Goal: Task Accomplishment & Management: Use online tool/utility

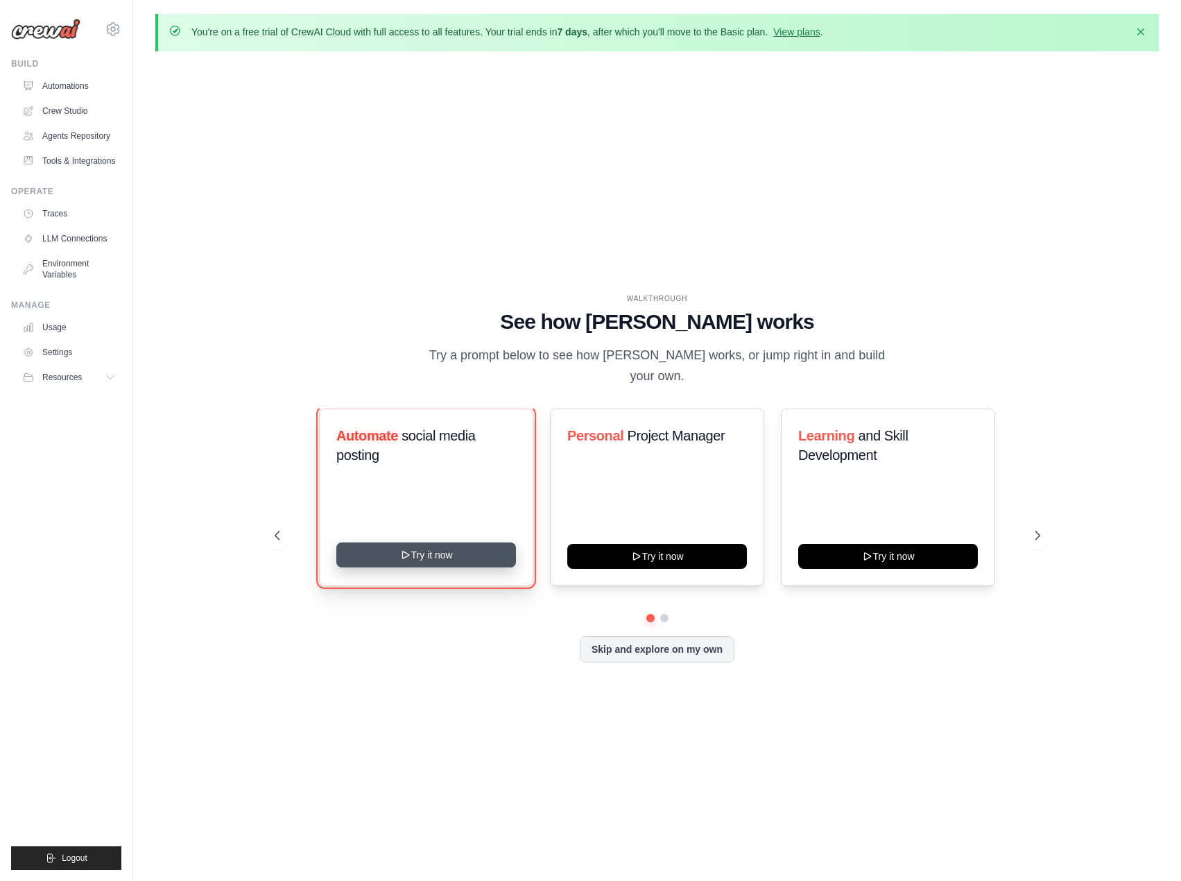
click at [432, 549] on button "Try it now" at bounding box center [426, 554] width 180 height 25
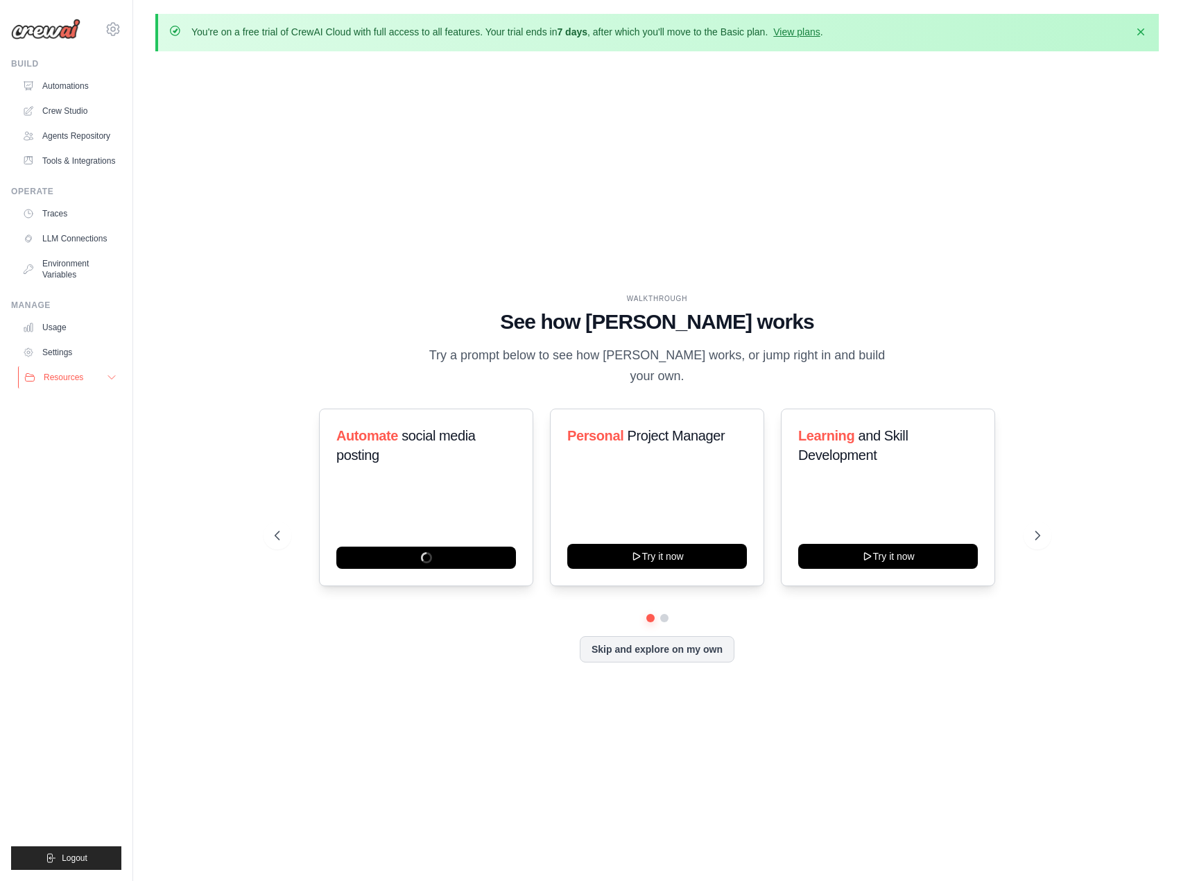
click at [70, 379] on span "Resources" at bounding box center [64, 377] width 40 height 11
click at [84, 397] on span "Documentation" at bounding box center [77, 400] width 56 height 11
click at [106, 28] on icon at bounding box center [113, 29] width 17 height 17
click at [157, 84] on span "Settings" at bounding box center [174, 86] width 110 height 14
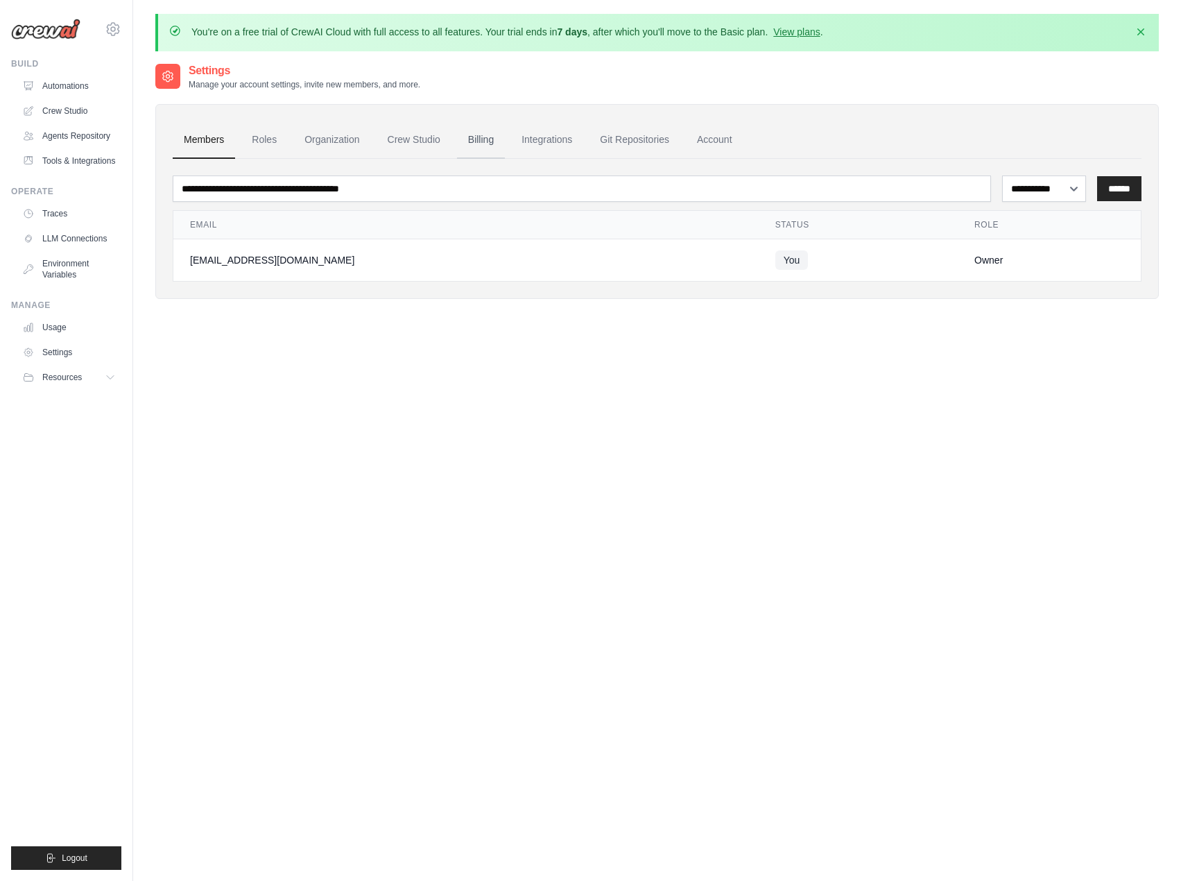
click at [484, 142] on link "Billing" at bounding box center [481, 139] width 48 height 37
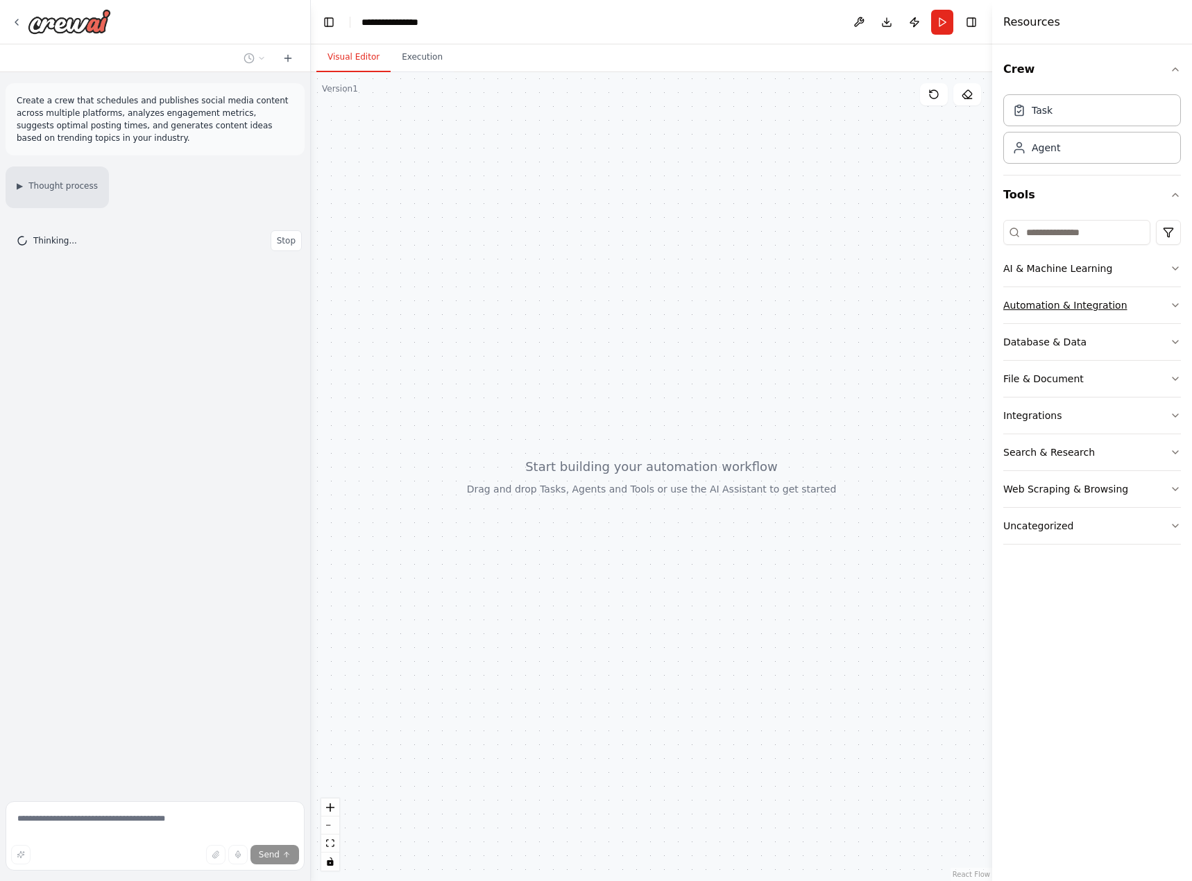
click at [1078, 306] on div "Automation & Integration" at bounding box center [1065, 305] width 124 height 14
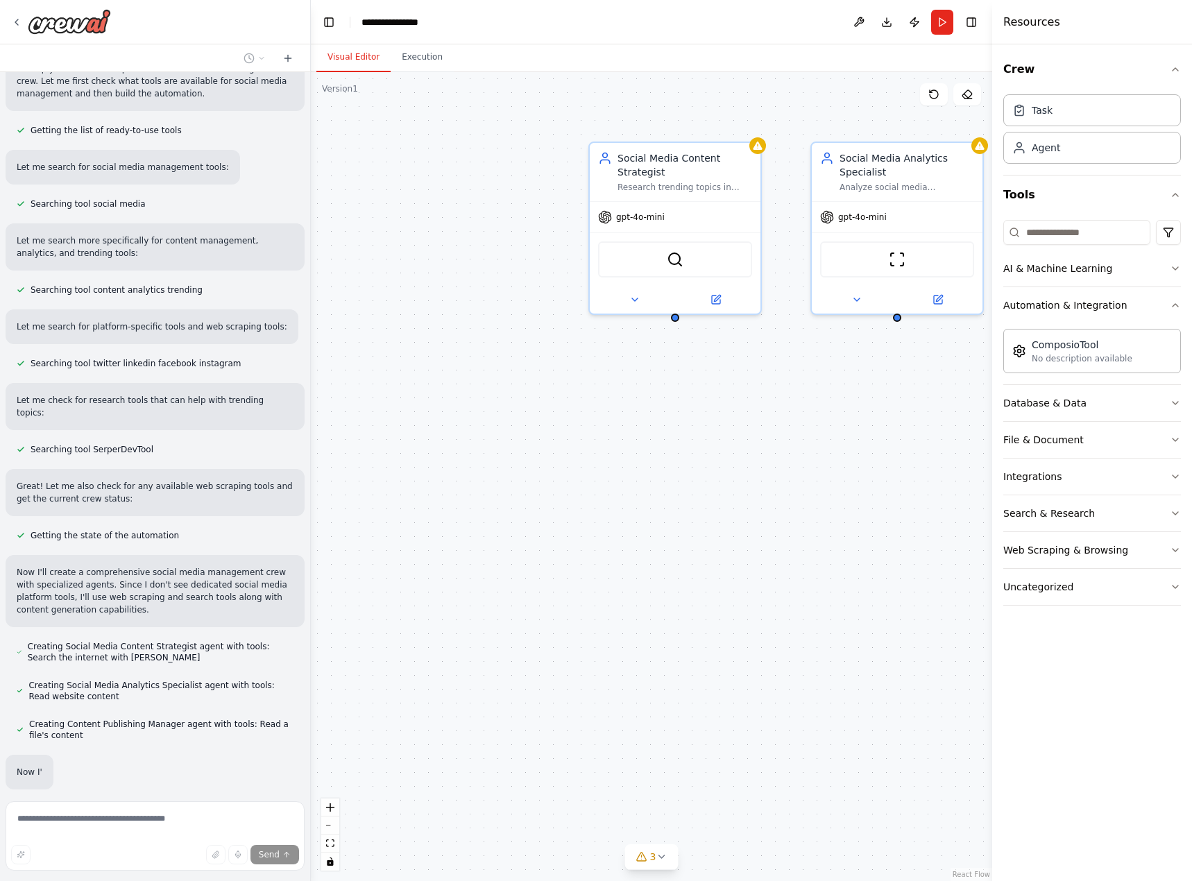
scroll to position [208, 0]
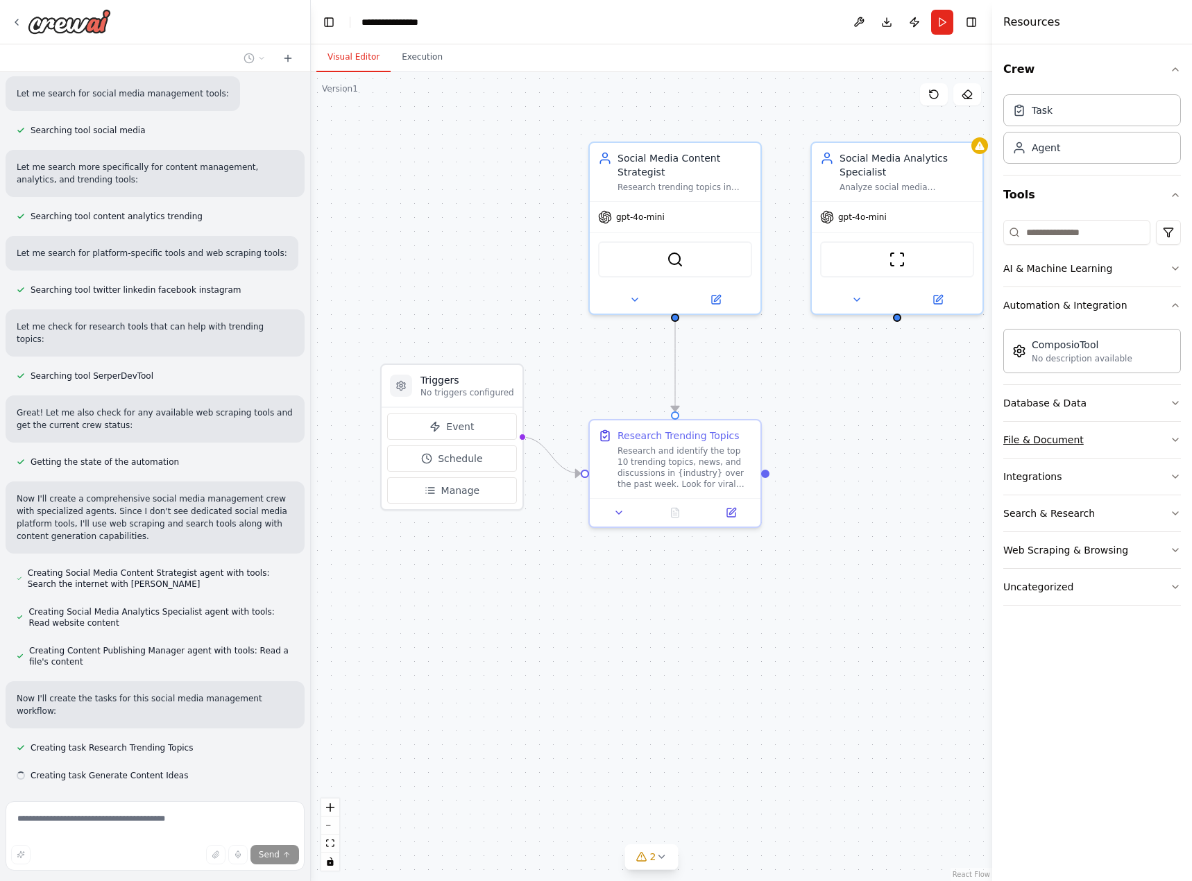
click at [1039, 445] on div "File & Document" at bounding box center [1043, 440] width 80 height 14
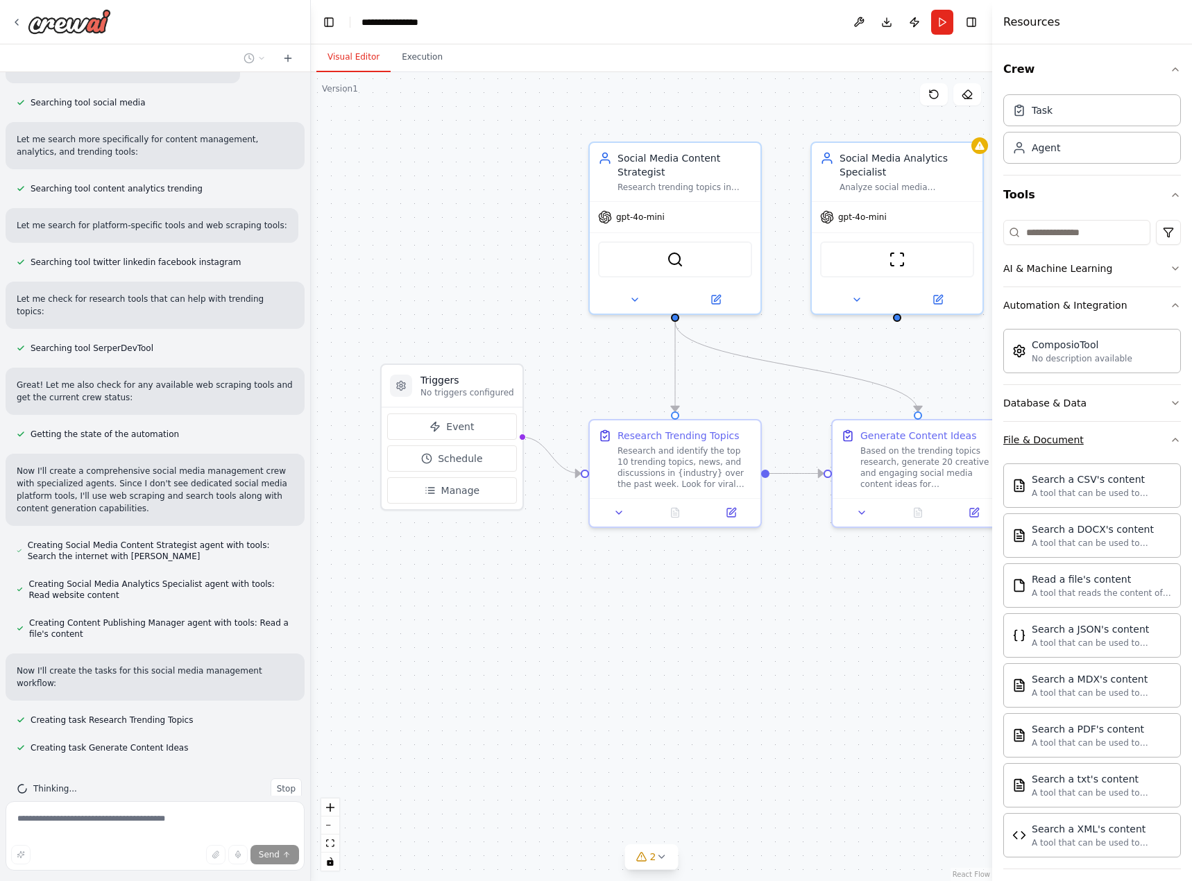
click at [1043, 441] on div "File & Document" at bounding box center [1043, 440] width 80 height 14
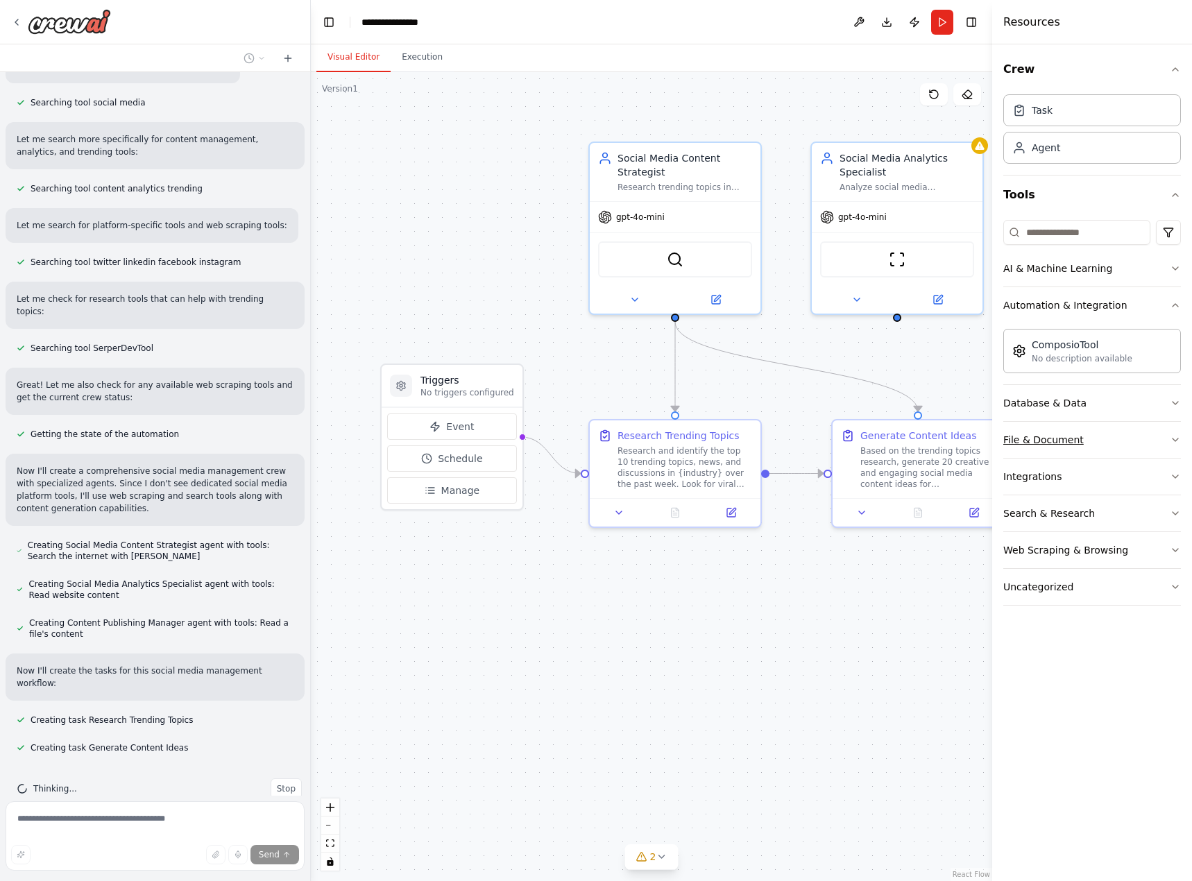
click at [1043, 441] on div "File & Document" at bounding box center [1043, 440] width 80 height 14
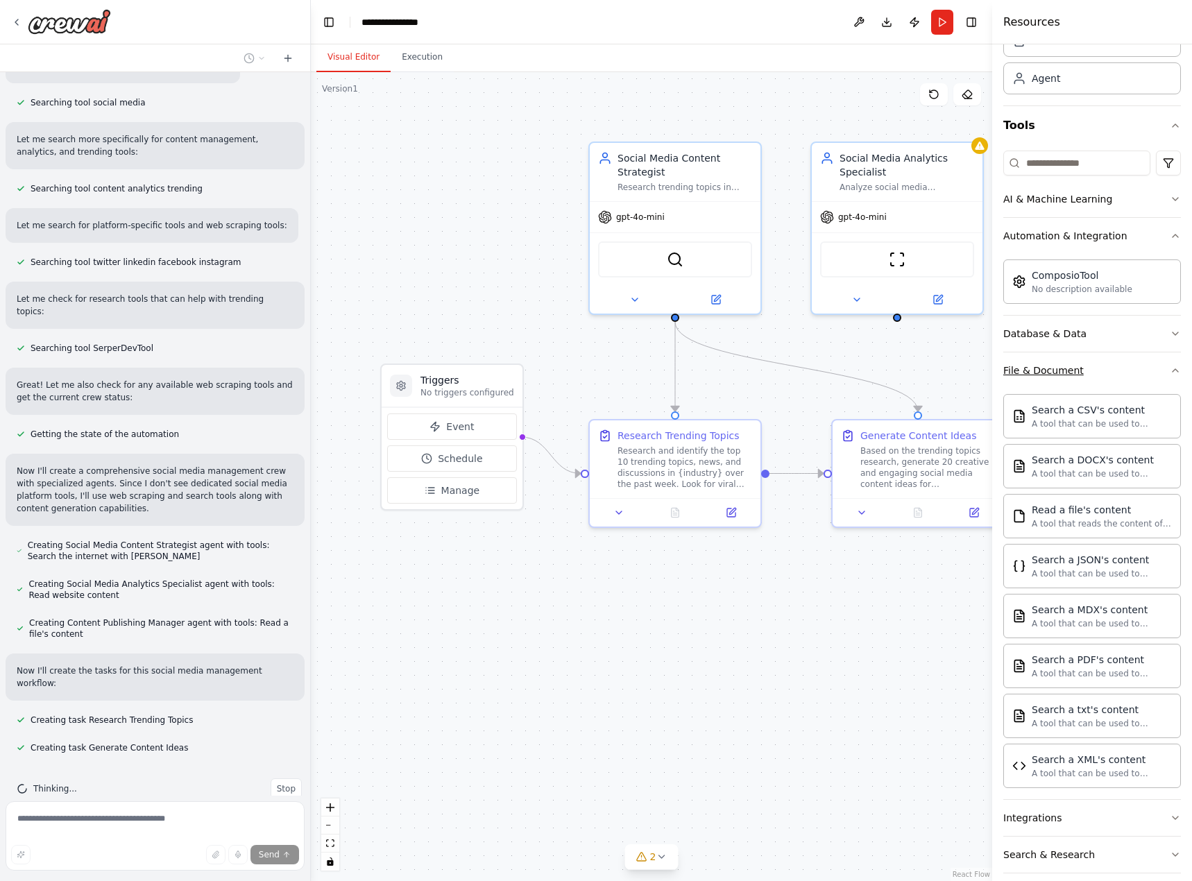
scroll to position [157, 0]
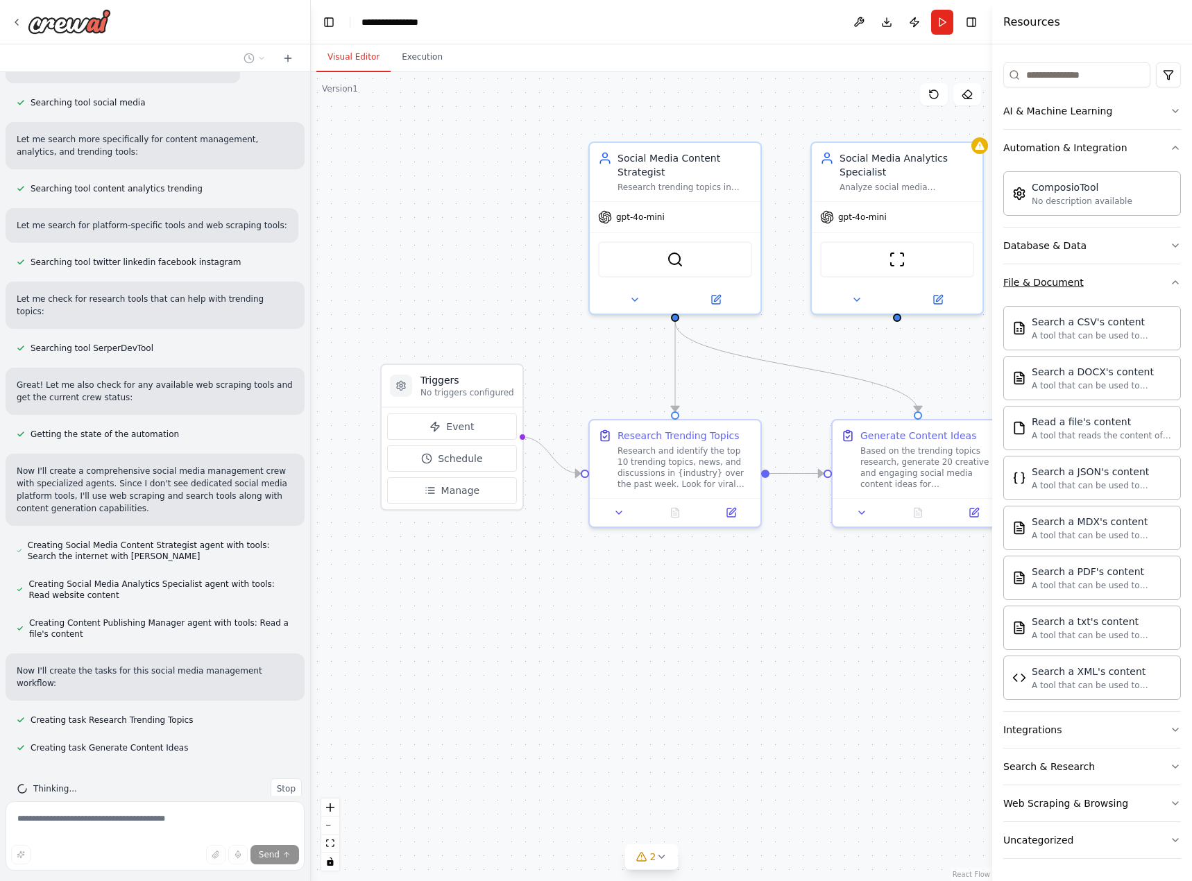
click at [1054, 292] on button "File & Document" at bounding box center [1092, 282] width 178 height 36
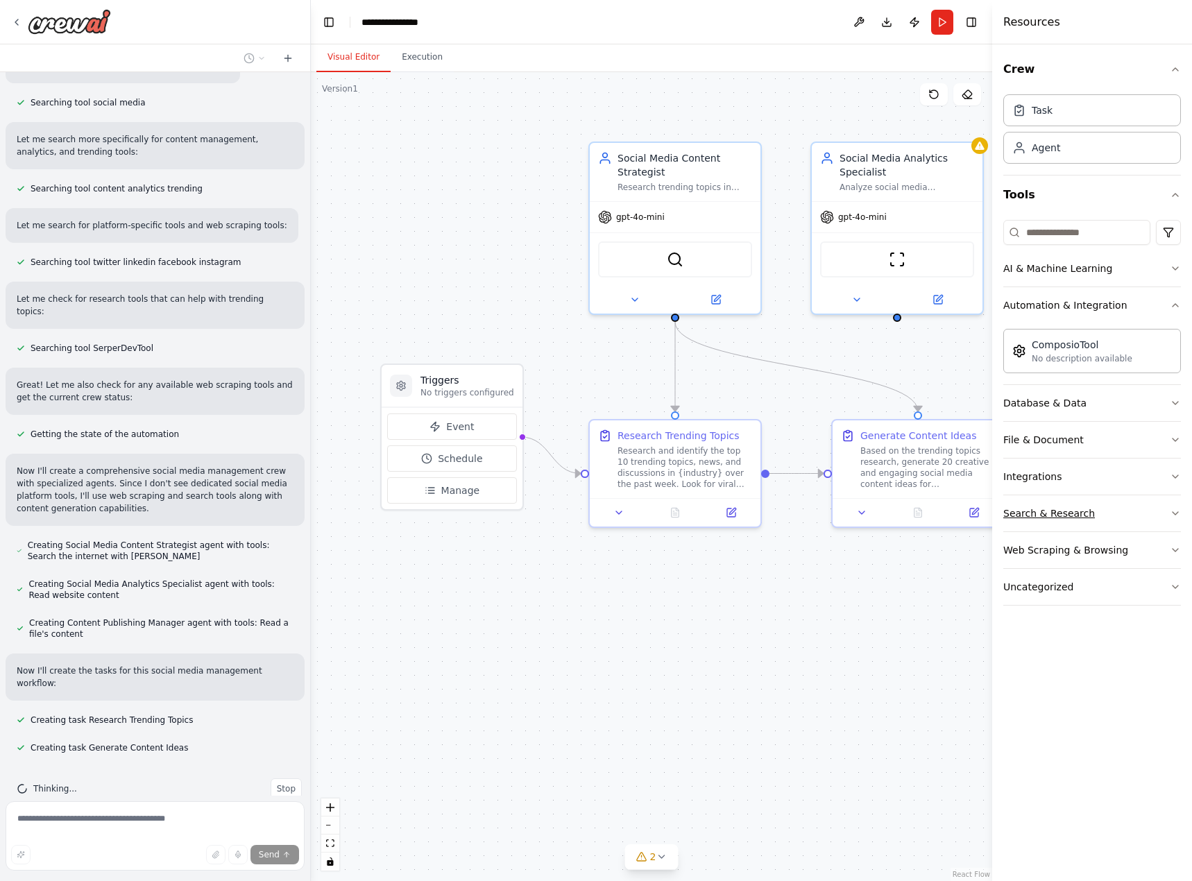
click at [1054, 513] on div "Search & Research" at bounding box center [1049, 513] width 92 height 14
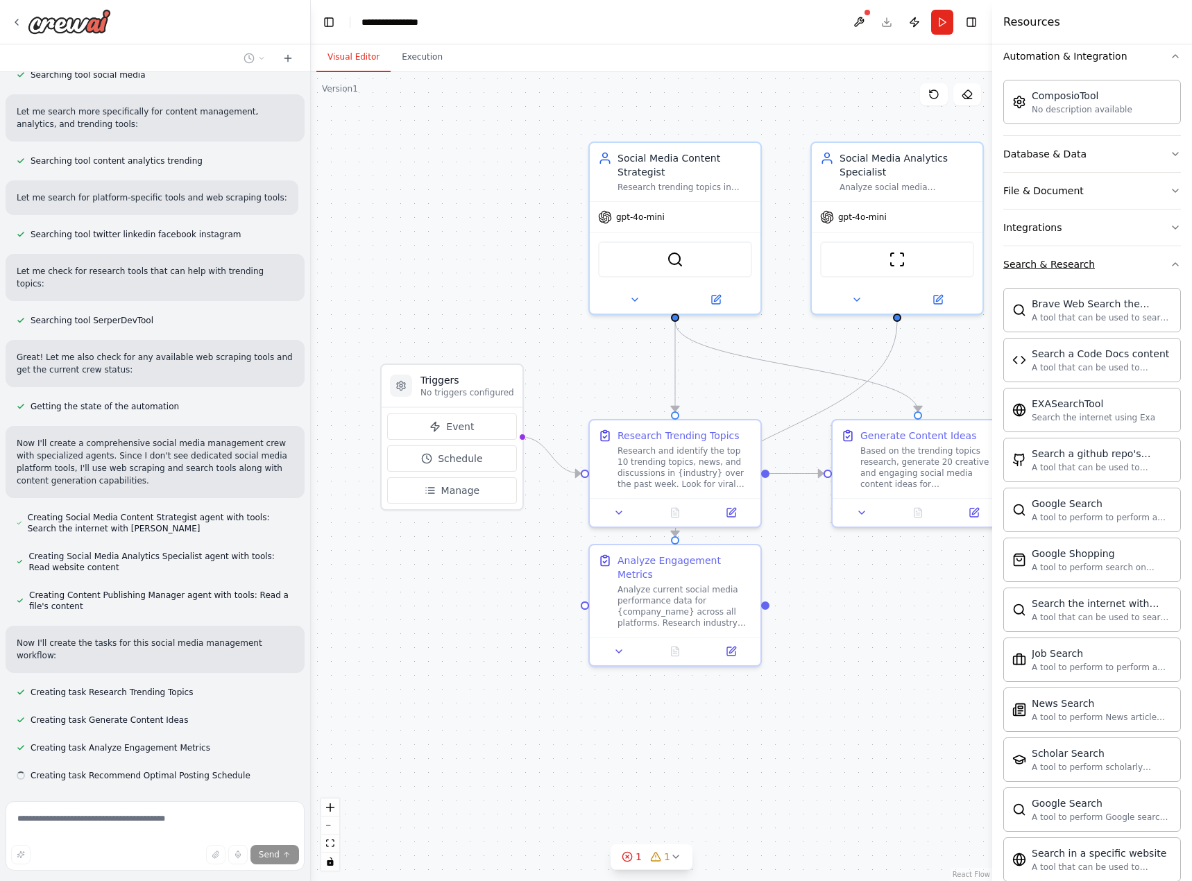
scroll to position [291, 0]
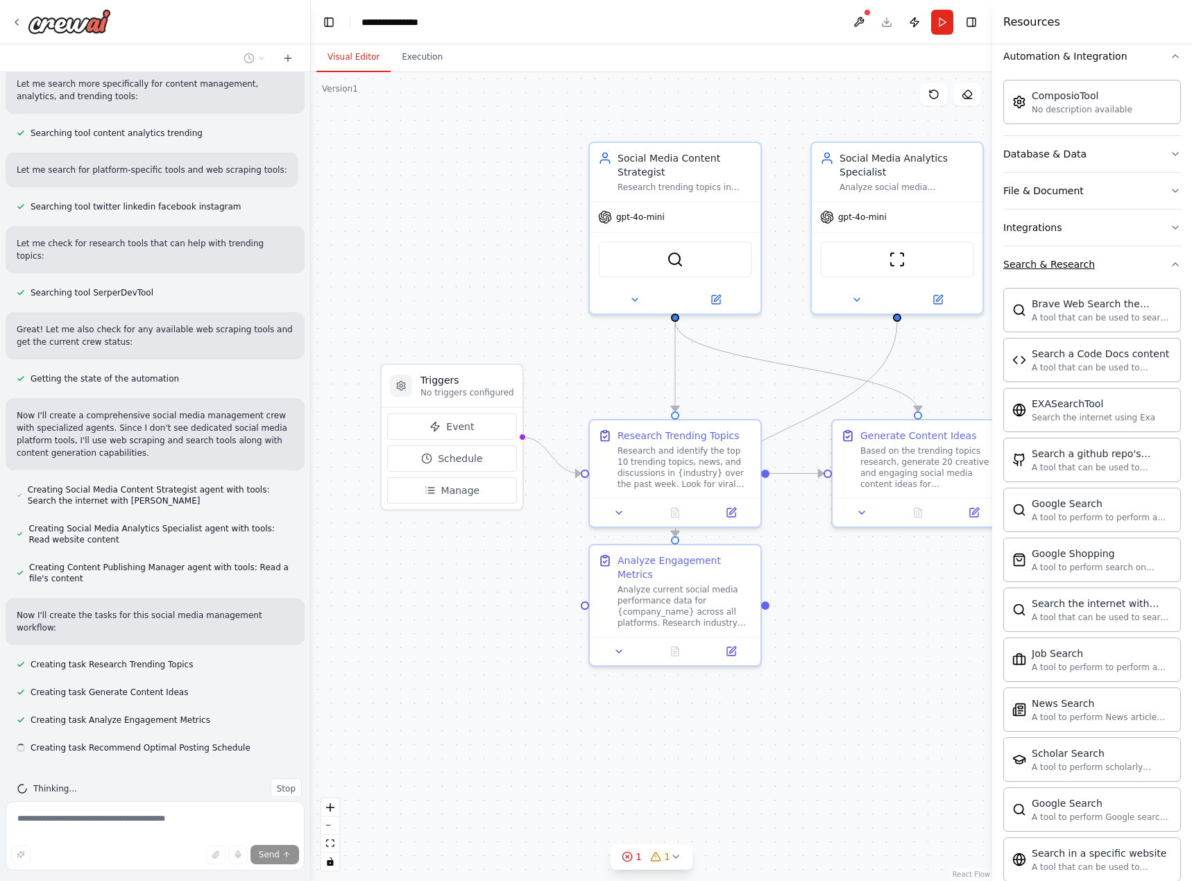
click at [1073, 266] on div "Search & Research" at bounding box center [1049, 264] width 92 height 14
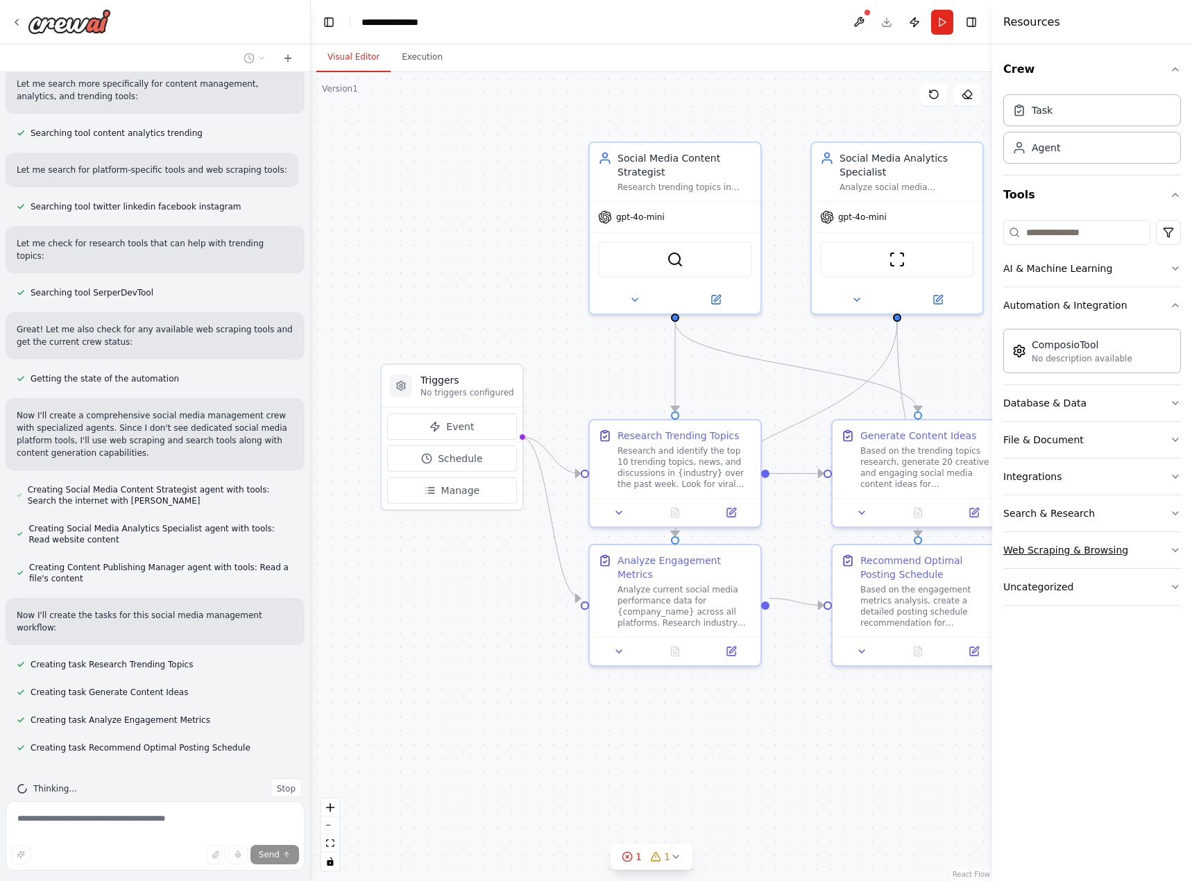
click at [1061, 552] on div "Web Scraping & Browsing" at bounding box center [1065, 550] width 125 height 14
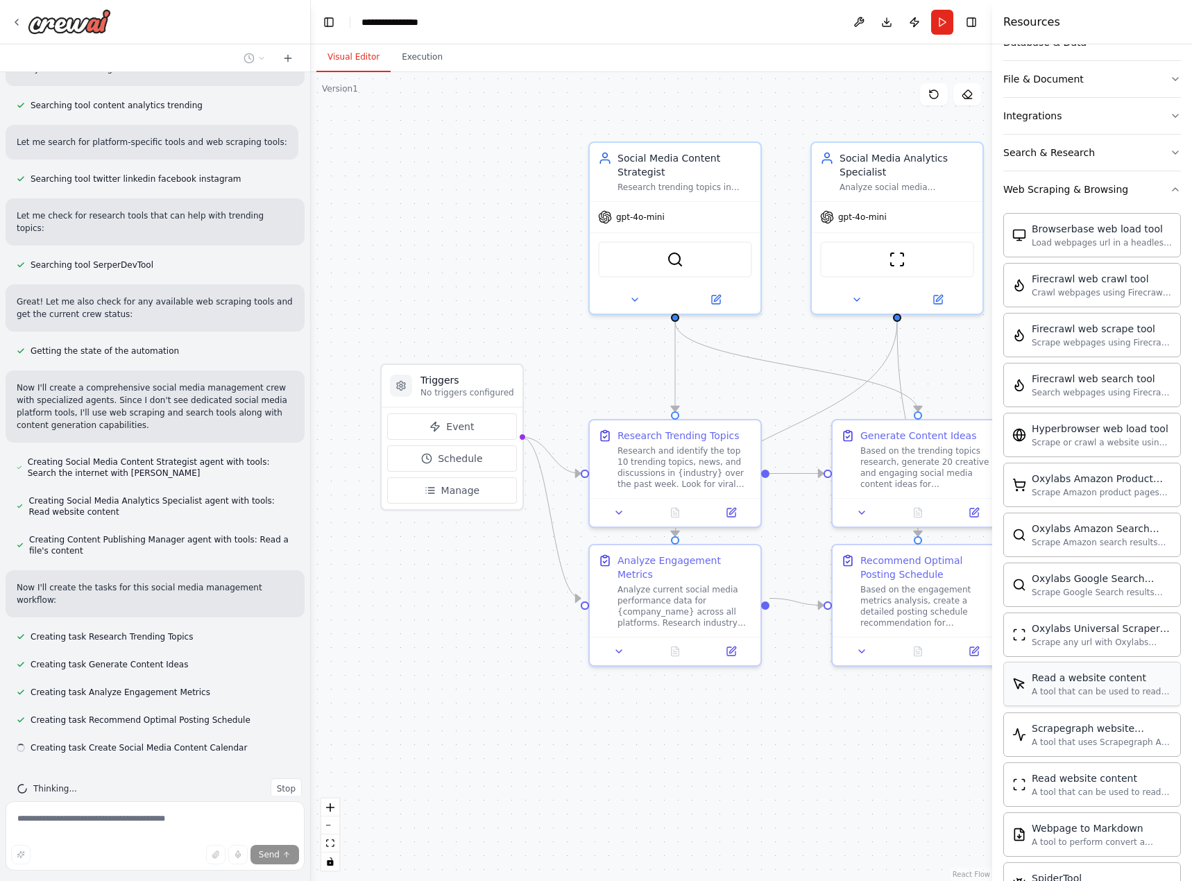
scroll to position [230, 0]
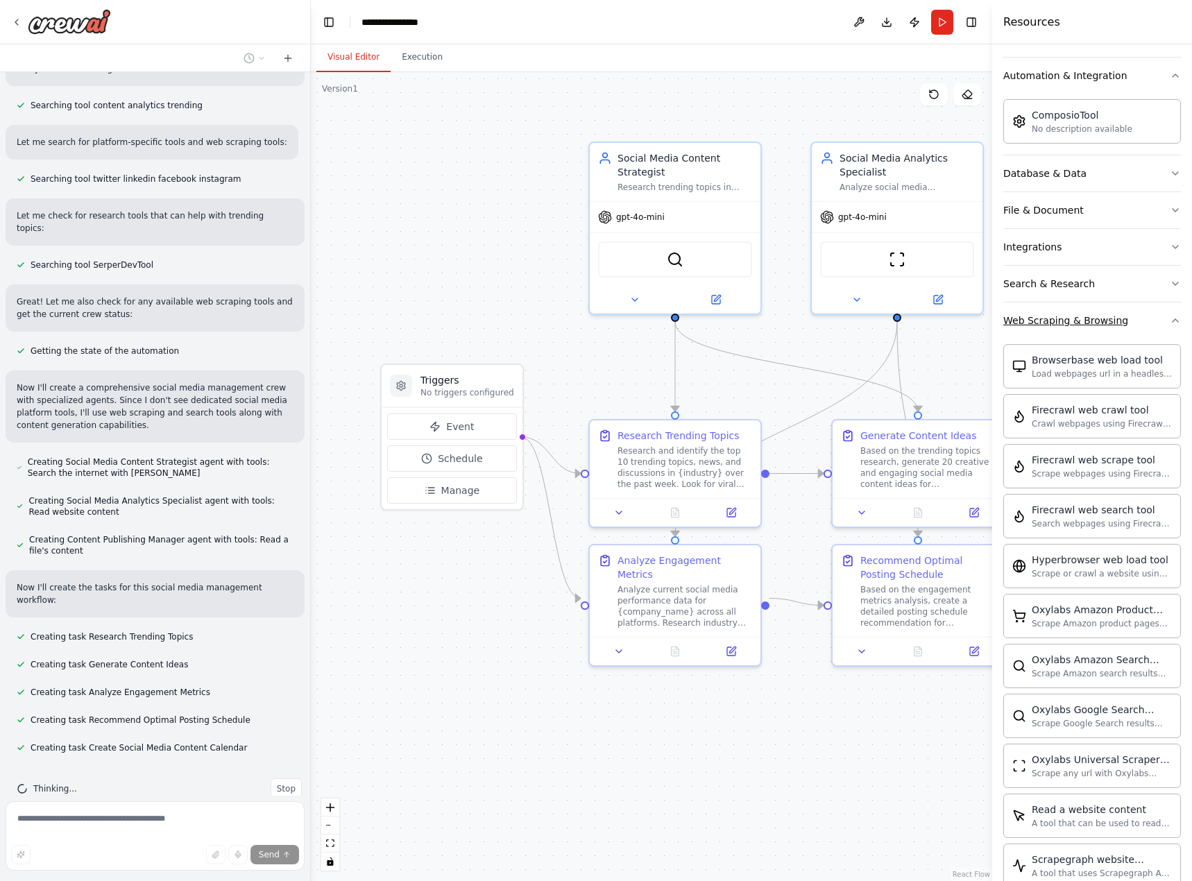
click at [1067, 322] on div "Web Scraping & Browsing" at bounding box center [1065, 321] width 125 height 14
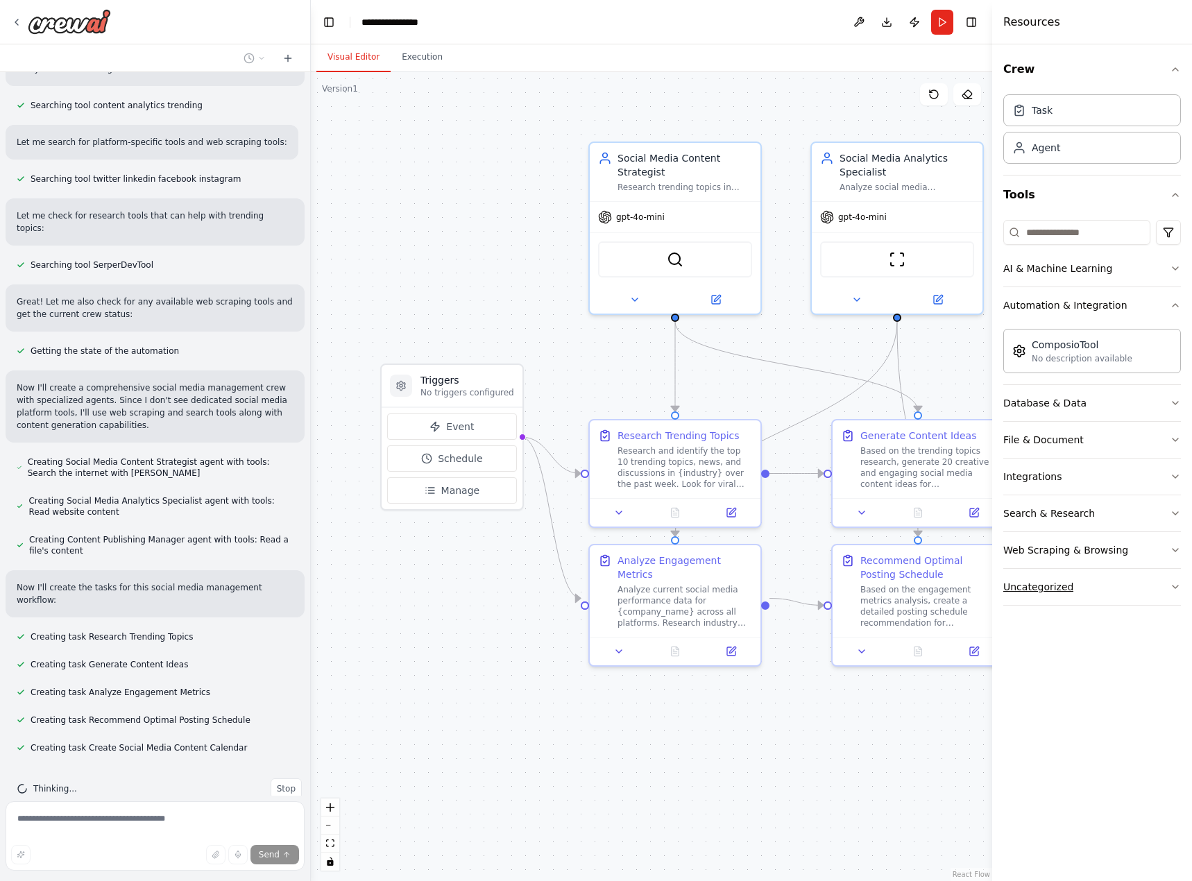
click at [1045, 595] on button "Uncategorized" at bounding box center [1092, 587] width 178 height 36
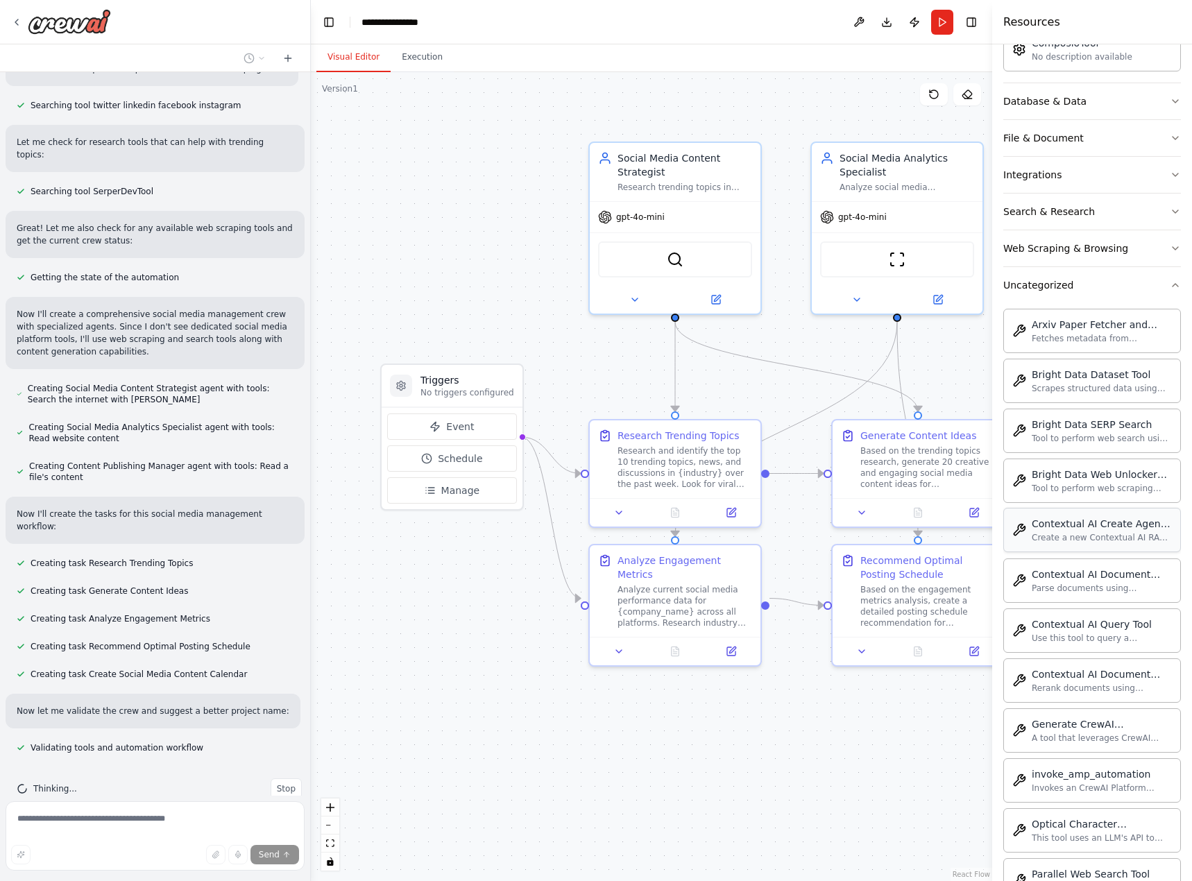
scroll to position [277, 0]
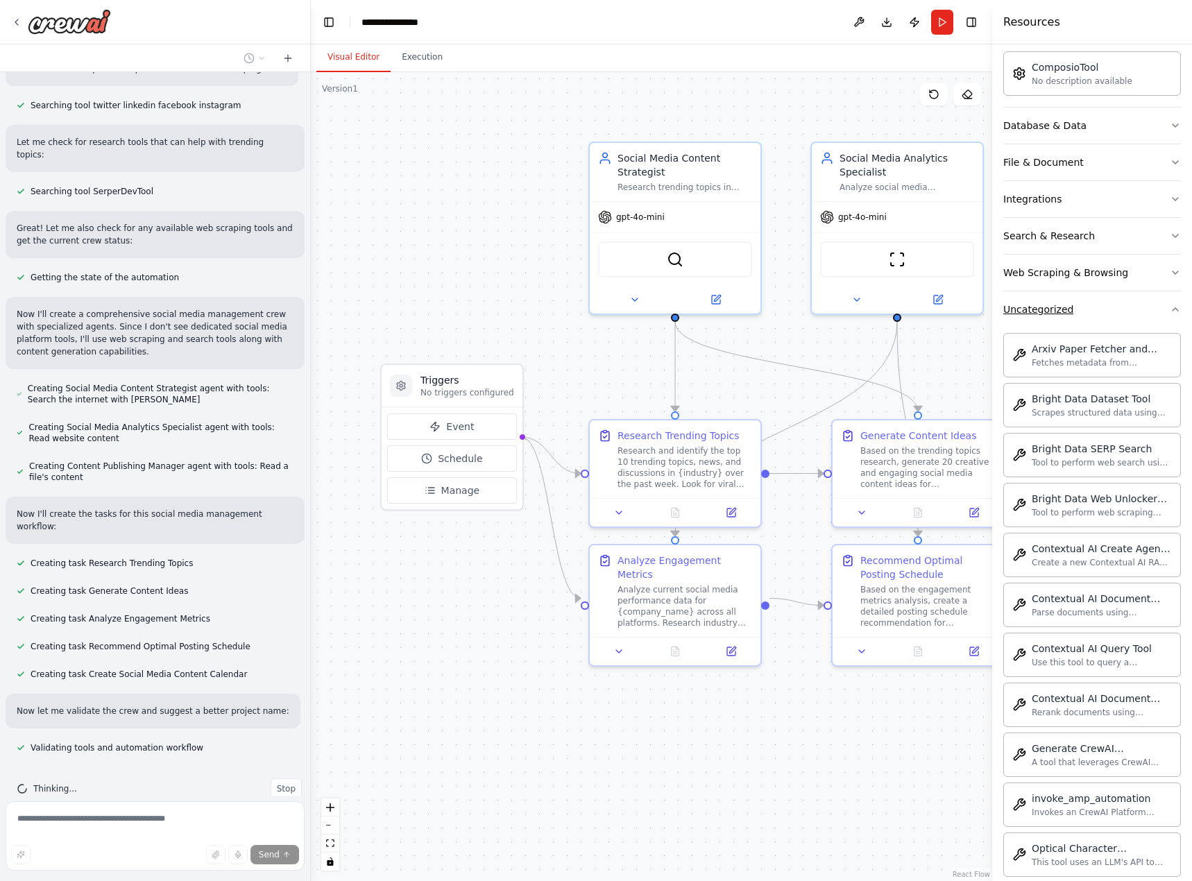
click at [1063, 320] on button "Uncategorized" at bounding box center [1092, 309] width 178 height 36
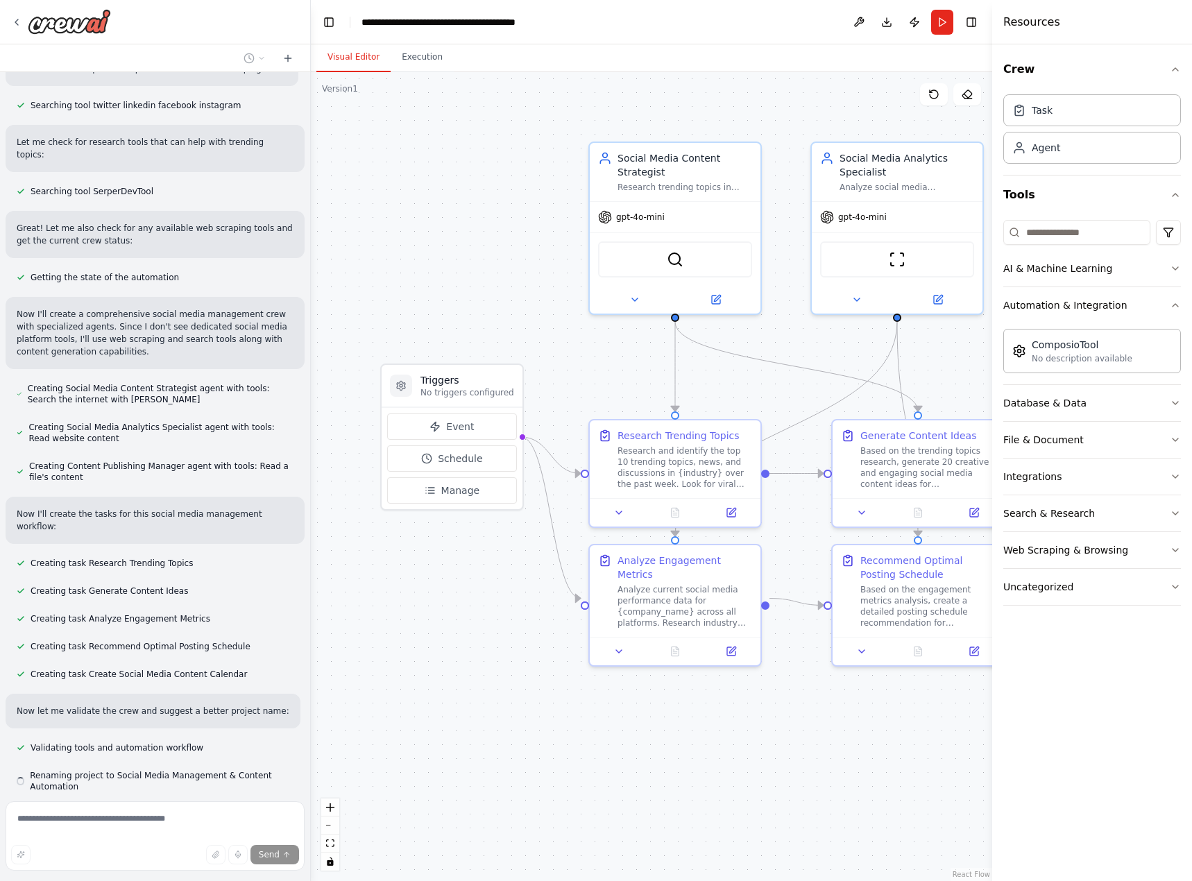
scroll to position [432, 0]
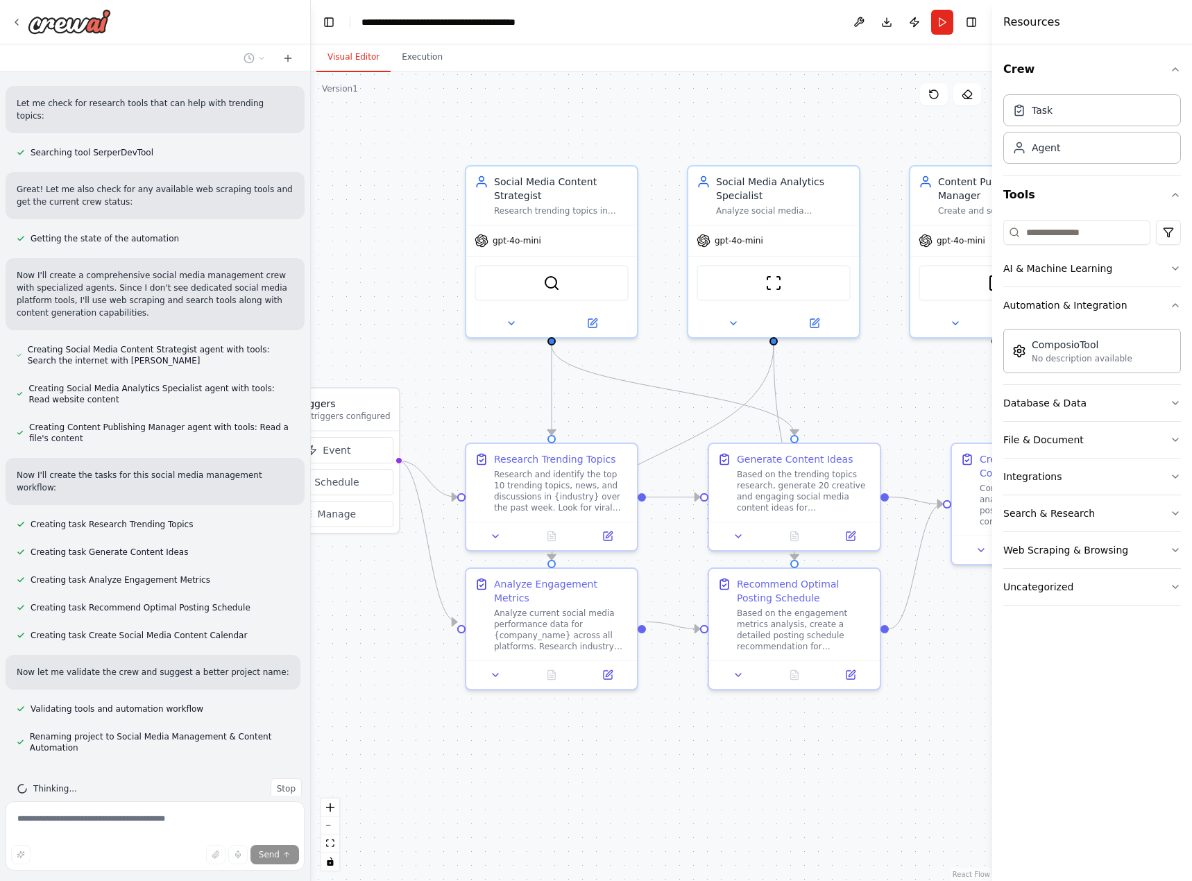
drag, startPoint x: 512, startPoint y: 612, endPoint x: 370, endPoint y: 635, distance: 144.2
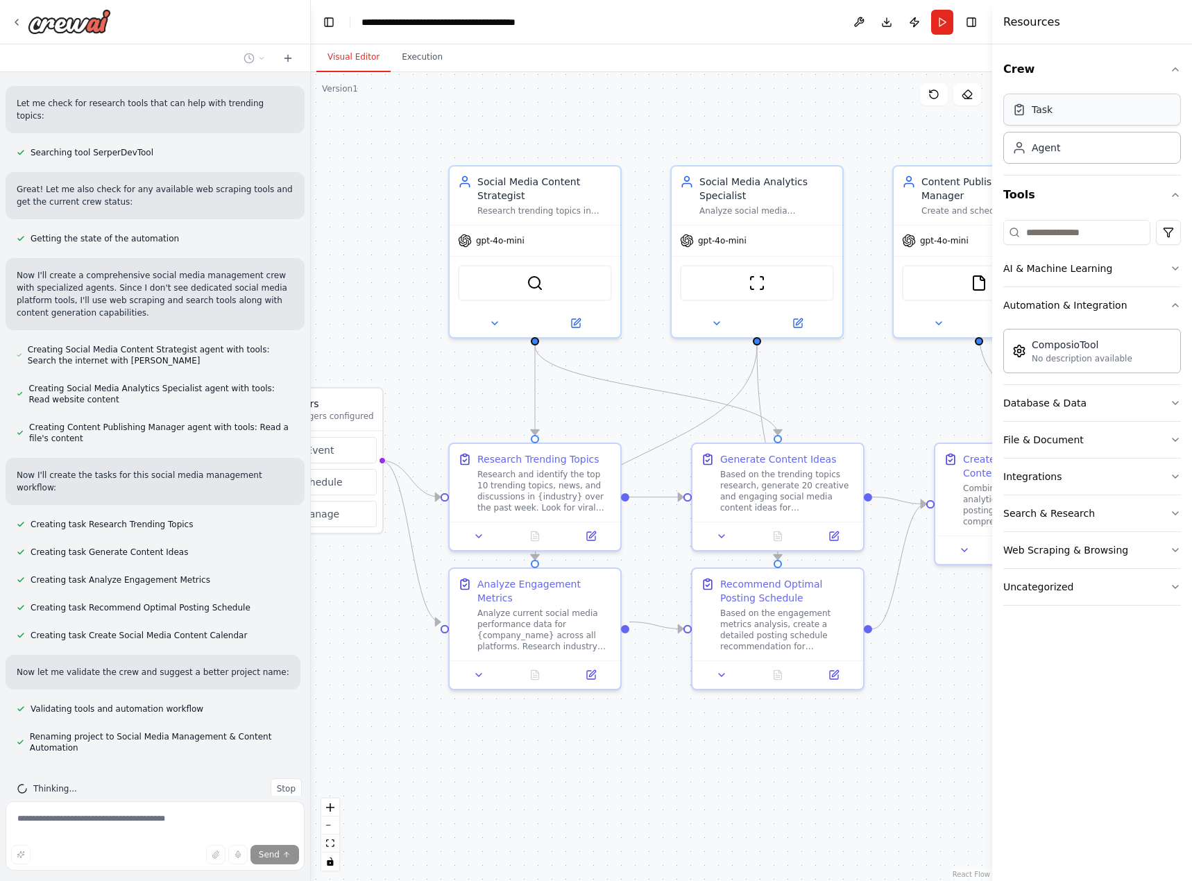
click at [1075, 108] on div "Task" at bounding box center [1092, 110] width 178 height 32
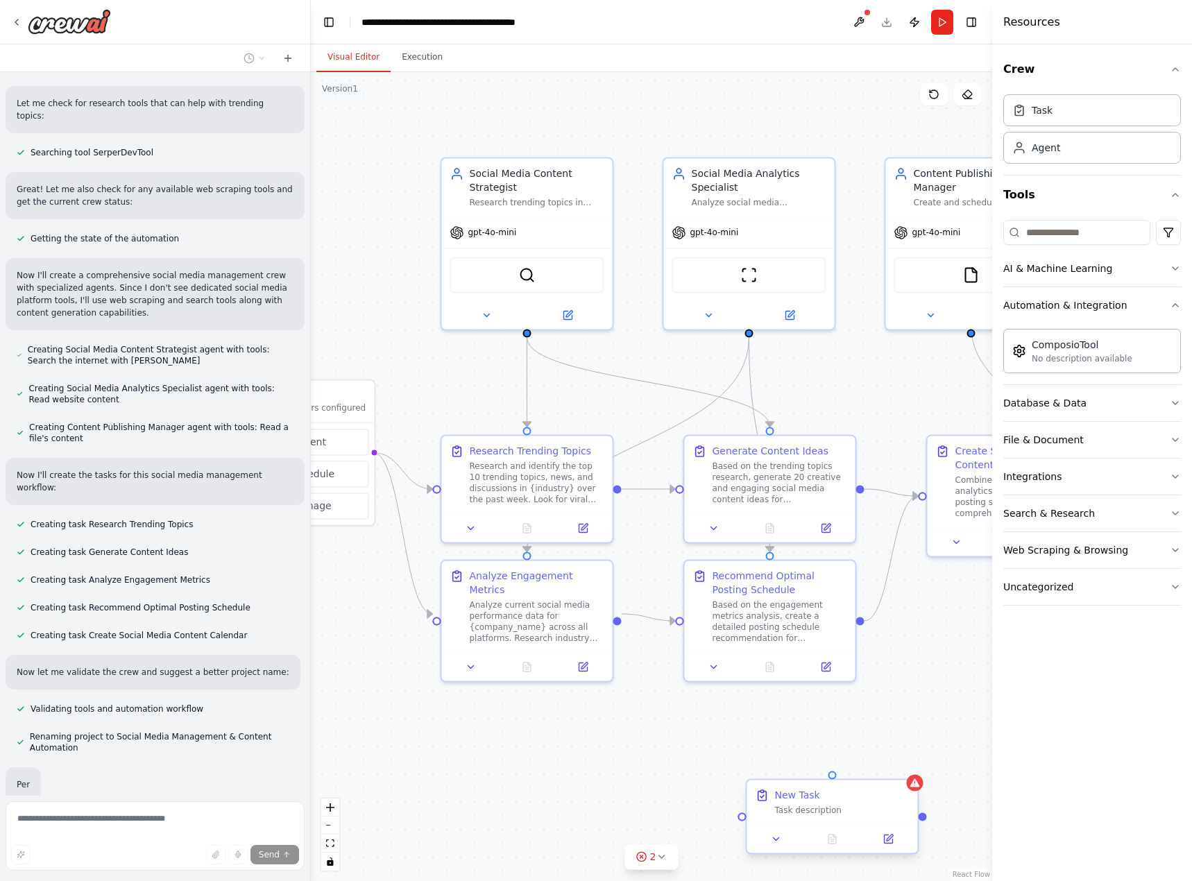
scroll to position [465, 0]
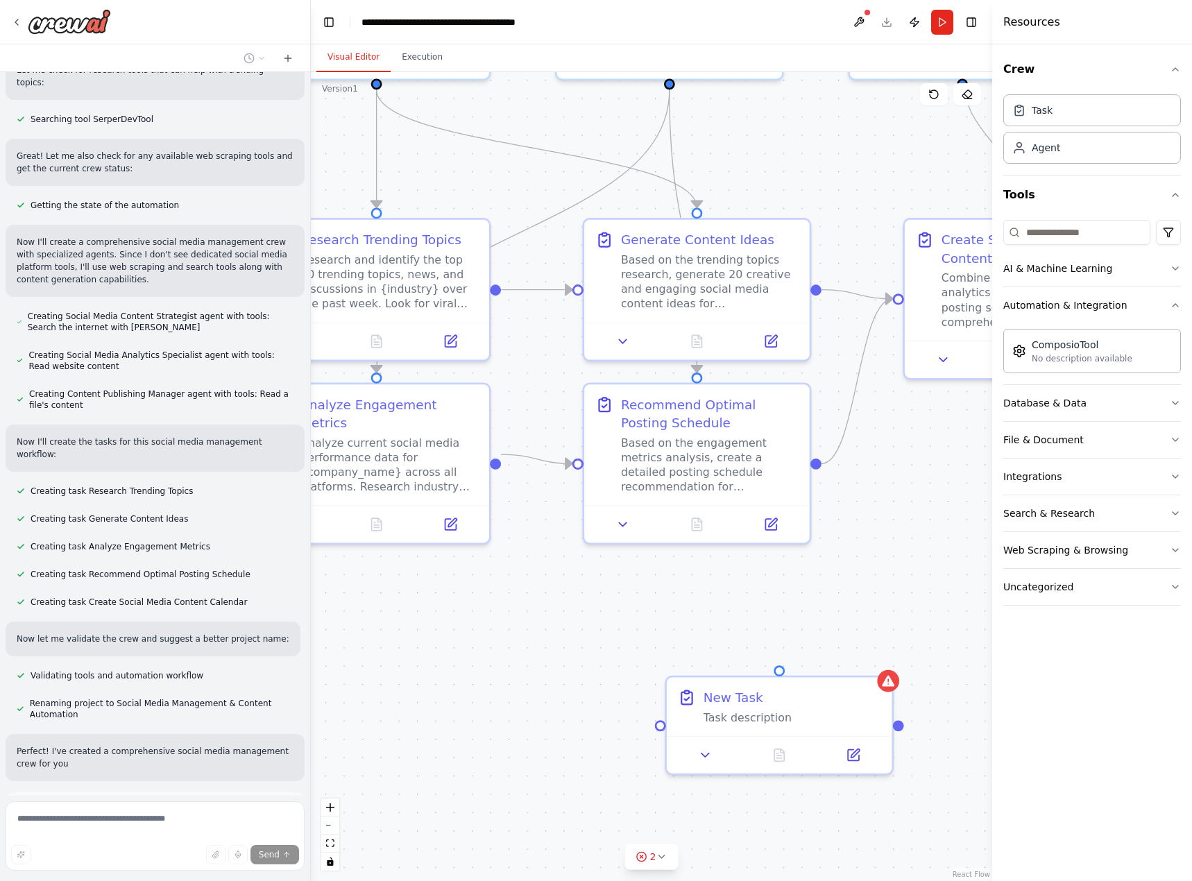
drag, startPoint x: 871, startPoint y: 743, endPoint x: 788, endPoint y: 608, distance: 158.8
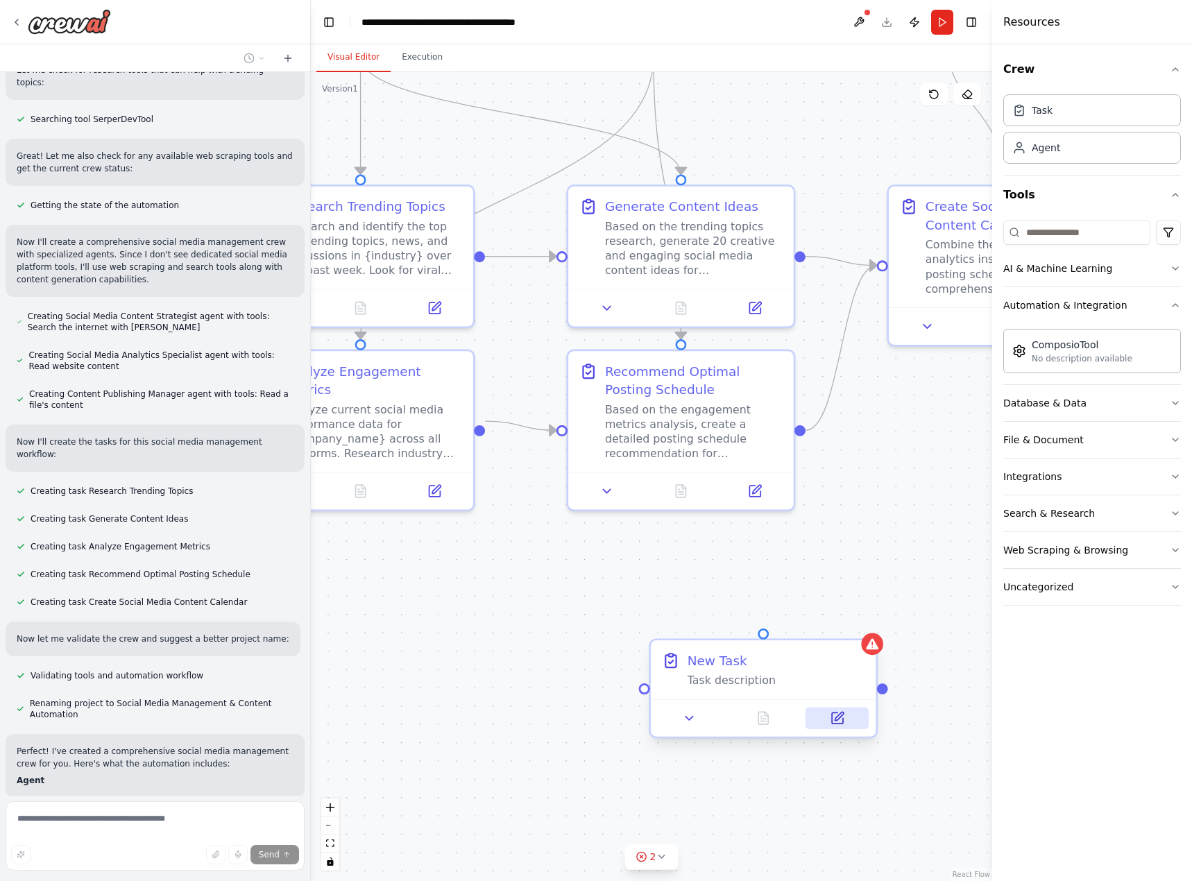
click at [846, 722] on button at bounding box center [836, 718] width 63 height 22
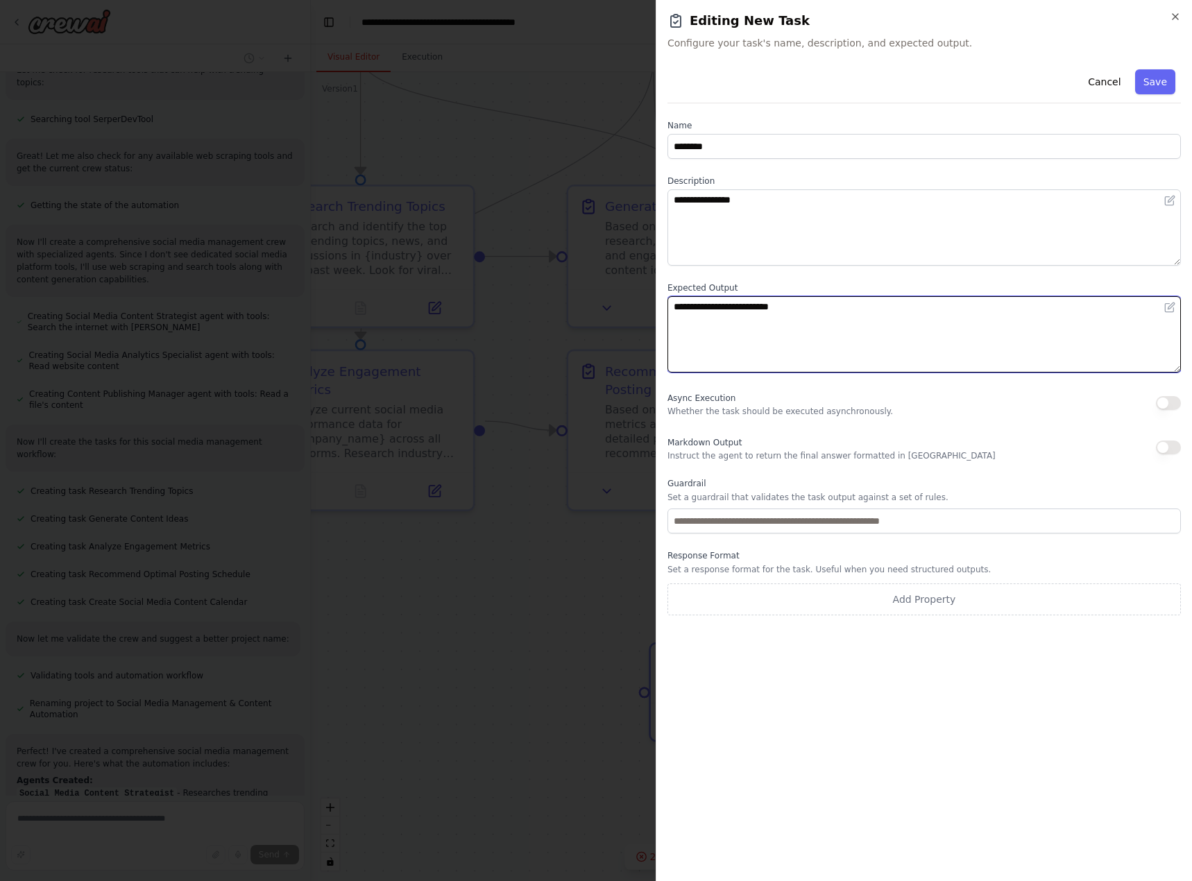
click at [796, 319] on body "Create a crew that schedules and publishes social media content across multiple…" at bounding box center [596, 440] width 1192 height 881
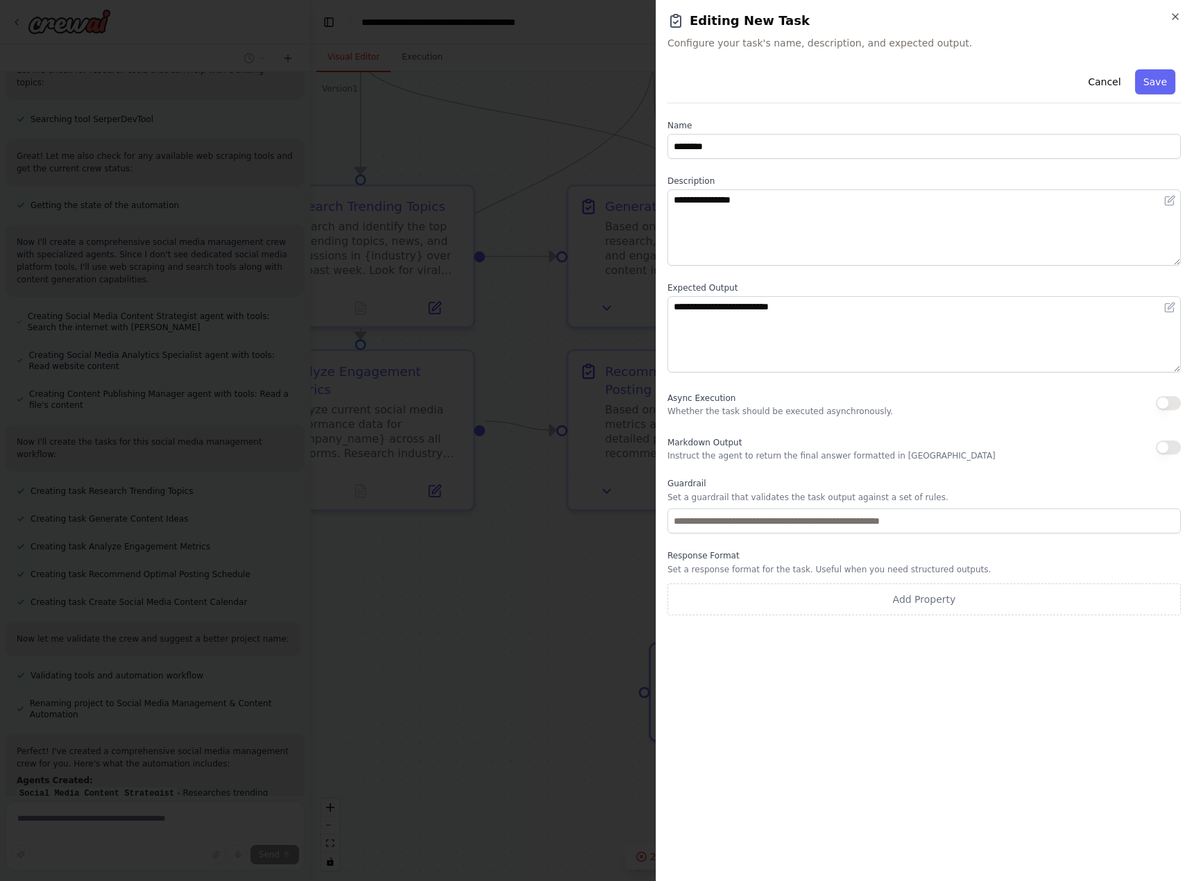
scroll to position [648, 0]
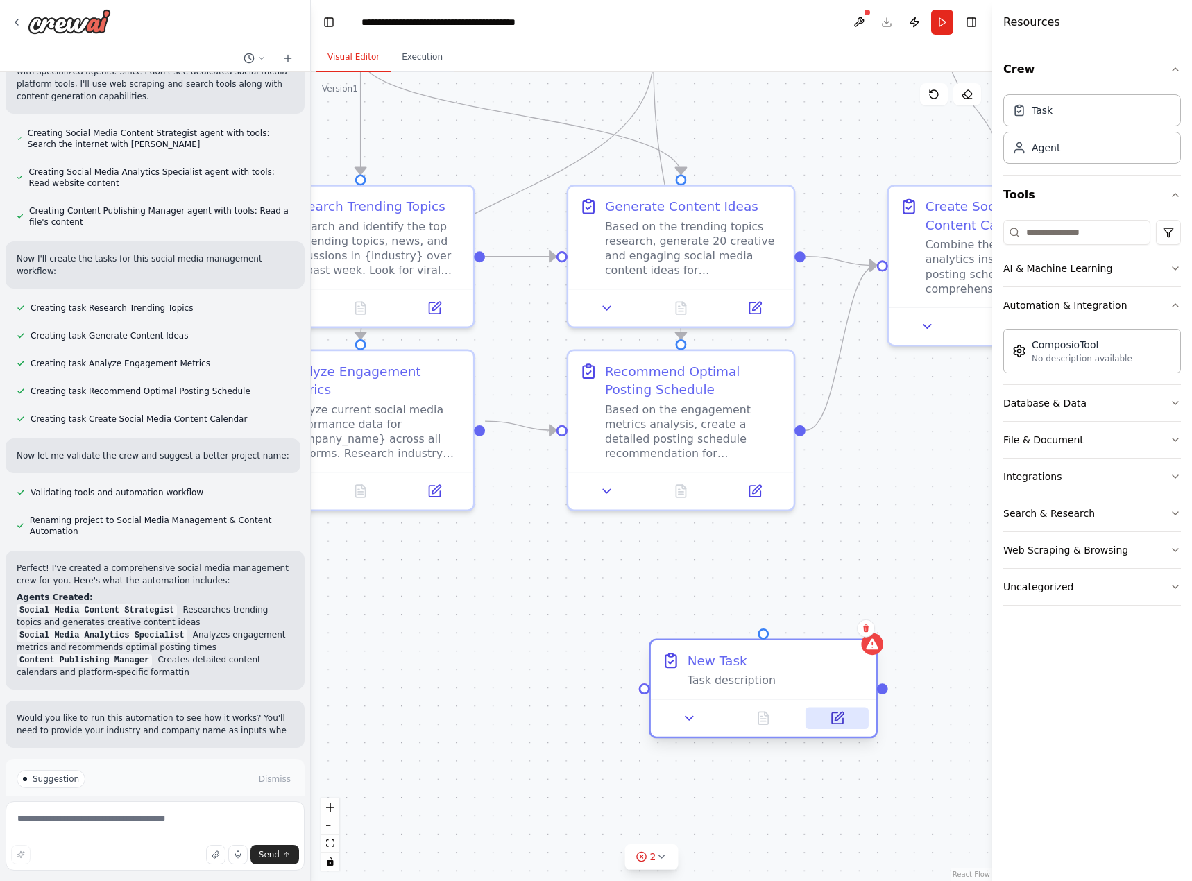
click at [830, 719] on icon at bounding box center [837, 718] width 15 height 15
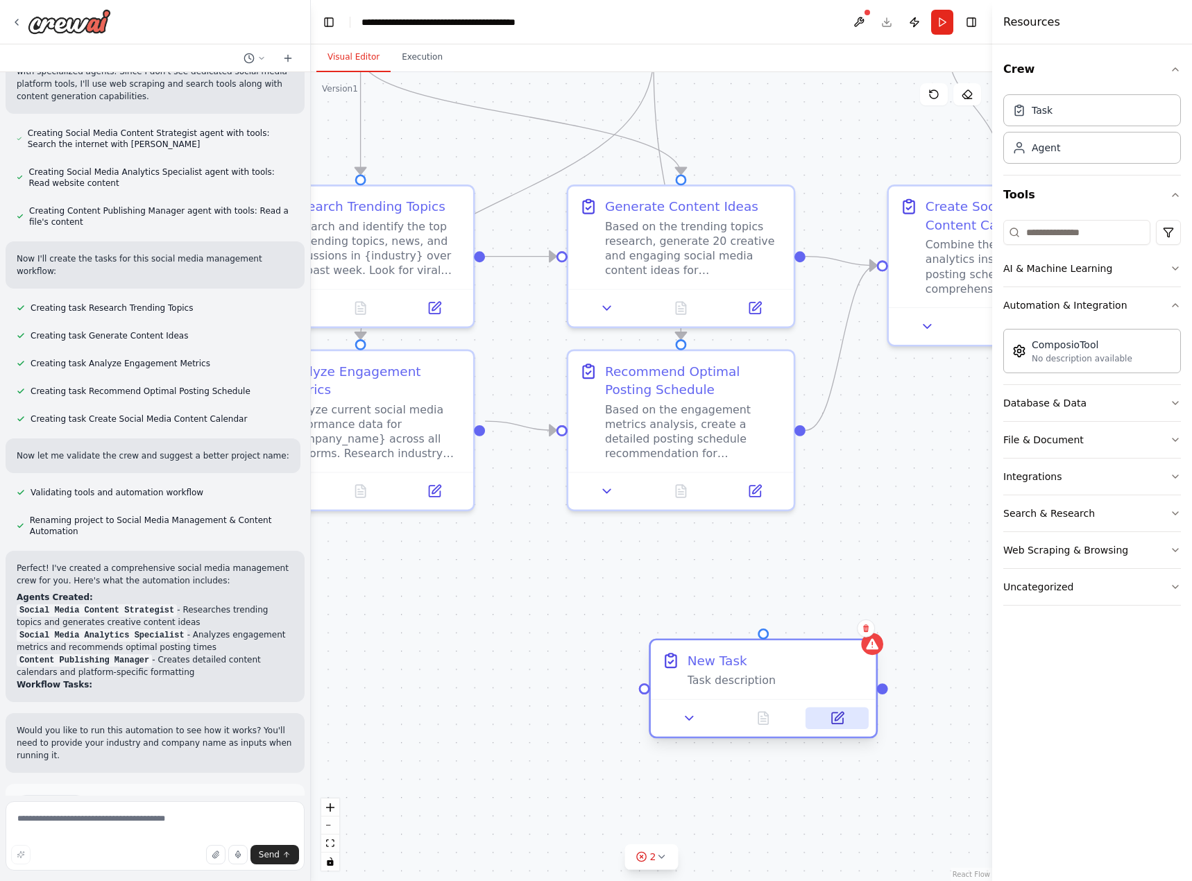
scroll to position [710, 0]
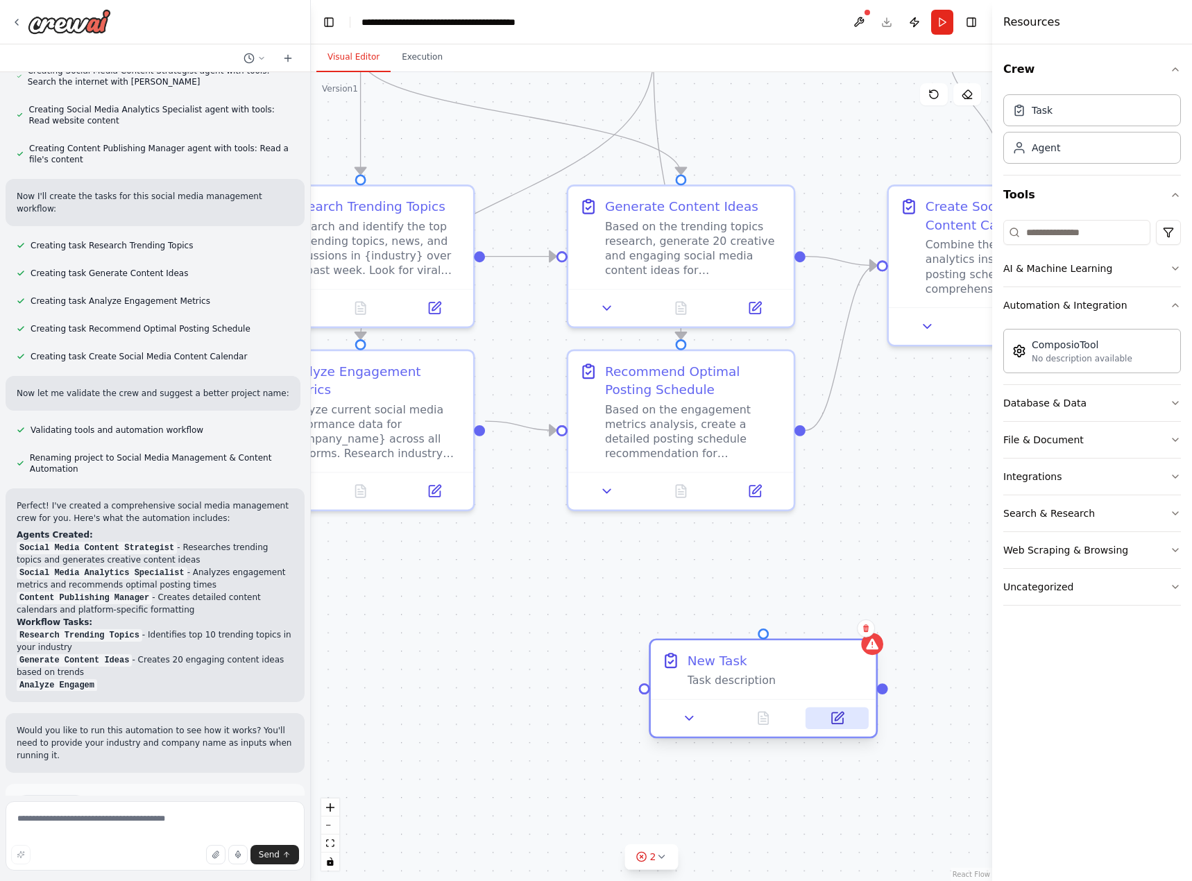
click at [839, 728] on button at bounding box center [836, 718] width 63 height 22
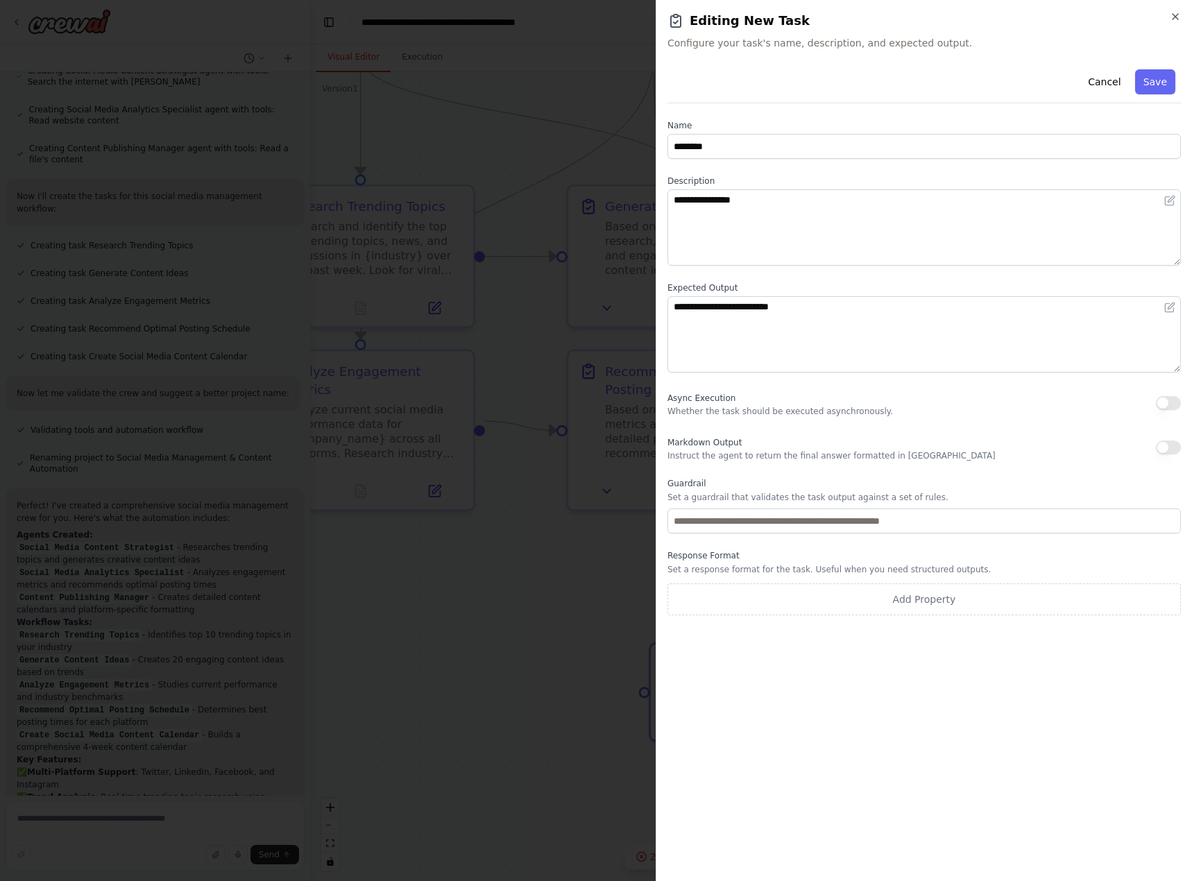
click at [1181, 11] on div "**********" at bounding box center [924, 440] width 536 height 881
click at [1179, 13] on icon "button" at bounding box center [1175, 16] width 11 height 11
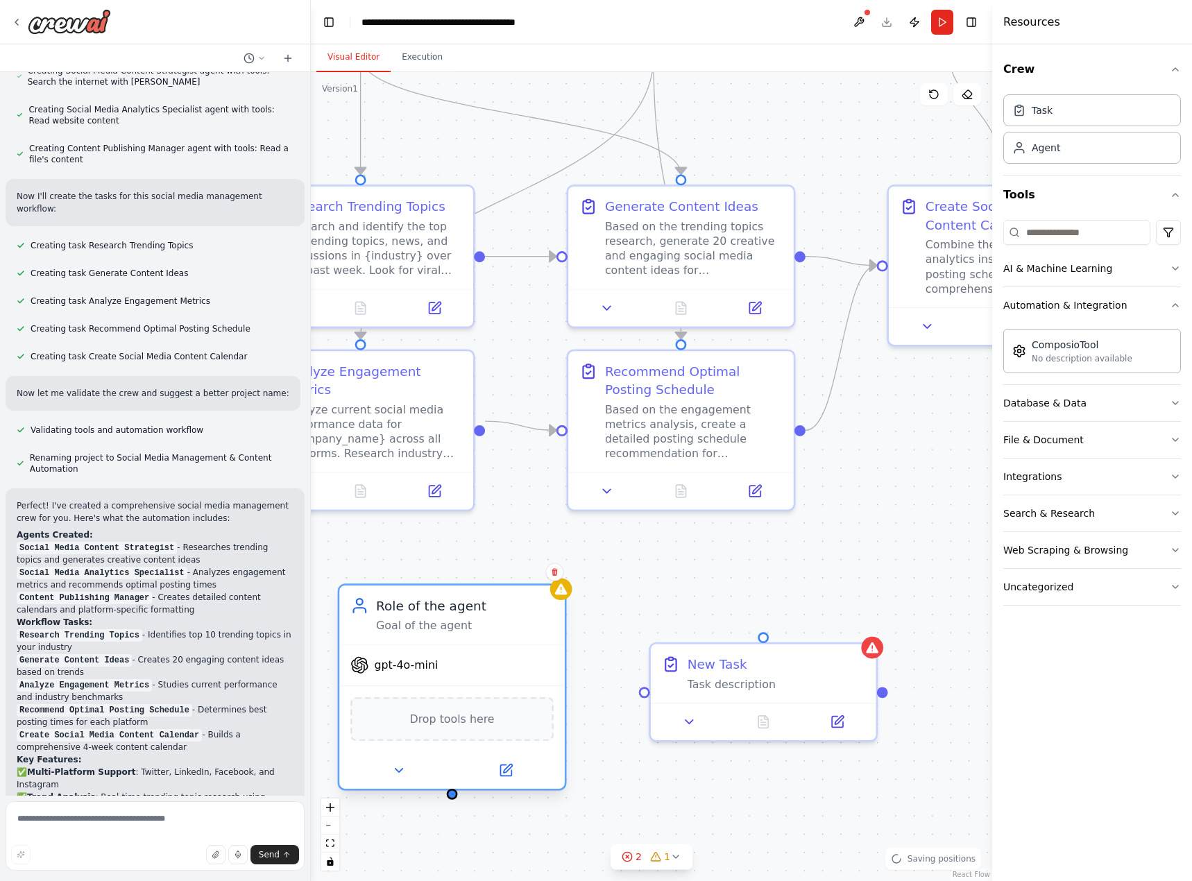
drag, startPoint x: 562, startPoint y: 684, endPoint x: 377, endPoint y: 604, distance: 201.0
click at [377, 604] on div "Role of the agent" at bounding box center [465, 606] width 178 height 18
click at [507, 772] on icon at bounding box center [505, 770] width 11 height 11
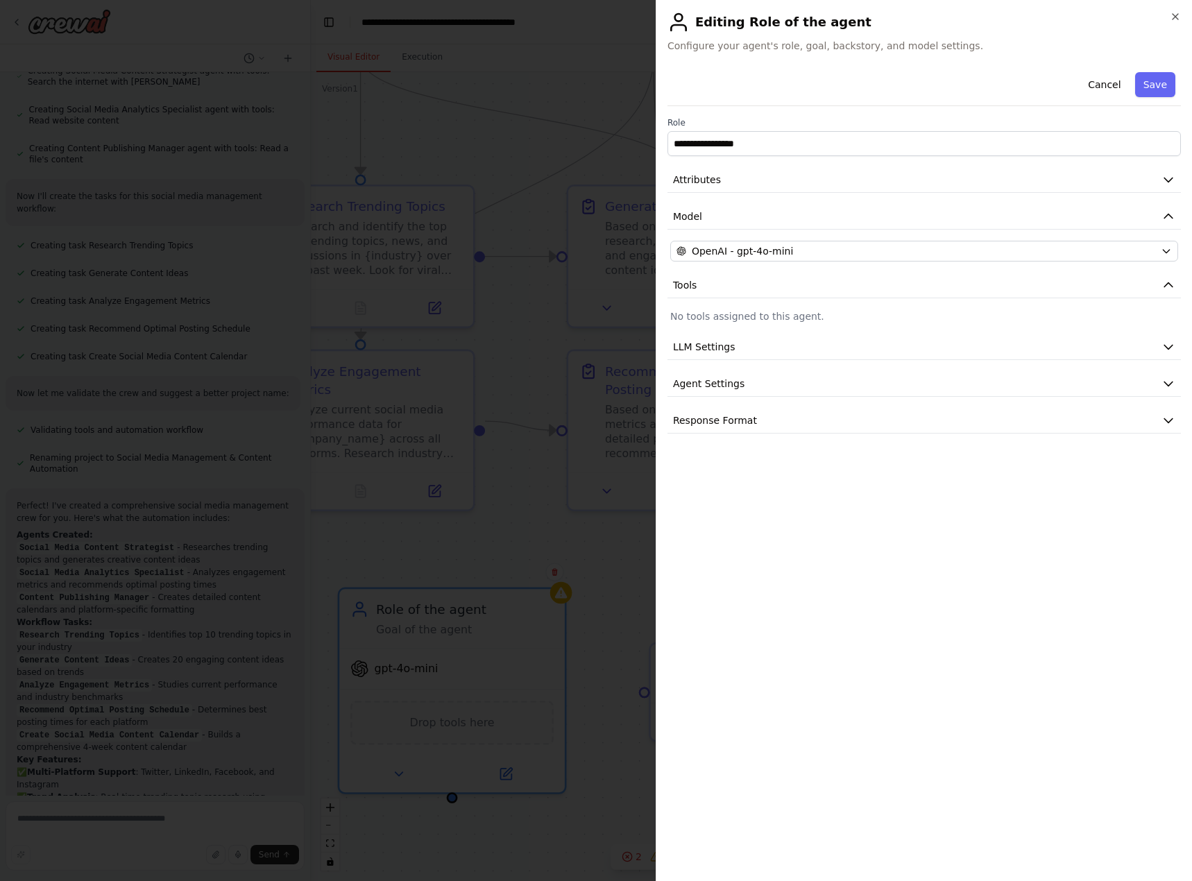
scroll to position [1048, 0]
click at [894, 359] on button "LLM Settings" at bounding box center [923, 347] width 513 height 26
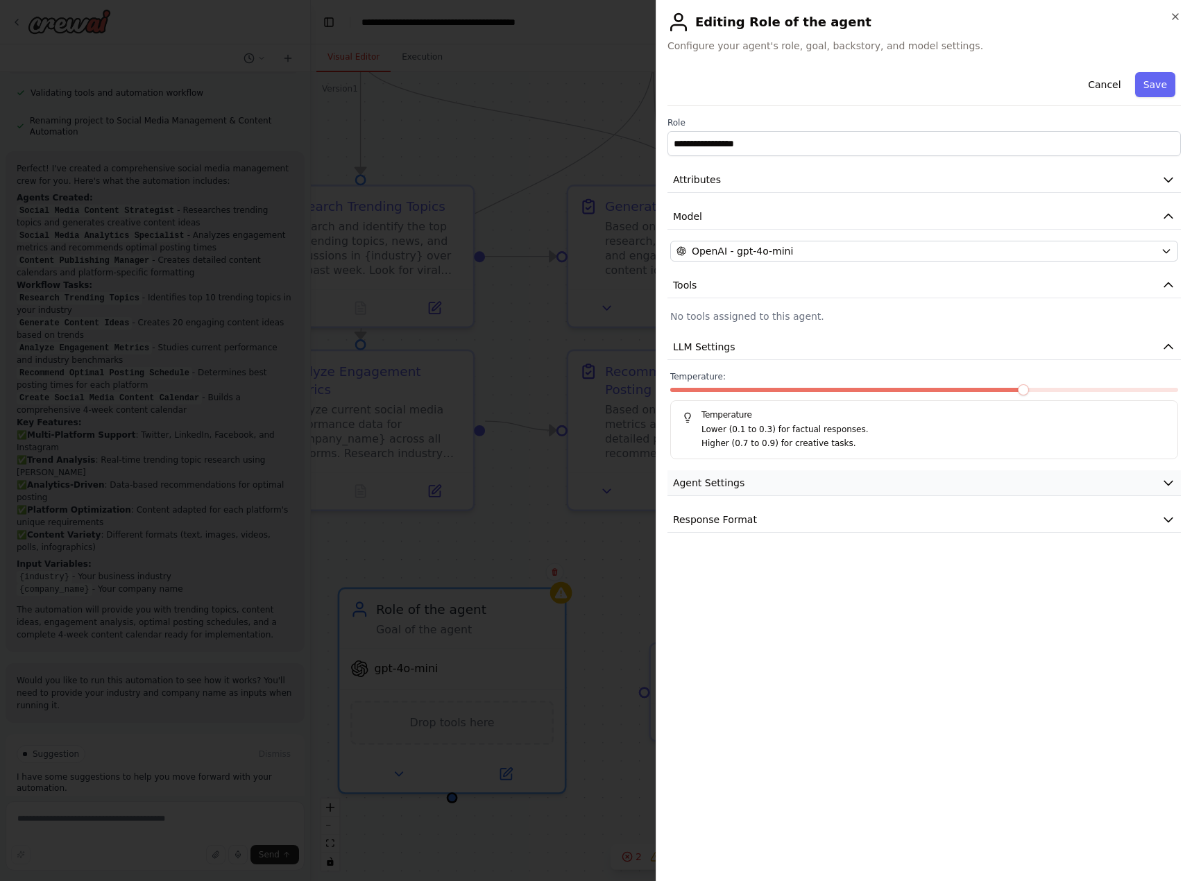
click at [867, 475] on button "Agent Settings" at bounding box center [923, 483] width 513 height 26
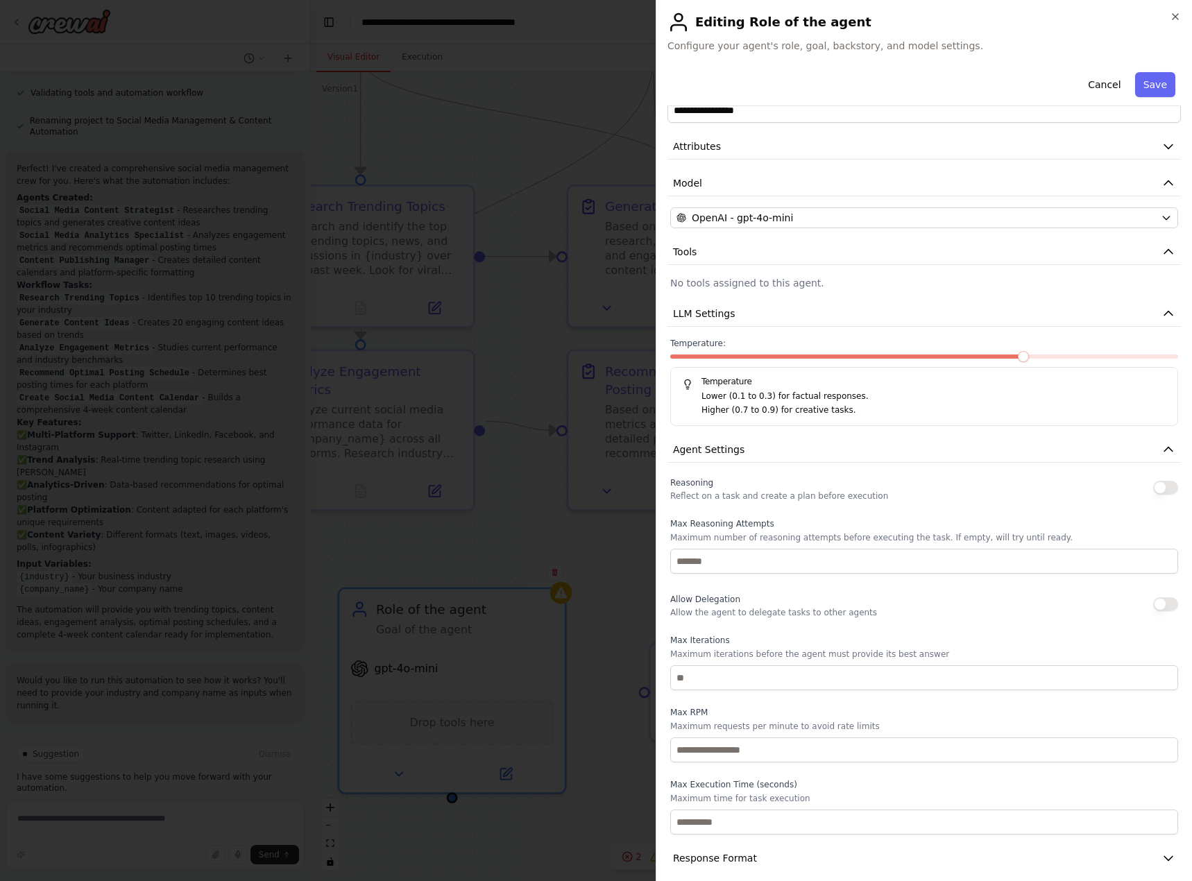
scroll to position [46, 0]
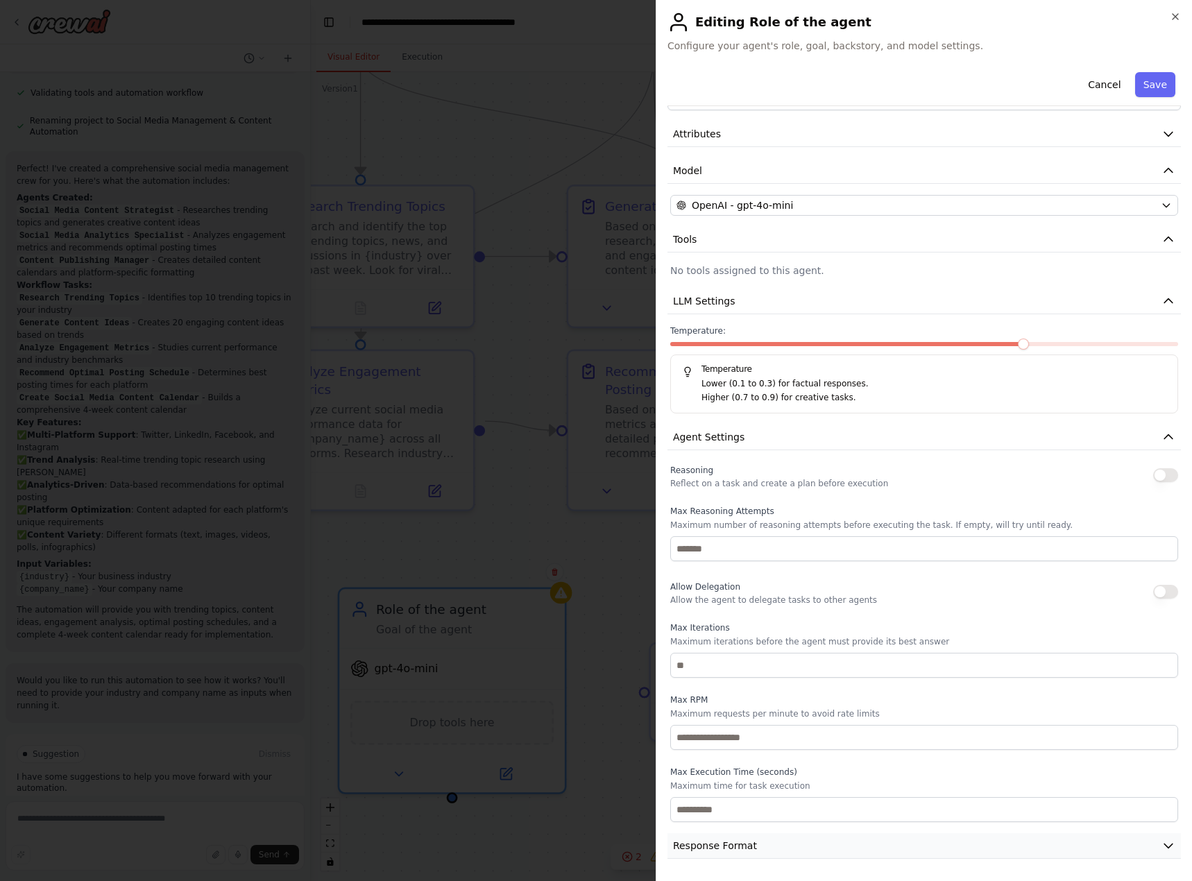
click at [777, 844] on button "Response Format" at bounding box center [923, 846] width 513 height 26
click at [1178, 20] on icon "button" at bounding box center [1175, 16] width 11 height 11
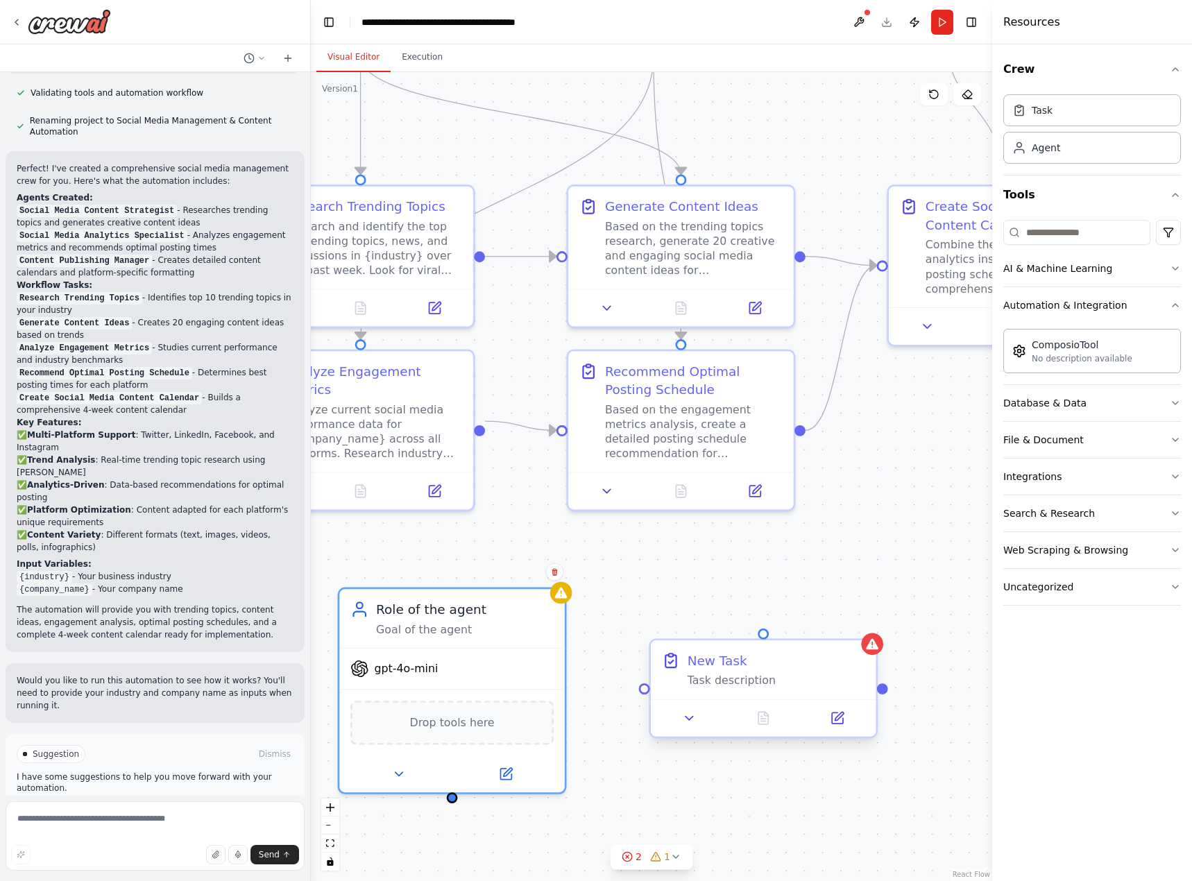
click at [816, 687] on div "Task description" at bounding box center [776, 681] width 178 height 15
drag, startPoint x: 706, startPoint y: 672, endPoint x: 672, endPoint y: 673, distance: 34.0
click at [672, 673] on div "New Task Task description" at bounding box center [763, 669] width 203 height 37
click at [869, 631] on icon at bounding box center [866, 628] width 8 height 8
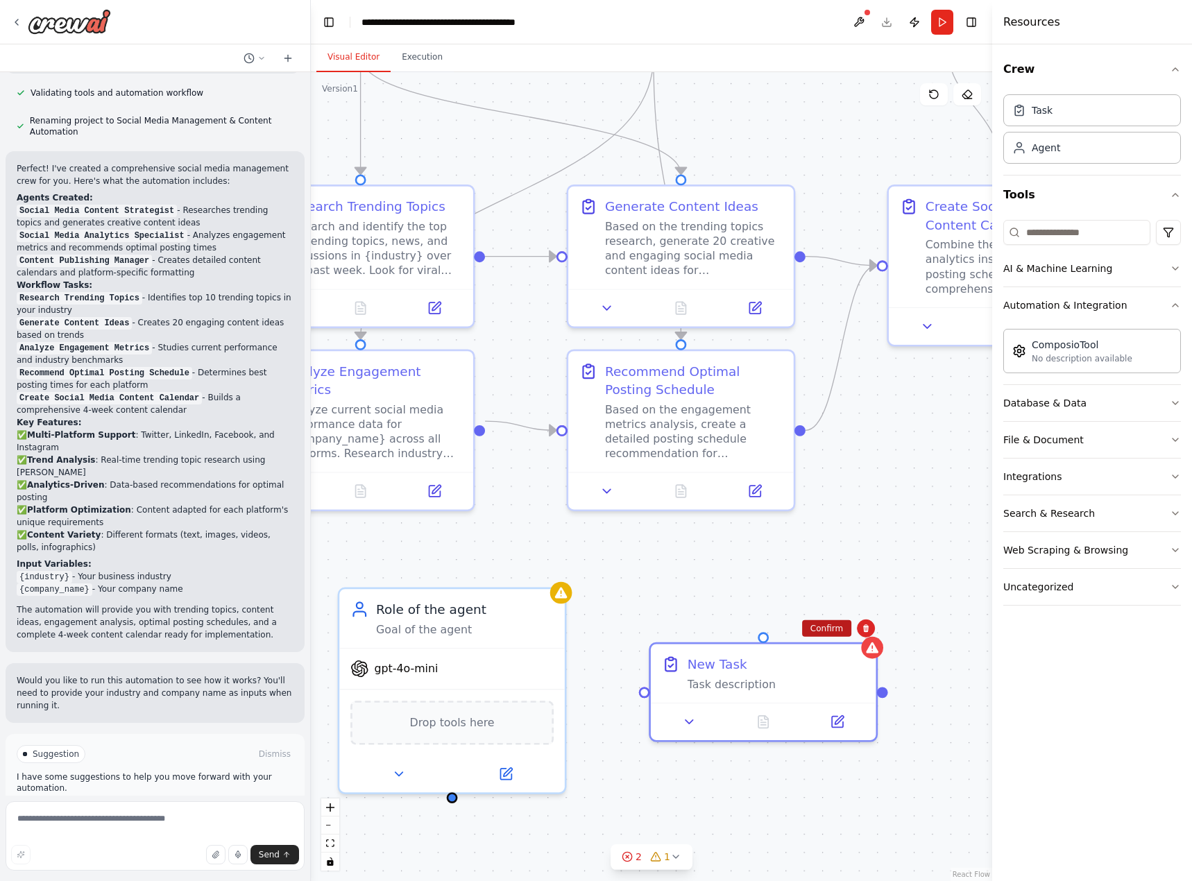
click at [826, 622] on button "Confirm" at bounding box center [826, 628] width 49 height 17
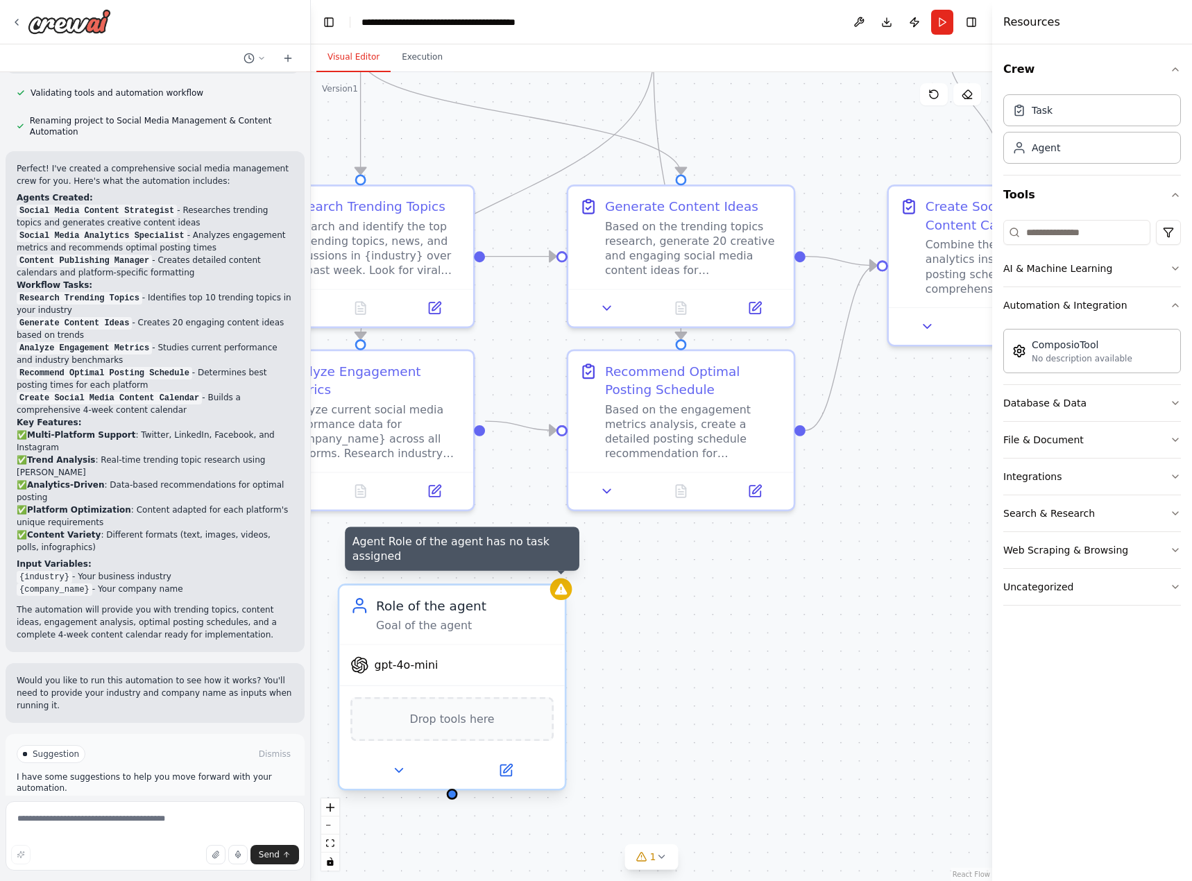
click at [562, 600] on div "Agent Role of the agent has no task assigned Role of the agent Goal of the agen…" at bounding box center [452, 686] width 229 height 207
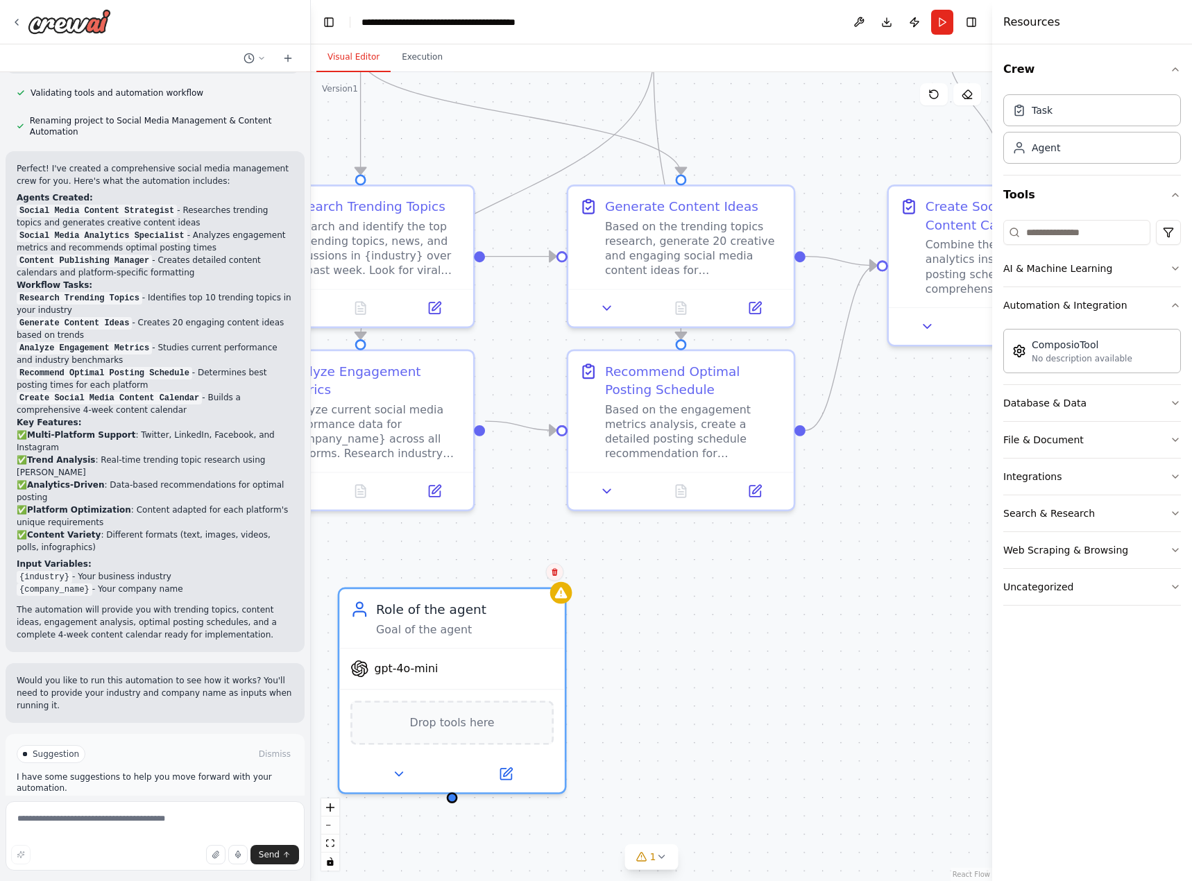
click at [554, 575] on icon at bounding box center [555, 572] width 6 height 8
click at [522, 574] on button "Confirm" at bounding box center [514, 572] width 49 height 17
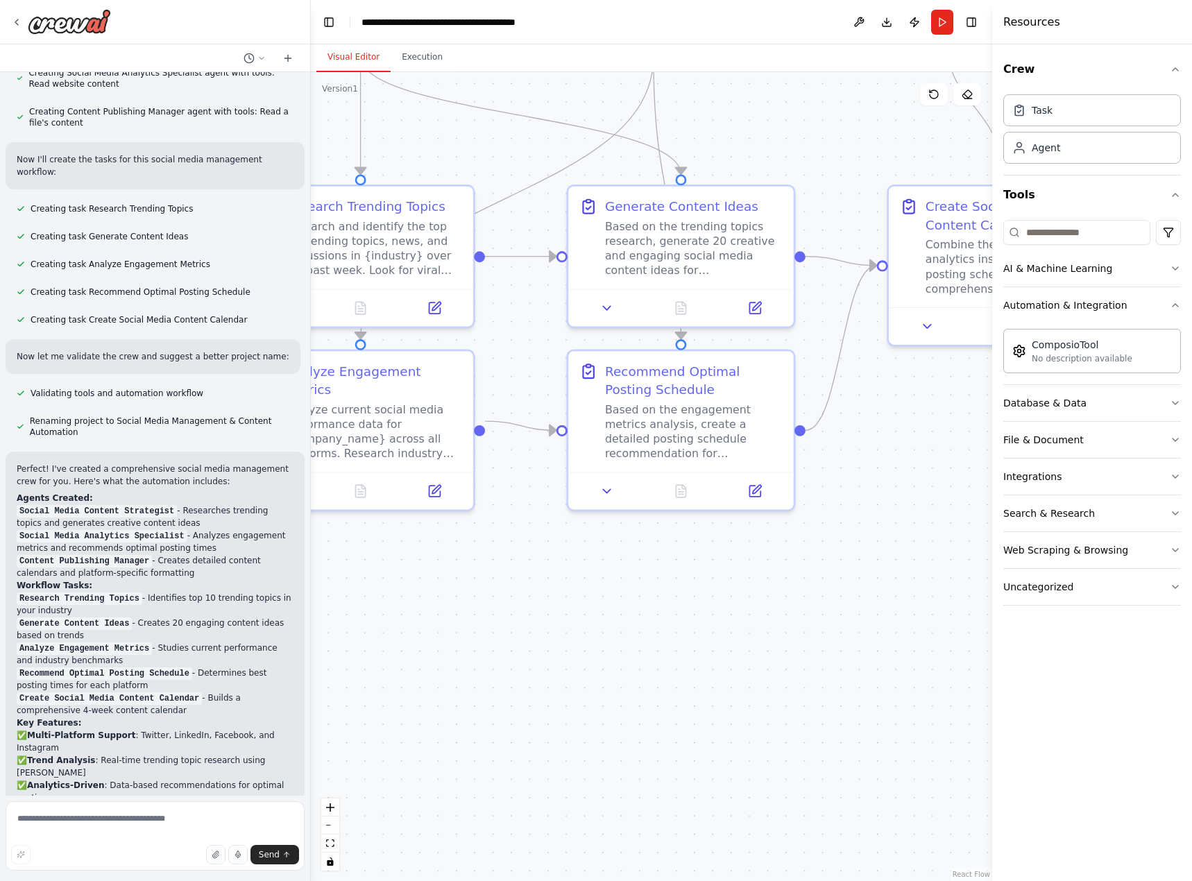
scroll to position [1048, 0]
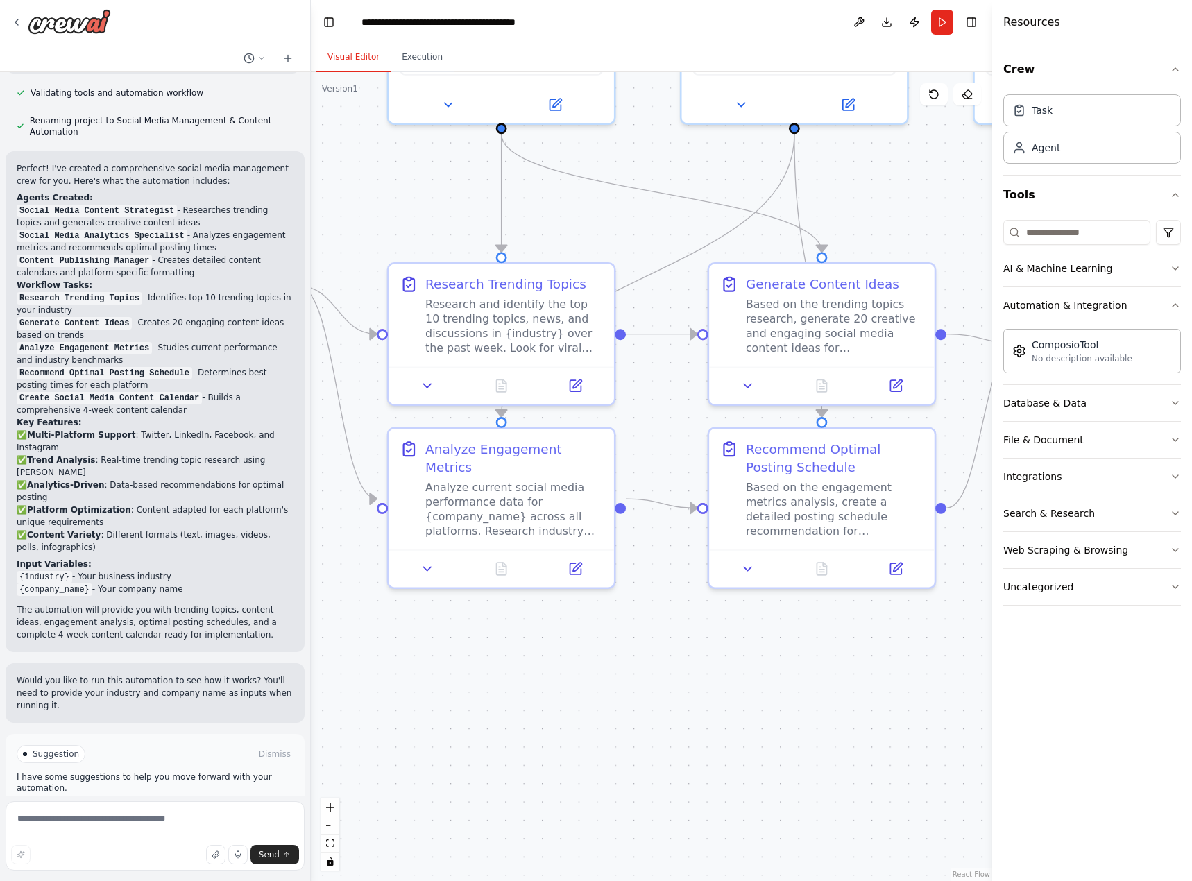
drag, startPoint x: 497, startPoint y: 162, endPoint x: 638, endPoint y: 241, distance: 162.1
click at [20, 24] on icon at bounding box center [16, 22] width 11 height 11
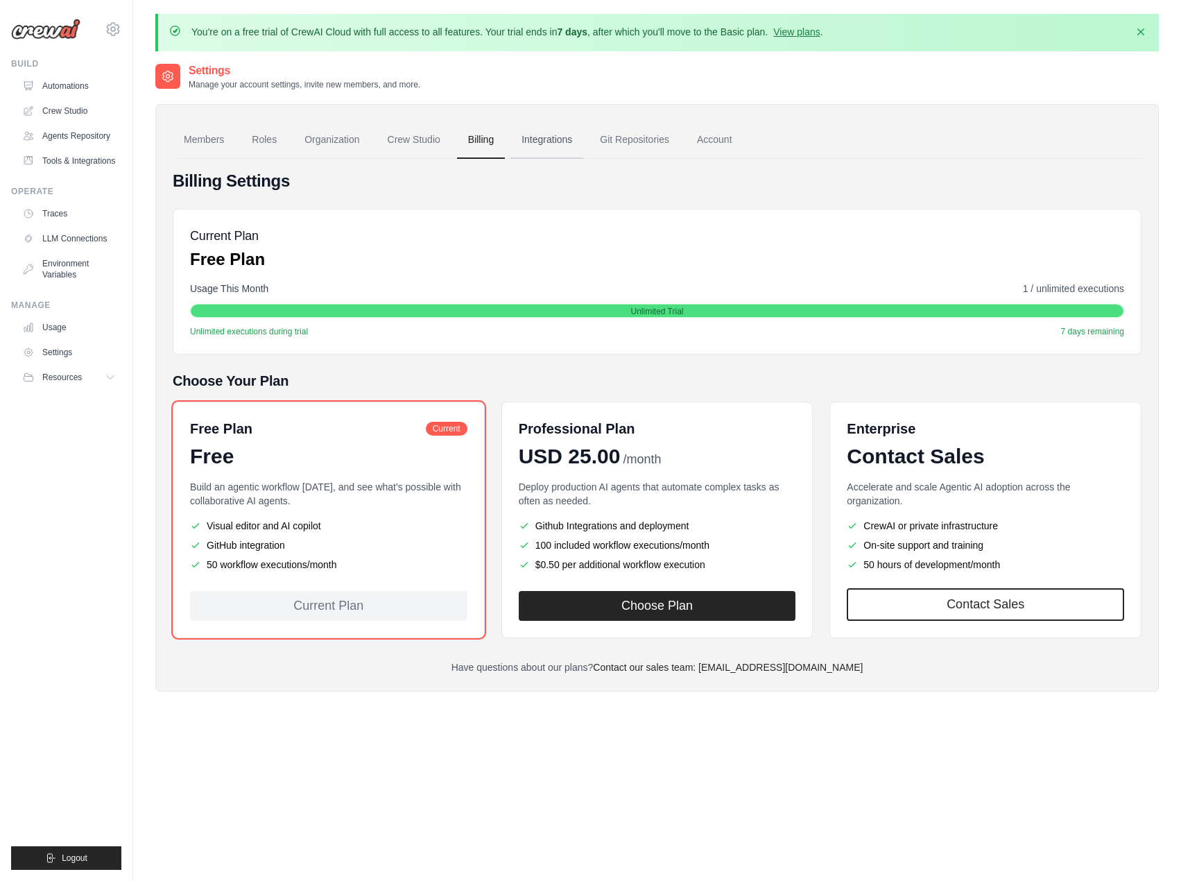
click at [532, 139] on link "Integrations" at bounding box center [547, 139] width 73 height 37
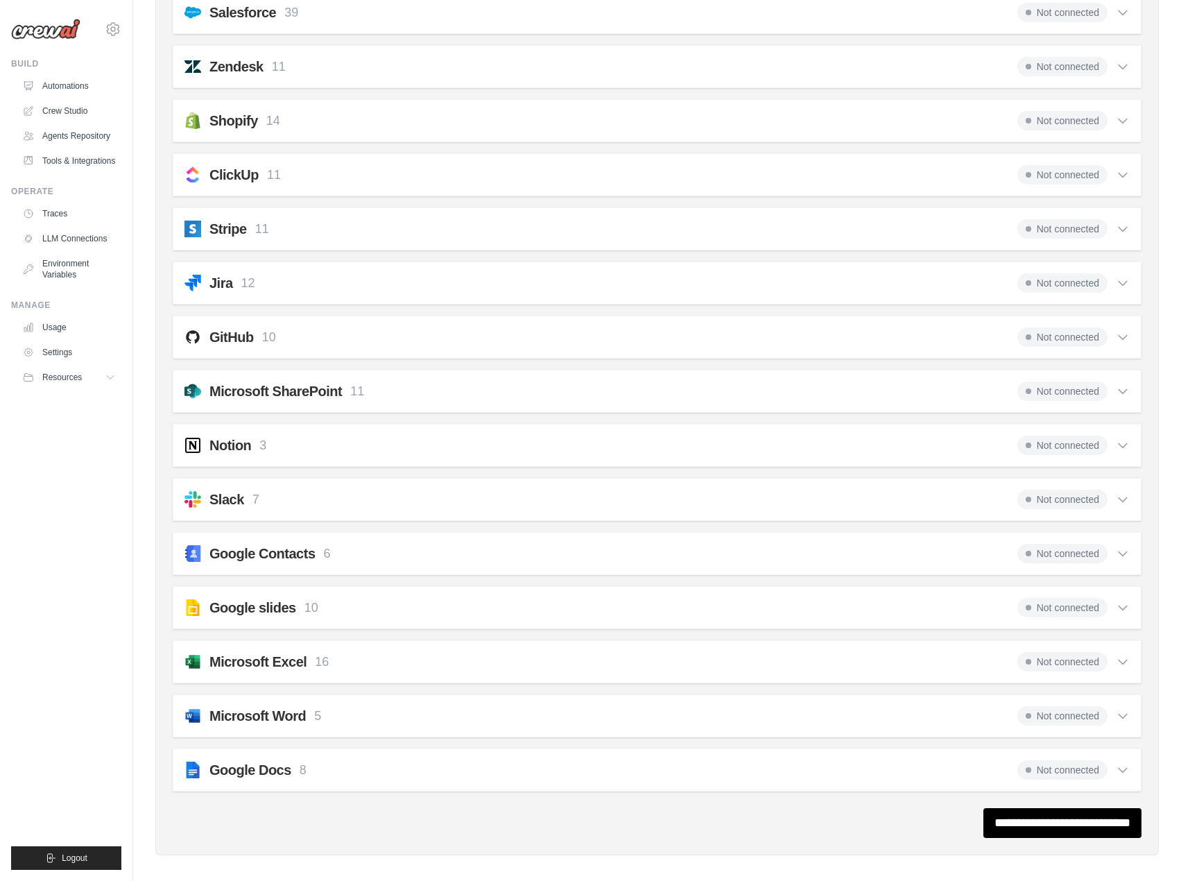
scroll to position [1019, 0]
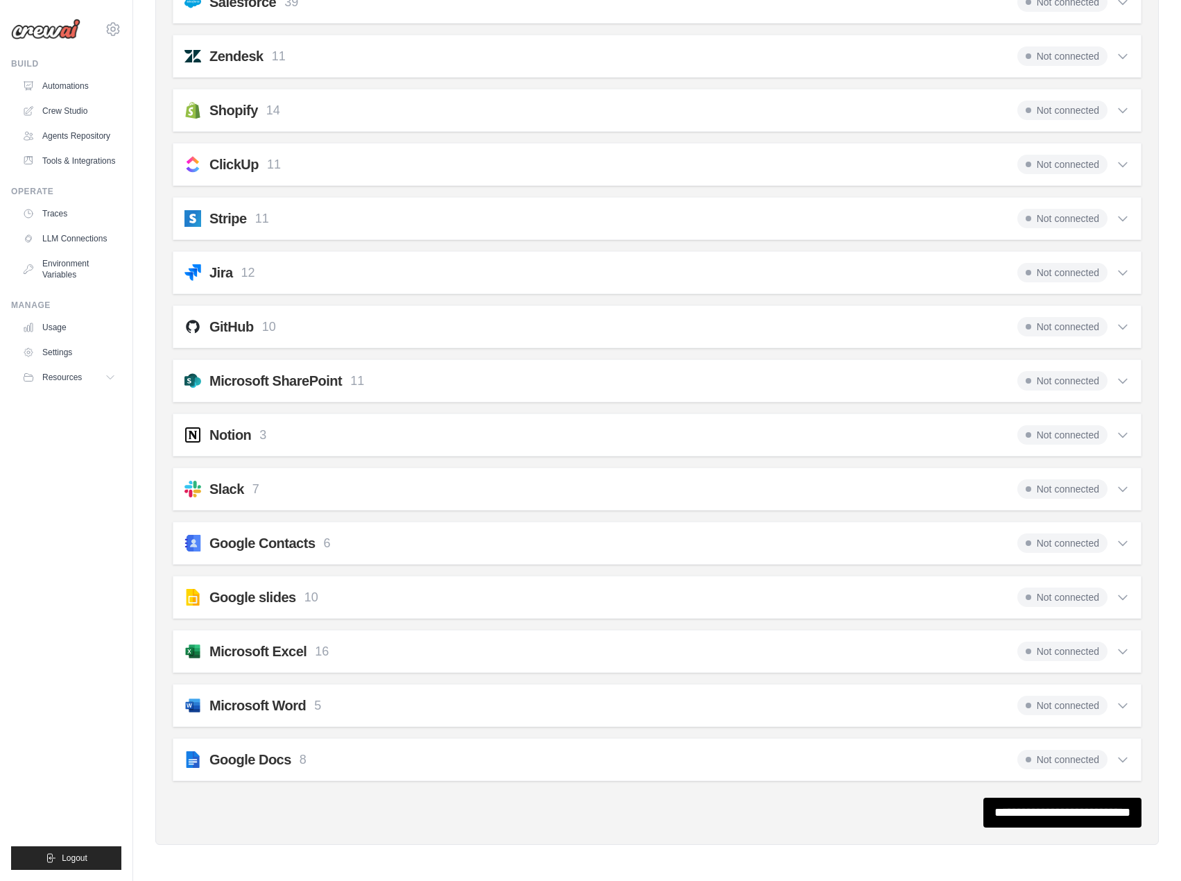
click at [348, 763] on div "Google Docs 8 Not connected" at bounding box center [658, 759] width 946 height 19
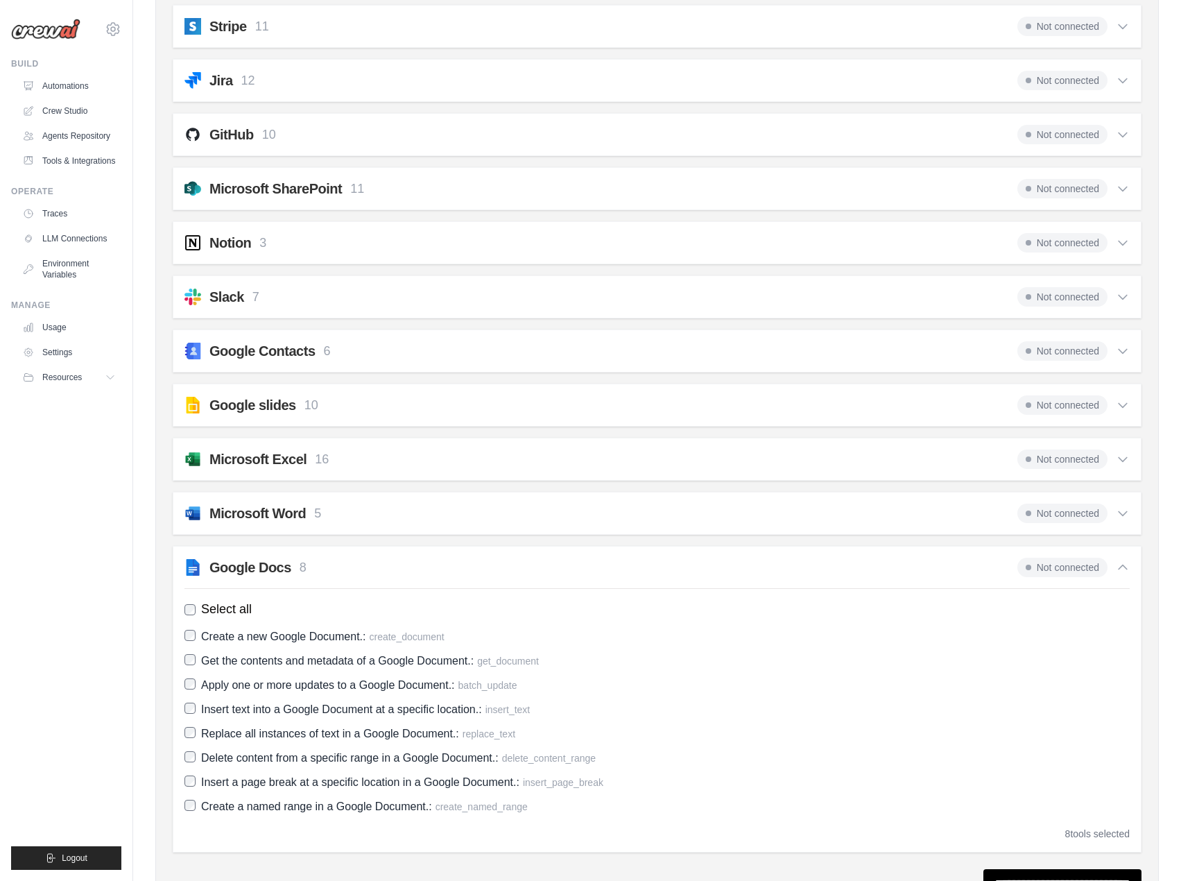
scroll to position [1227, 0]
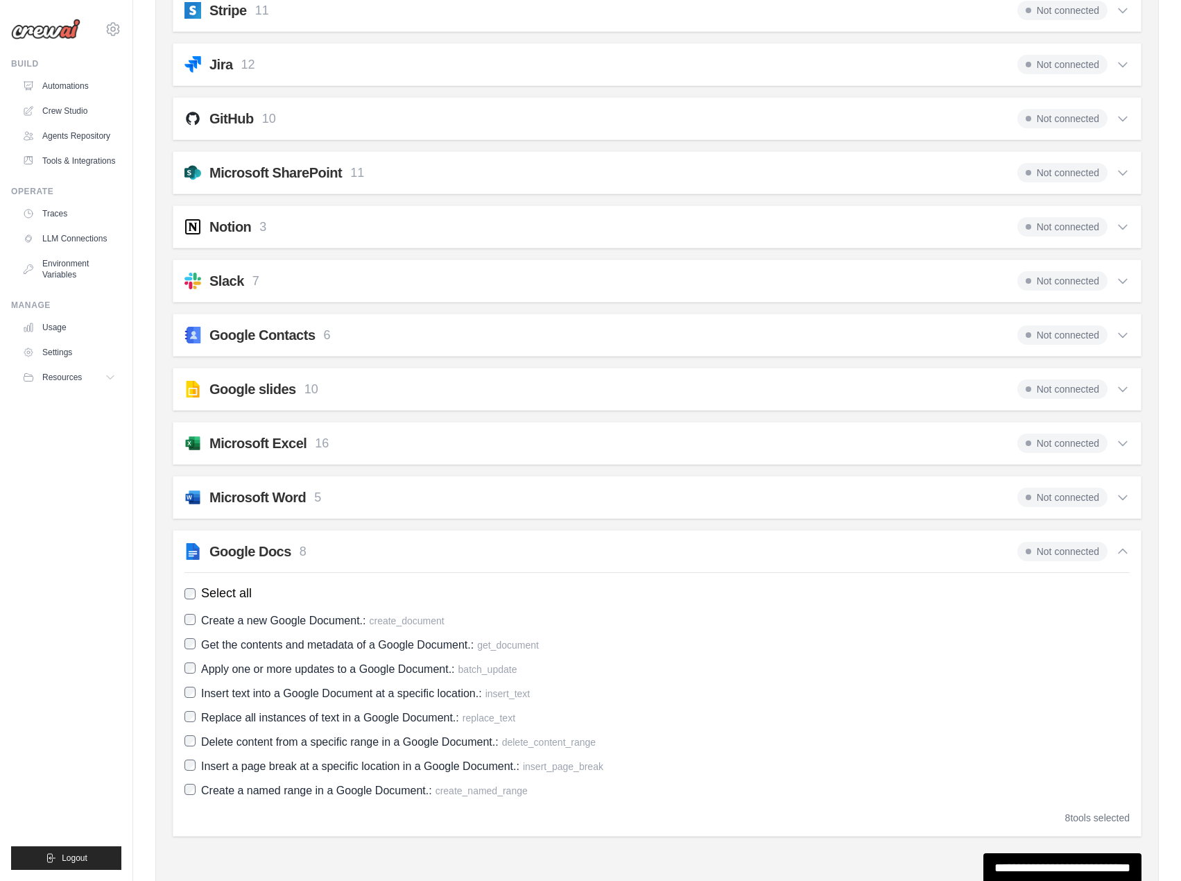
click at [341, 495] on div "Microsoft Word 5 Not connected" at bounding box center [658, 497] width 946 height 19
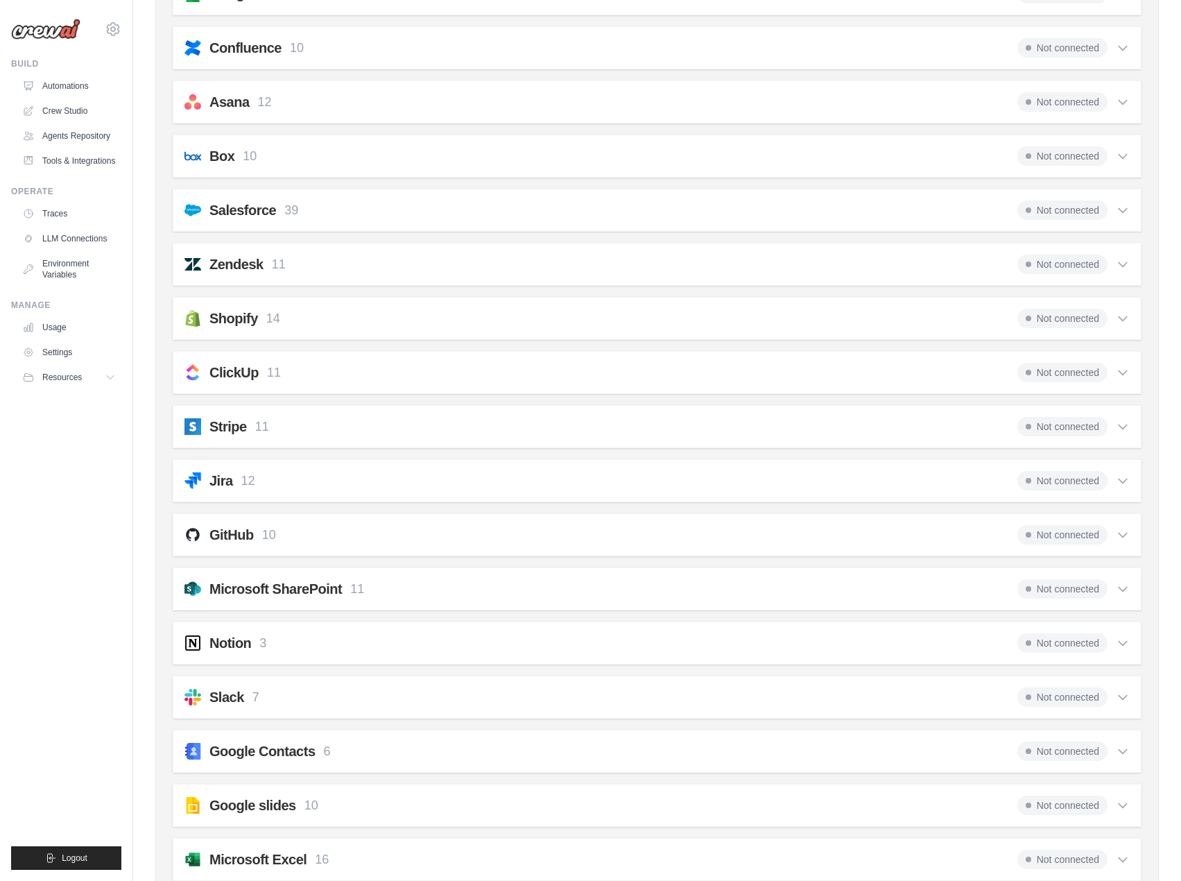
click at [287, 586] on h2 "Microsoft SharePoint" at bounding box center [276, 588] width 133 height 19
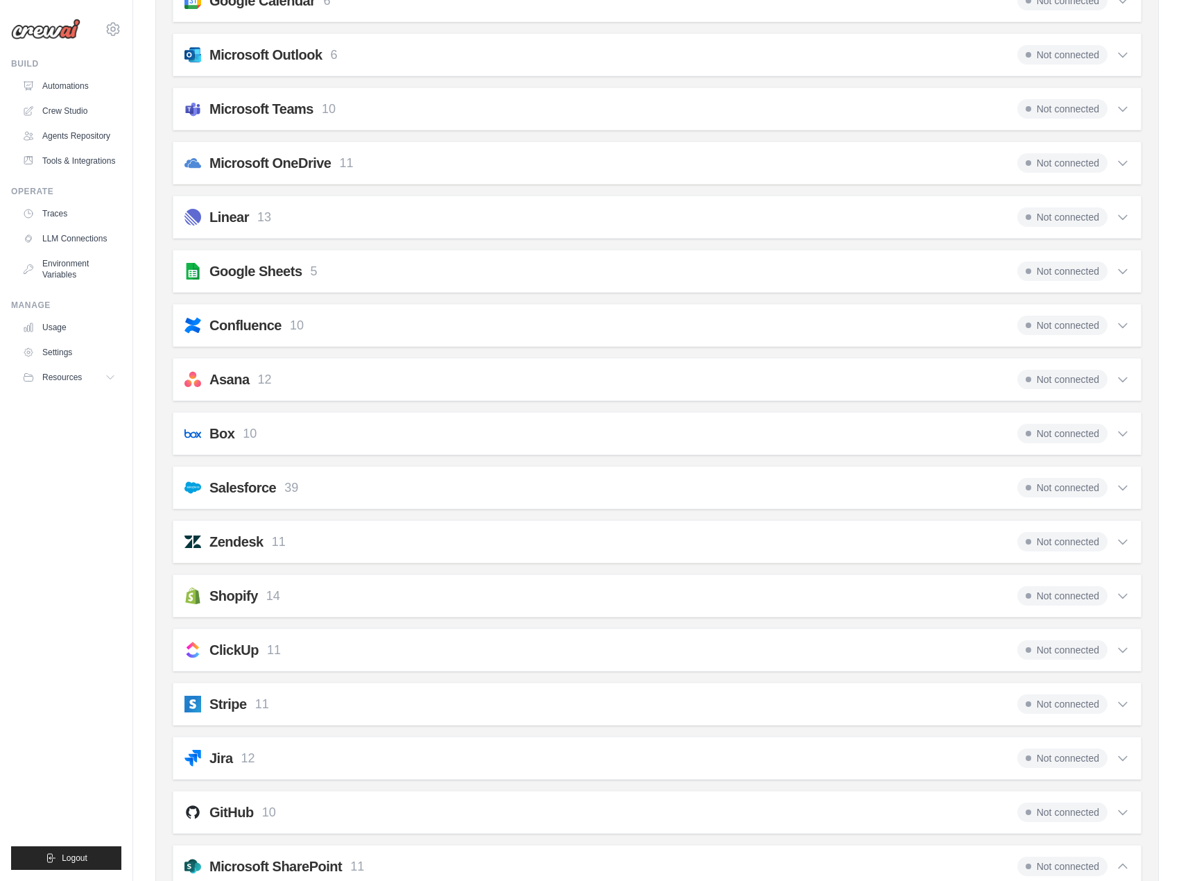
scroll to position [464, 0]
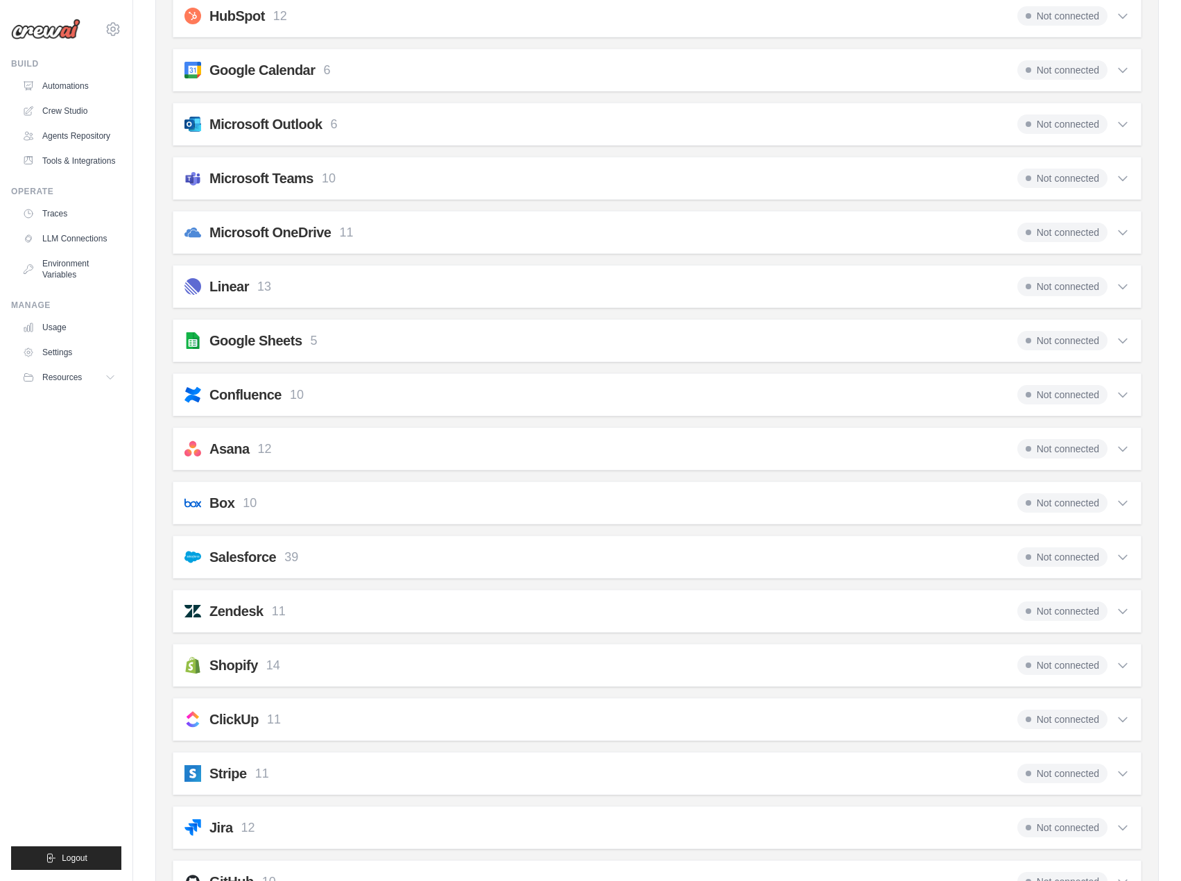
click at [349, 560] on div "Salesforce 39 Not connected" at bounding box center [658, 556] width 946 height 19
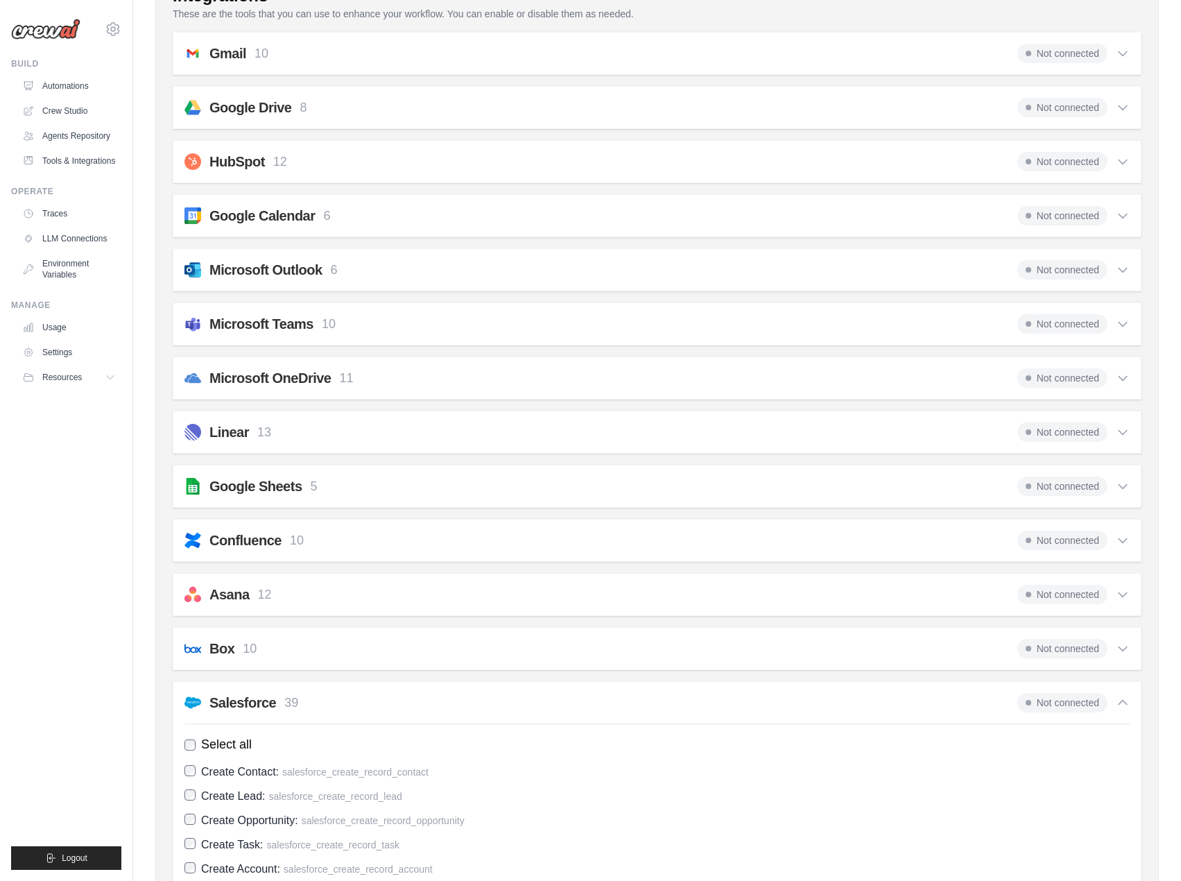
scroll to position [187, 0]
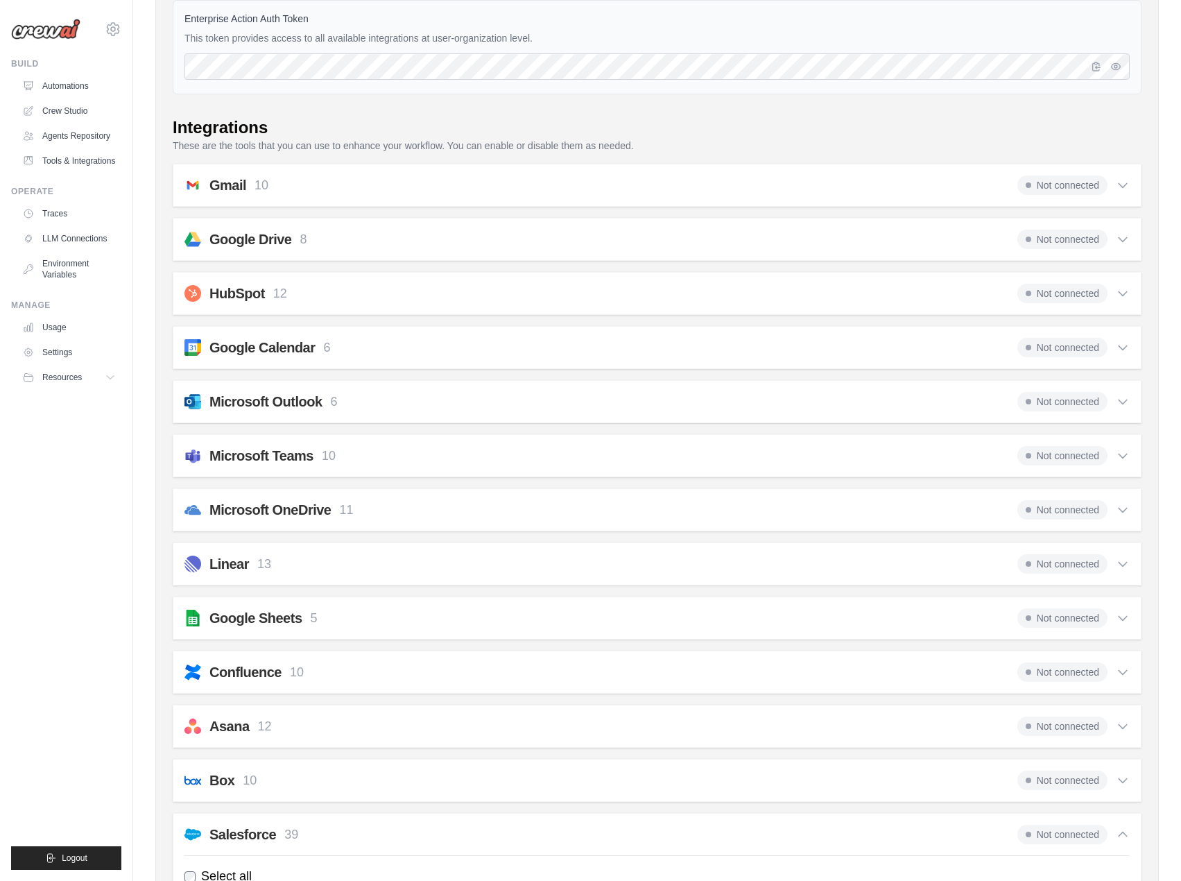
click at [401, 396] on div "Microsoft Outlook 6 Not connected" at bounding box center [658, 401] width 946 height 19
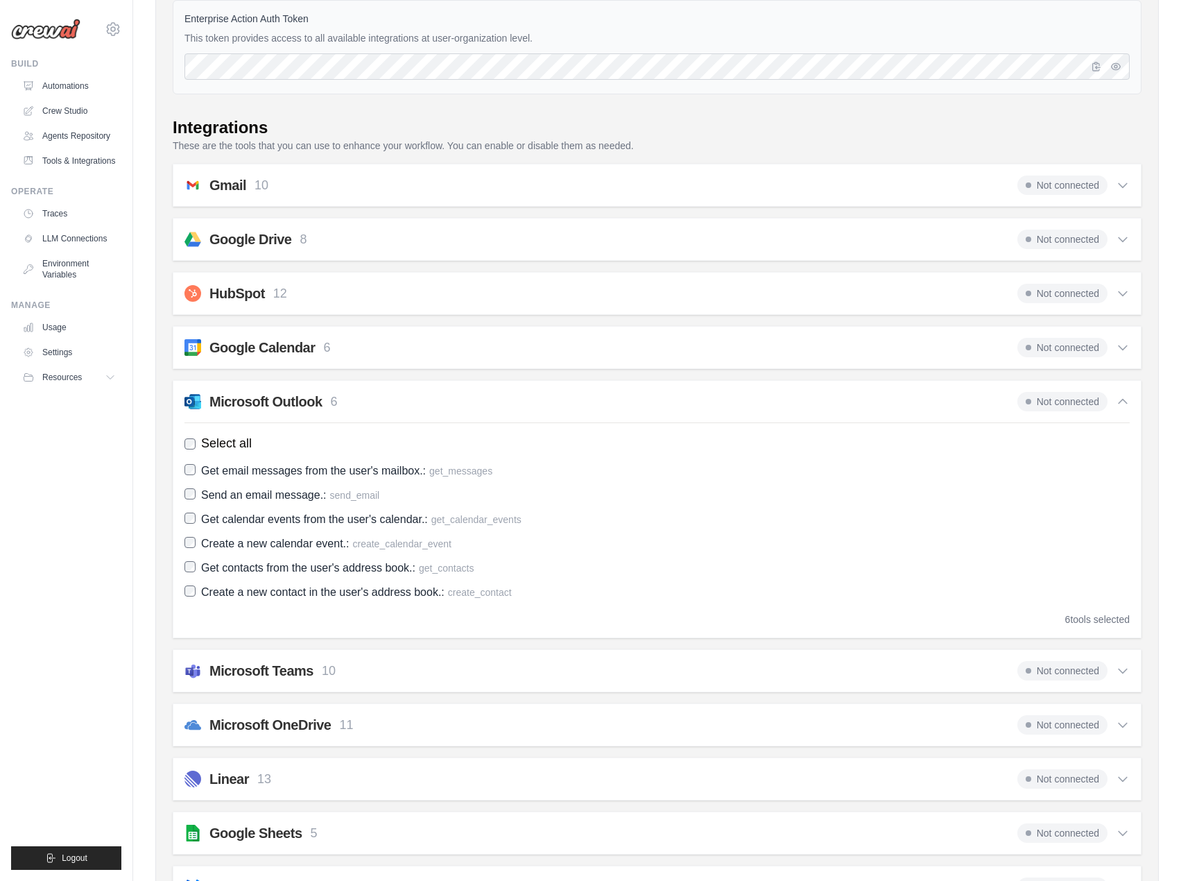
click at [419, 348] on div "Google Calendar 6 Not connected" at bounding box center [658, 347] width 946 height 19
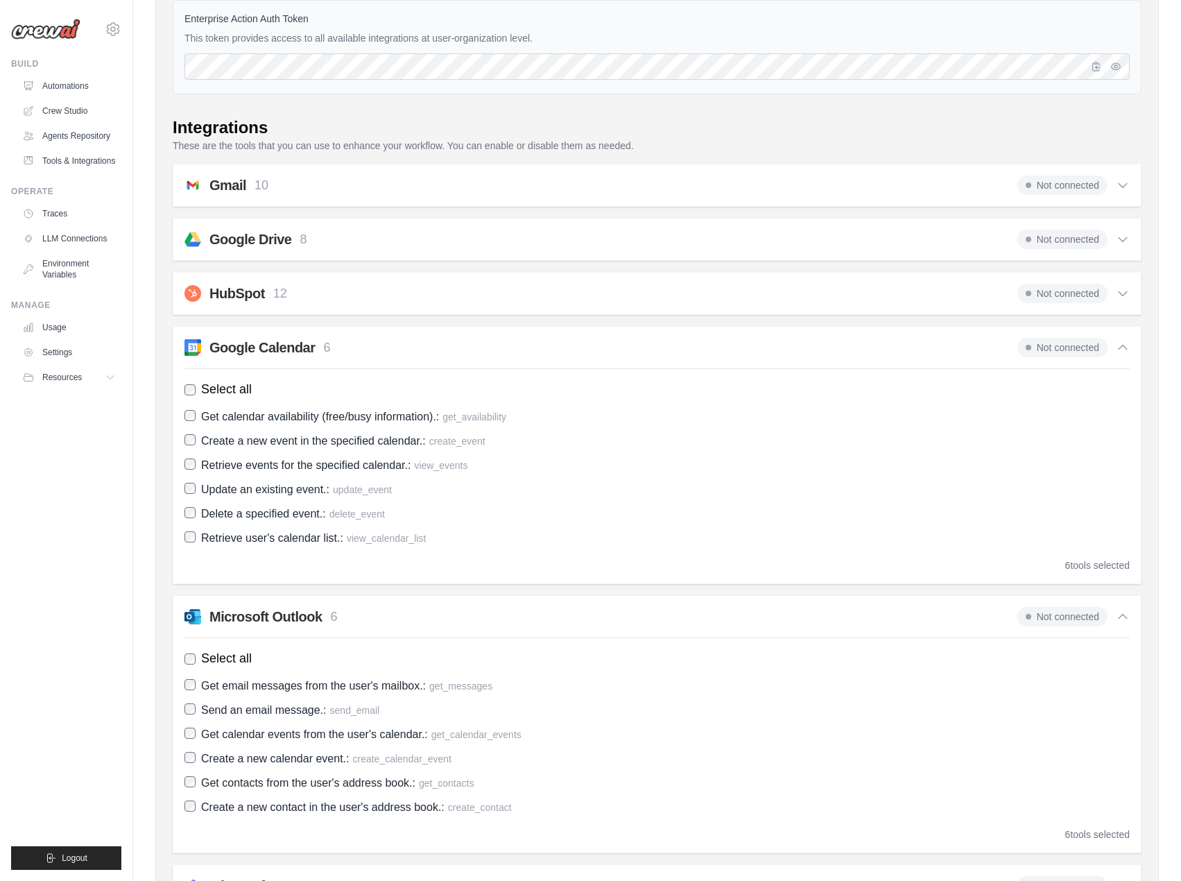
click at [437, 303] on div "HubSpot 12 Not connected Select all Create or update a contact in HubSpot.: cre…" at bounding box center [657, 293] width 969 height 43
click at [439, 298] on div "HubSpot 12 Not connected" at bounding box center [658, 293] width 946 height 19
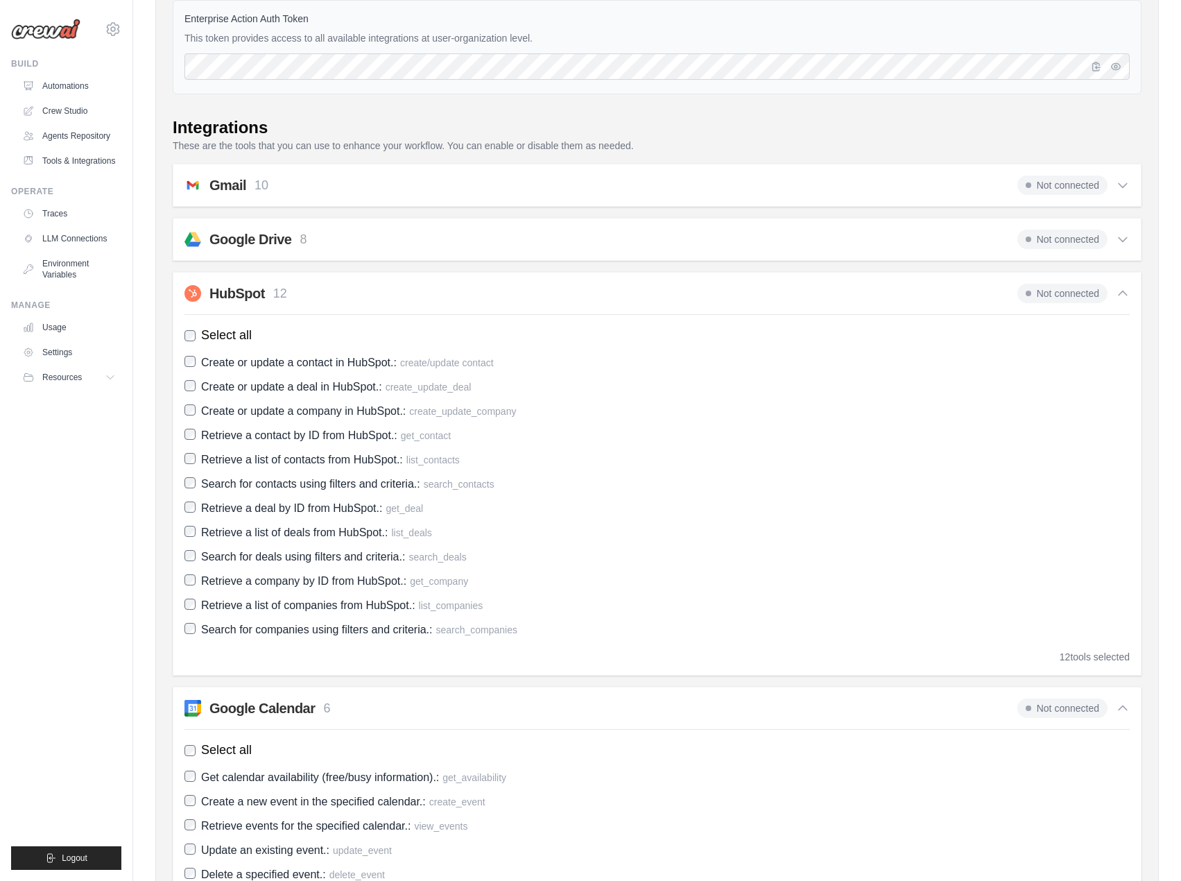
click at [445, 236] on div "Google Drive 8 Not connected" at bounding box center [658, 239] width 946 height 19
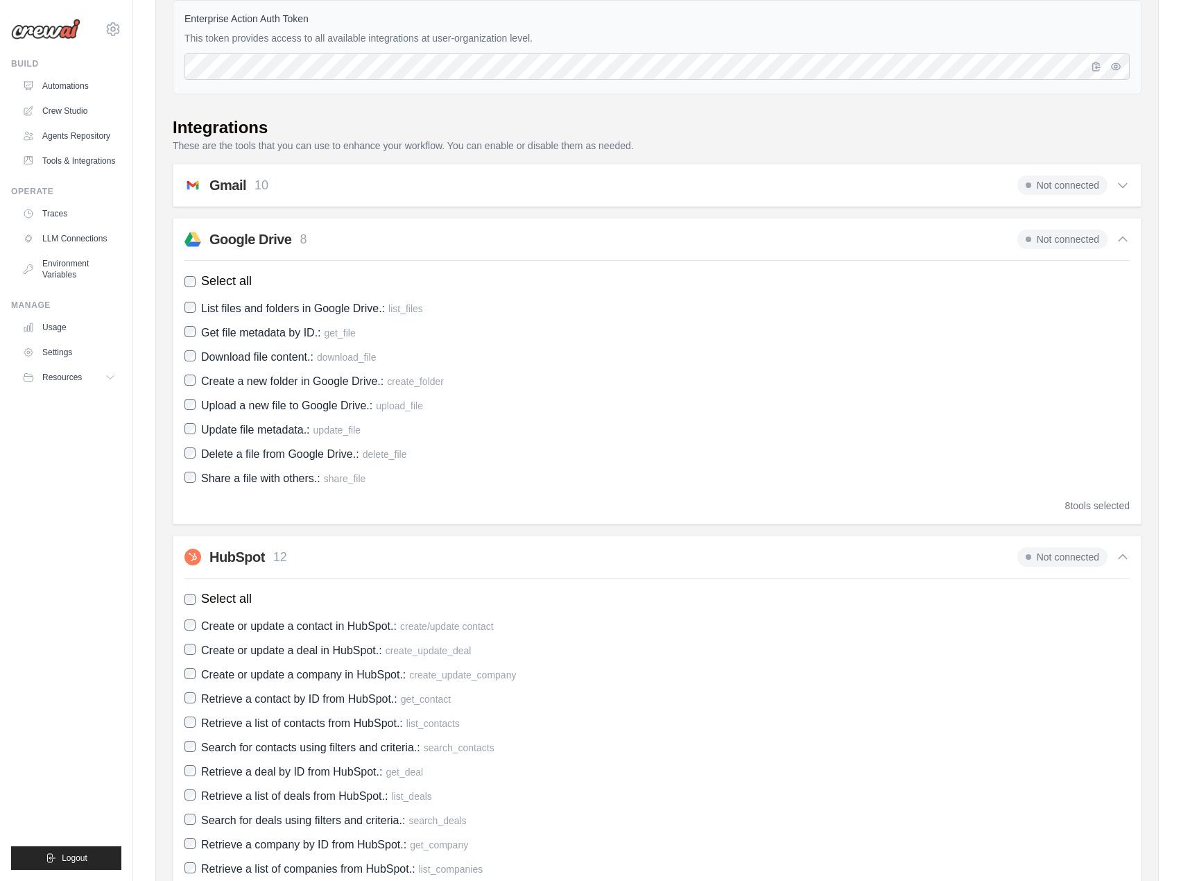
click at [468, 187] on div "Gmail 10 Not connected" at bounding box center [658, 185] width 946 height 19
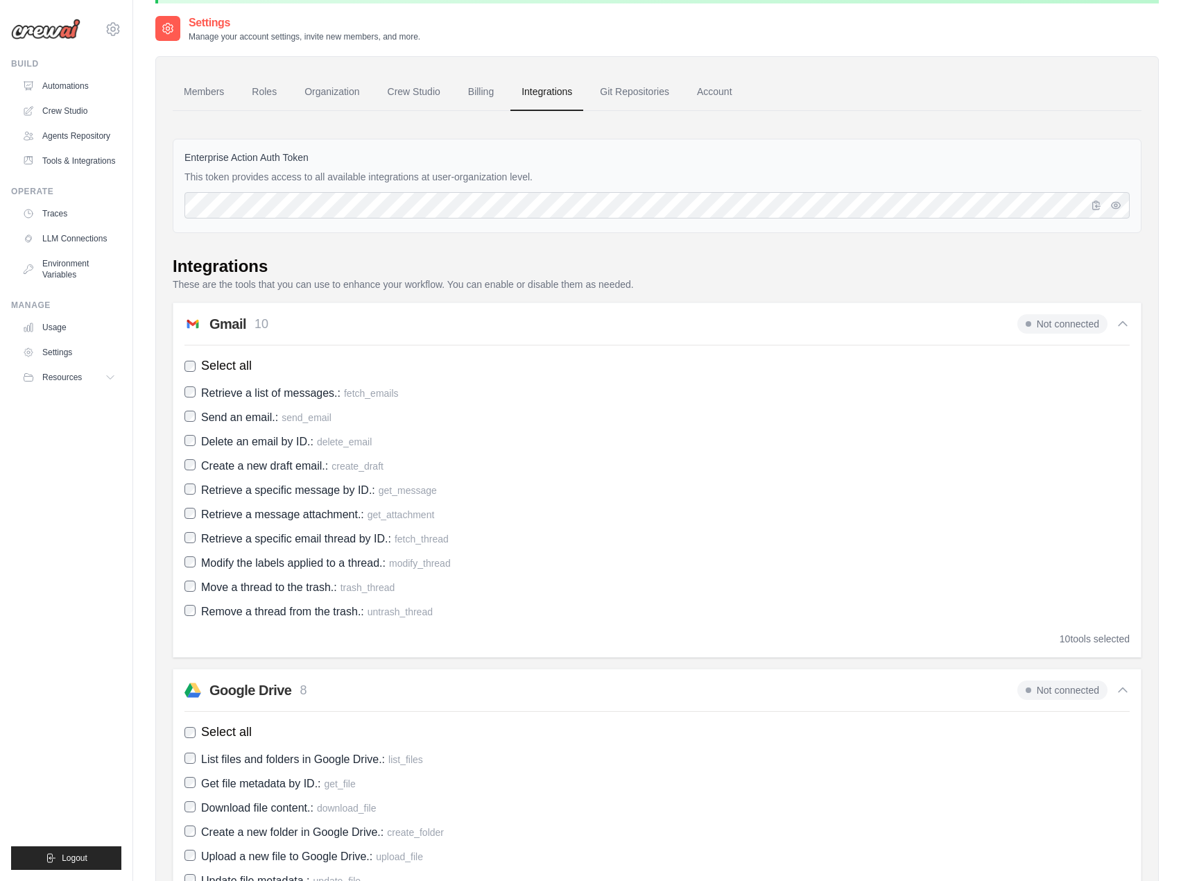
scroll to position [0, 0]
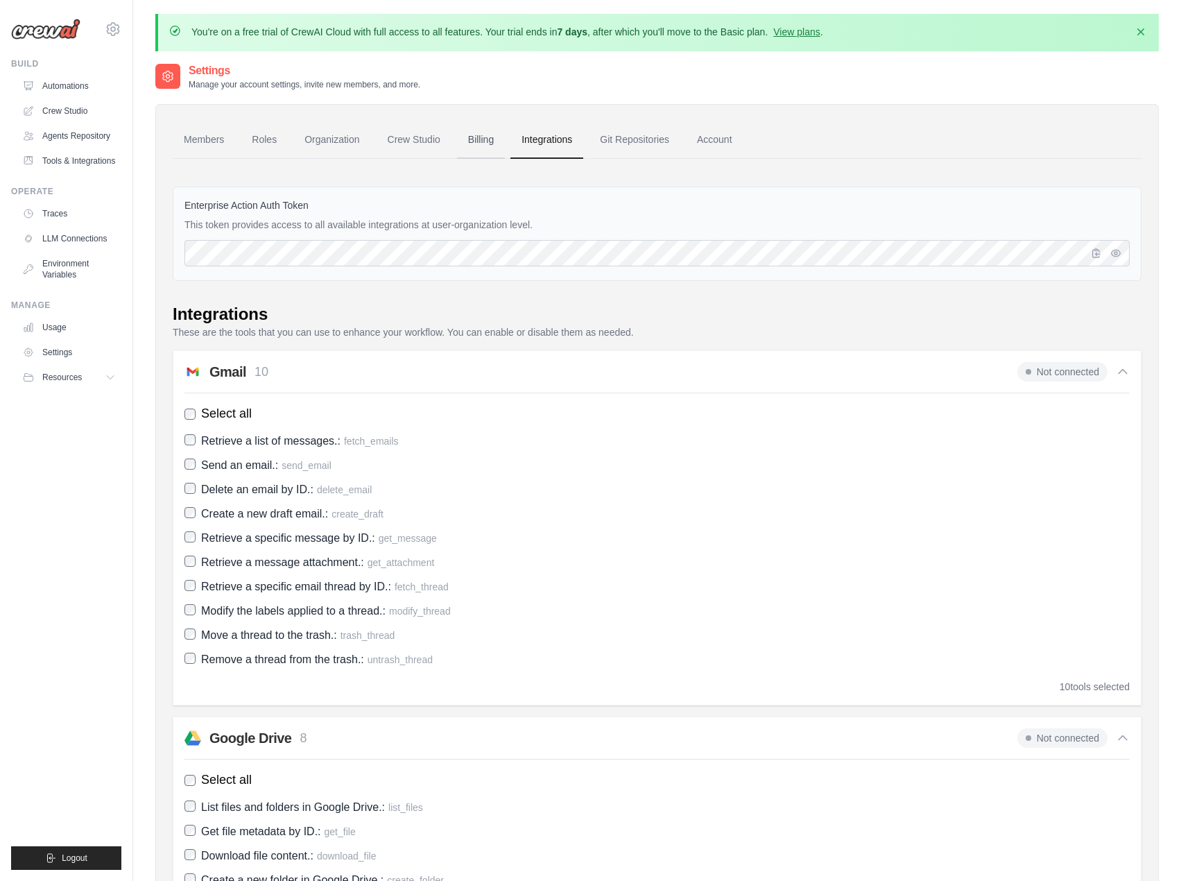
click at [488, 144] on link "Billing" at bounding box center [481, 139] width 48 height 37
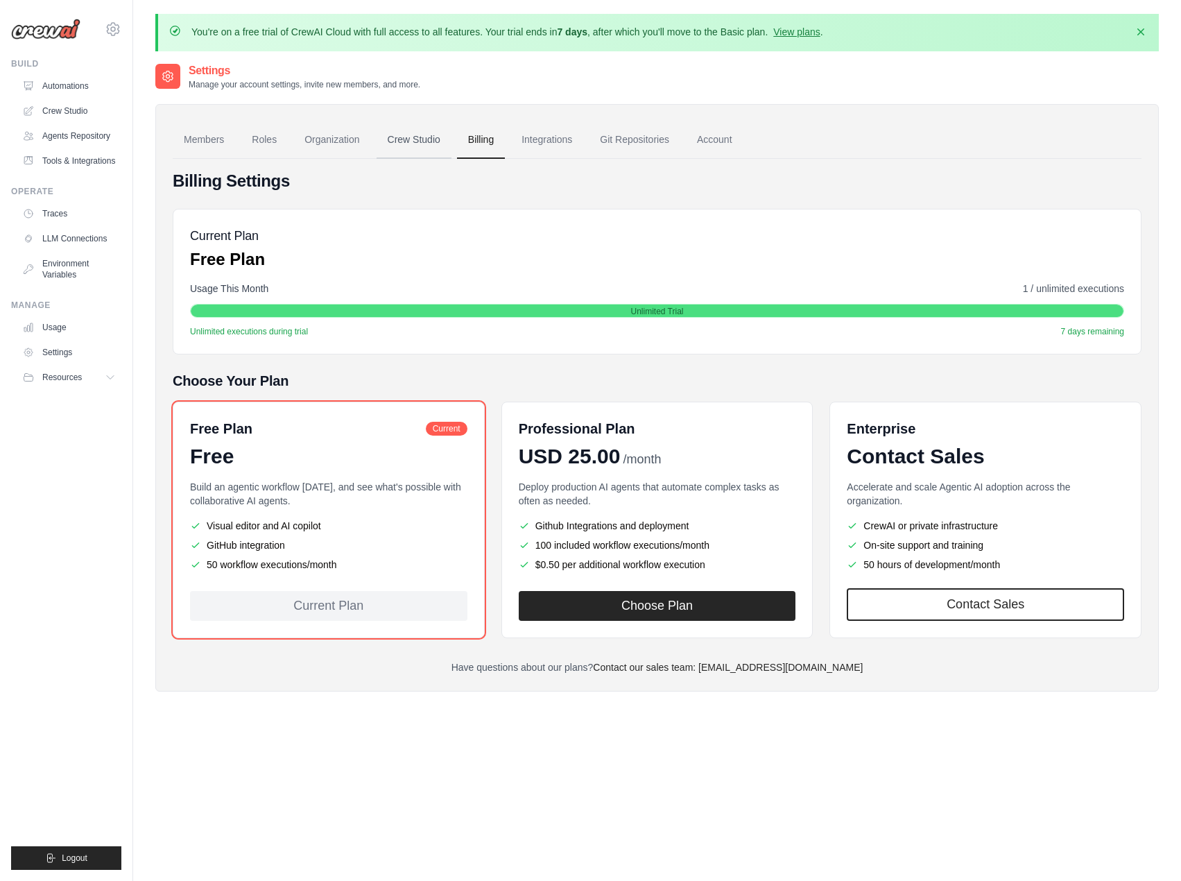
click at [416, 128] on link "Crew Studio" at bounding box center [414, 139] width 75 height 37
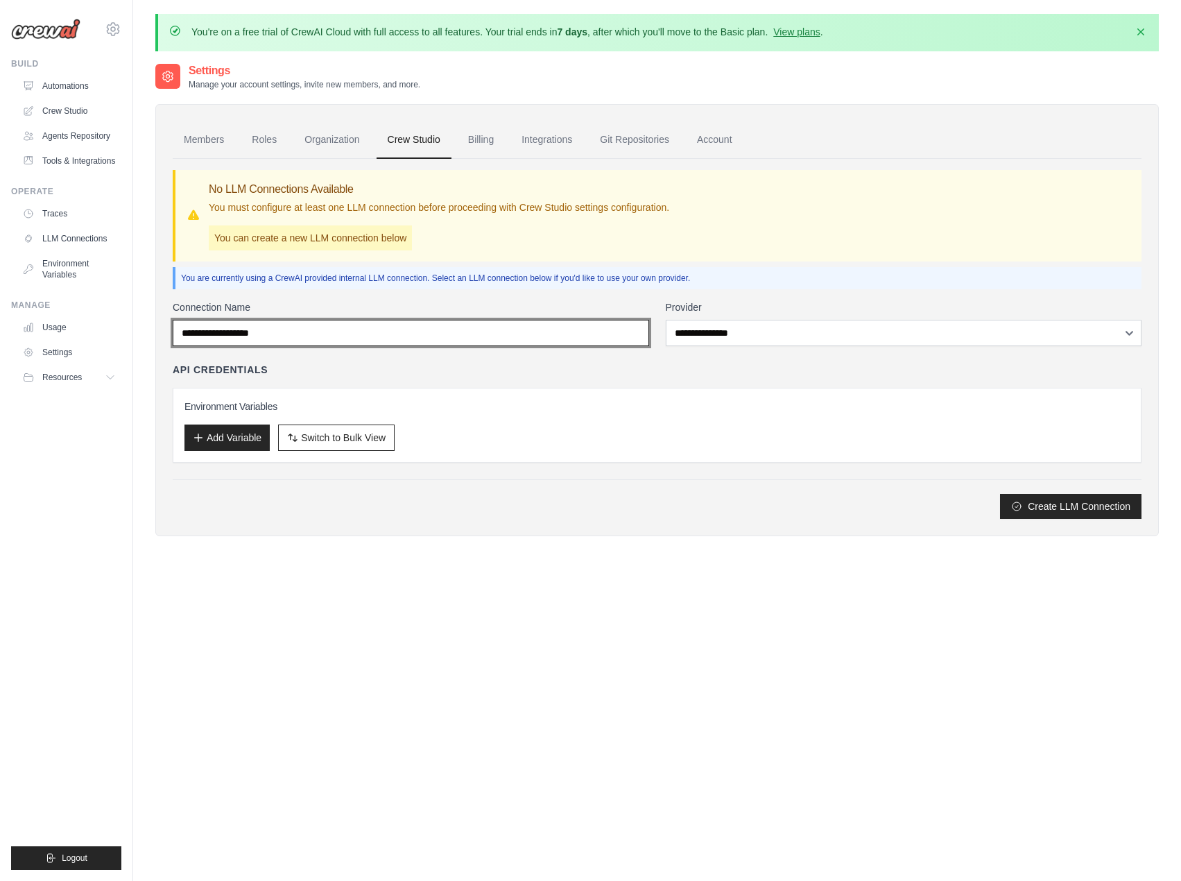
click at [520, 337] on input "Connection Name" at bounding box center [411, 333] width 477 height 26
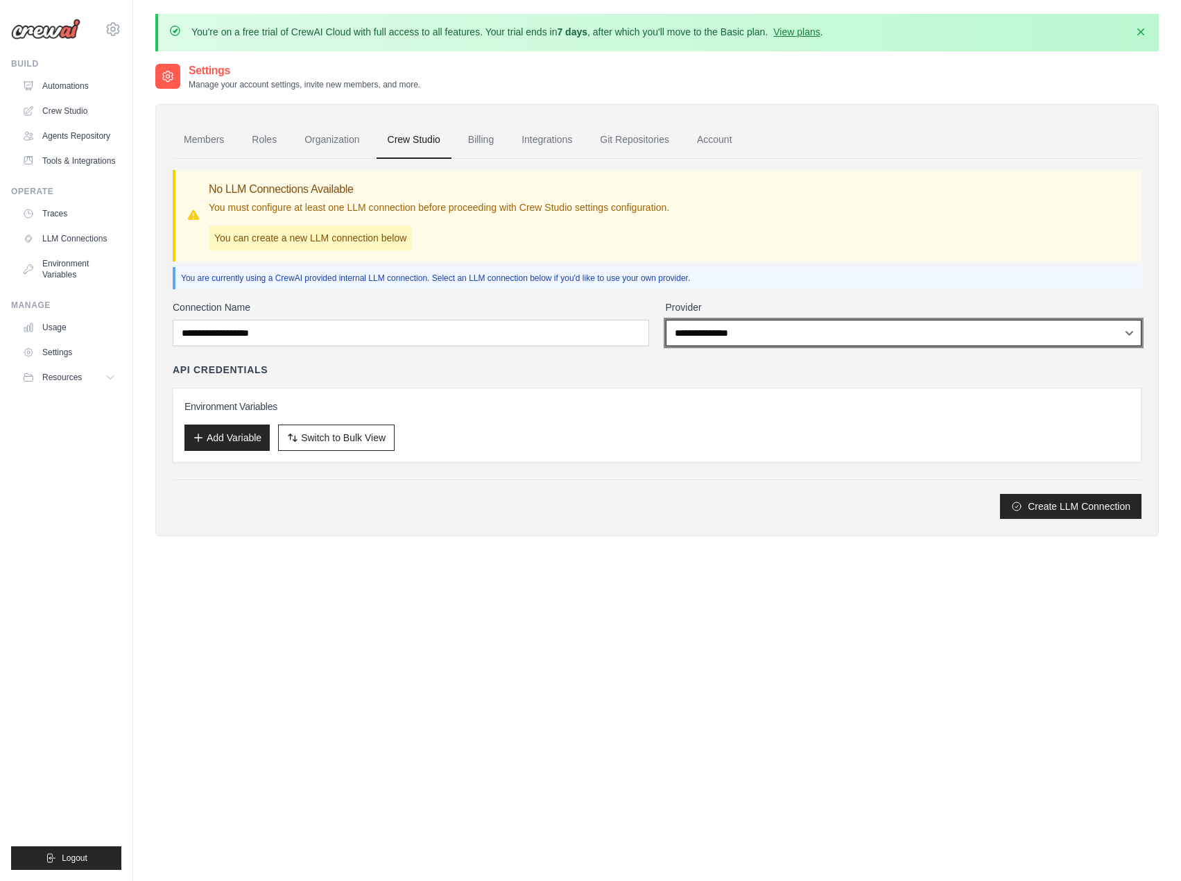
click at [794, 339] on select "**********" at bounding box center [904, 333] width 477 height 26
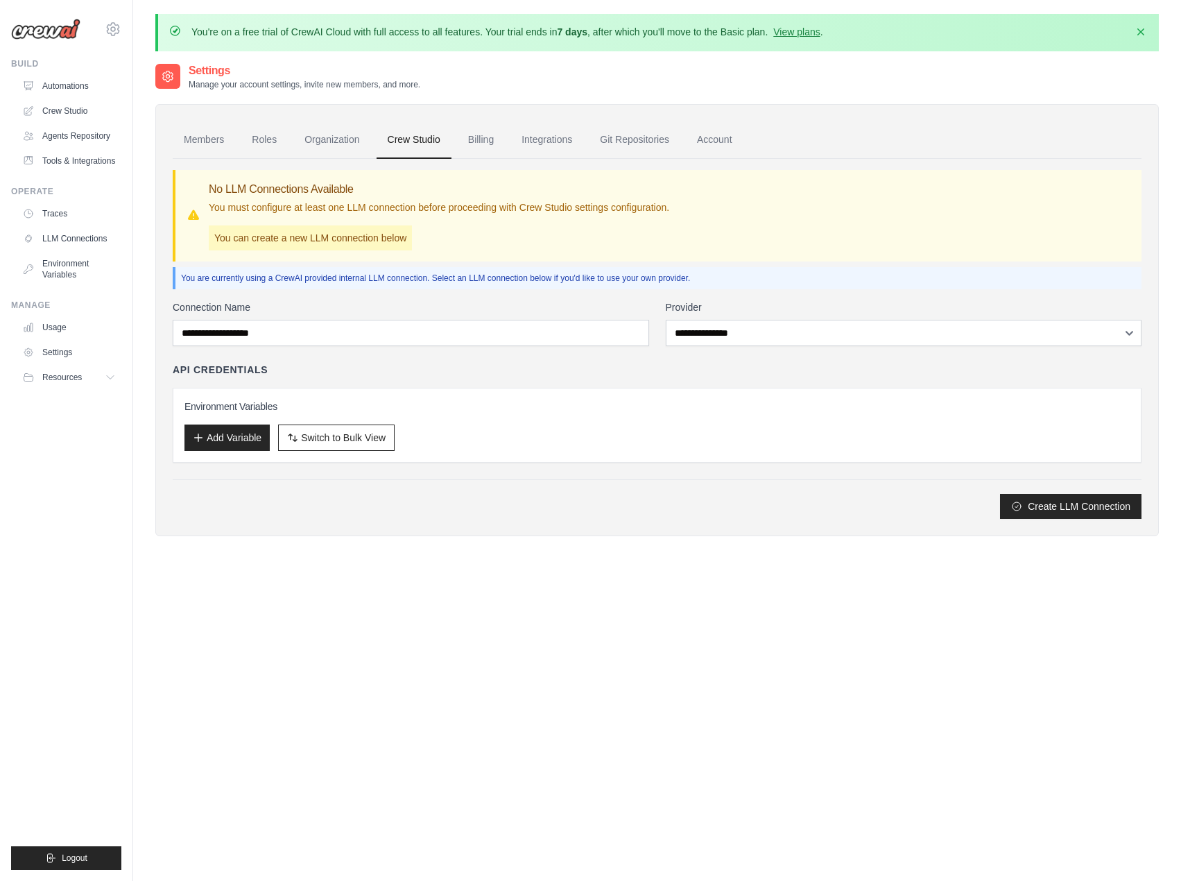
click at [452, 463] on div "**********" at bounding box center [657, 409] width 969 height 219
click at [220, 142] on link "Members" at bounding box center [204, 139] width 62 height 37
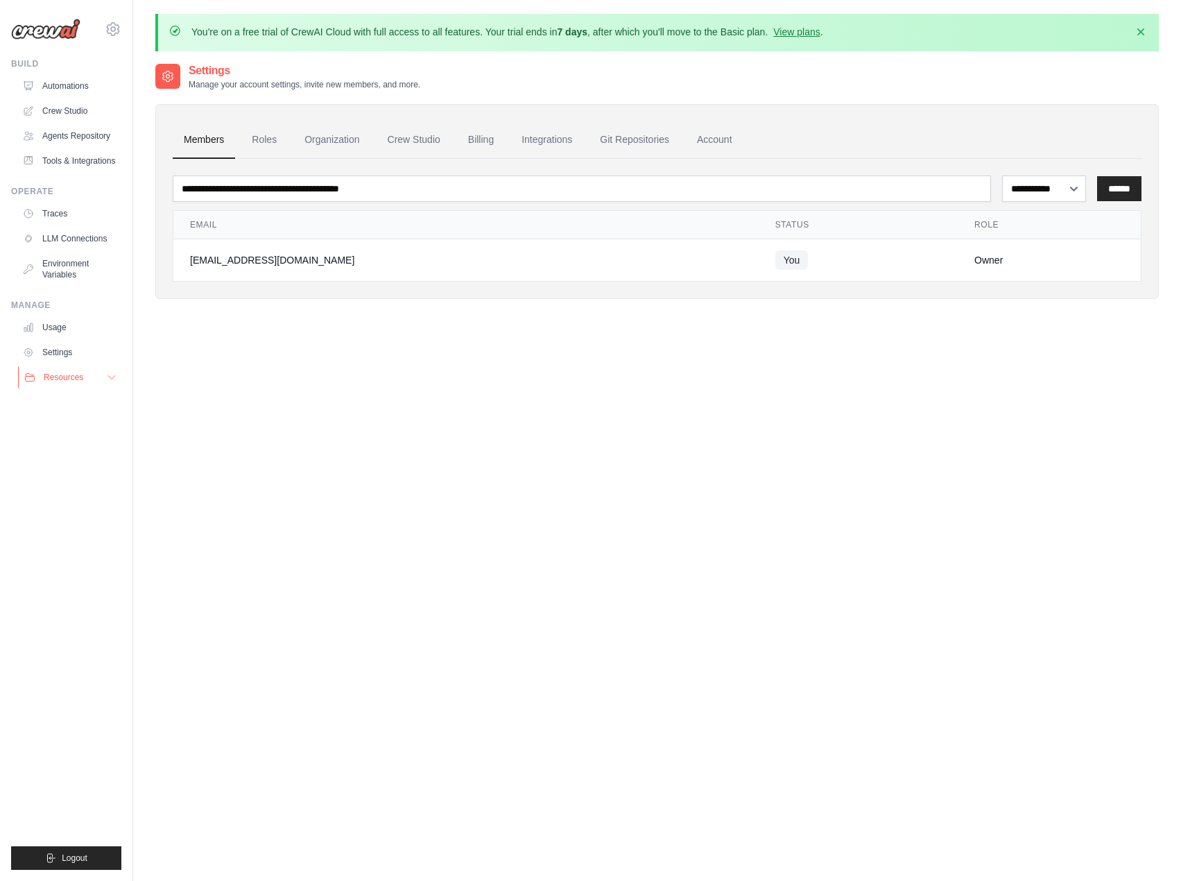
click at [83, 379] on span "Resources" at bounding box center [64, 377] width 40 height 11
click at [448, 453] on div "**********" at bounding box center [657, 502] width 1004 height 881
click at [424, 145] on link "Crew Studio" at bounding box center [414, 139] width 75 height 37
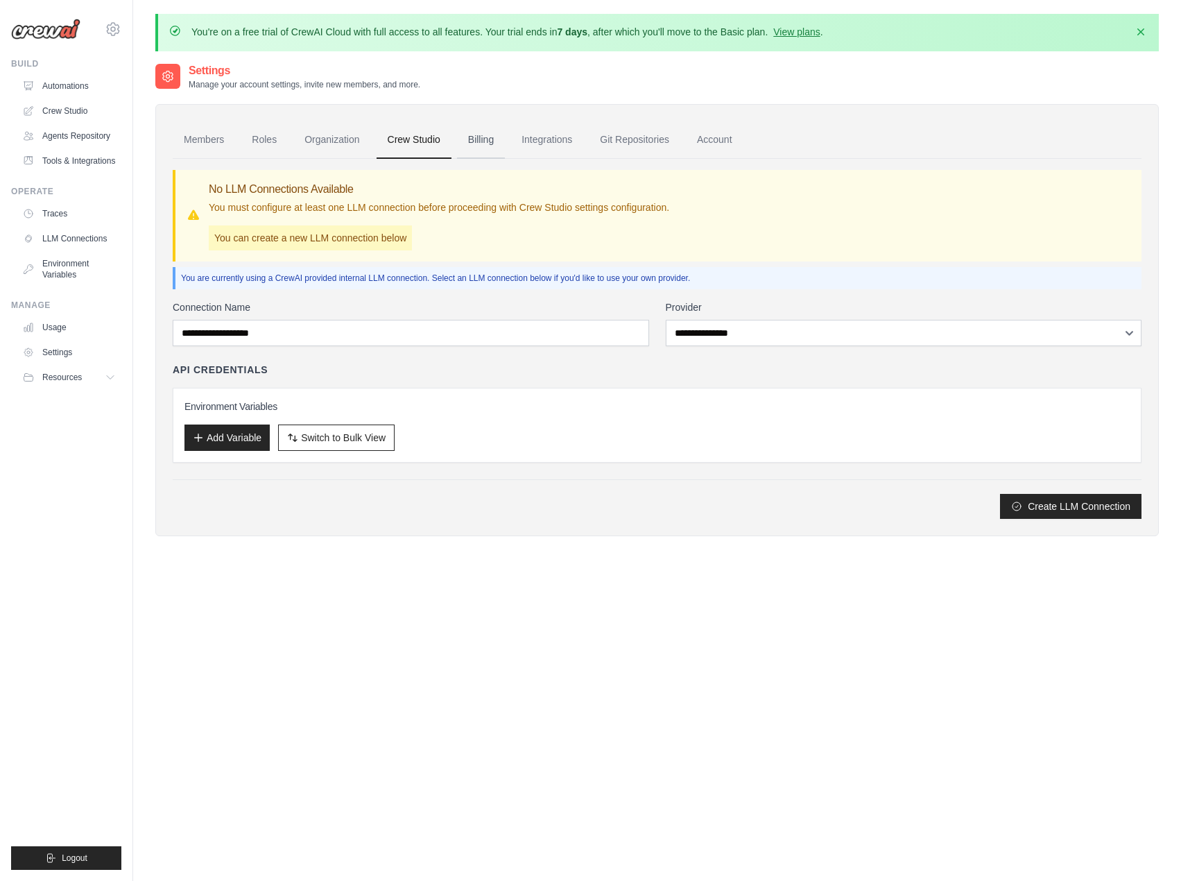
click at [481, 143] on link "Billing" at bounding box center [481, 139] width 48 height 37
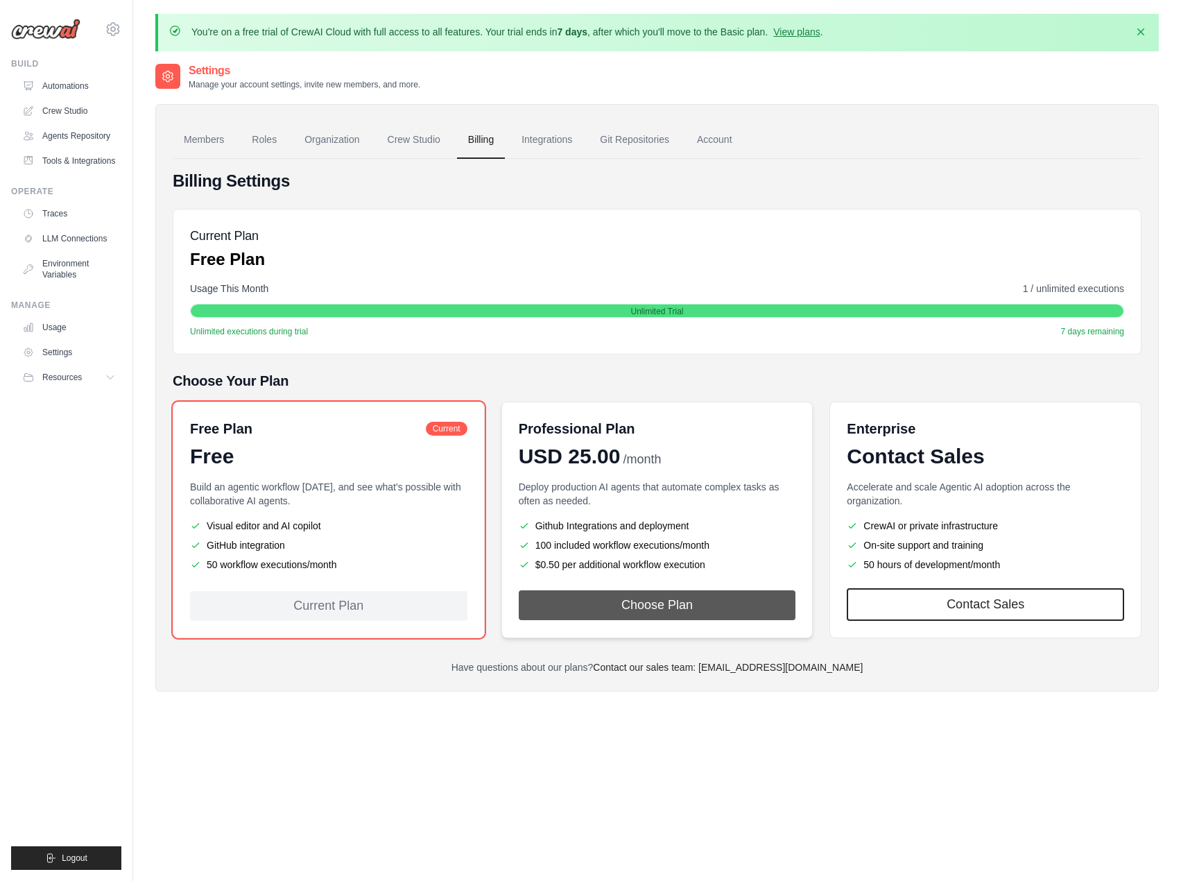
click at [605, 606] on button "Choose Plan" at bounding box center [657, 605] width 277 height 30
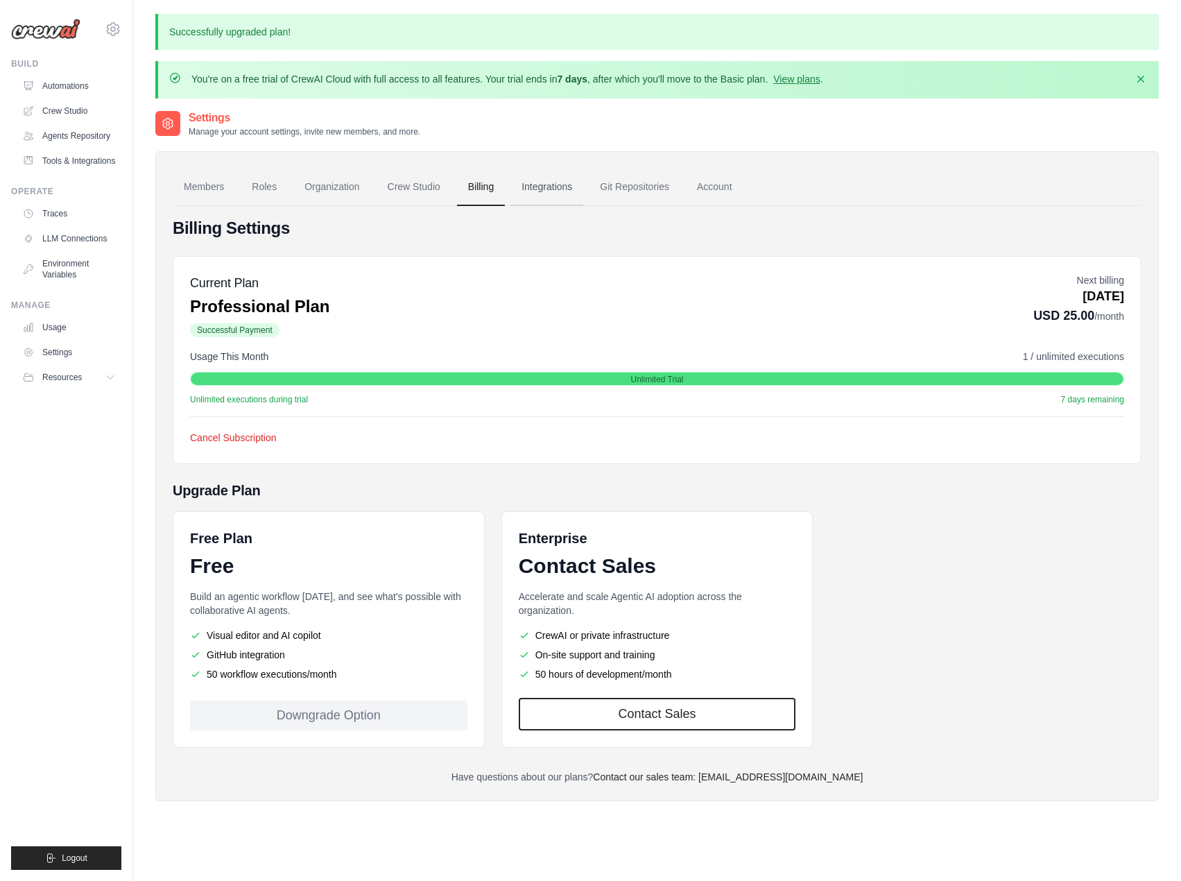
click at [540, 194] on link "Integrations" at bounding box center [547, 187] width 73 height 37
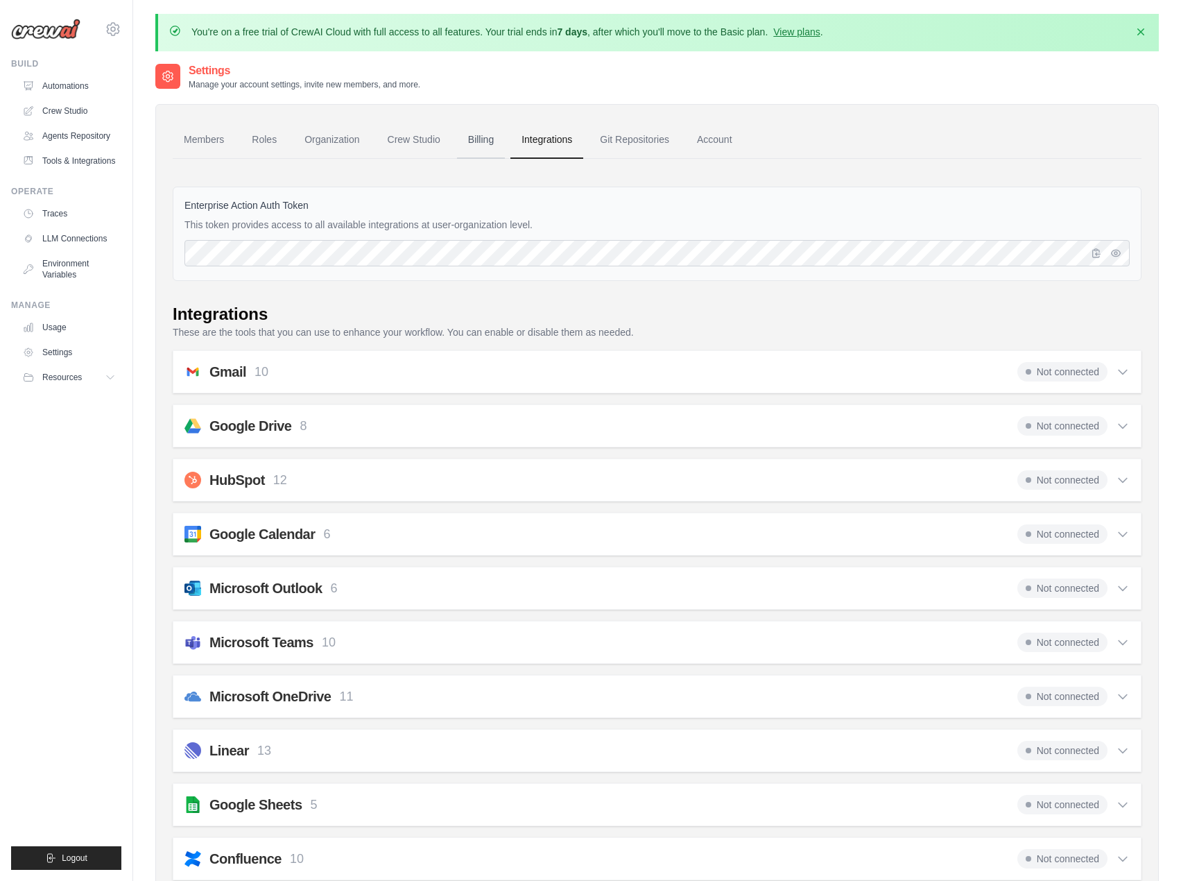
click at [488, 142] on link "Billing" at bounding box center [481, 139] width 48 height 37
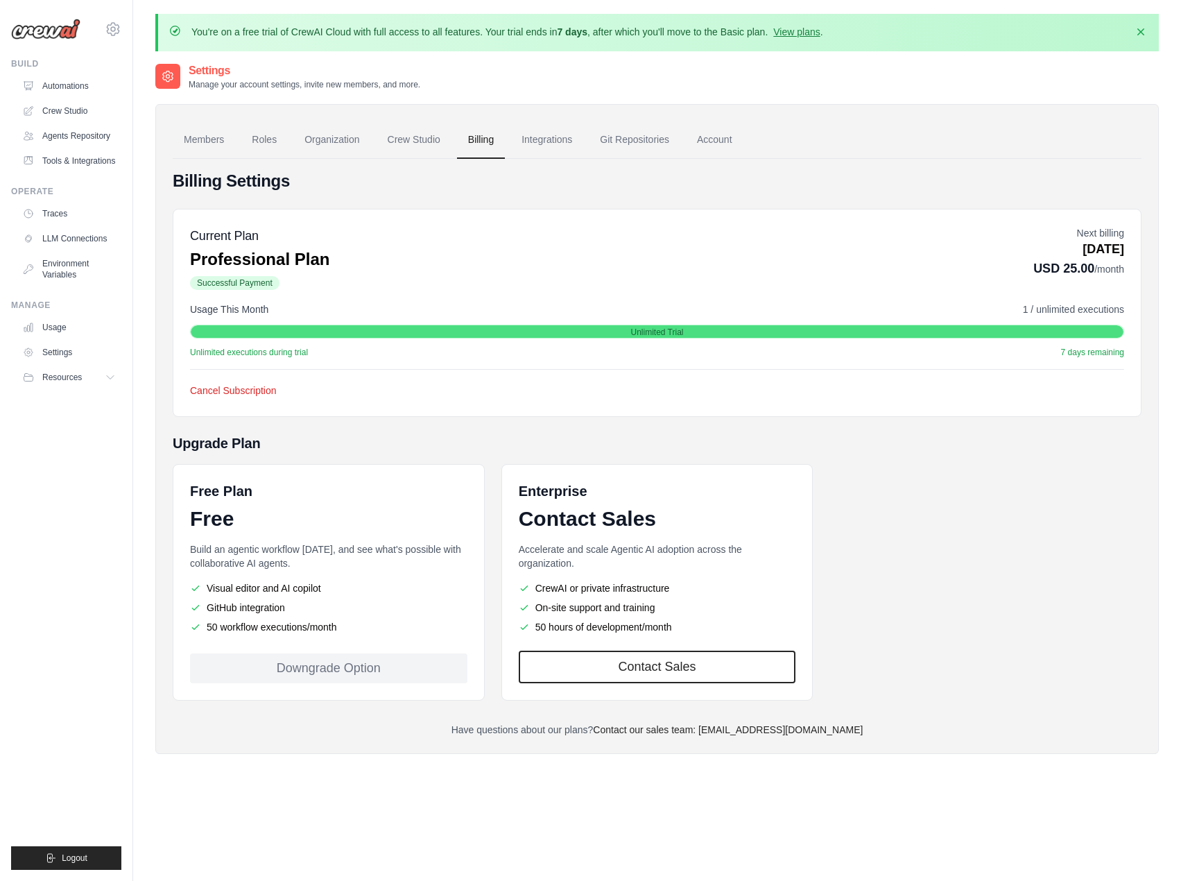
click at [256, 354] on span "Unlimited executions during trial" at bounding box center [249, 352] width 118 height 11
click at [266, 352] on span "Unlimited executions during trial" at bounding box center [249, 352] width 118 height 11
click at [422, 148] on link "Crew Studio" at bounding box center [414, 139] width 75 height 37
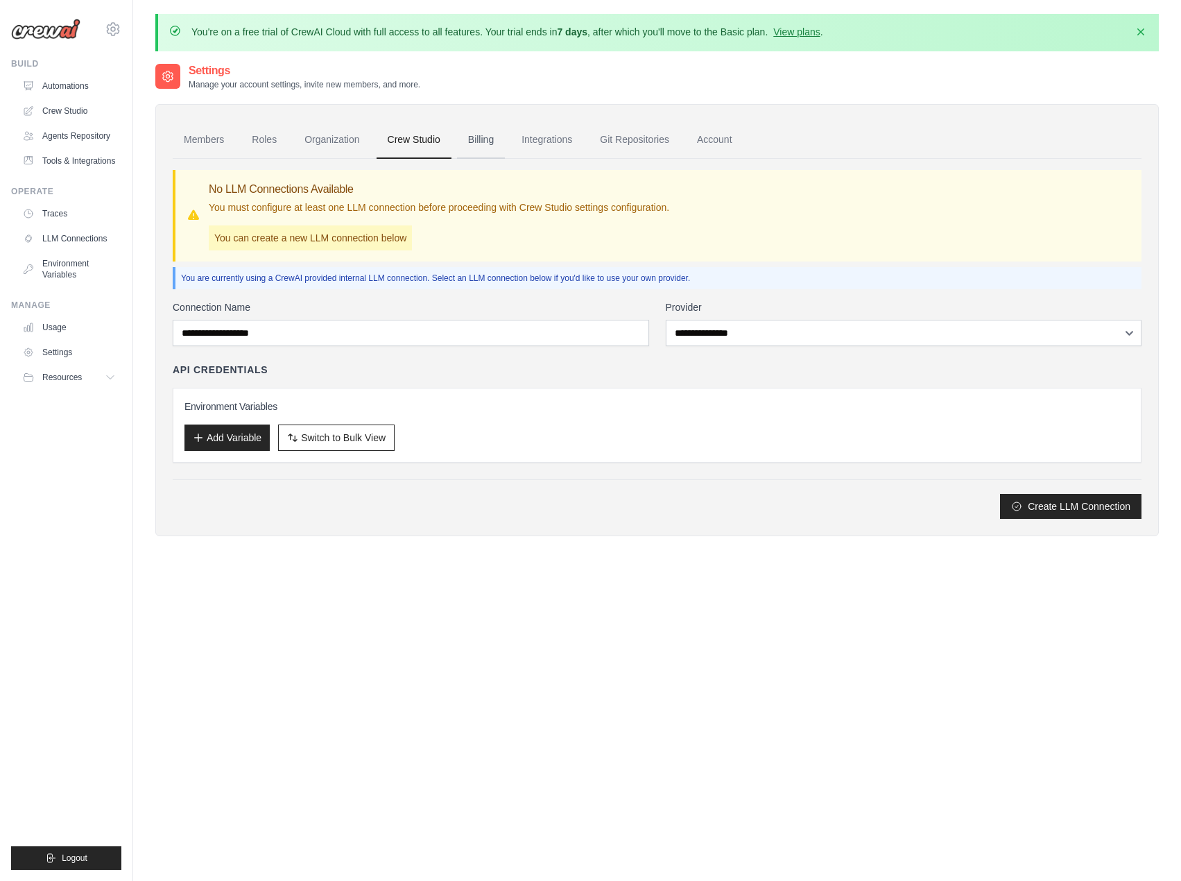
click at [498, 146] on link "Billing" at bounding box center [481, 139] width 48 height 37
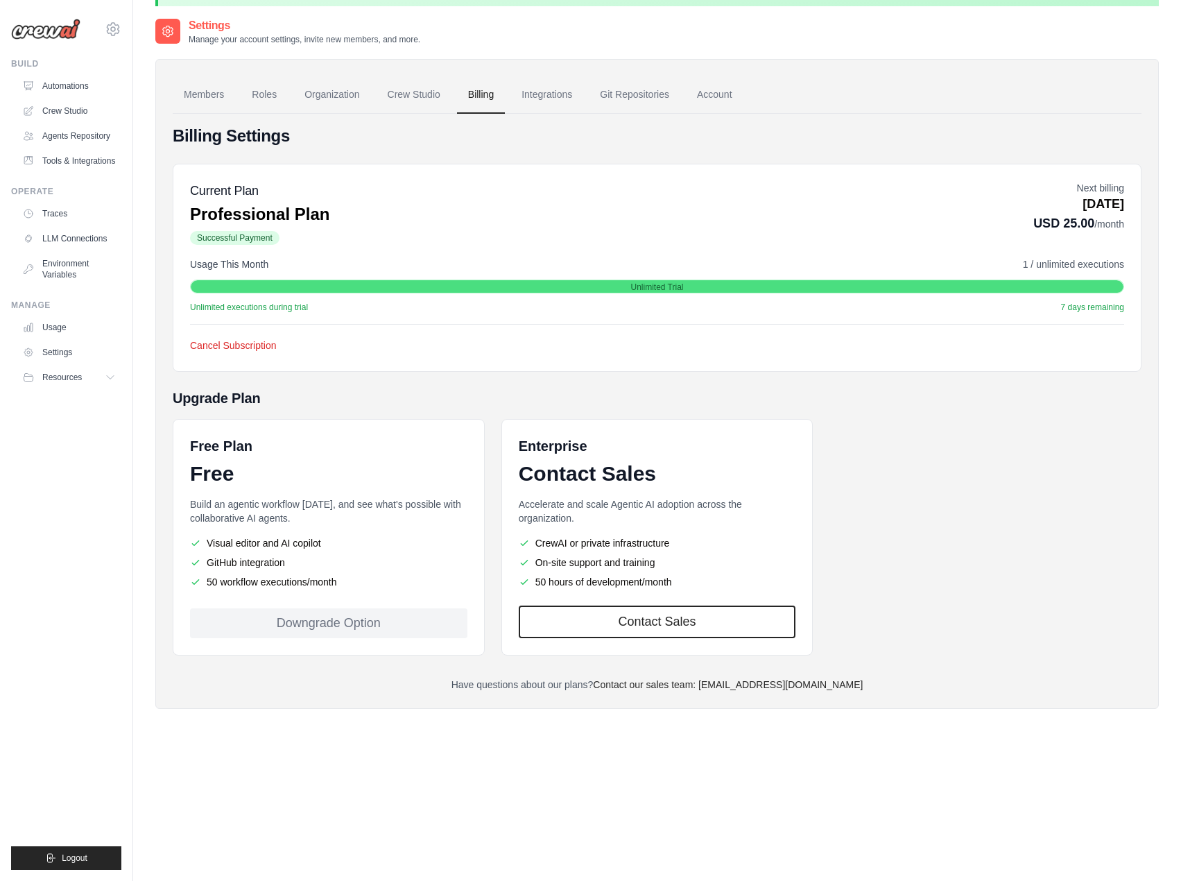
scroll to position [76, 0]
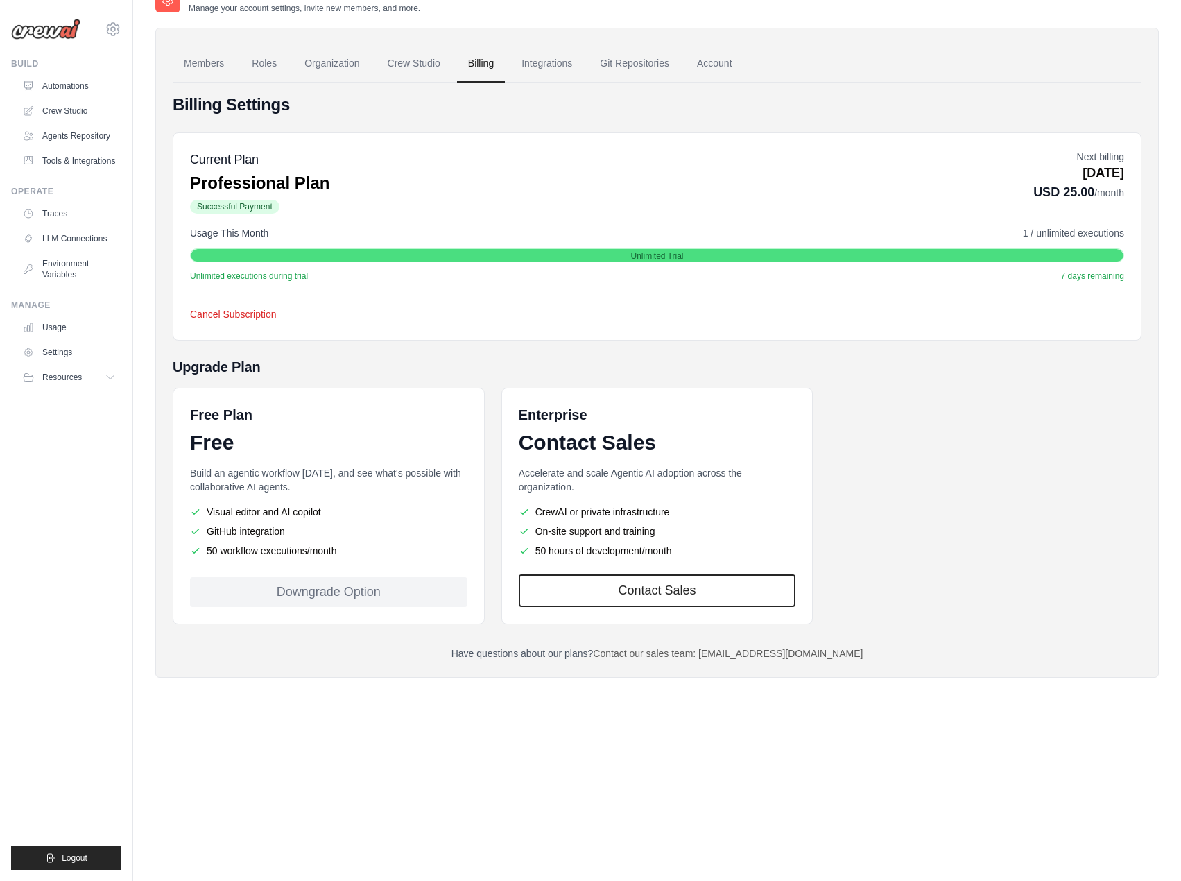
click at [785, 654] on link "Contact our sales team: [EMAIL_ADDRESS][DOMAIN_NAME]" at bounding box center [728, 653] width 270 height 11
click at [834, 586] on div "Free Plan Free Build an agentic workflow today, and see what's possible with co…" at bounding box center [657, 506] width 969 height 237
drag, startPoint x: 857, startPoint y: 644, endPoint x: 726, endPoint y: 656, distance: 131.0
click at [726, 656] on div "Billing Settings Current Plan Professional Plan Successful Payment Next billing…" at bounding box center [657, 377] width 969 height 567
copy link "engineering@crewai.com"
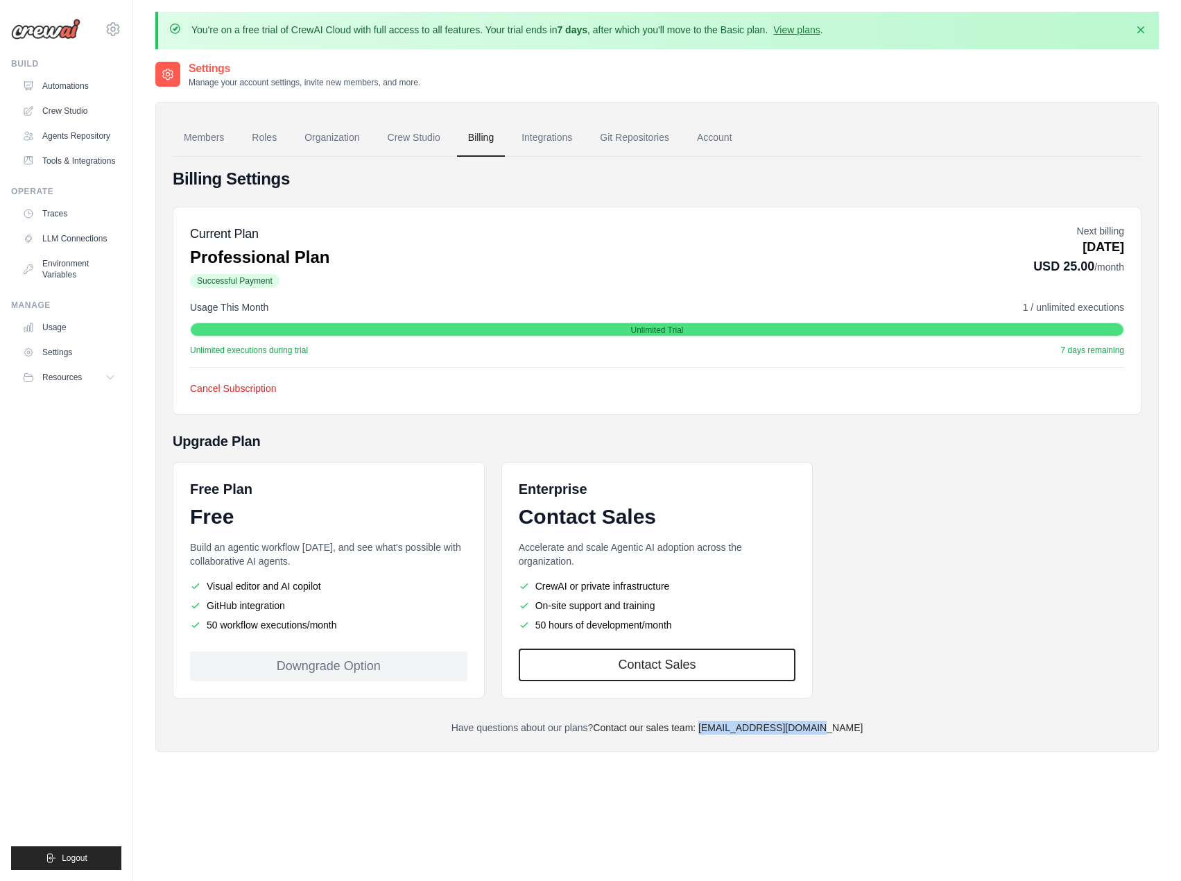
scroll to position [0, 0]
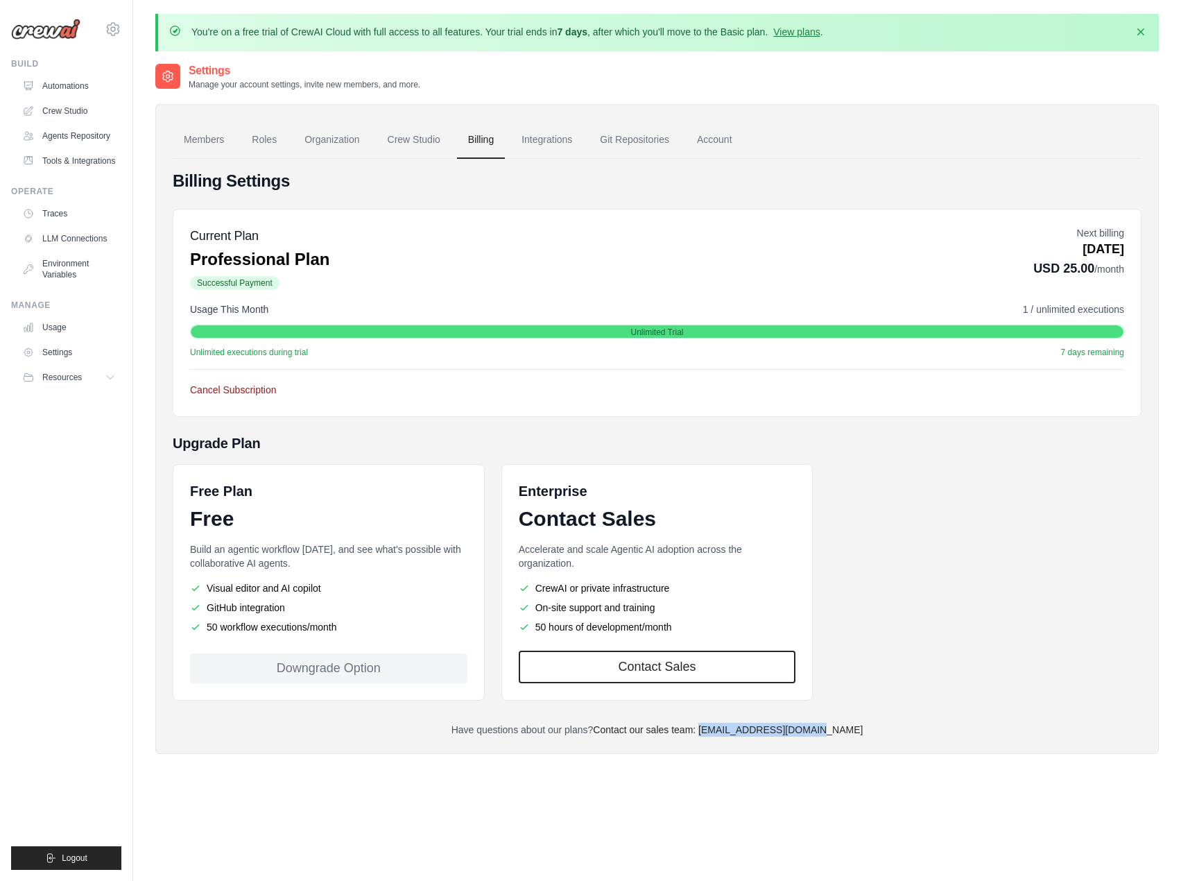
click at [241, 391] on button "Cancel Subscription" at bounding box center [233, 390] width 87 height 14
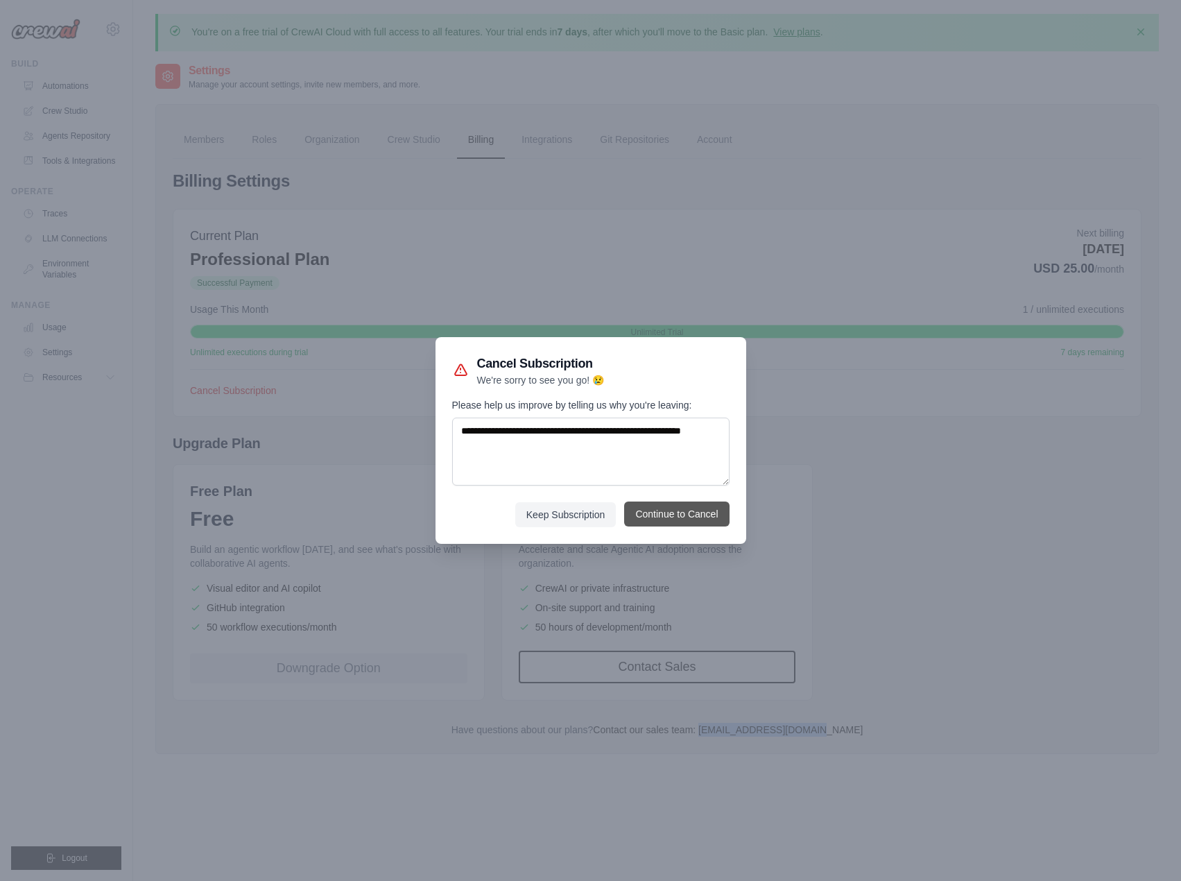
click at [647, 515] on button "Continue to Cancel" at bounding box center [676, 514] width 105 height 25
click at [637, 468] on textarea "Please help us improve by telling us why you're leaving:" at bounding box center [590, 452] width 277 height 68
click at [614, 462] on textarea "Please help us improve by telling us why you're leaving:" at bounding box center [590, 452] width 277 height 68
type textarea "**********"
click at [659, 518] on button "Continue to Cancel" at bounding box center [676, 514] width 105 height 25
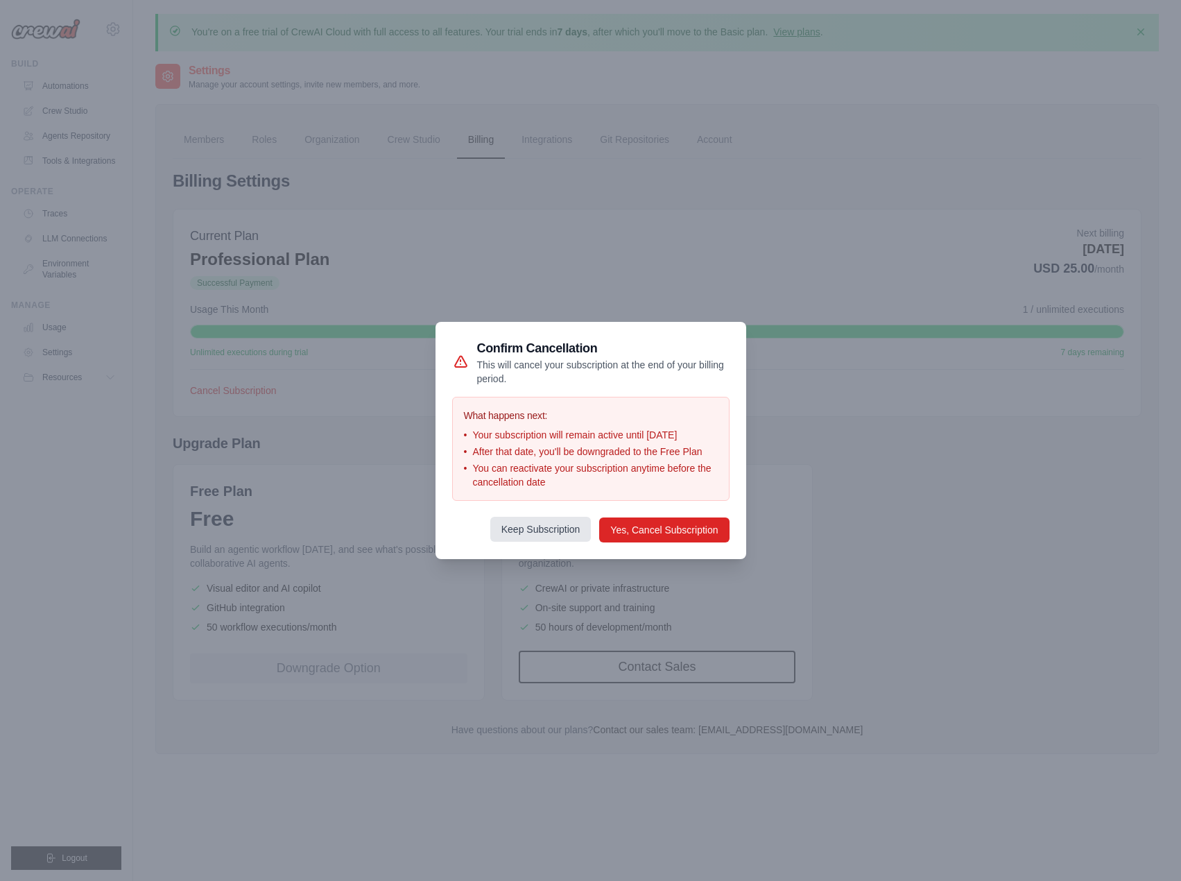
click at [533, 536] on button "Keep Subscription" at bounding box center [540, 529] width 101 height 25
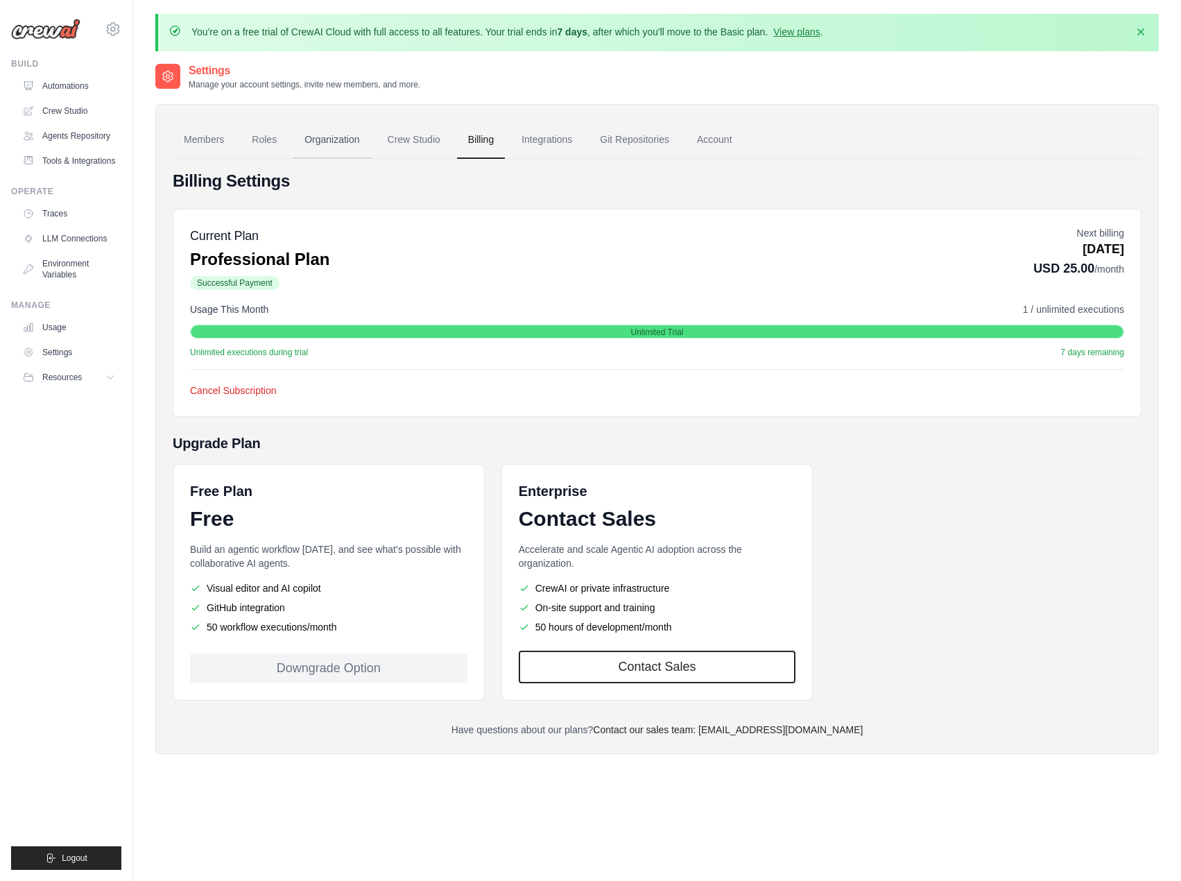
click at [316, 148] on link "Organization" at bounding box center [331, 139] width 77 height 37
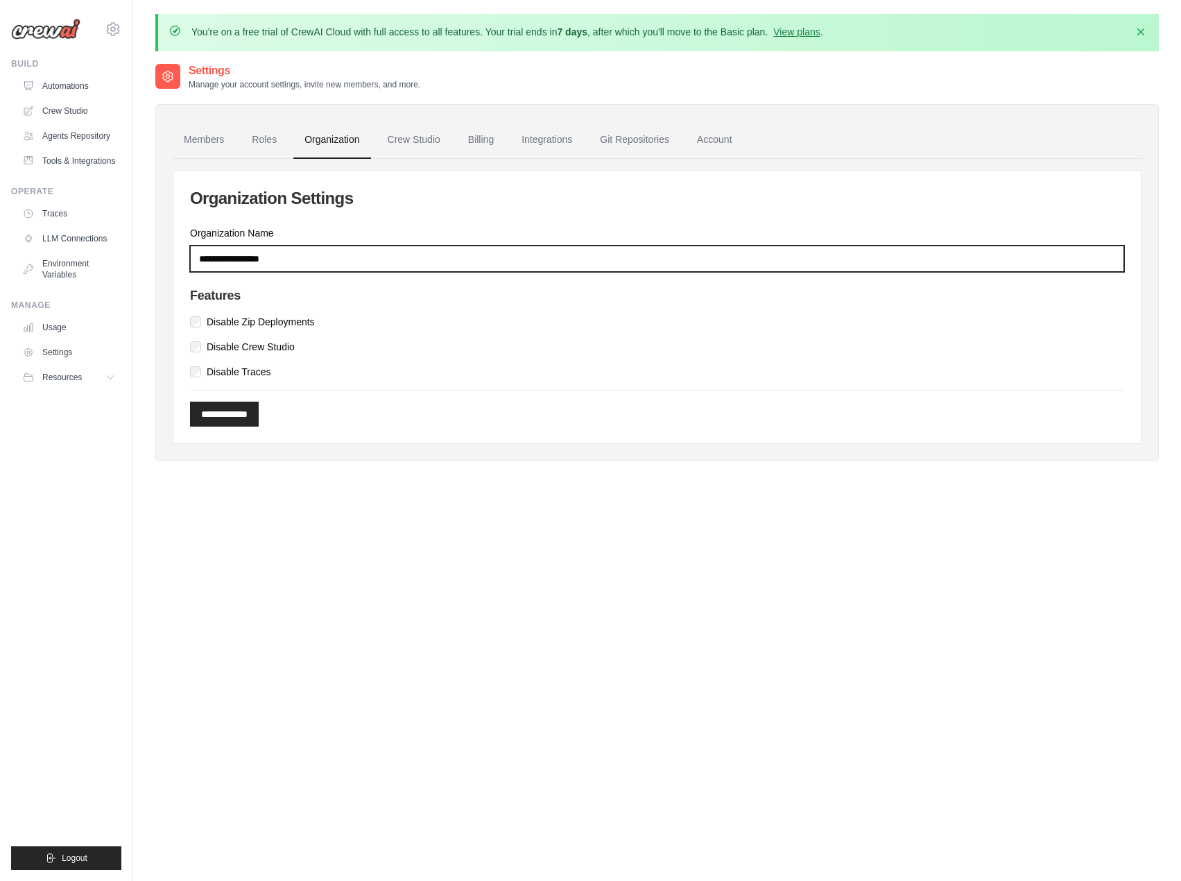
click at [309, 253] on input "Organization Name" at bounding box center [657, 259] width 934 height 26
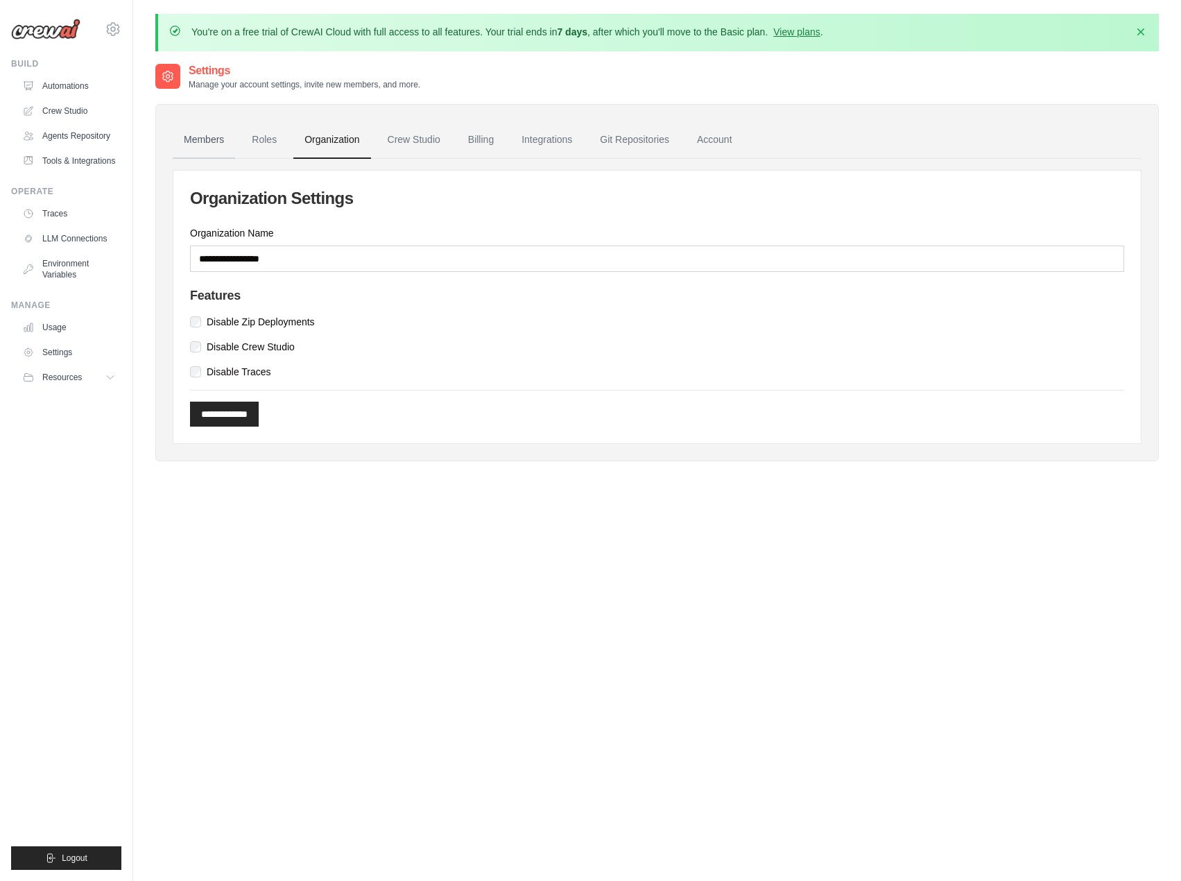
click at [221, 141] on link "Members" at bounding box center [204, 139] width 62 height 37
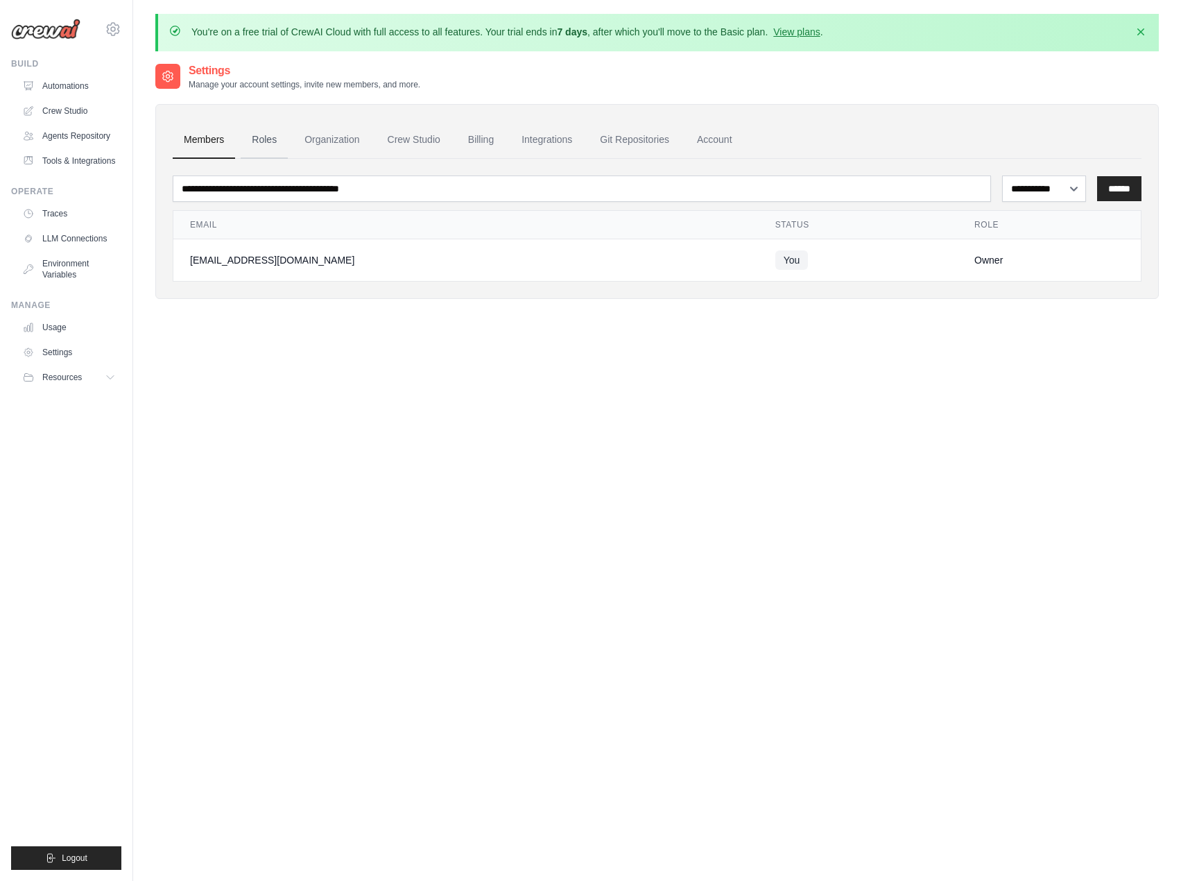
click at [271, 143] on link "Roles" at bounding box center [264, 139] width 47 height 37
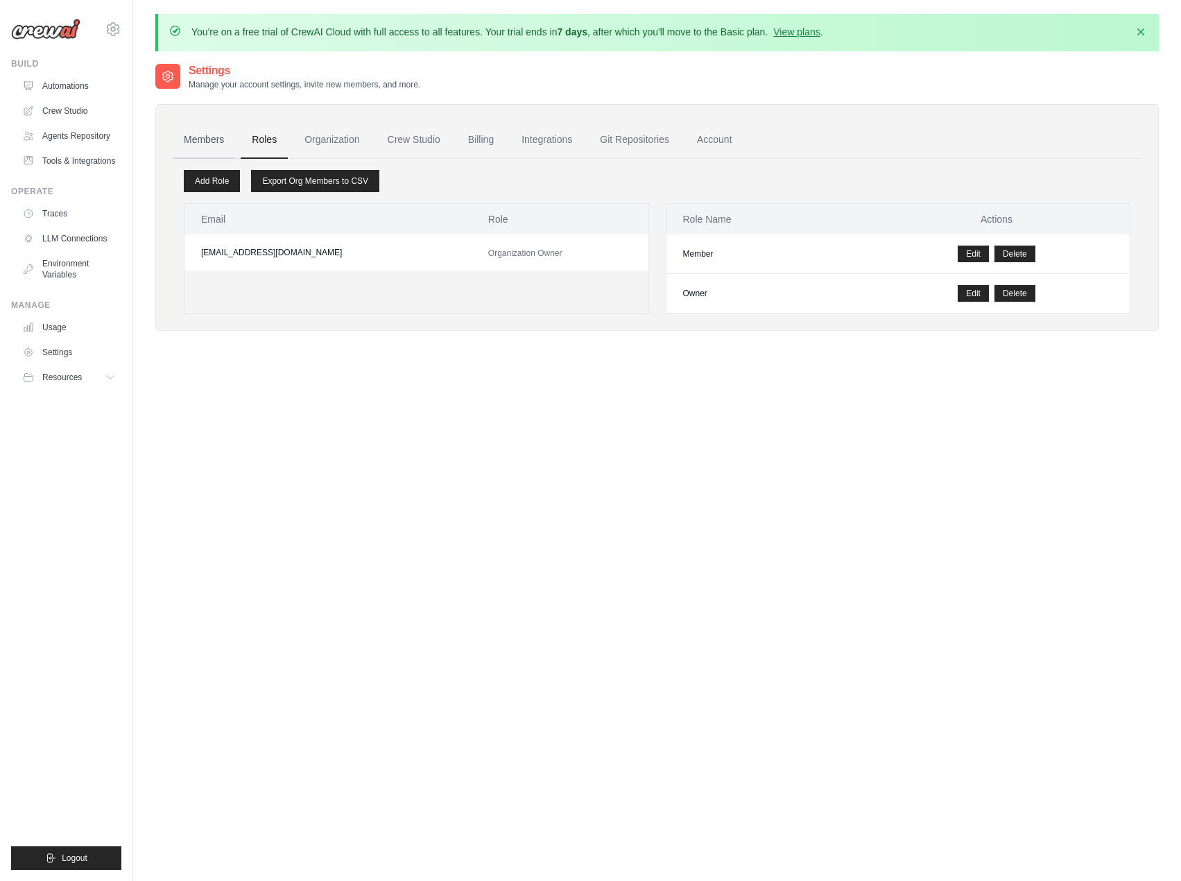
click at [216, 144] on link "Members" at bounding box center [204, 139] width 62 height 37
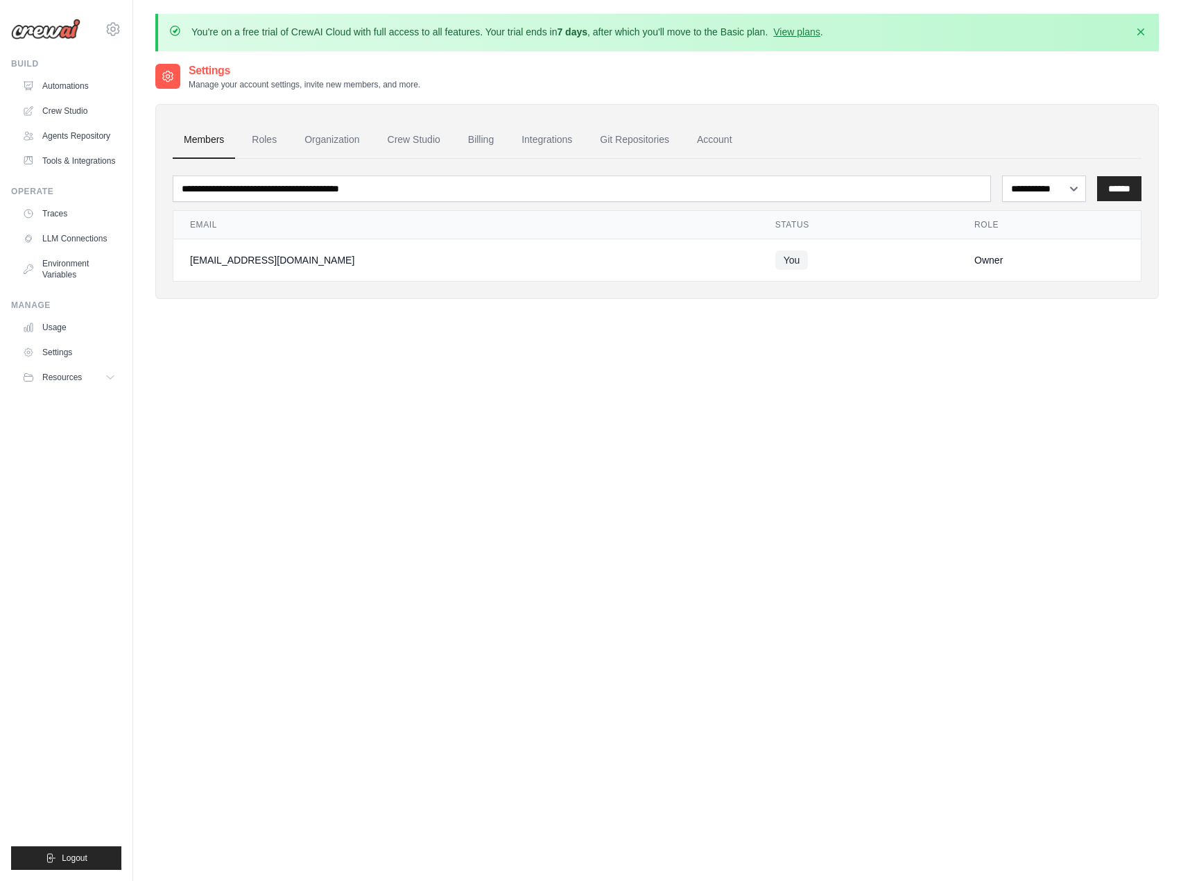
click at [745, 150] on ul "Members Roles Organization Crew Studio Billing Integrations Git Repositories Ac…" at bounding box center [657, 139] width 969 height 37
click at [703, 139] on link "Account" at bounding box center [715, 139] width 58 height 37
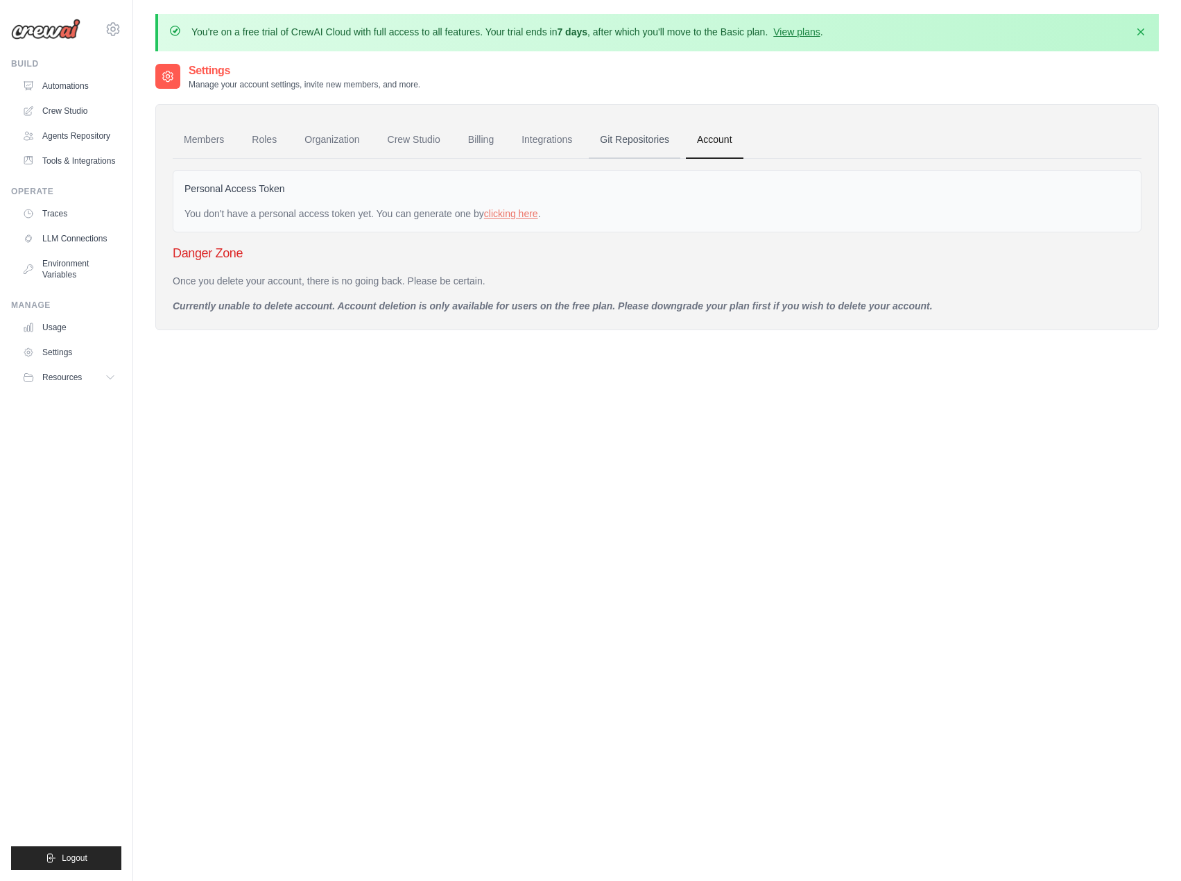
click at [617, 143] on link "Git Repositories" at bounding box center [635, 139] width 92 height 37
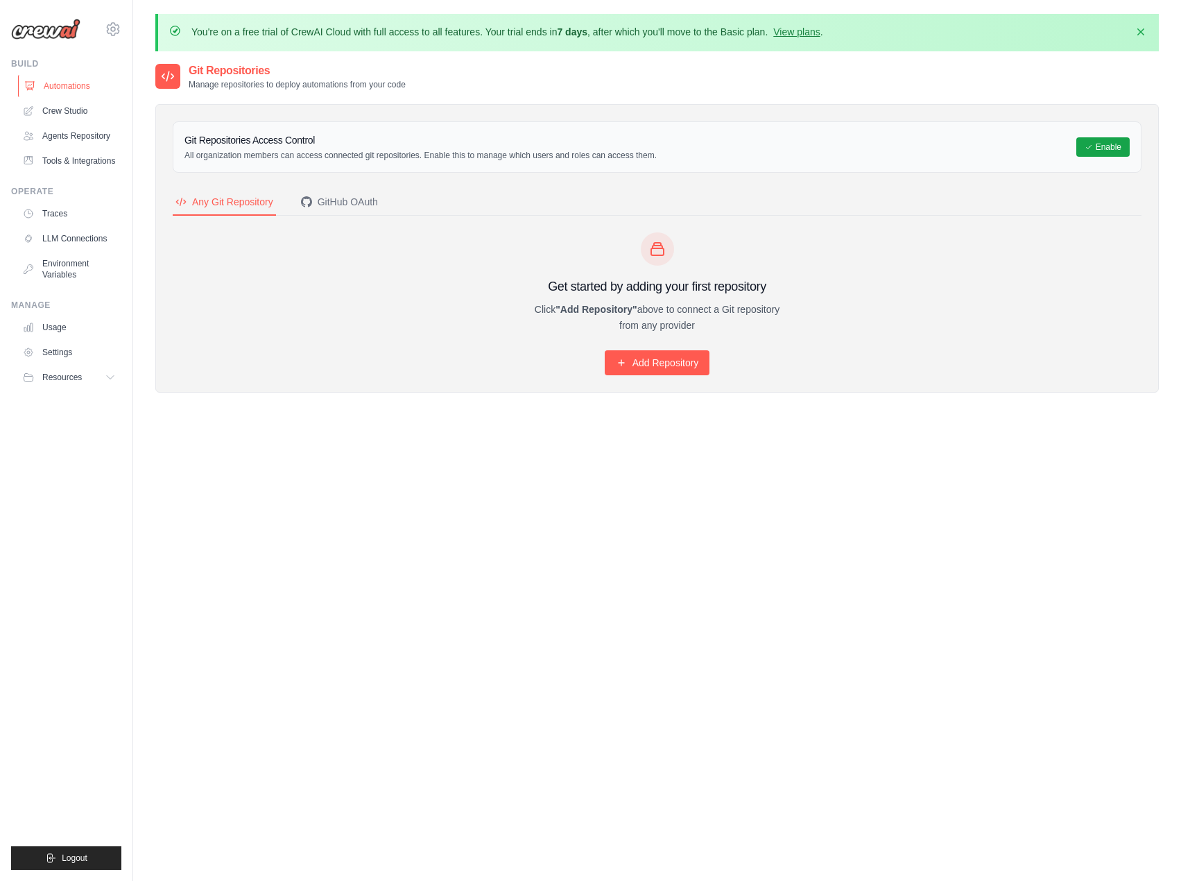
click at [80, 87] on link "Automations" at bounding box center [70, 86] width 105 height 22
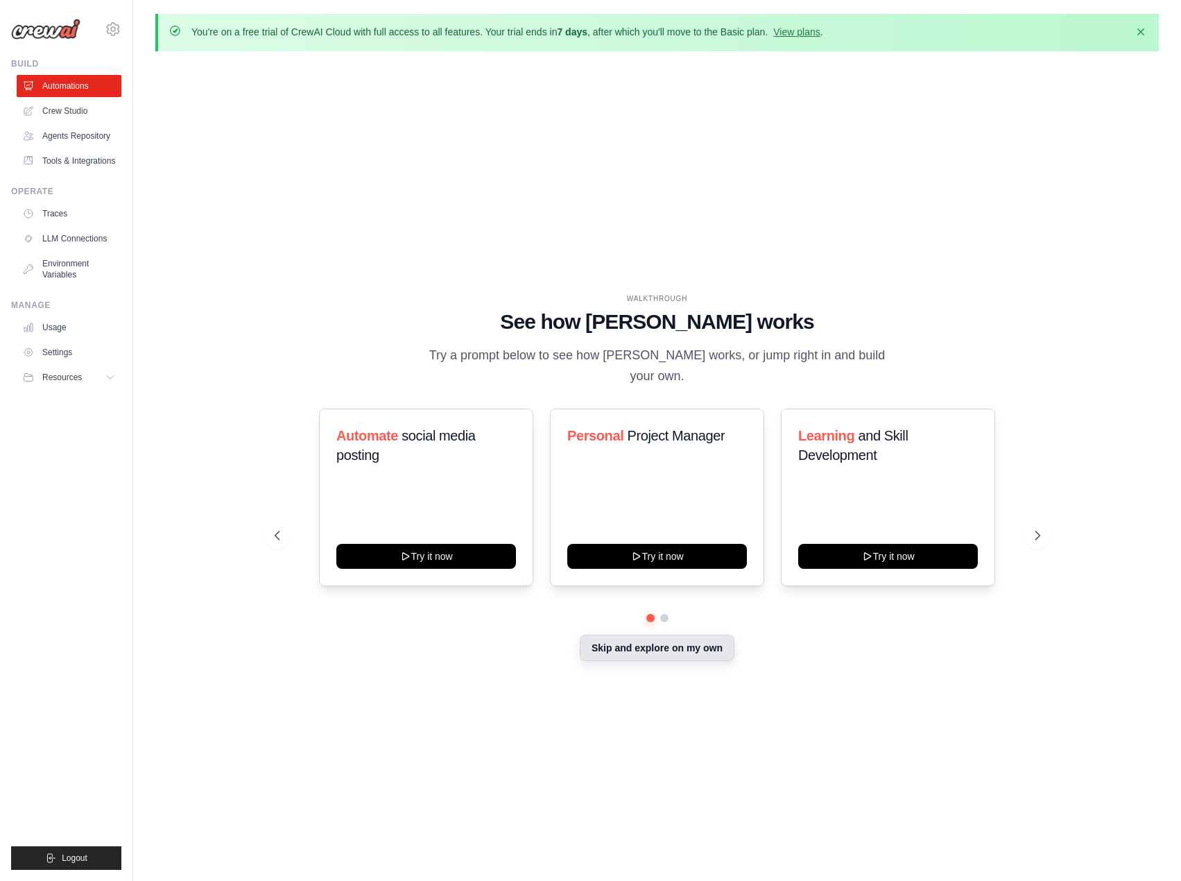
click at [660, 641] on button "Skip and explore on my own" at bounding box center [657, 648] width 155 height 26
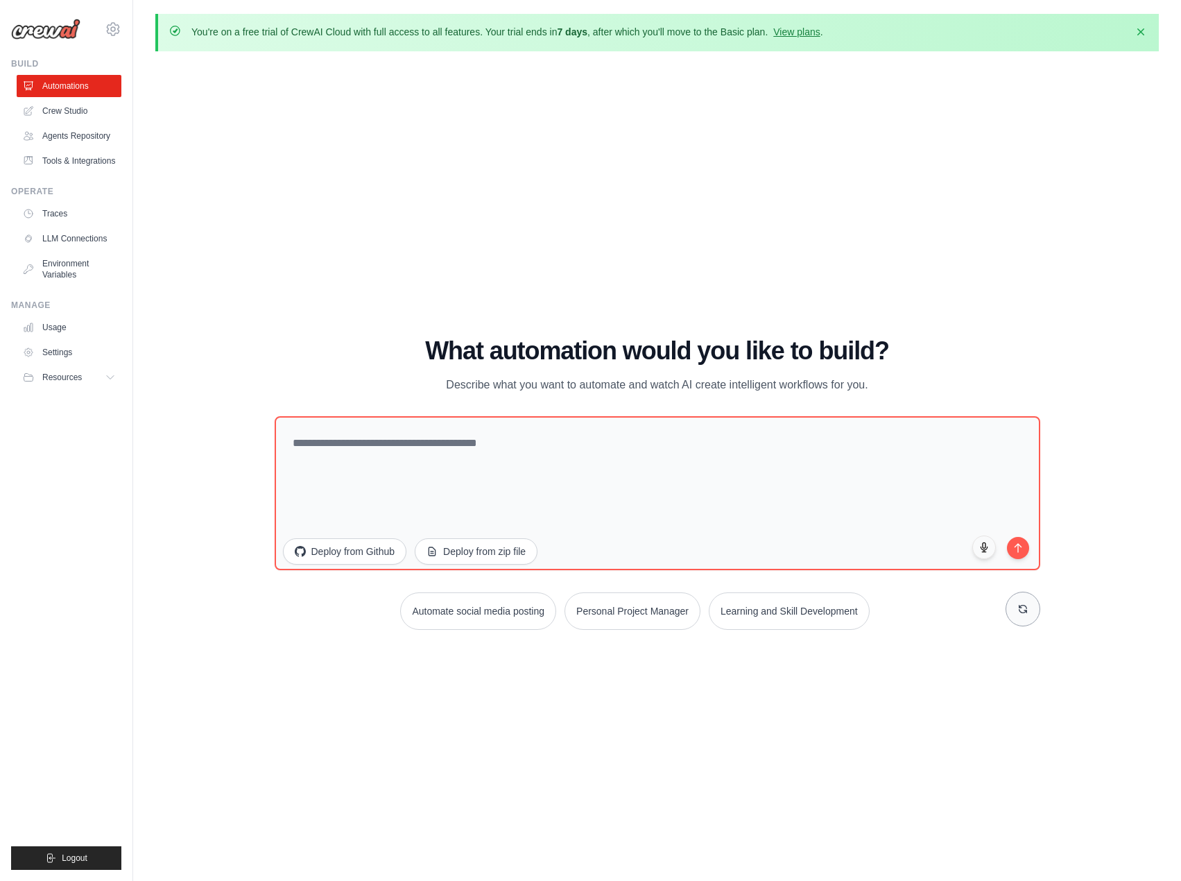
click at [1030, 613] on button at bounding box center [1023, 609] width 35 height 35
click at [436, 605] on button "Personal Project Manager" at bounding box center [477, 610] width 136 height 37
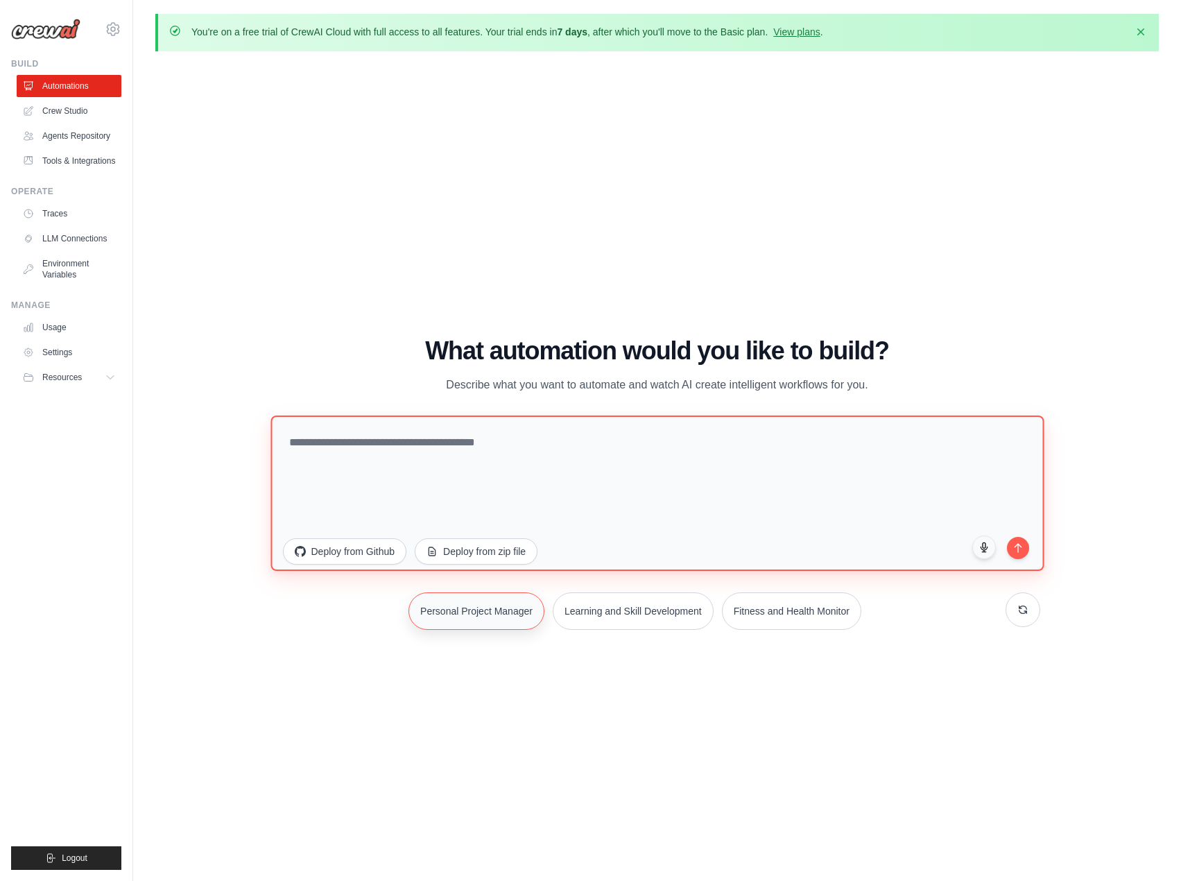
type textarea "**********"
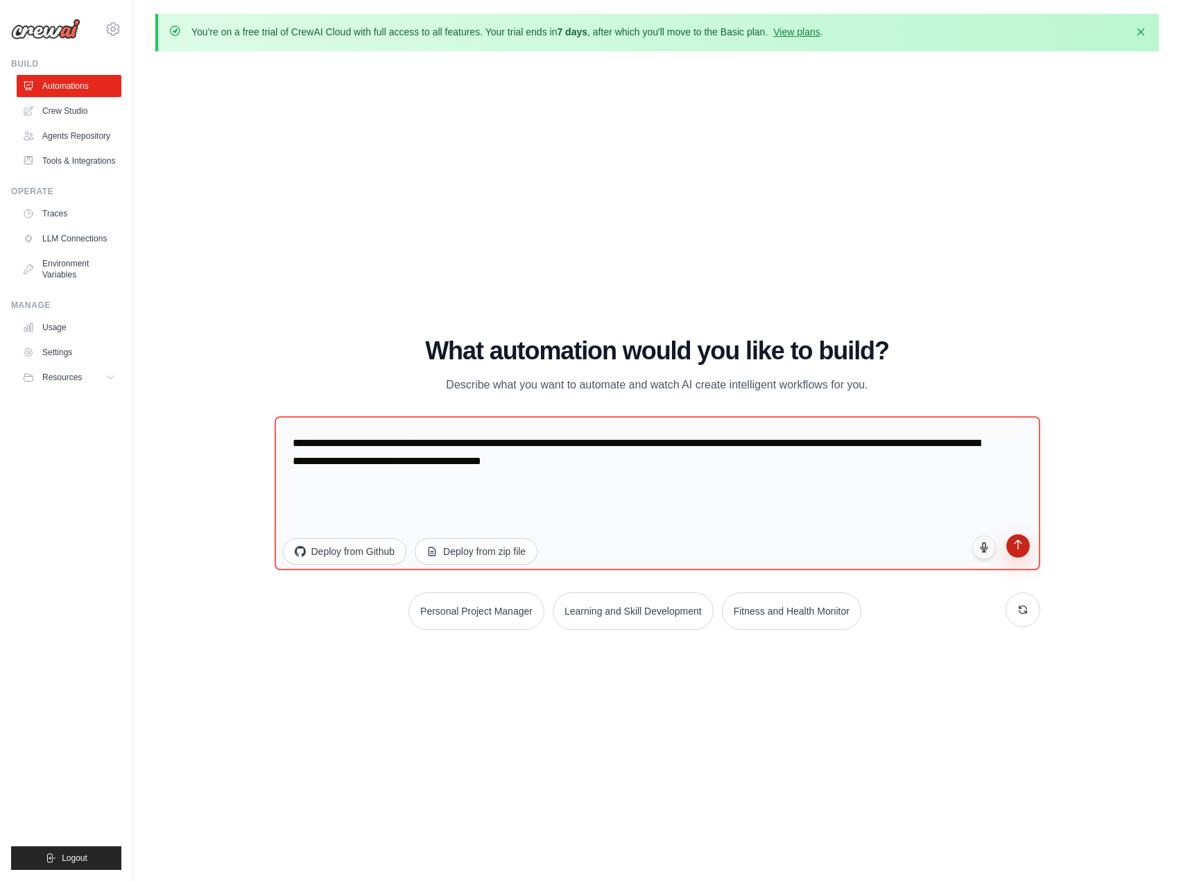
click at [1023, 551] on button "submit" at bounding box center [1019, 546] width 24 height 24
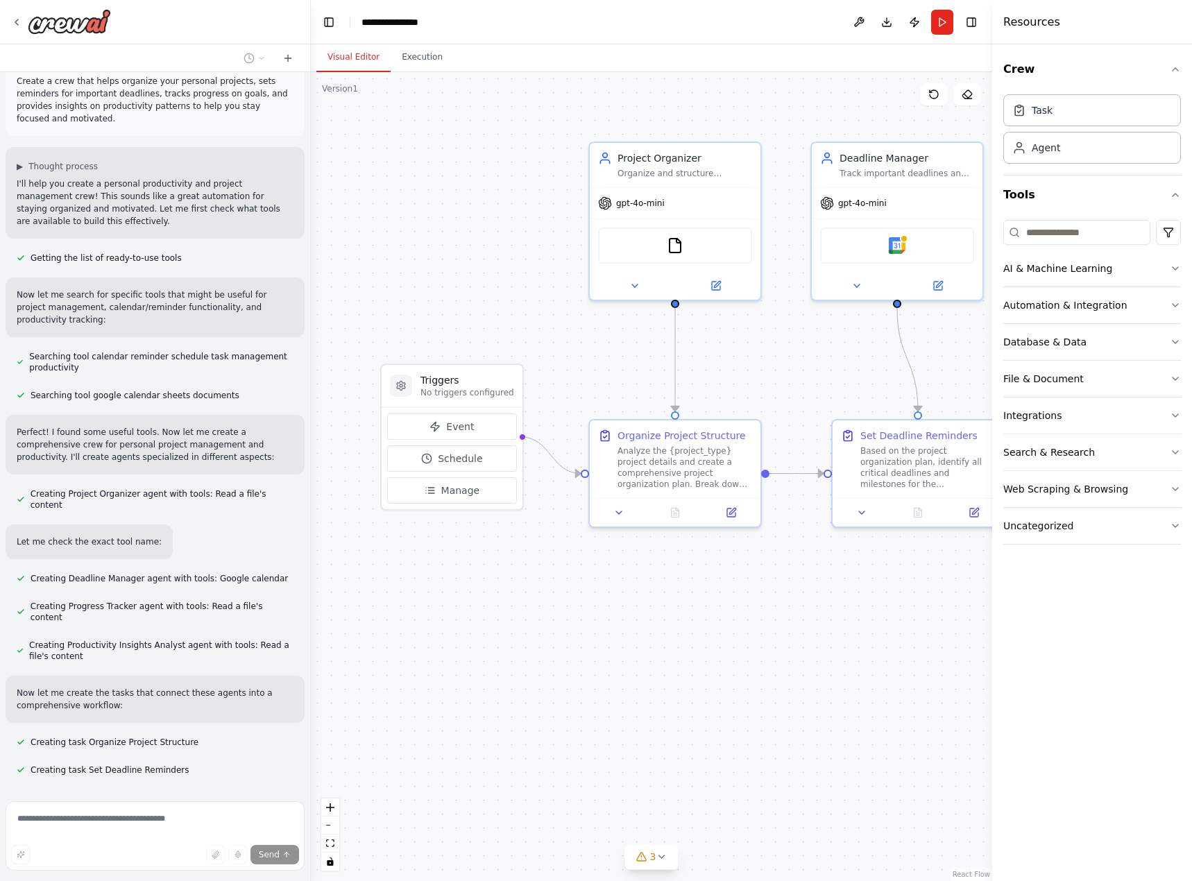
scroll to position [47, 0]
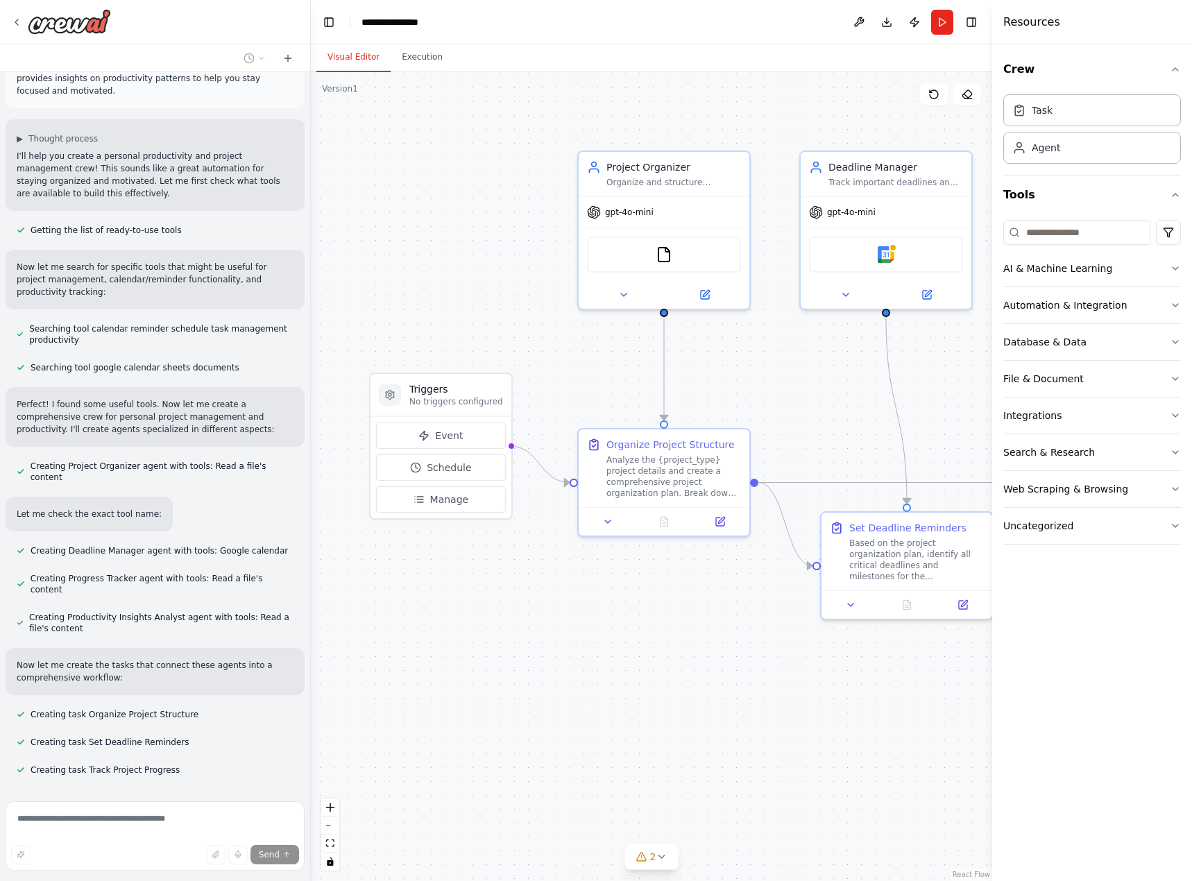
drag, startPoint x: 615, startPoint y: 621, endPoint x: 451, endPoint y: 658, distance: 168.0
click at [451, 658] on div ".deletable-edge-delete-btn { width: 20px; height: 20px; border: 0px solid #ffff…" at bounding box center [651, 476] width 681 height 809
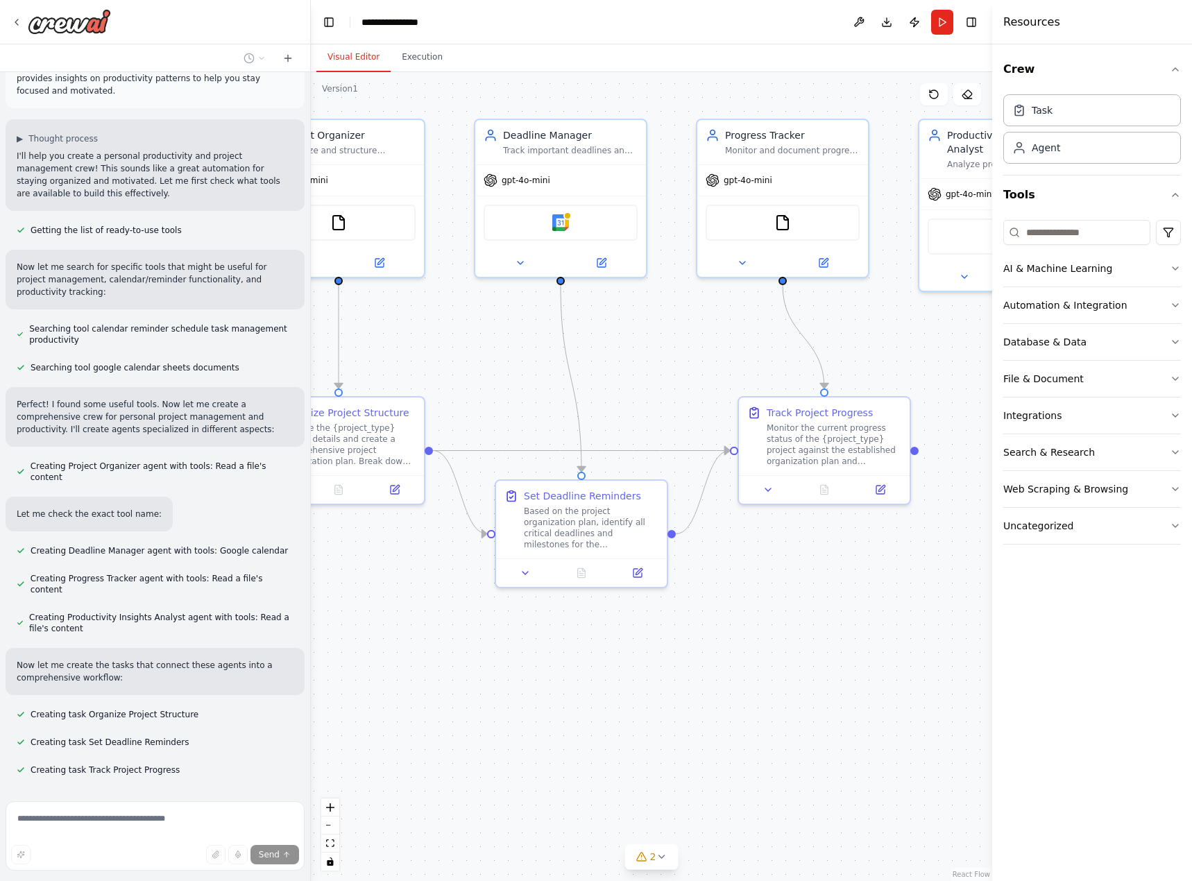
drag, startPoint x: 647, startPoint y: 708, endPoint x: 501, endPoint y: 638, distance: 162.3
click at [501, 638] on div ".deletable-edge-delete-btn { width: 20px; height: 20px; border: 0px solid #ffff…" at bounding box center [651, 476] width 681 height 809
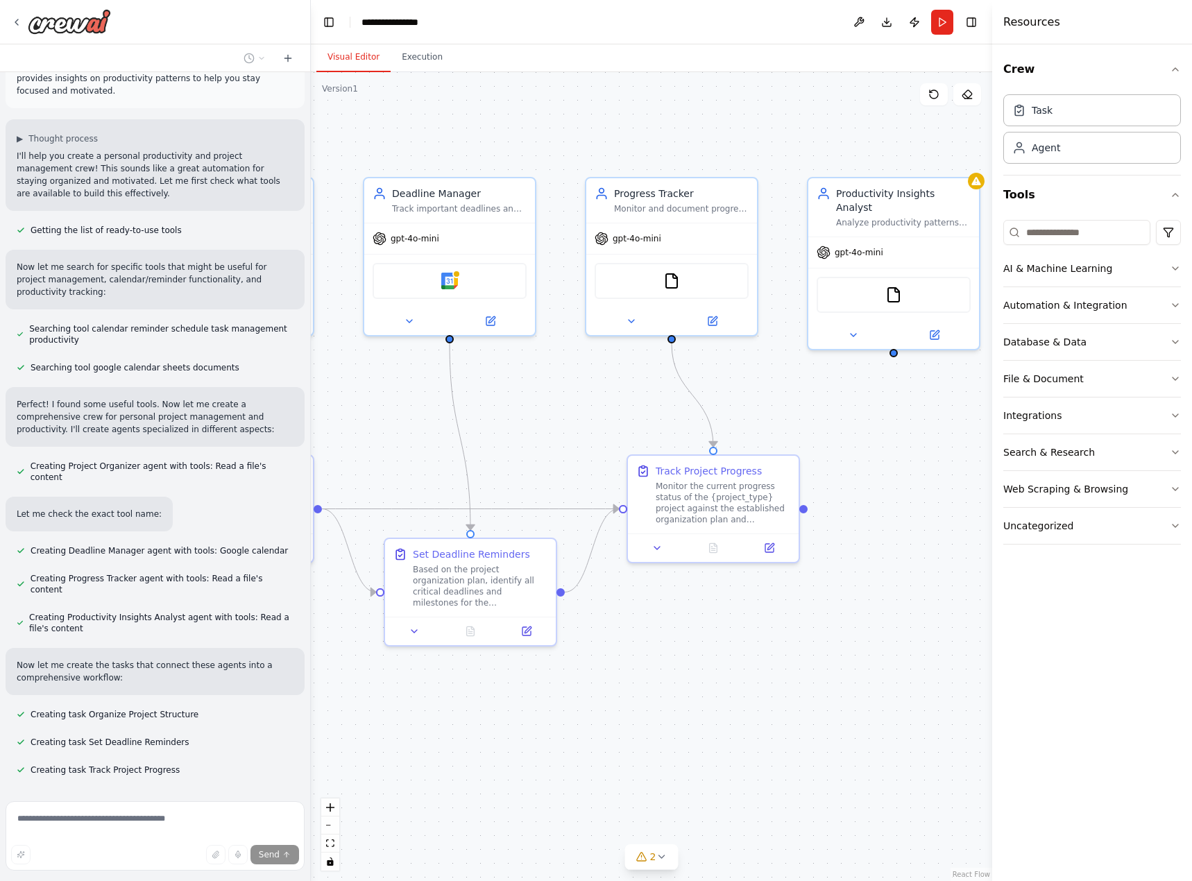
drag, startPoint x: 792, startPoint y: 647, endPoint x: 681, endPoint y: 706, distance: 125.4
click at [681, 706] on div ".deletable-edge-delete-btn { width: 20px; height: 20px; border: 0px solid #ffff…" at bounding box center [651, 476] width 681 height 809
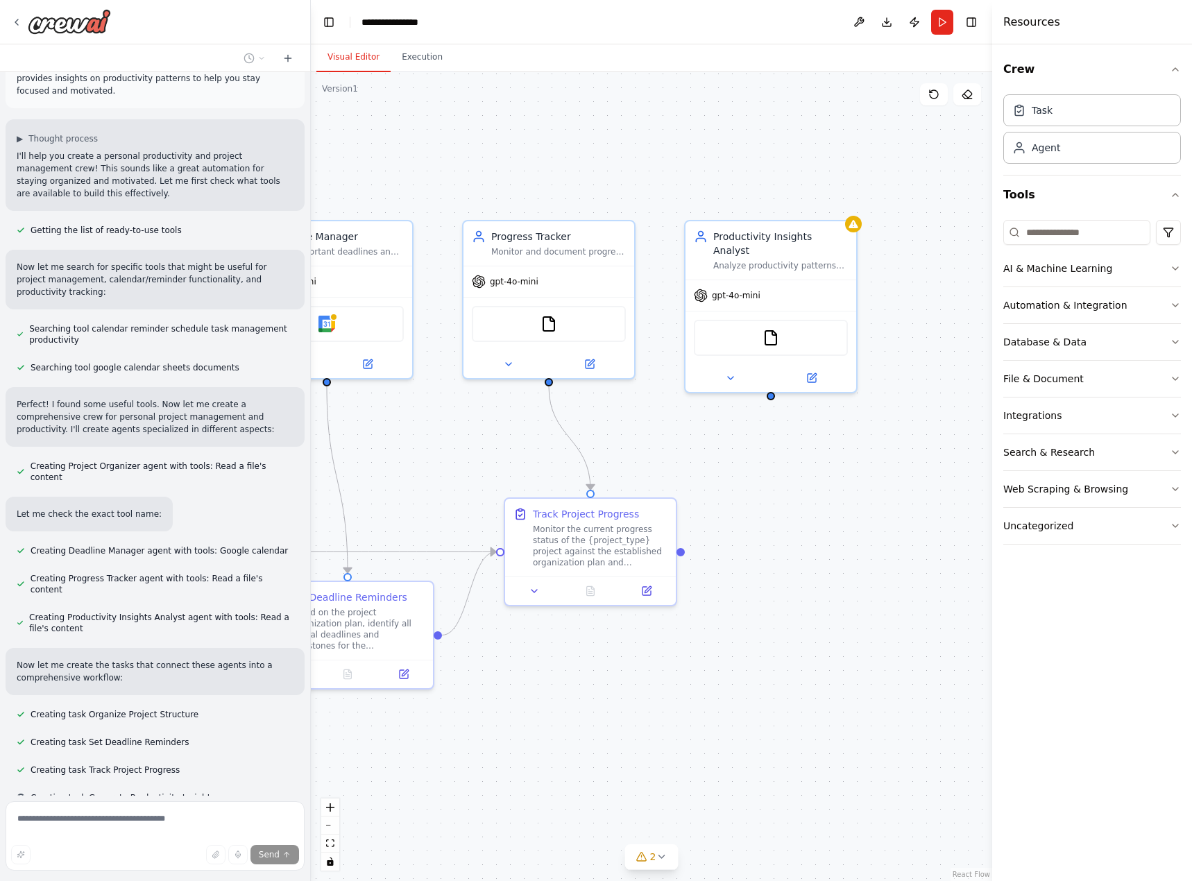
scroll to position [75, 0]
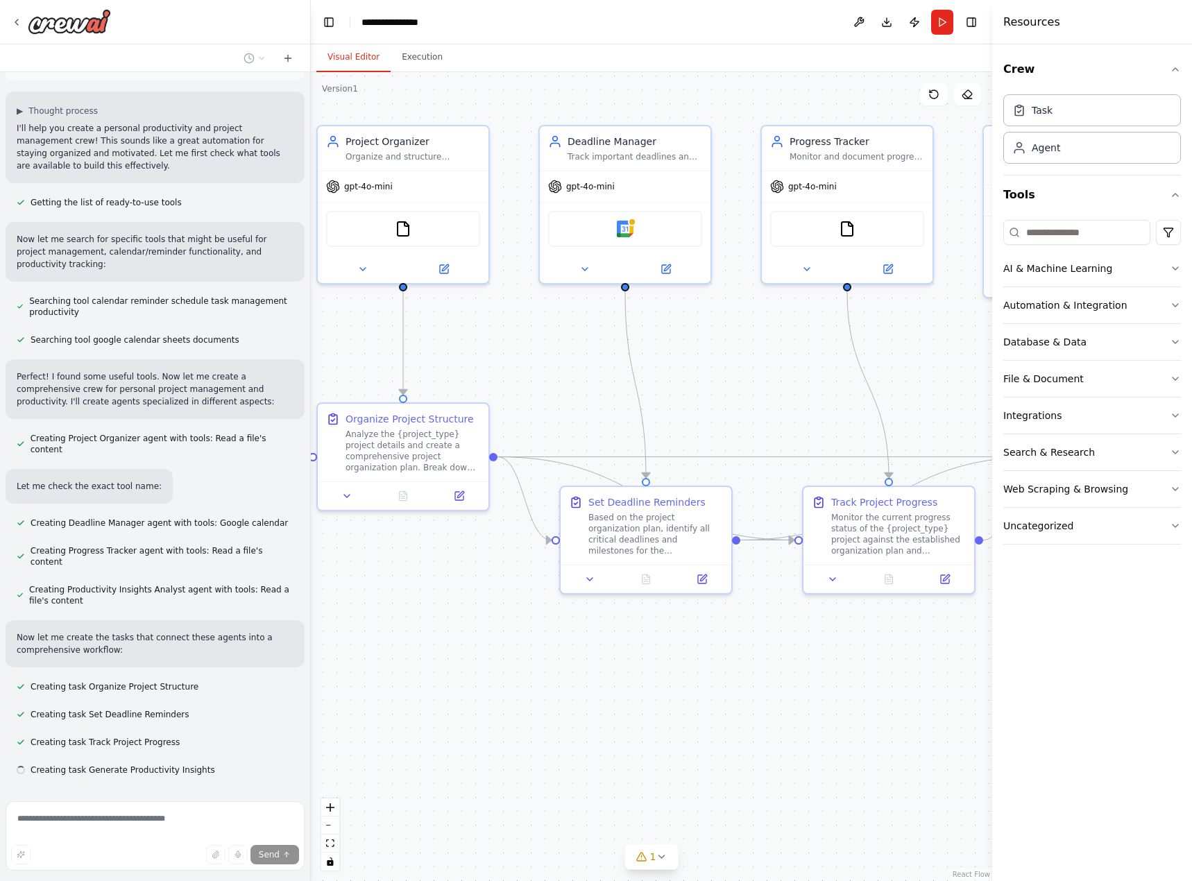
drag, startPoint x: 857, startPoint y: 669, endPoint x: 1034, endPoint y: 617, distance: 183.7
click at [1034, 617] on div "Create a crew that helps organize your personal projects, sets reminders for im…" at bounding box center [596, 440] width 1192 height 881
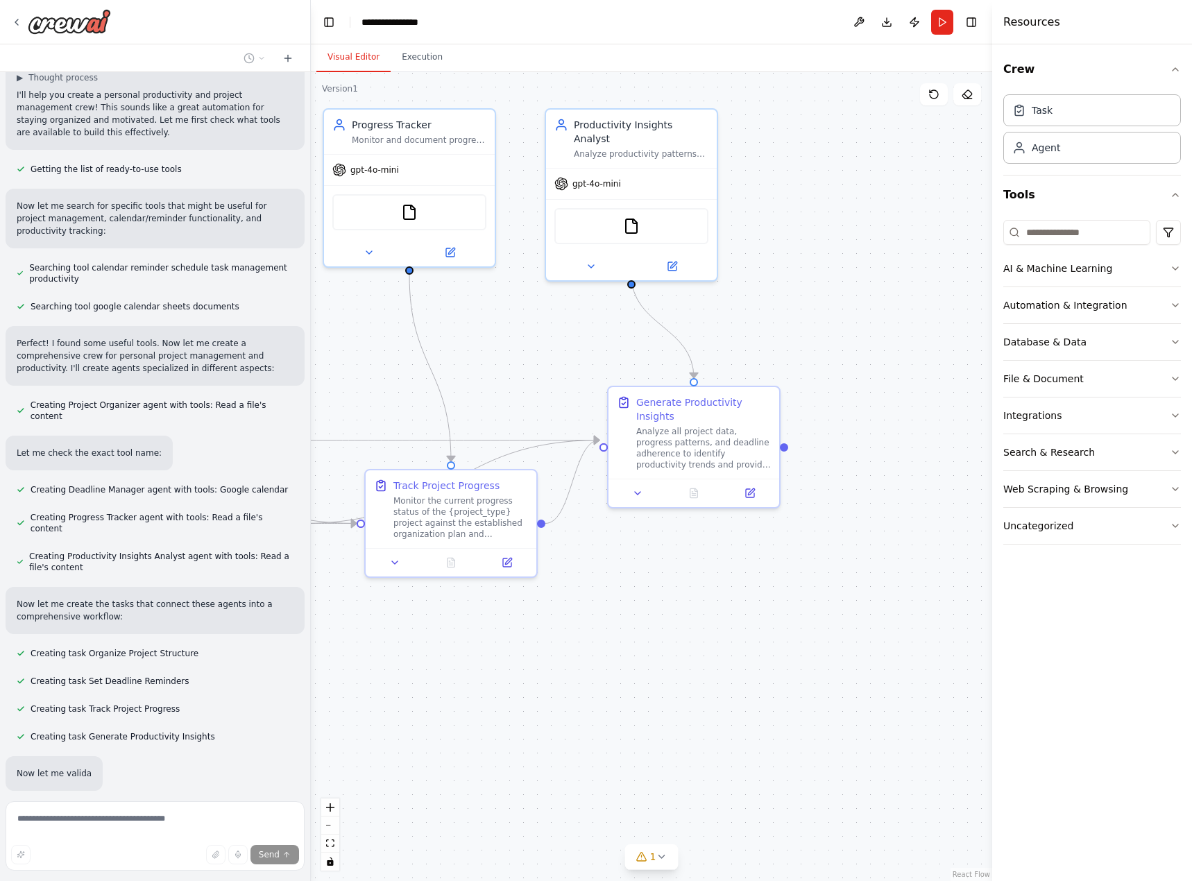
scroll to position [148, 0]
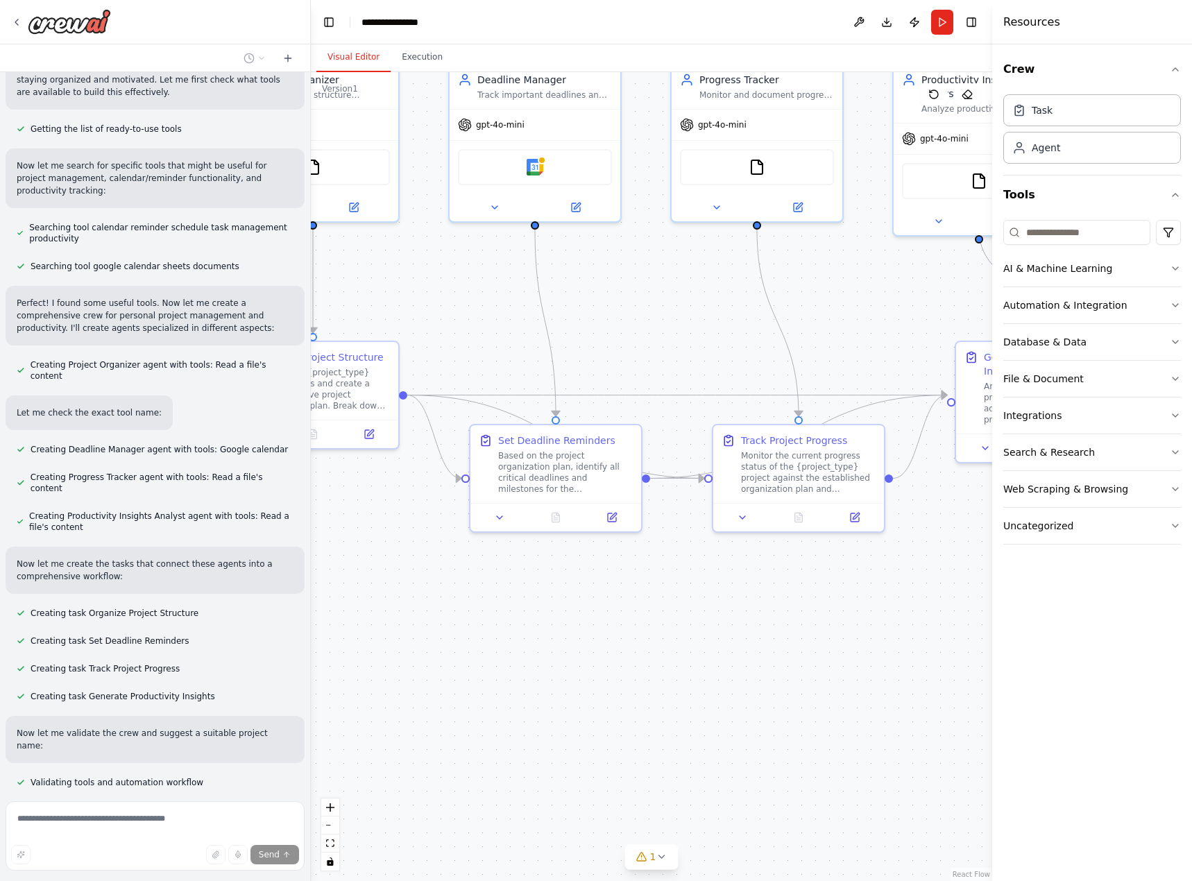
drag, startPoint x: 933, startPoint y: 667, endPoint x: 843, endPoint y: 605, distance: 109.3
click at [843, 605] on div ".deletable-edge-delete-btn { width: 20px; height: 20px; border: 0px solid #ffff…" at bounding box center [651, 476] width 681 height 809
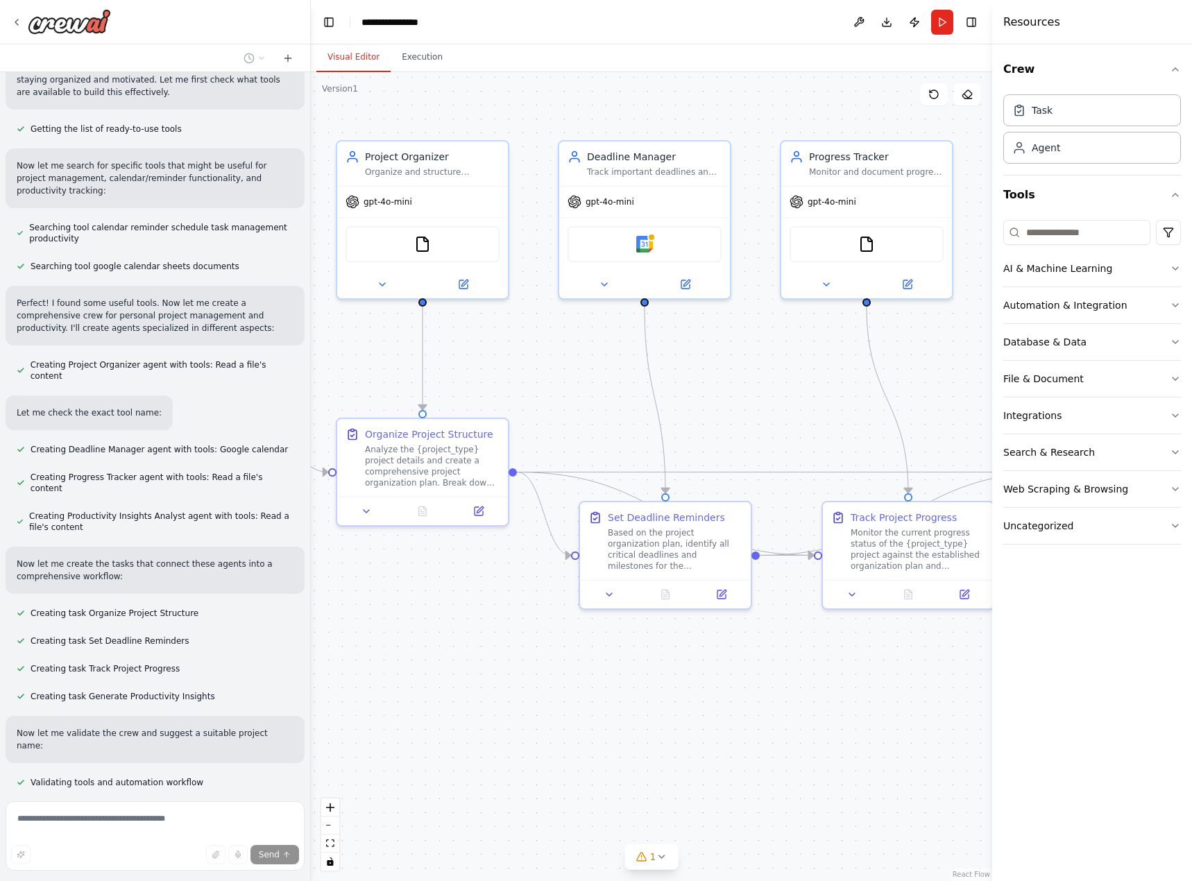
drag, startPoint x: 645, startPoint y: 619, endPoint x: 756, endPoint y: 696, distance: 135.1
click at [755, 696] on div ".deletable-edge-delete-btn { width: 20px; height: 20px; border: 0px solid #ffff…" at bounding box center [651, 476] width 681 height 809
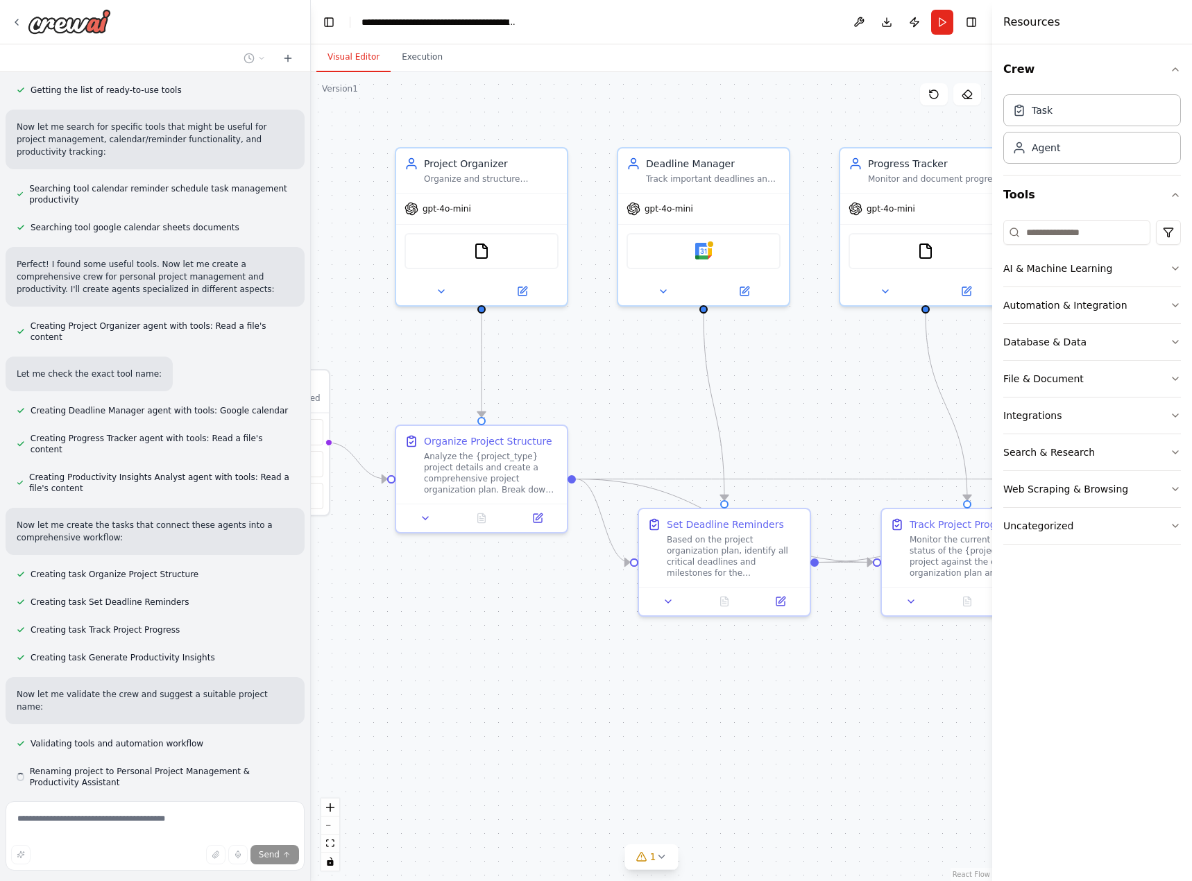
drag, startPoint x: 670, startPoint y: 686, endPoint x: 742, endPoint y: 694, distance: 72.6
click at [742, 694] on div ".deletable-edge-delete-btn { width: 20px; height: 20px; border: 0px solid #ffff…" at bounding box center [651, 476] width 681 height 809
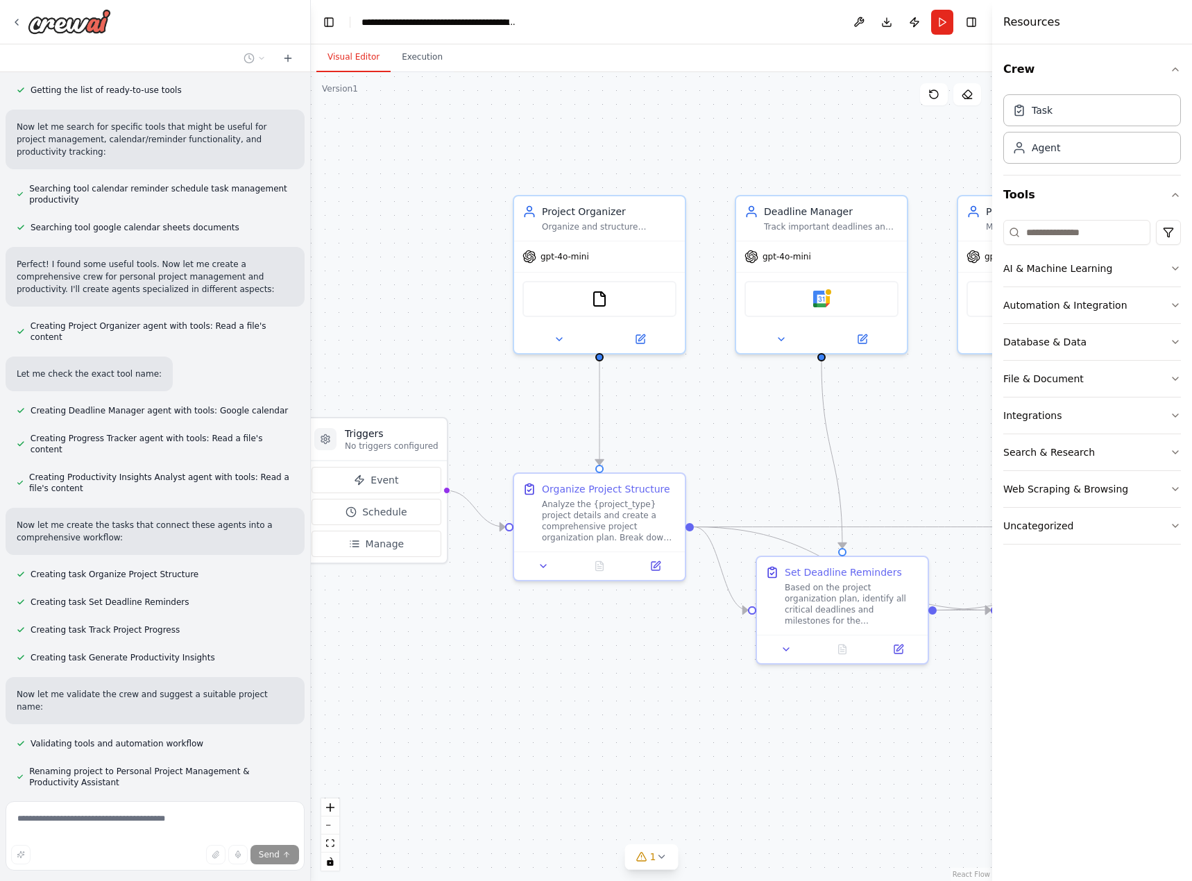
drag, startPoint x: 624, startPoint y: 727, endPoint x: 742, endPoint y: 770, distance: 124.9
click at [740, 770] on div ".deletable-edge-delete-btn { width: 20px; height: 20px; border: 0px solid #ffff…" at bounding box center [651, 476] width 681 height 809
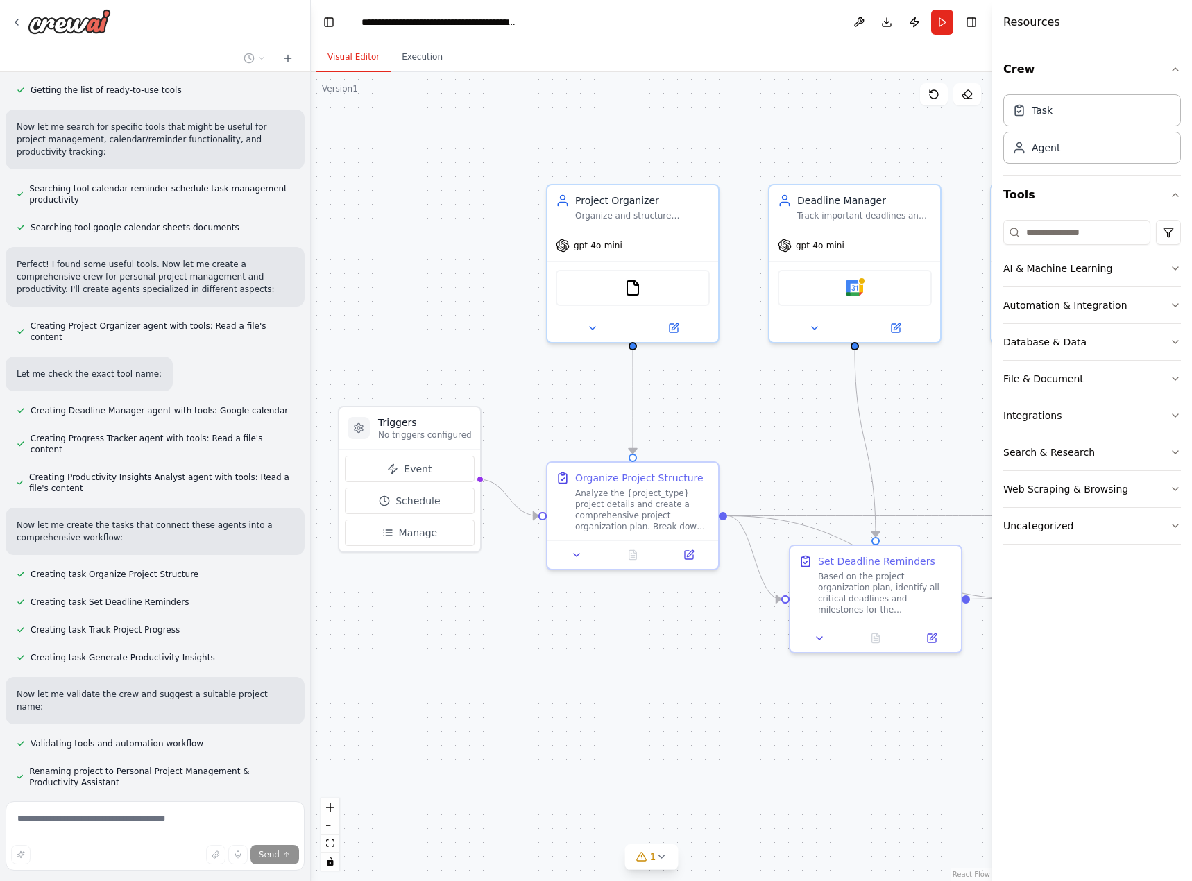
drag, startPoint x: 742, startPoint y: 770, endPoint x: 763, endPoint y: 762, distance: 22.8
click at [763, 762] on div ".deletable-edge-delete-btn { width: 20px; height: 20px; border: 0px solid #ffff…" at bounding box center [651, 476] width 681 height 809
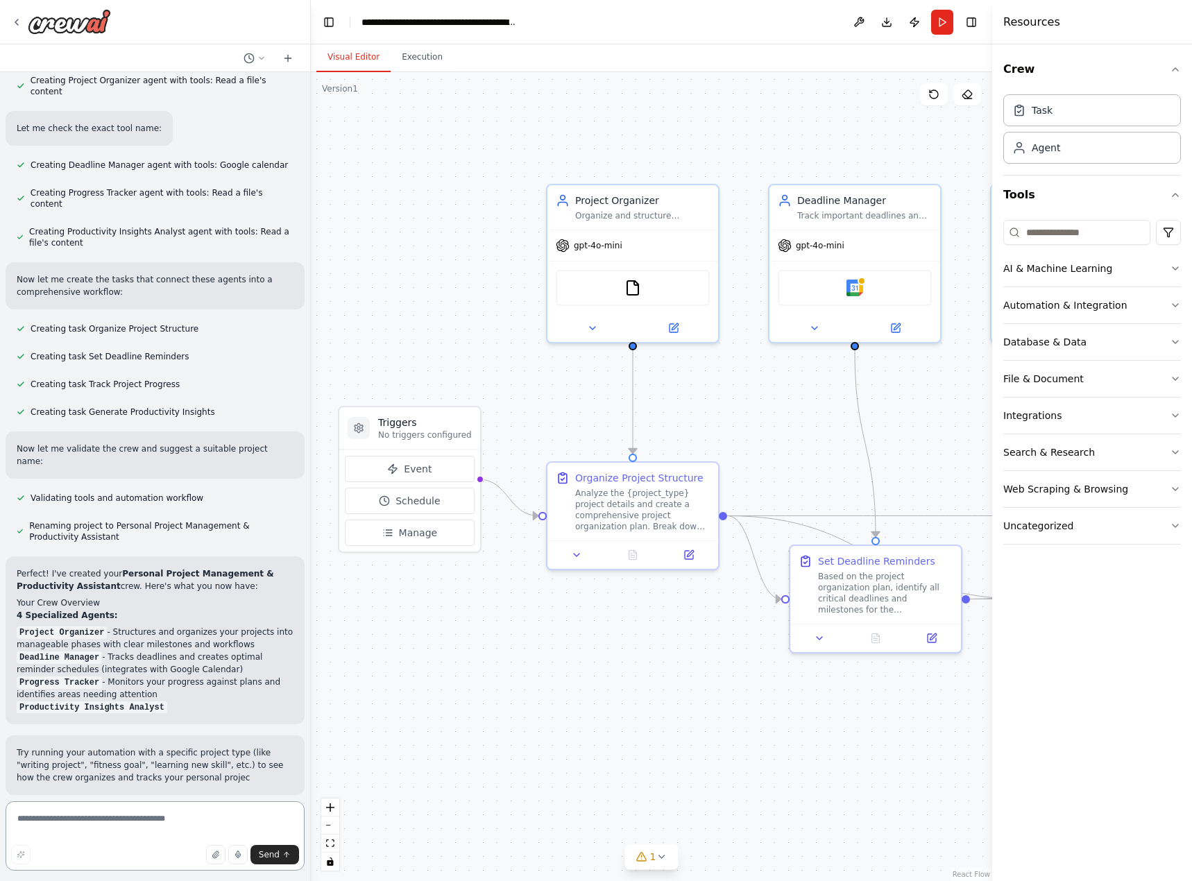
scroll to position [495, 0]
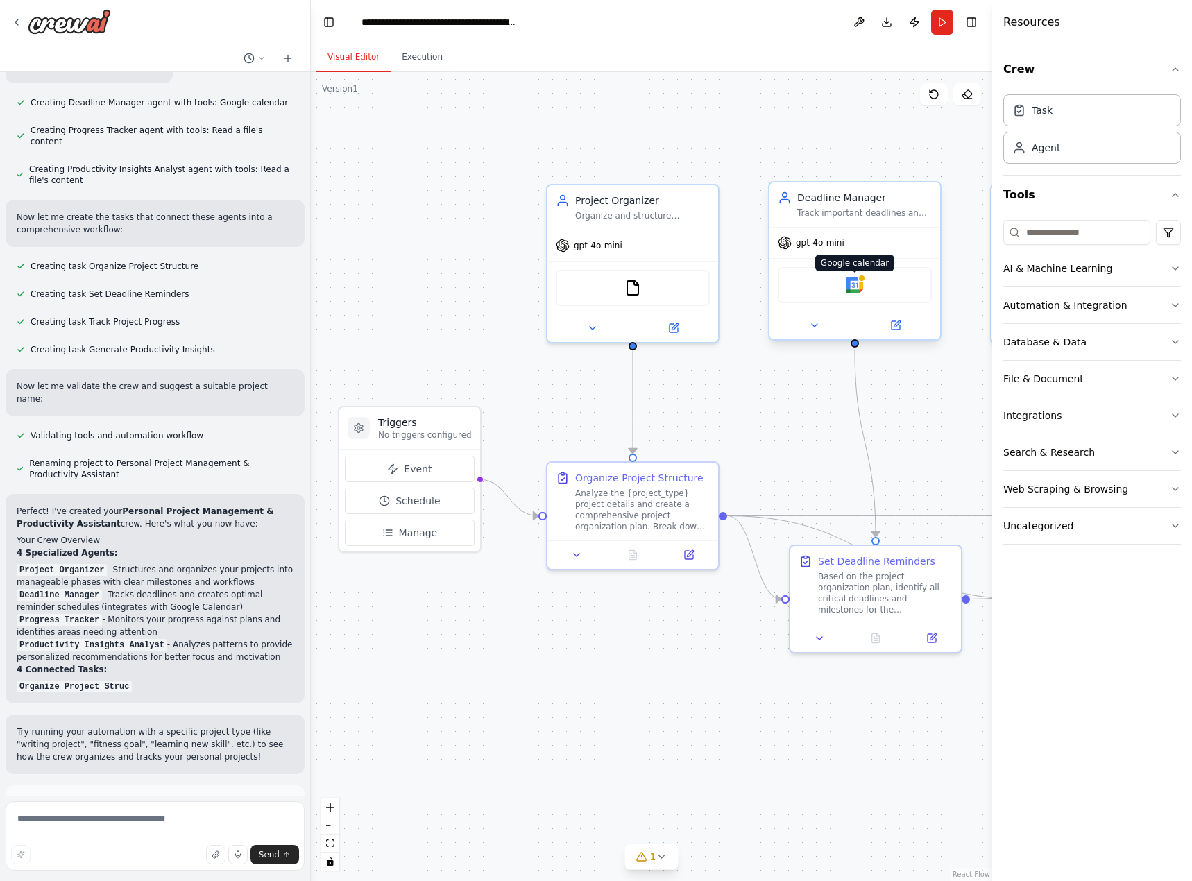
click at [850, 293] on img at bounding box center [854, 285] width 17 height 17
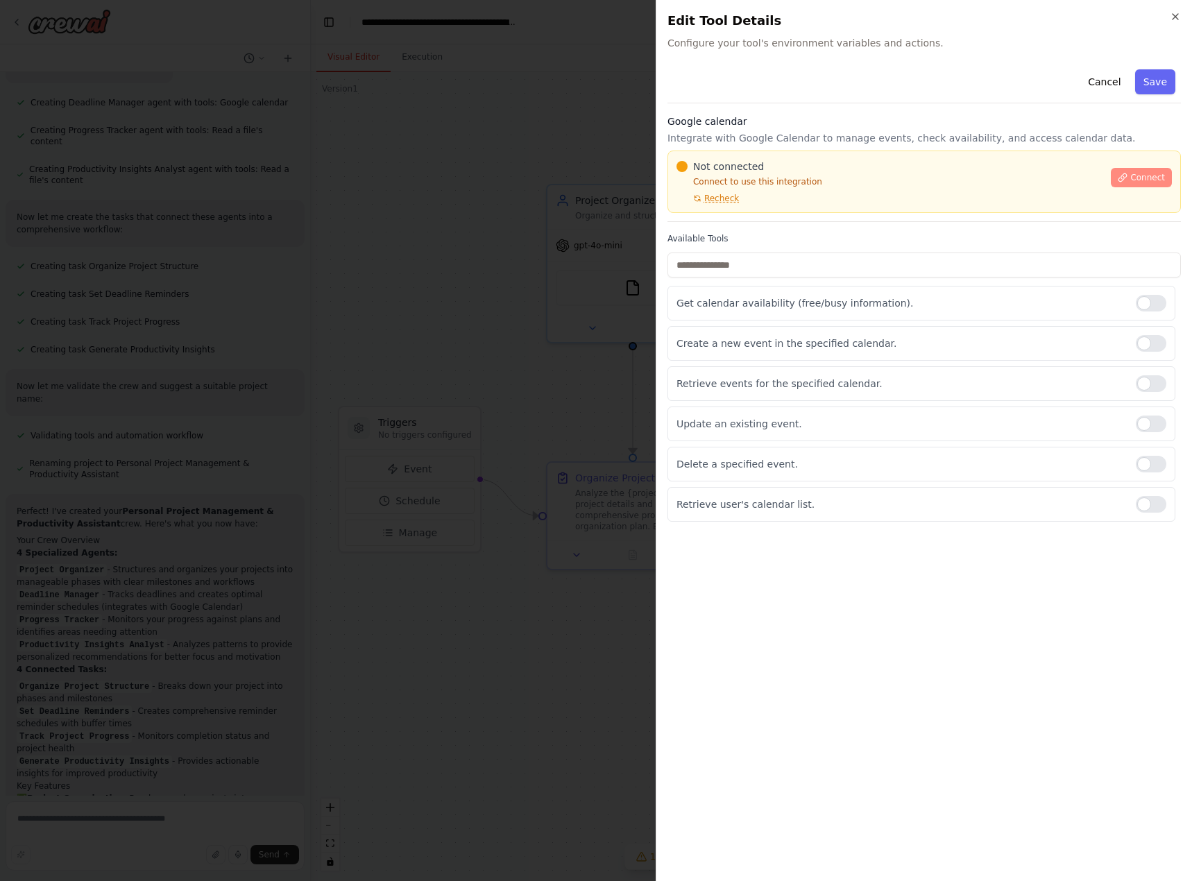
click at [1161, 172] on span "Connect" at bounding box center [1147, 177] width 35 height 11
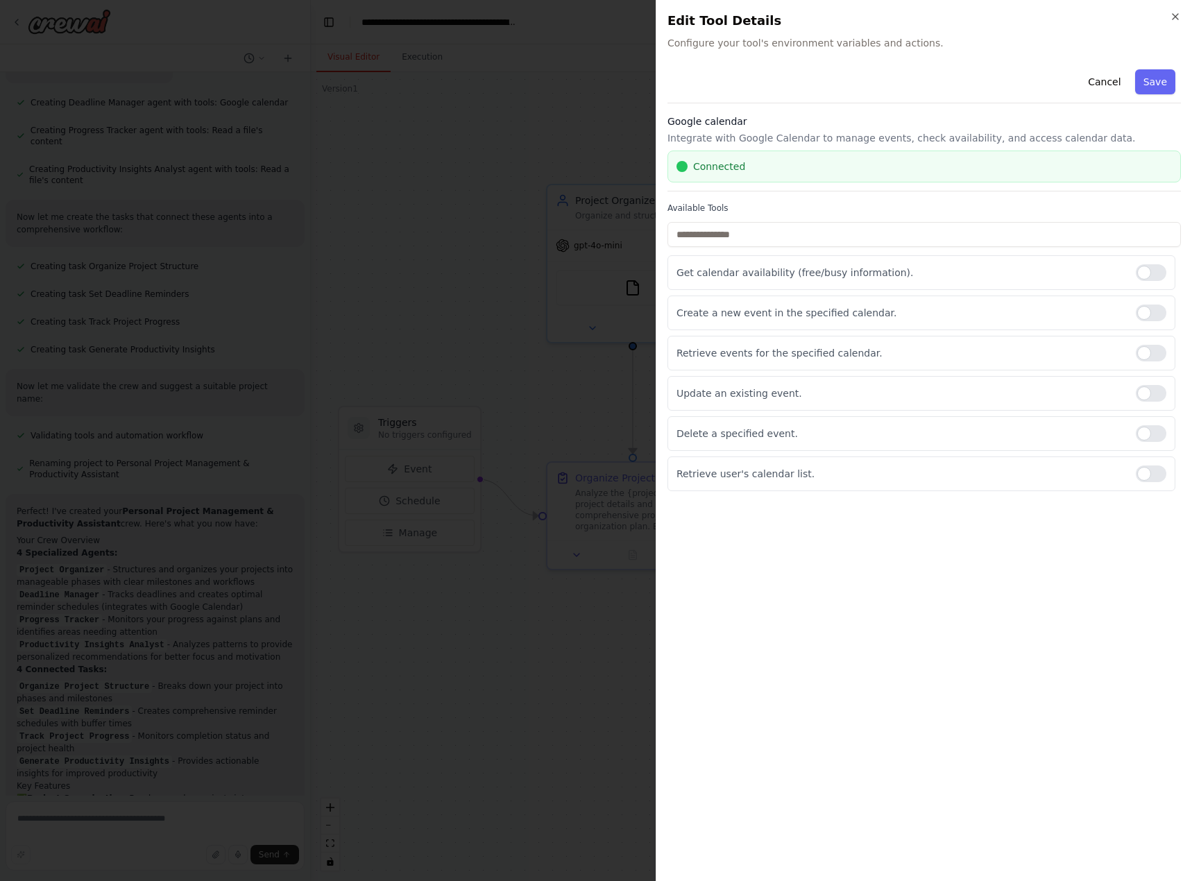
scroll to position [766, 0]
click at [1142, 316] on div at bounding box center [1151, 313] width 31 height 17
click at [1148, 278] on div at bounding box center [1151, 272] width 31 height 17
click at [1152, 395] on div at bounding box center [1151, 393] width 31 height 17
click at [1149, 443] on div "Delete a specified event." at bounding box center [921, 433] width 508 height 35
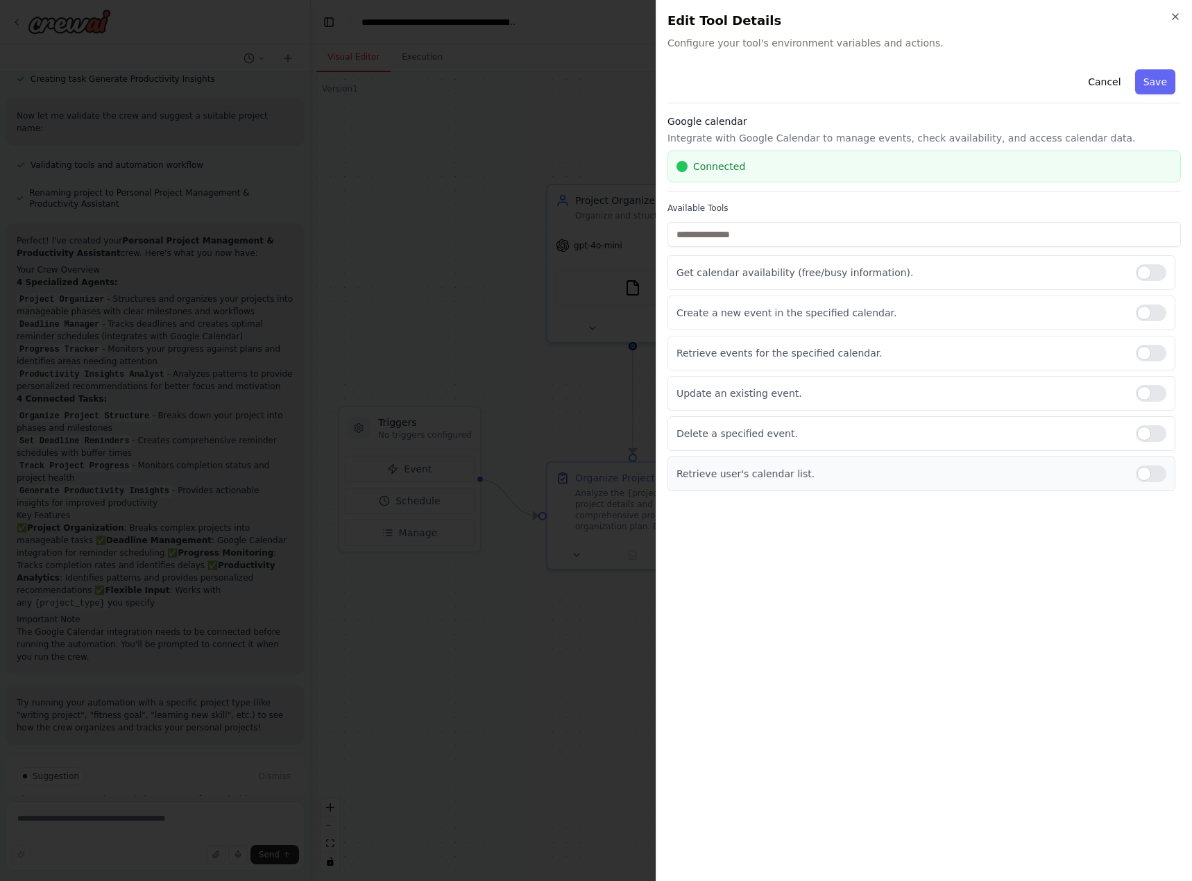
click at [1148, 474] on div at bounding box center [1151, 473] width 31 height 17
click at [1146, 433] on div at bounding box center [1151, 433] width 31 height 17
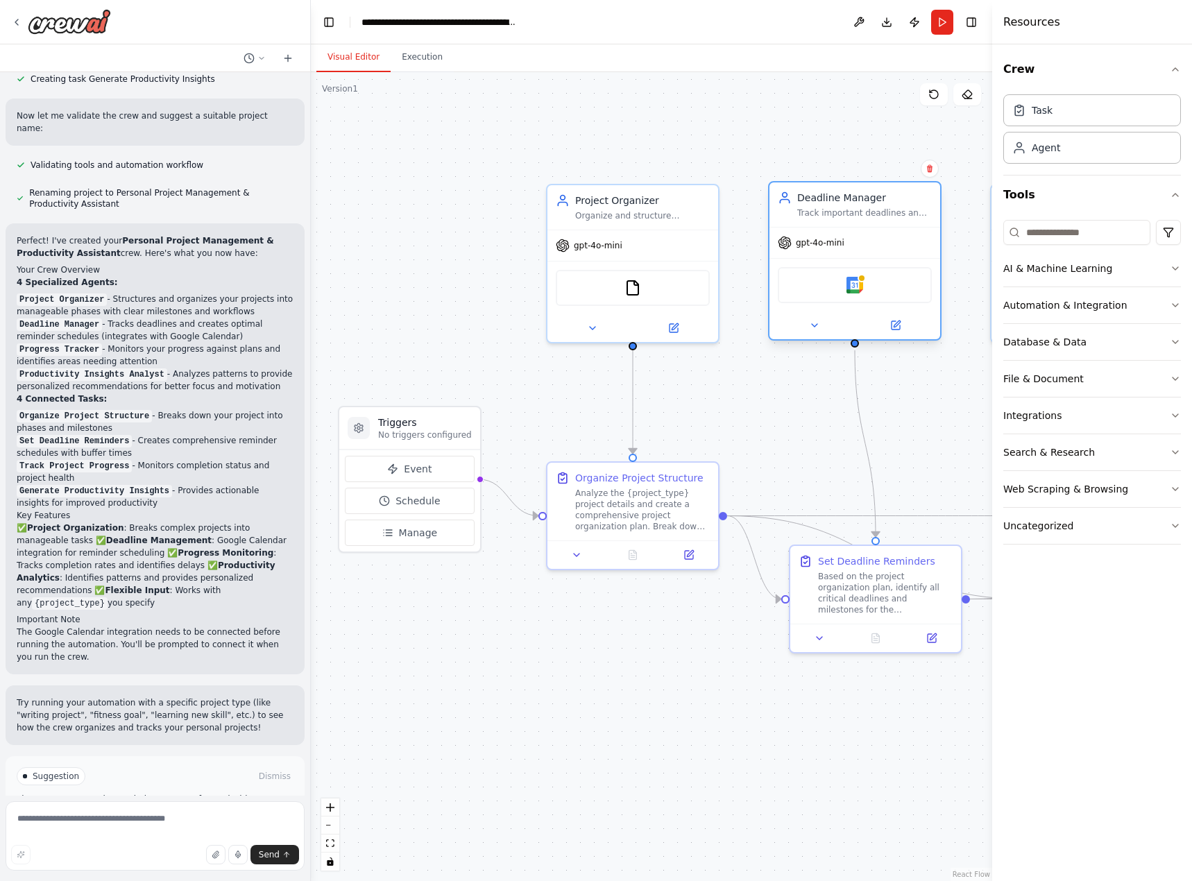
click at [896, 291] on div "Google calendar" at bounding box center [855, 285] width 154 height 36
click at [853, 287] on img at bounding box center [854, 285] width 17 height 17
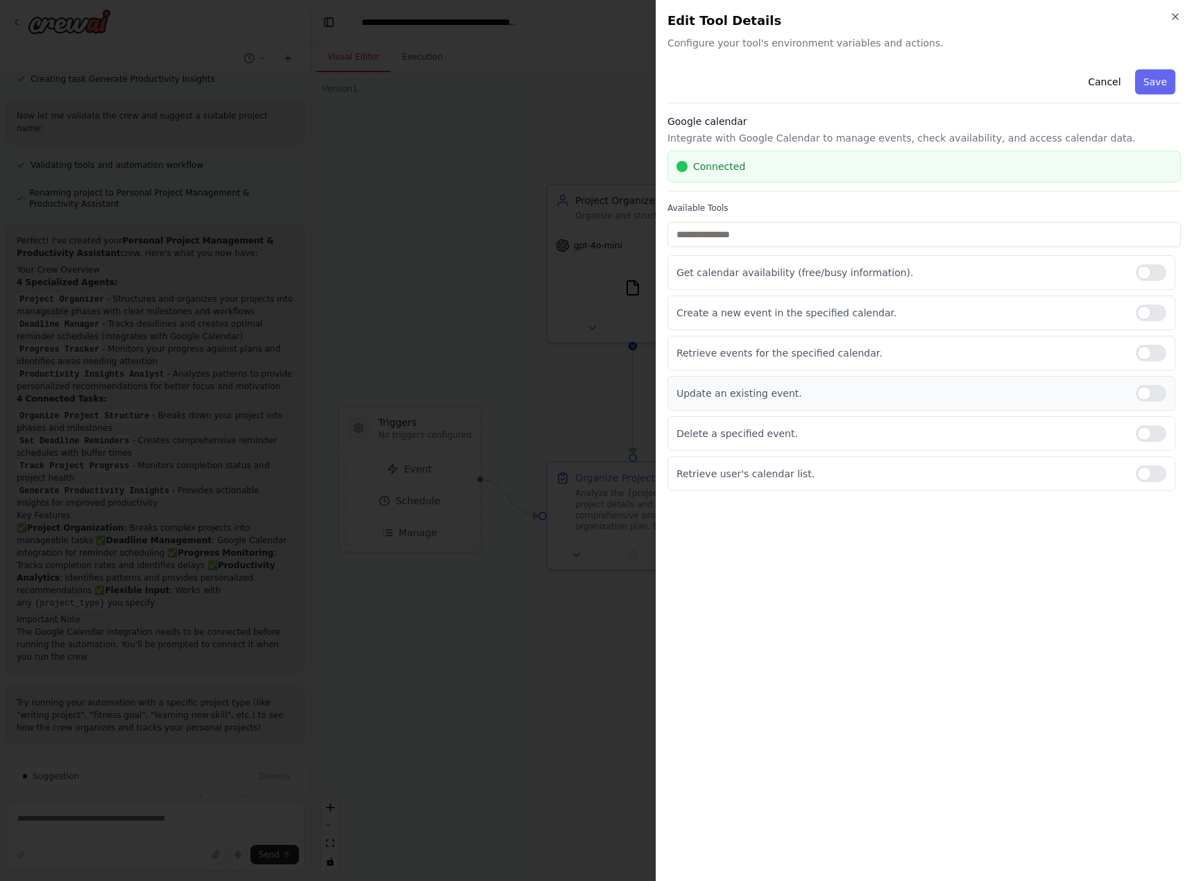
click at [1146, 389] on div at bounding box center [1151, 393] width 31 height 17
click at [1150, 438] on div at bounding box center [1151, 433] width 31 height 17
click at [1147, 467] on div at bounding box center [1151, 473] width 31 height 17
click at [1144, 317] on div at bounding box center [1151, 313] width 31 height 17
click at [1147, 276] on div at bounding box center [1151, 272] width 31 height 17
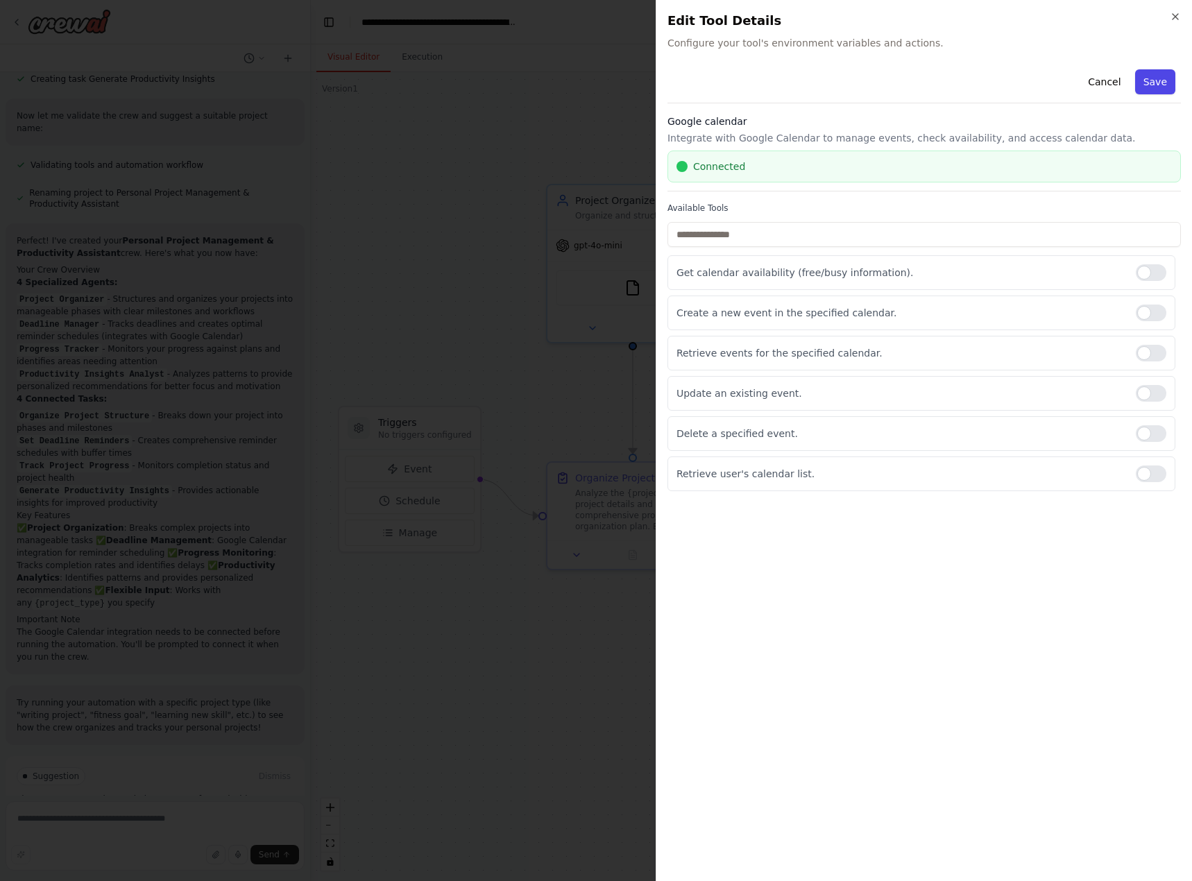
click at [1156, 74] on button "Save" at bounding box center [1155, 81] width 40 height 25
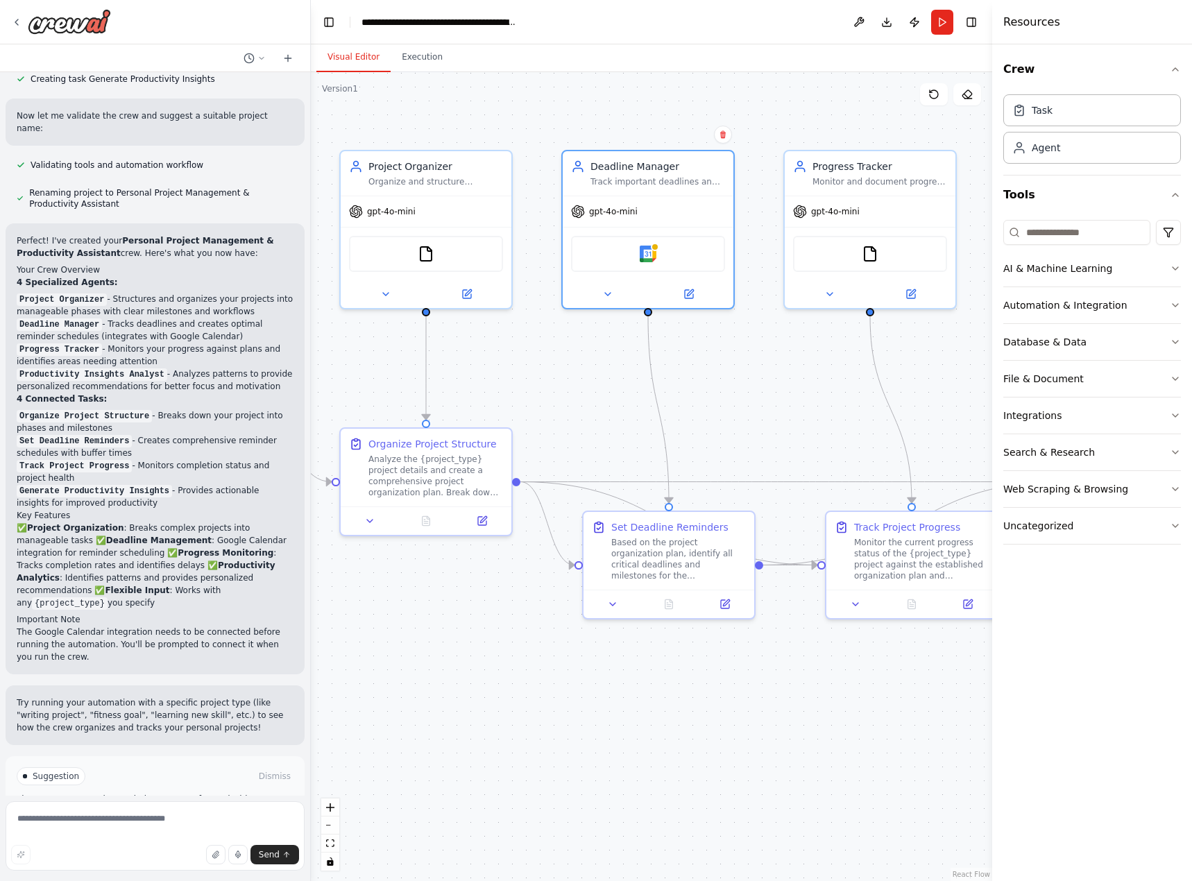
drag, startPoint x: 778, startPoint y: 408, endPoint x: 571, endPoint y: 374, distance: 209.5
click at [571, 374] on div ".deletable-edge-delete-btn { width: 20px; height: 20px; border: 0px solid #ffff…" at bounding box center [651, 476] width 681 height 809
drag, startPoint x: 783, startPoint y: 378, endPoint x: 647, endPoint y: 388, distance: 137.0
click at [647, 388] on div ".deletable-edge-delete-btn { width: 20px; height: 20px; border: 0px solid #ffff…" at bounding box center [651, 476] width 681 height 809
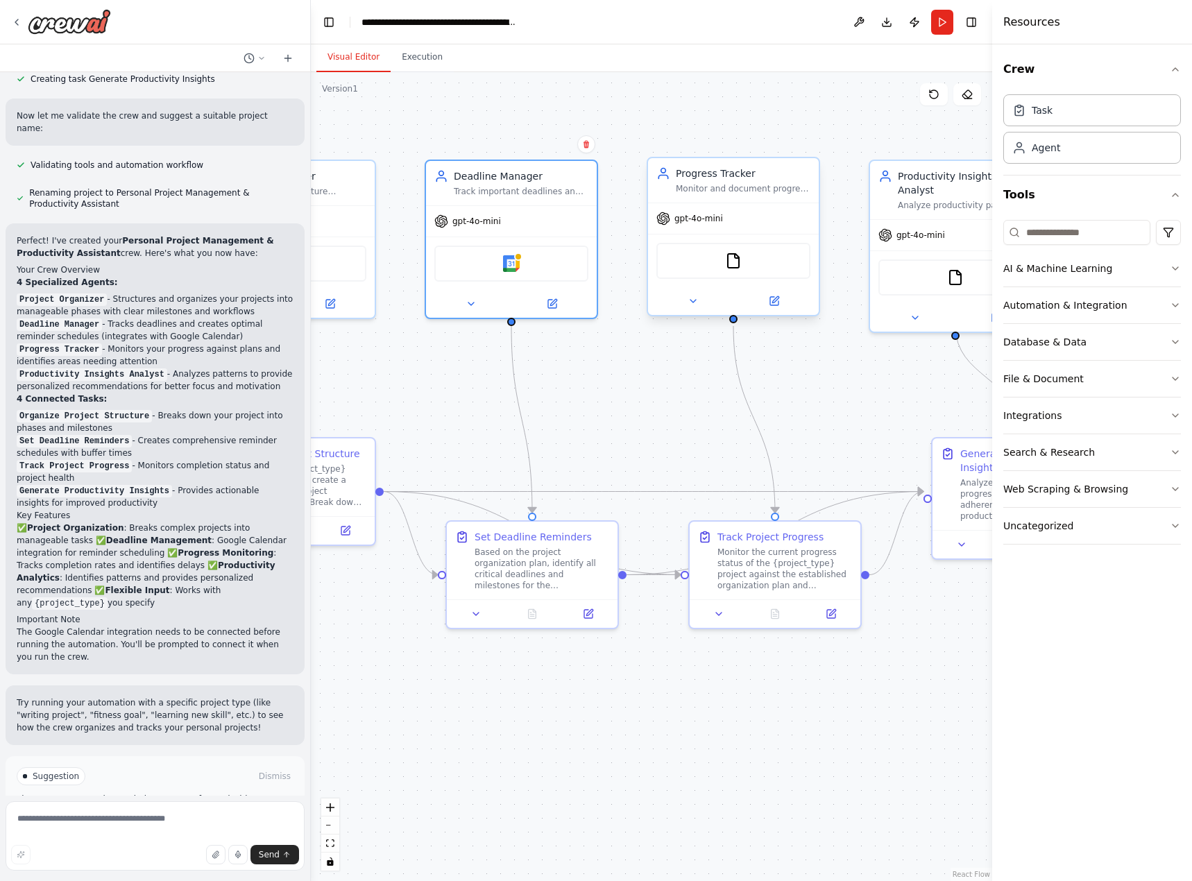
click at [742, 259] on div "FileReadTool" at bounding box center [733, 261] width 154 height 36
click at [715, 217] on span "gpt-4o-mini" at bounding box center [698, 218] width 49 height 11
click at [711, 267] on div "FileReadTool" at bounding box center [733, 261] width 154 height 36
click at [734, 266] on img at bounding box center [733, 261] width 17 height 17
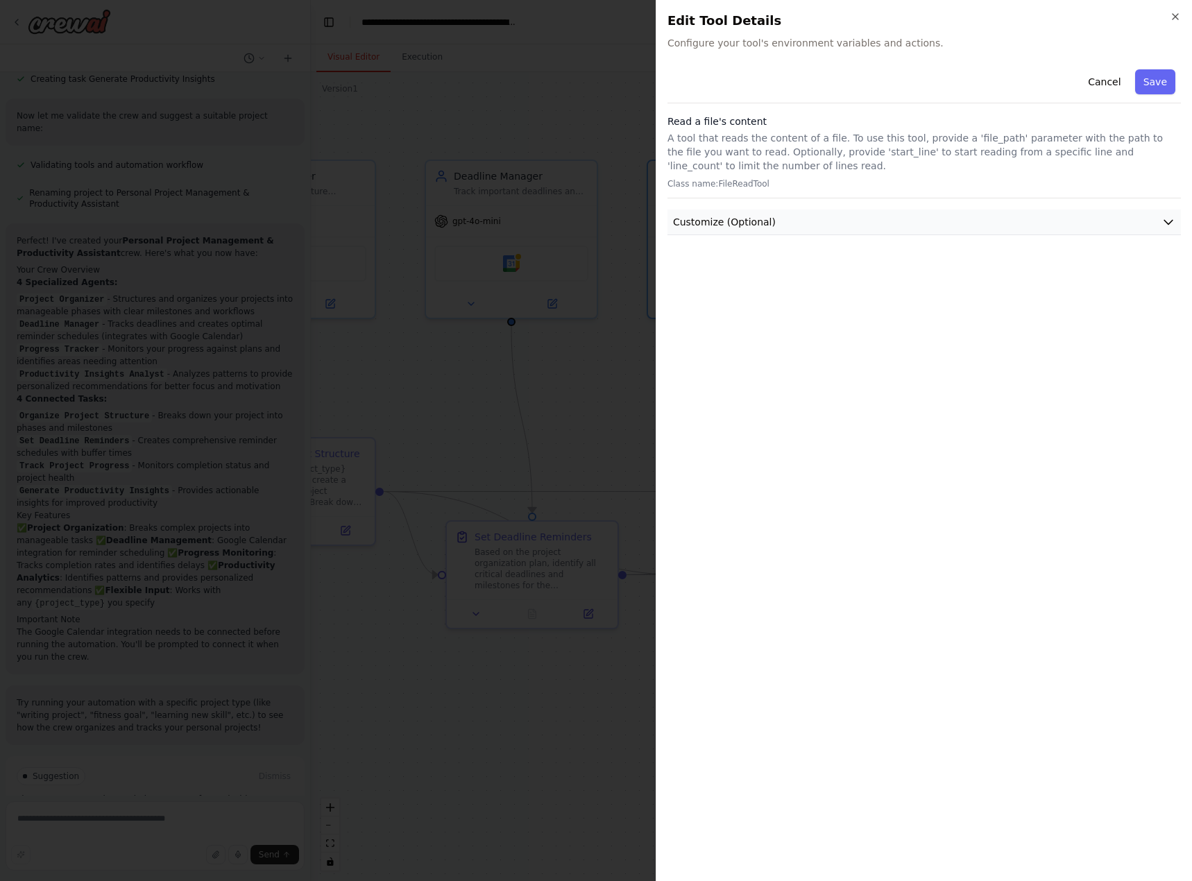
click at [776, 219] on button "Customize (Optional)" at bounding box center [923, 223] width 513 height 26
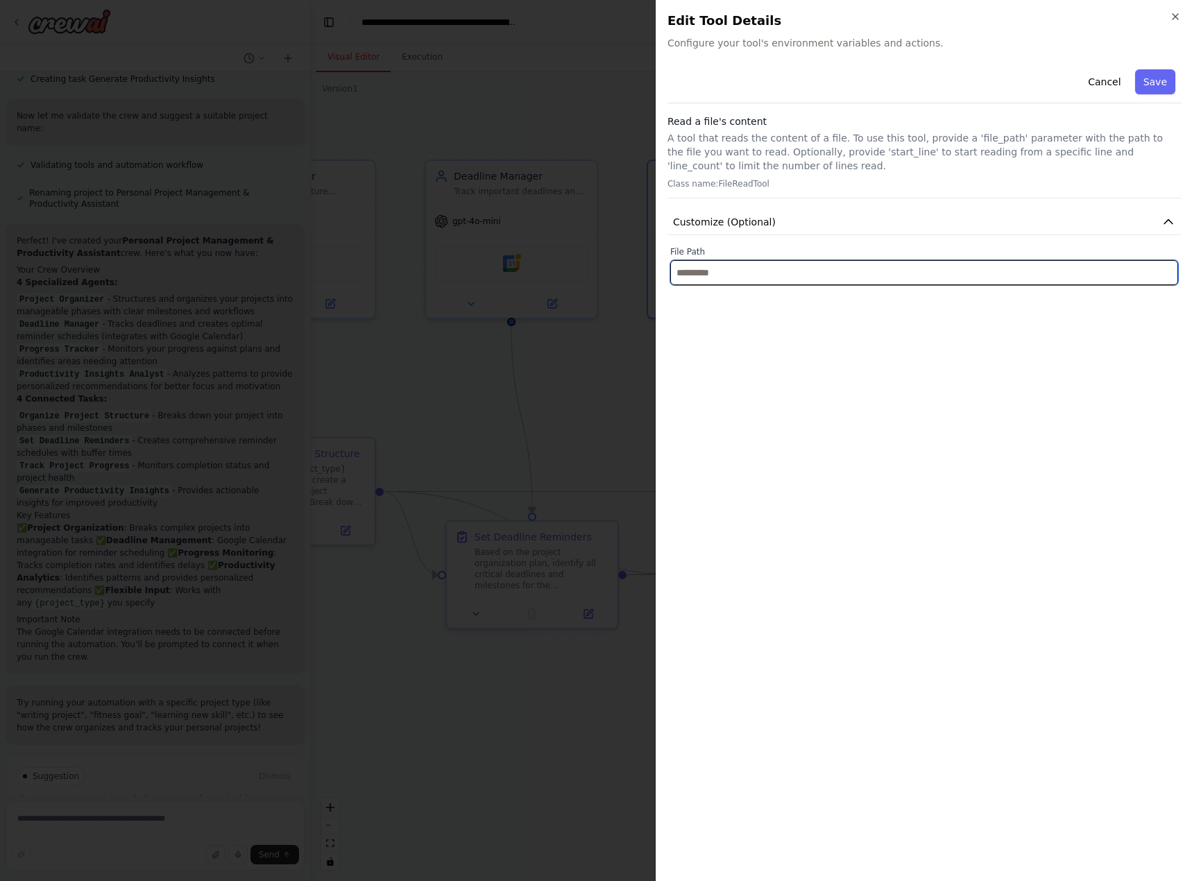
click at [764, 284] on input "text" at bounding box center [924, 272] width 508 height 25
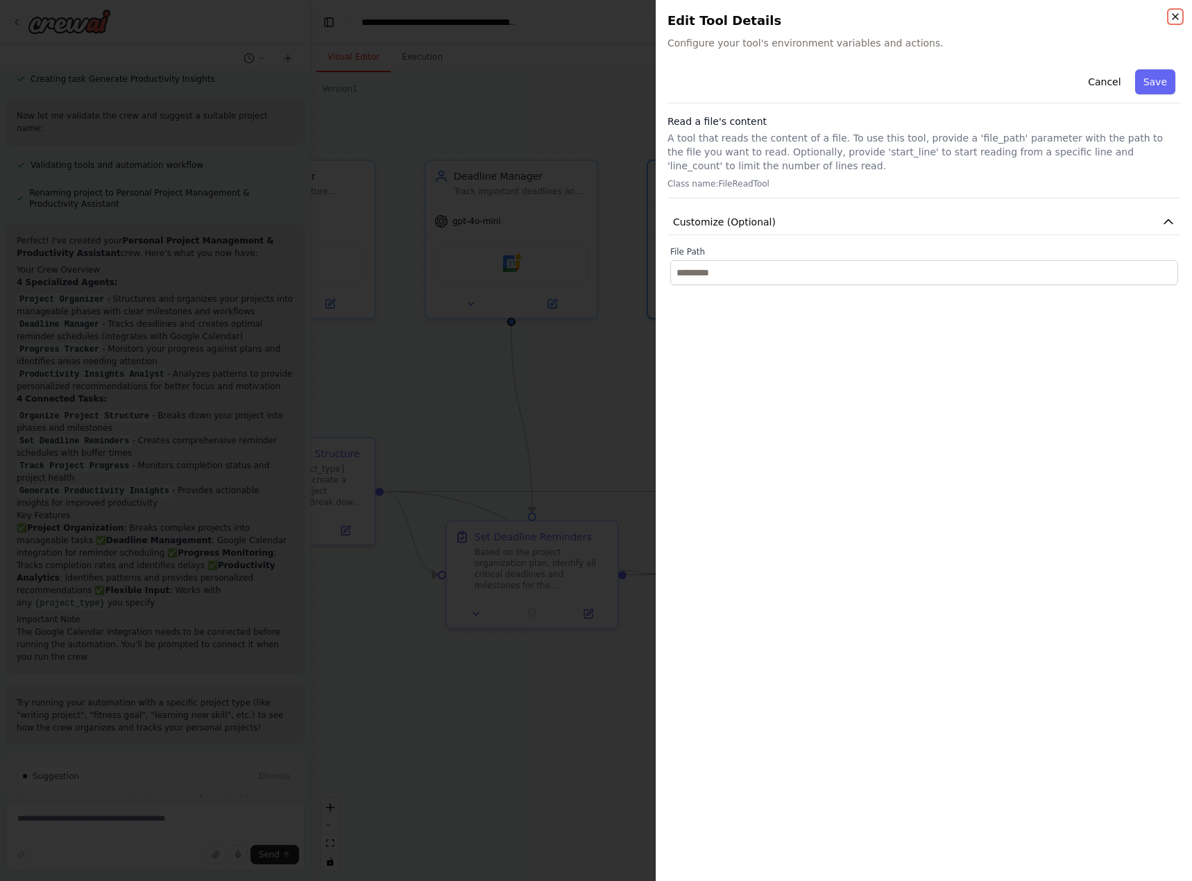
click at [1176, 17] on icon "button" at bounding box center [1175, 16] width 11 height 11
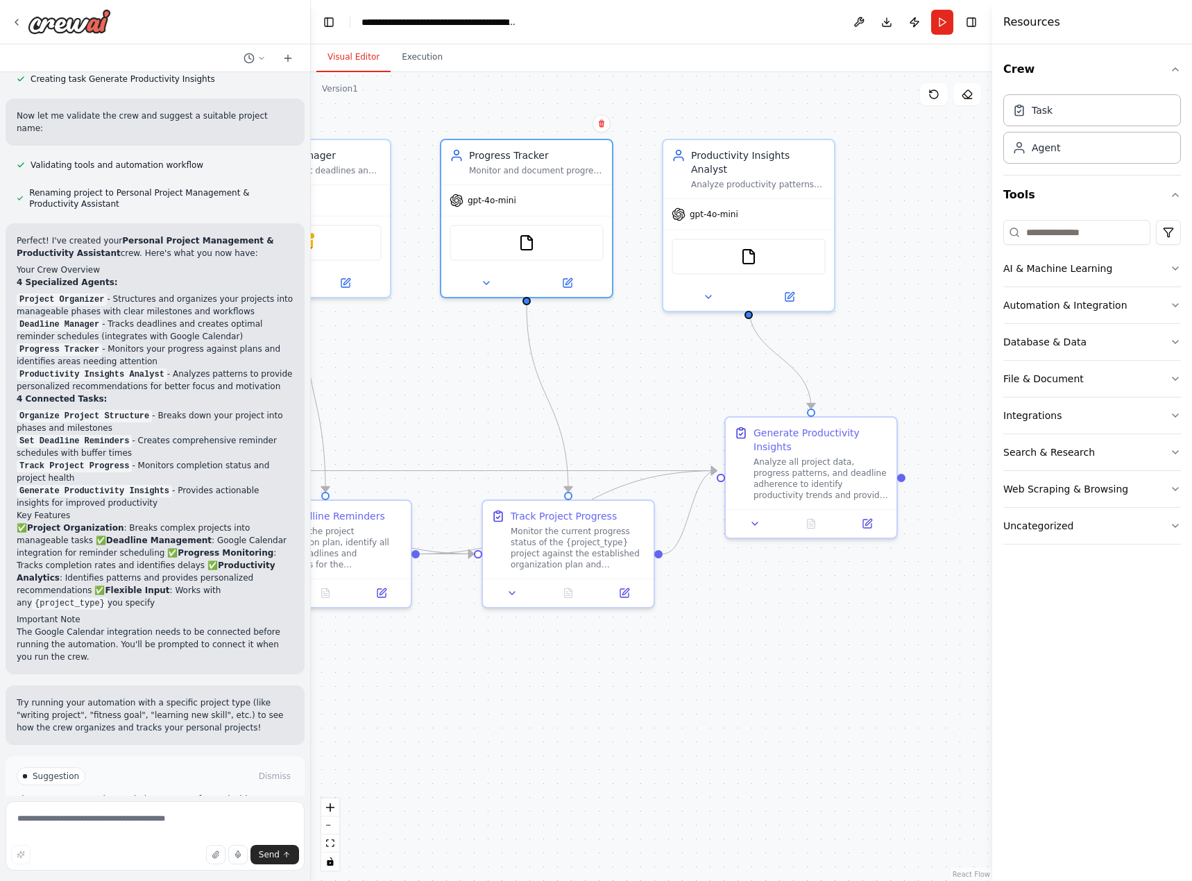
drag, startPoint x: 850, startPoint y: 400, endPoint x: 627, endPoint y: 384, distance: 223.3
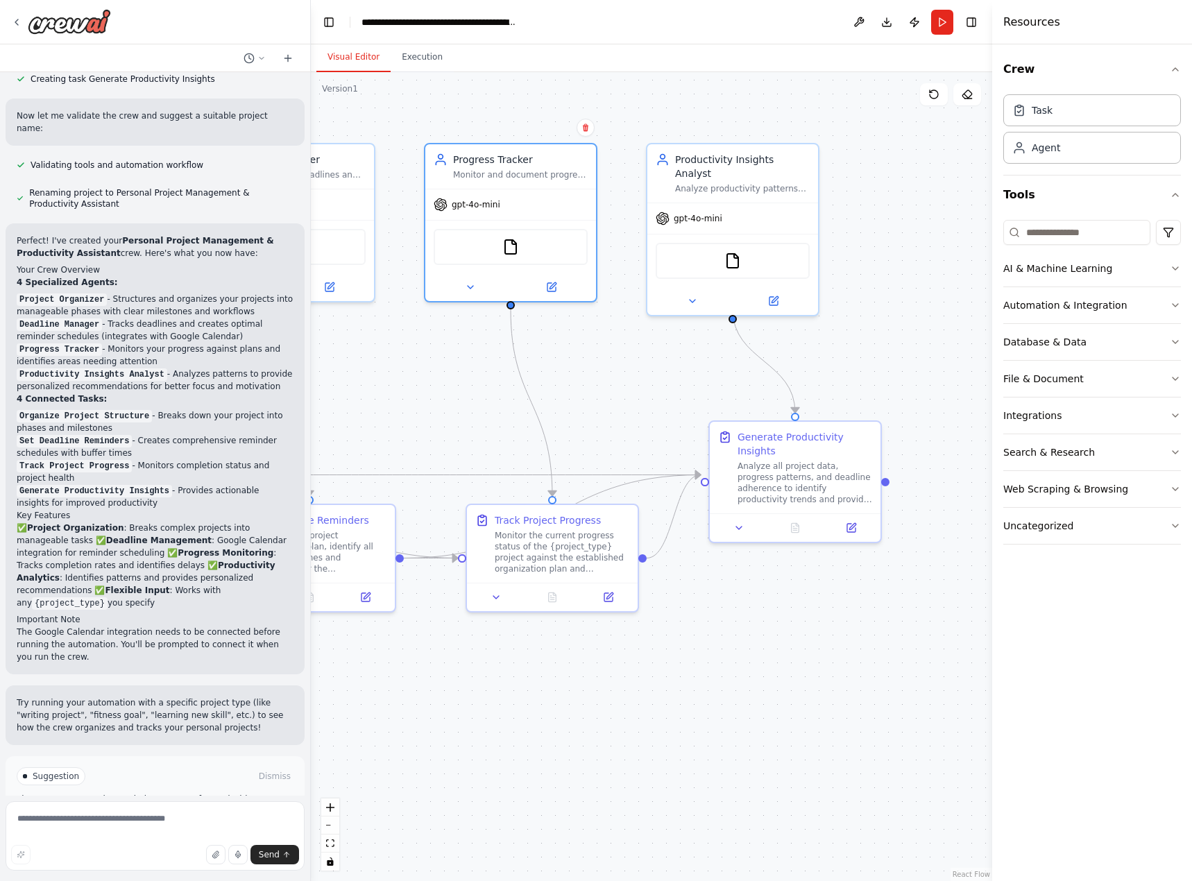
drag, startPoint x: 608, startPoint y: 393, endPoint x: 802, endPoint y: 362, distance: 195.9
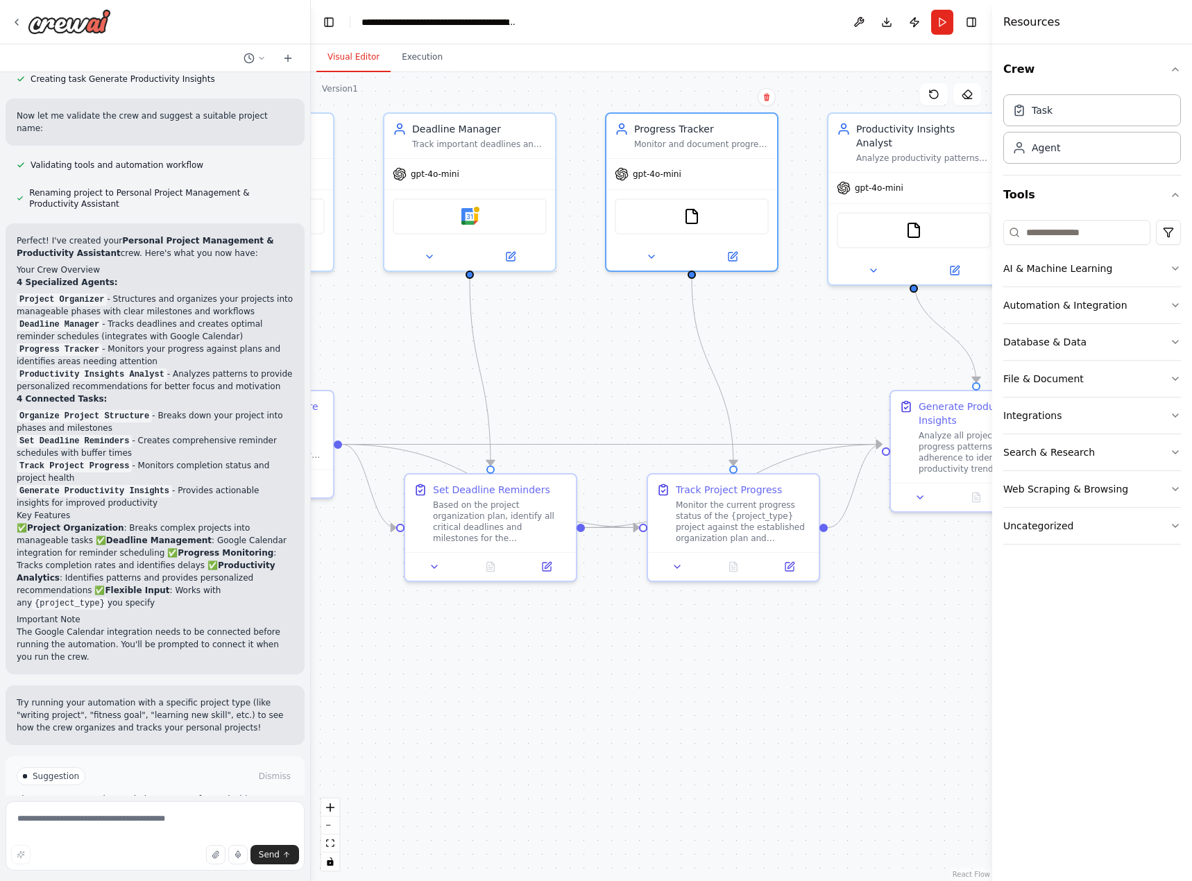
drag, startPoint x: 536, startPoint y: 366, endPoint x: 748, endPoint y: 367, distance: 211.6
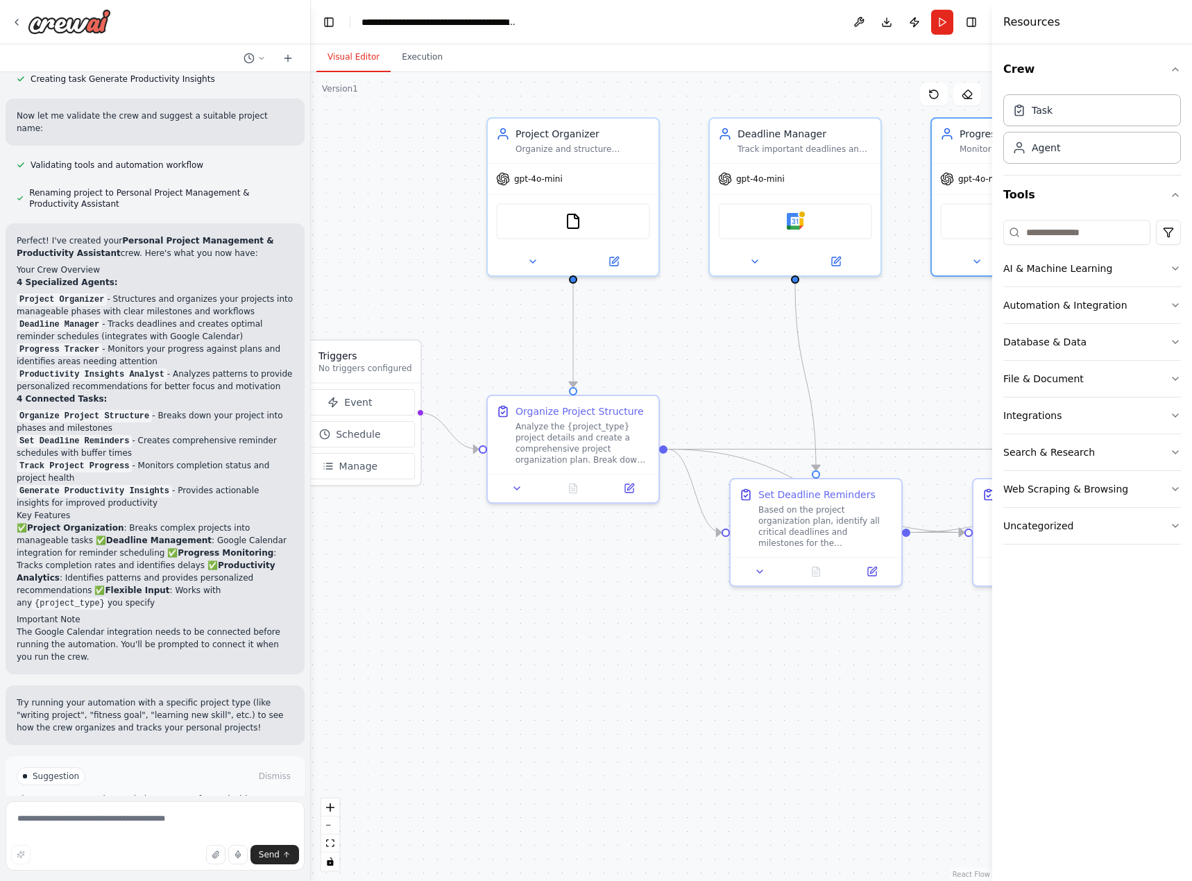
drag, startPoint x: 639, startPoint y: 361, endPoint x: 823, endPoint y: 389, distance: 186.6
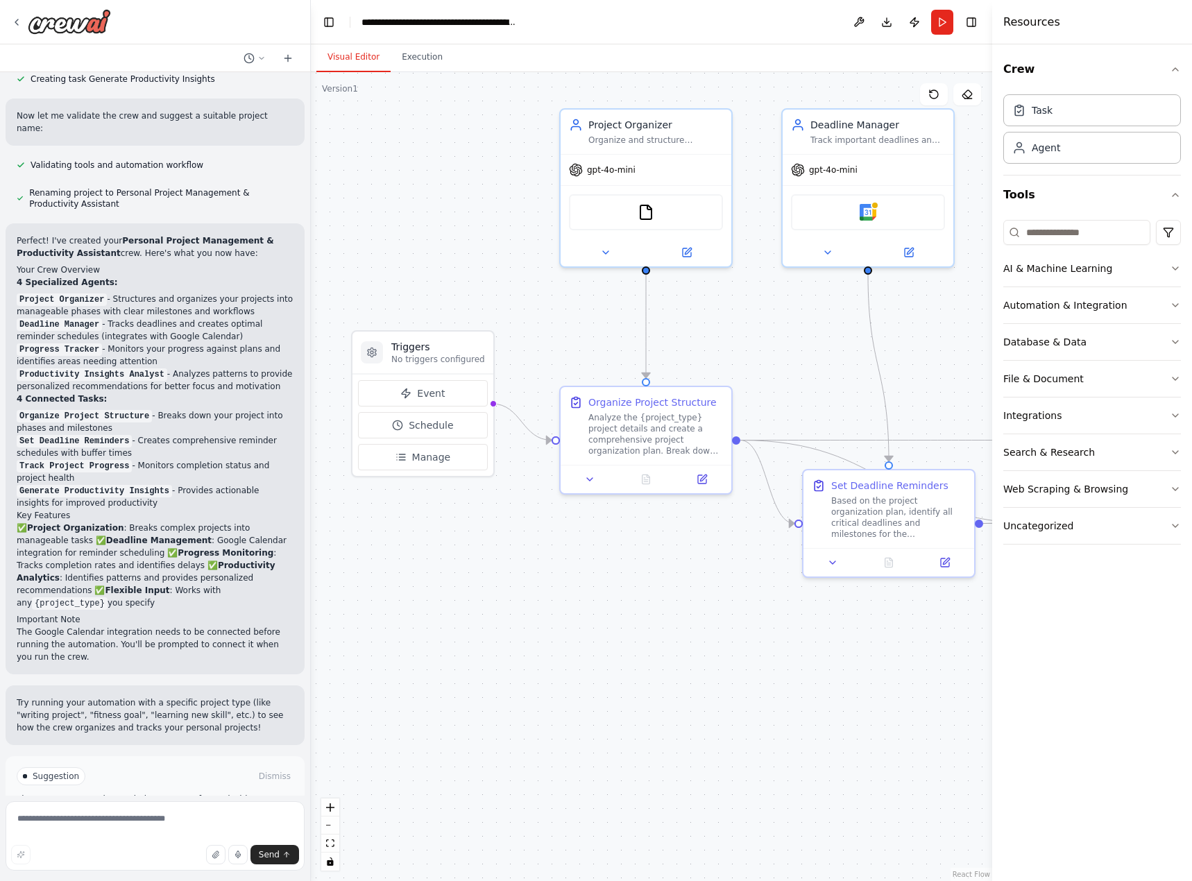
drag, startPoint x: 675, startPoint y: 388, endPoint x: 552, endPoint y: 348, distance: 129.2
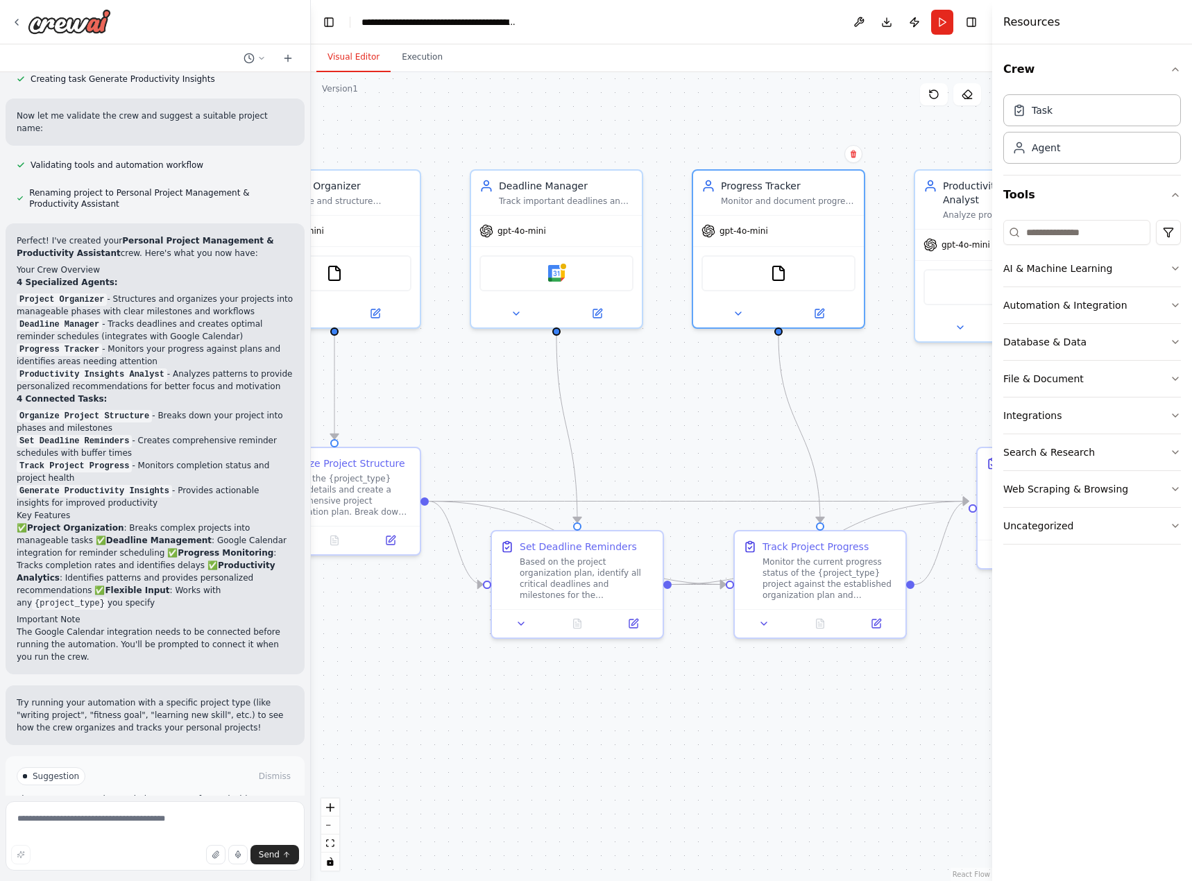
drag, startPoint x: 792, startPoint y: 363, endPoint x: 523, endPoint y: 406, distance: 272.6
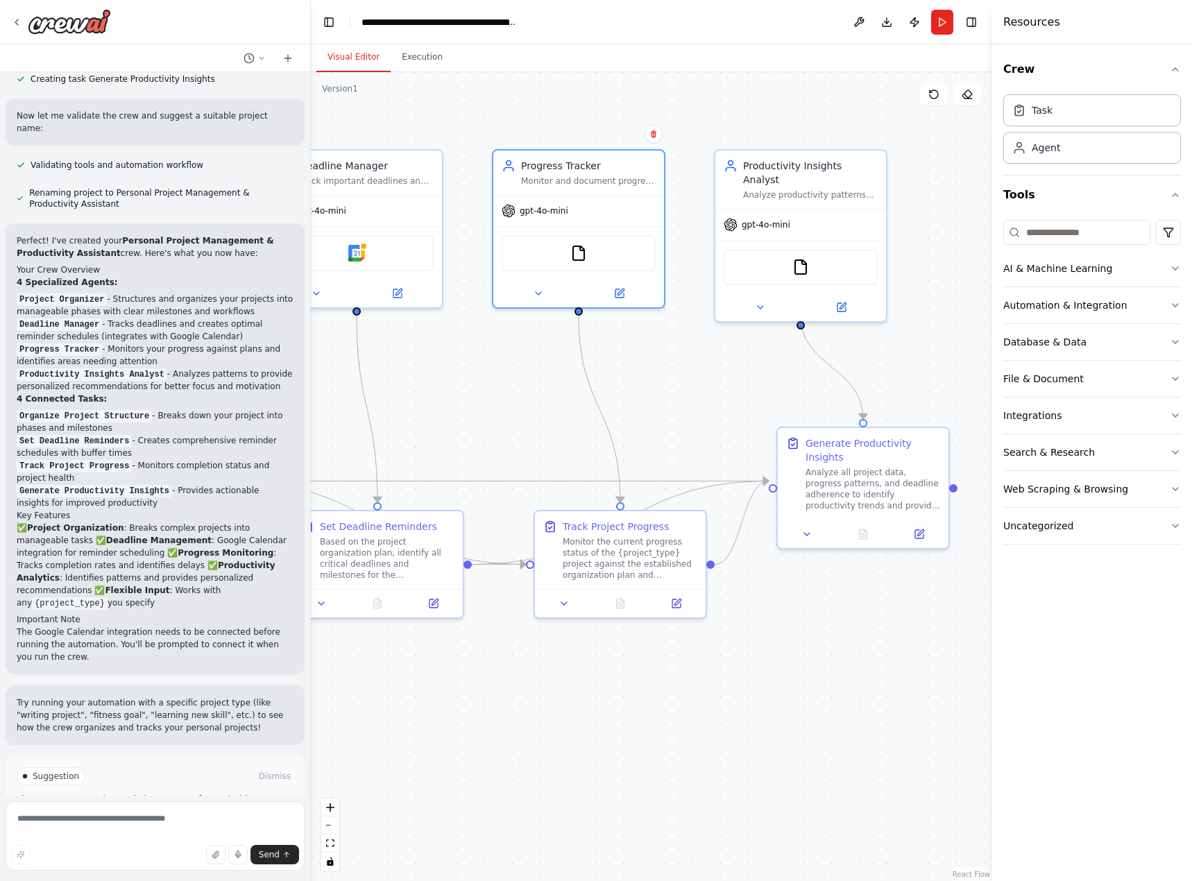
drag, startPoint x: 696, startPoint y: 387, endPoint x: 461, endPoint y: 366, distance: 236.1
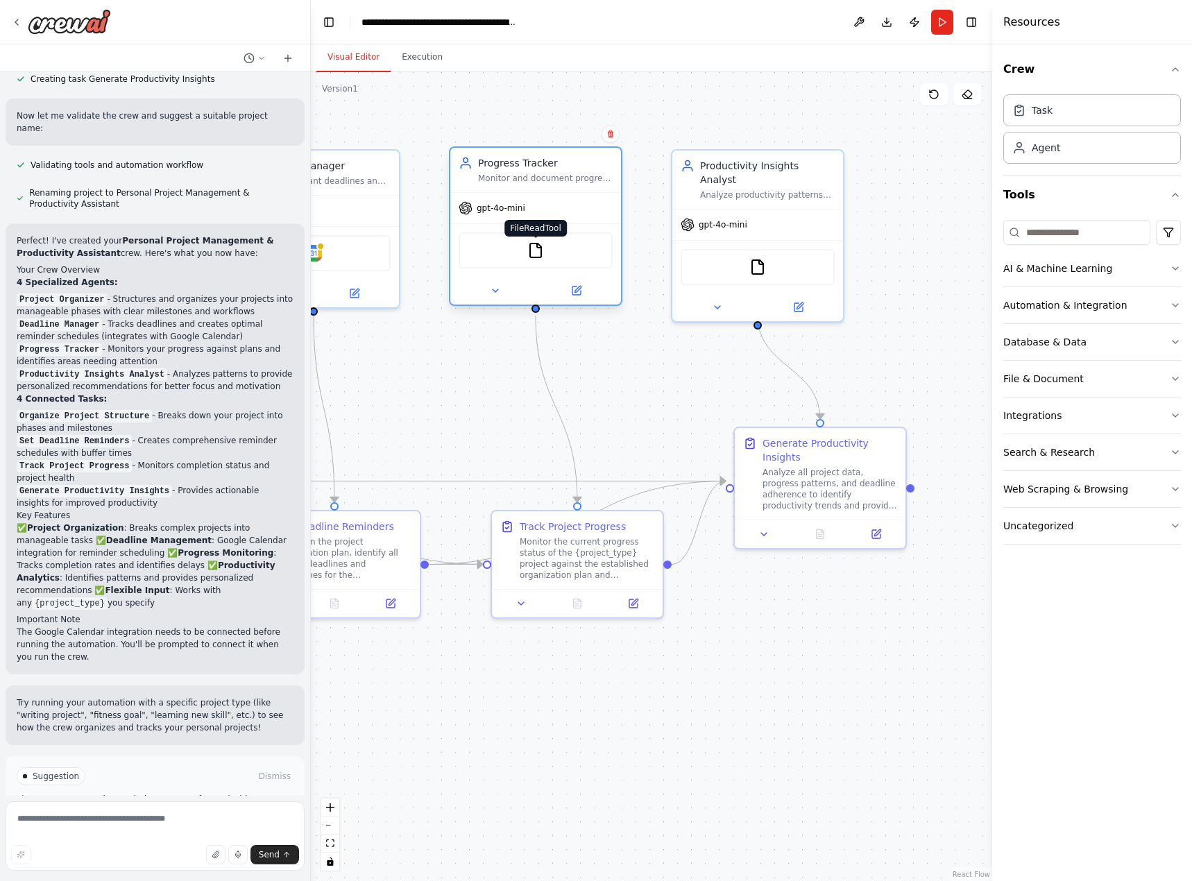
click at [537, 244] on img at bounding box center [535, 250] width 17 height 17
click at [580, 291] on icon at bounding box center [576, 291] width 8 height 8
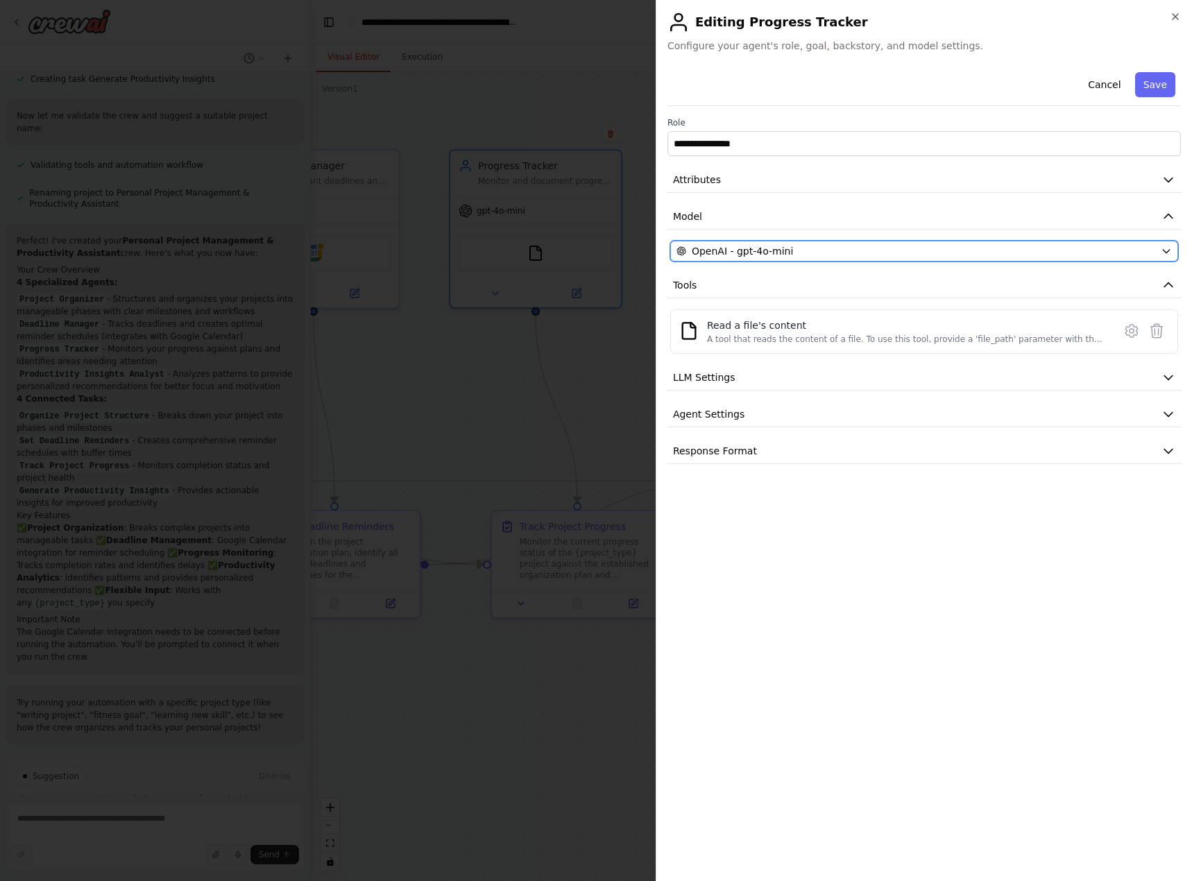
click at [805, 254] on div "OpenAI - gpt-4o-mini" at bounding box center [915, 251] width 479 height 14
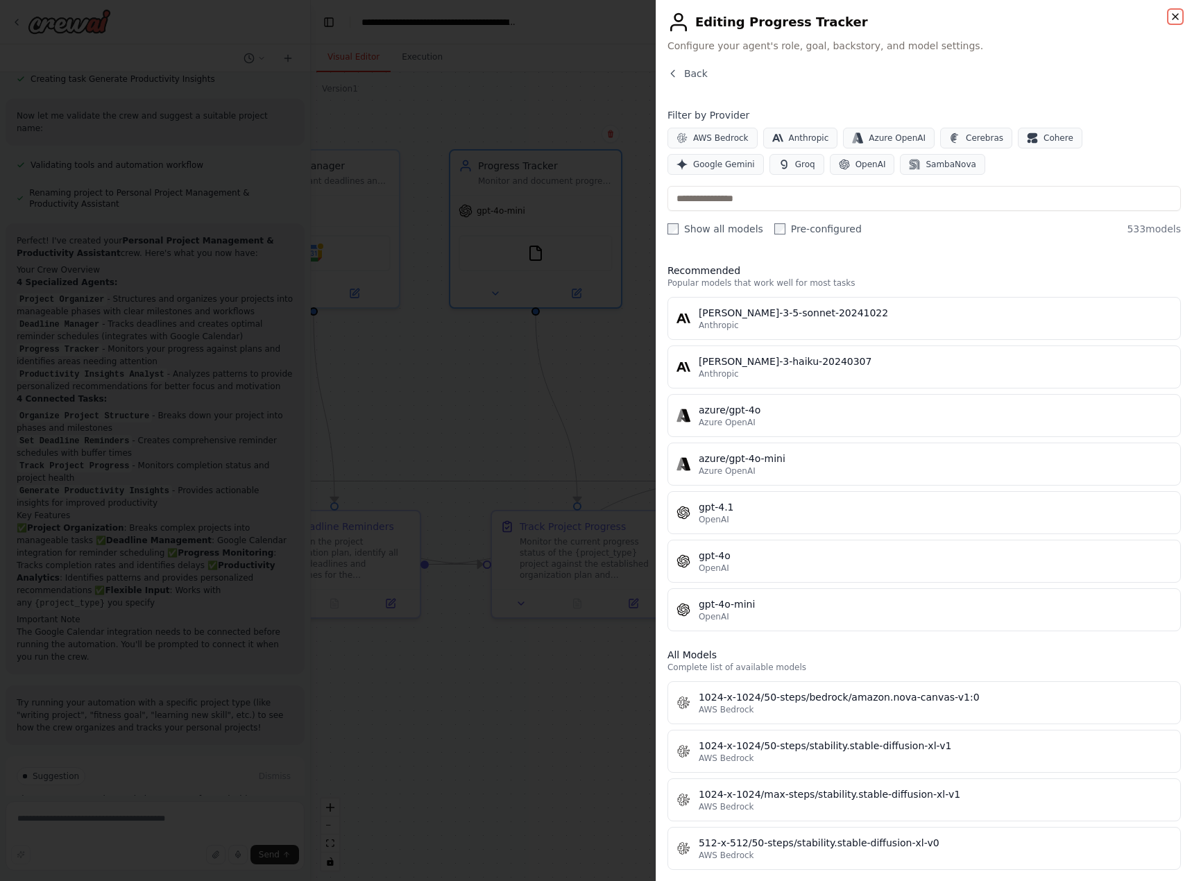
click at [1172, 17] on icon "button" at bounding box center [1175, 16] width 11 height 11
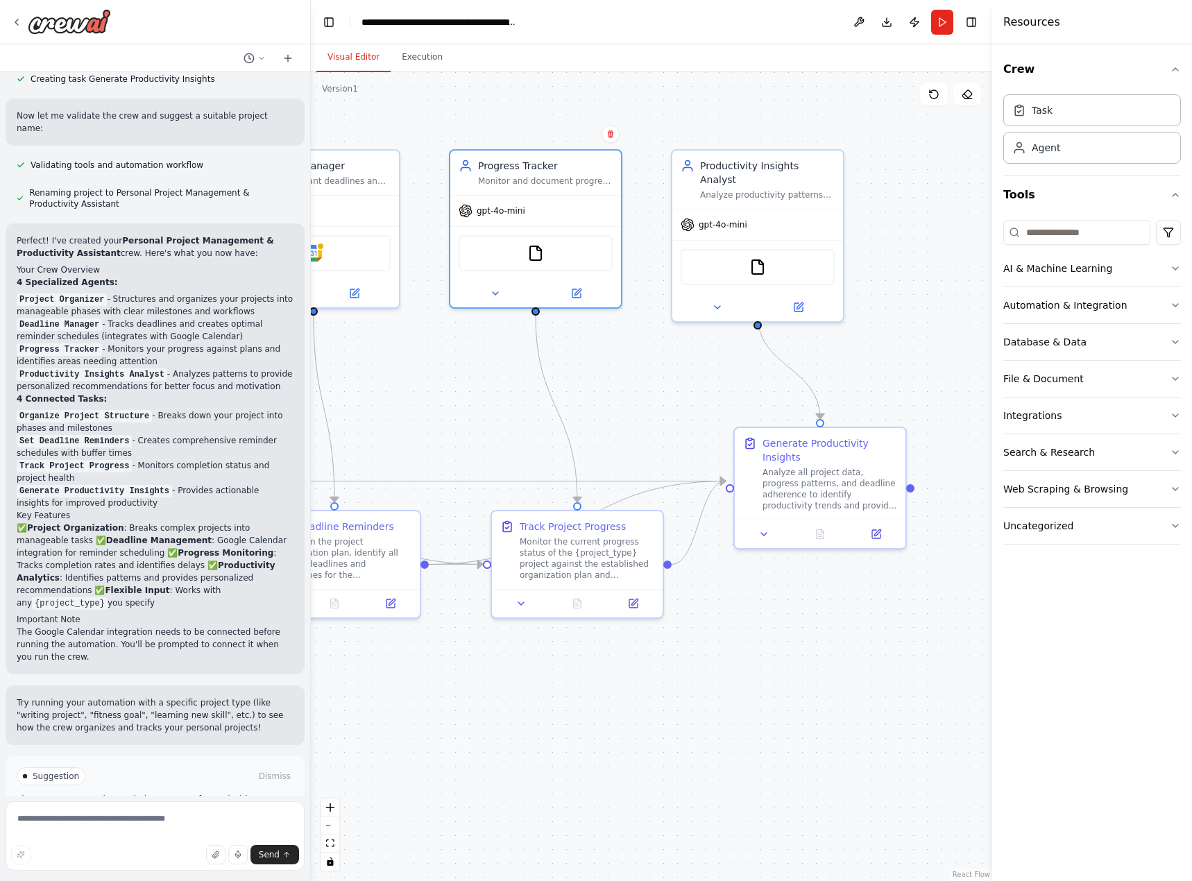
click at [240, 824] on button "Run Automation" at bounding box center [155, 835] width 277 height 22
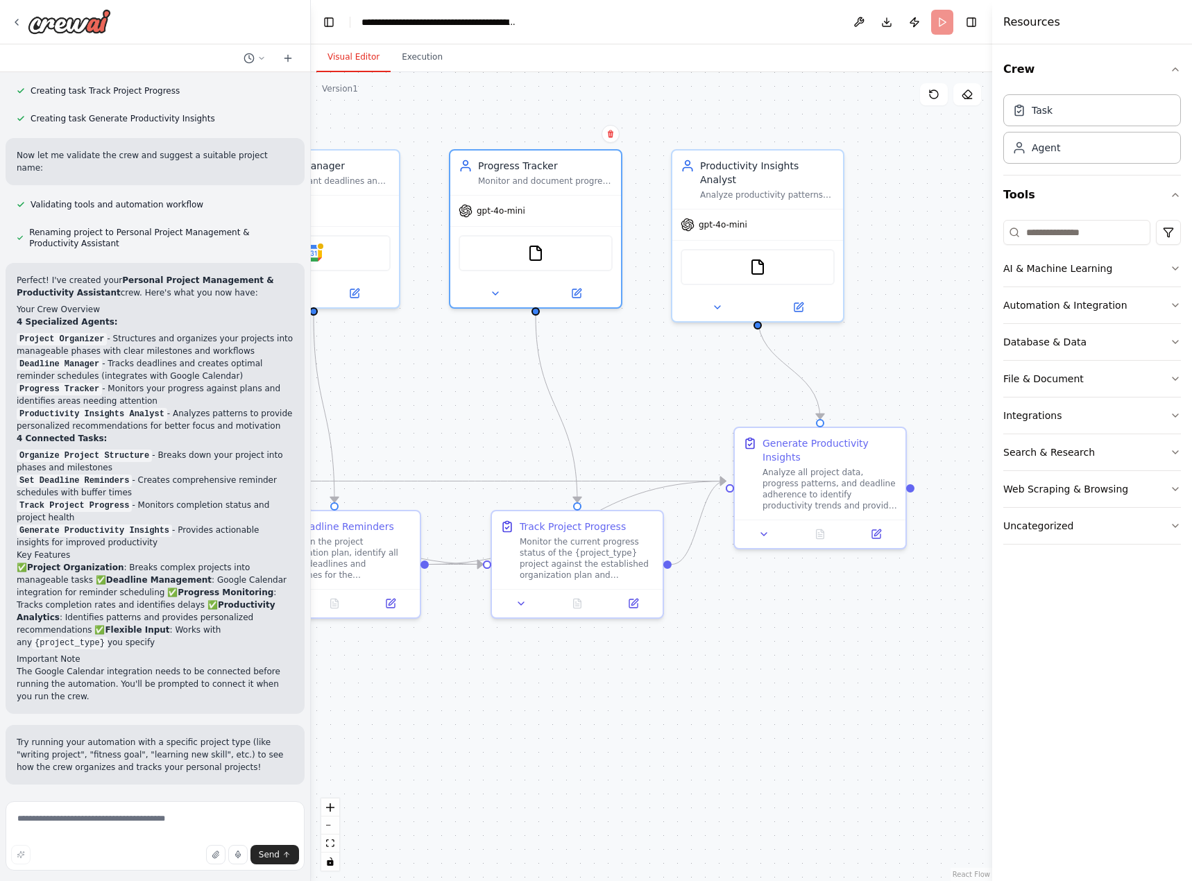
scroll to position [653, 0]
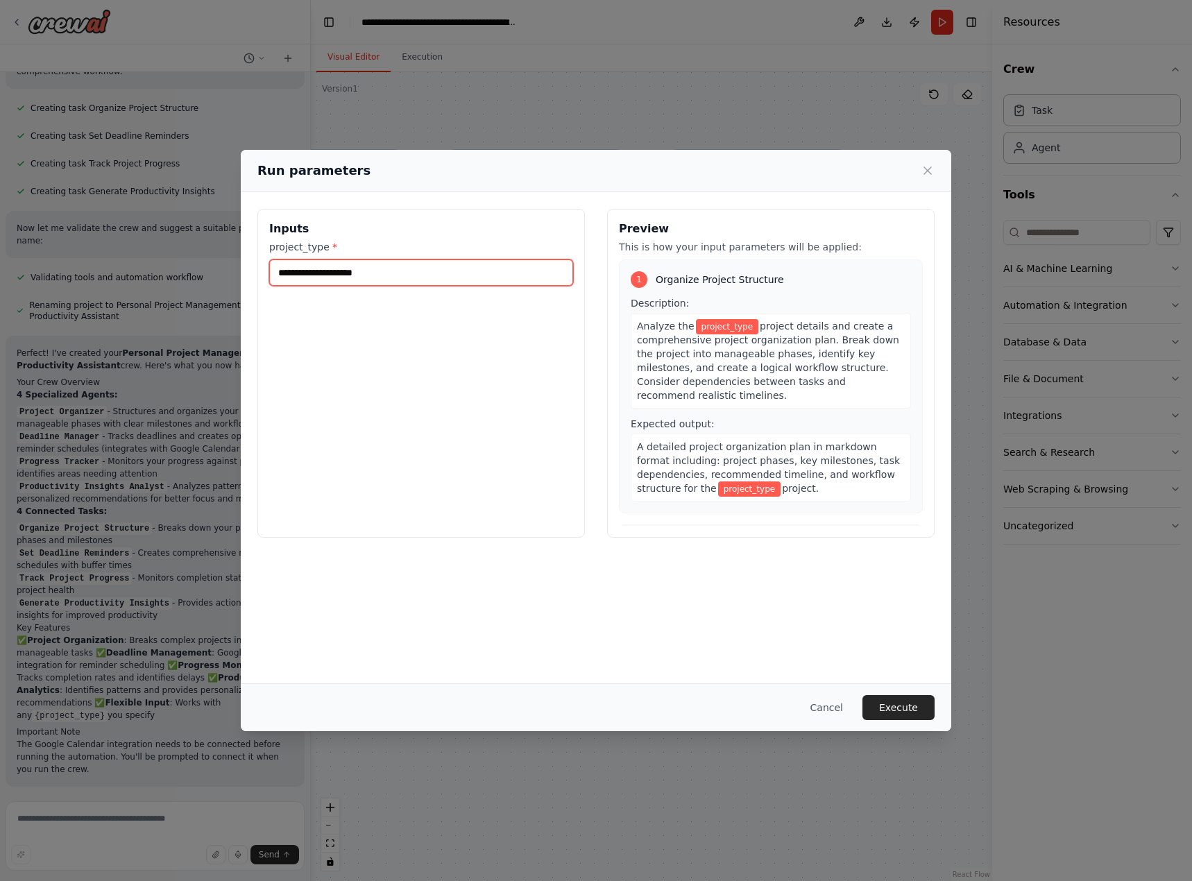
click at [422, 266] on input "project_type *" at bounding box center [421, 272] width 304 height 26
type input "**********"
click at [911, 715] on button "Execute" at bounding box center [898, 707] width 72 height 25
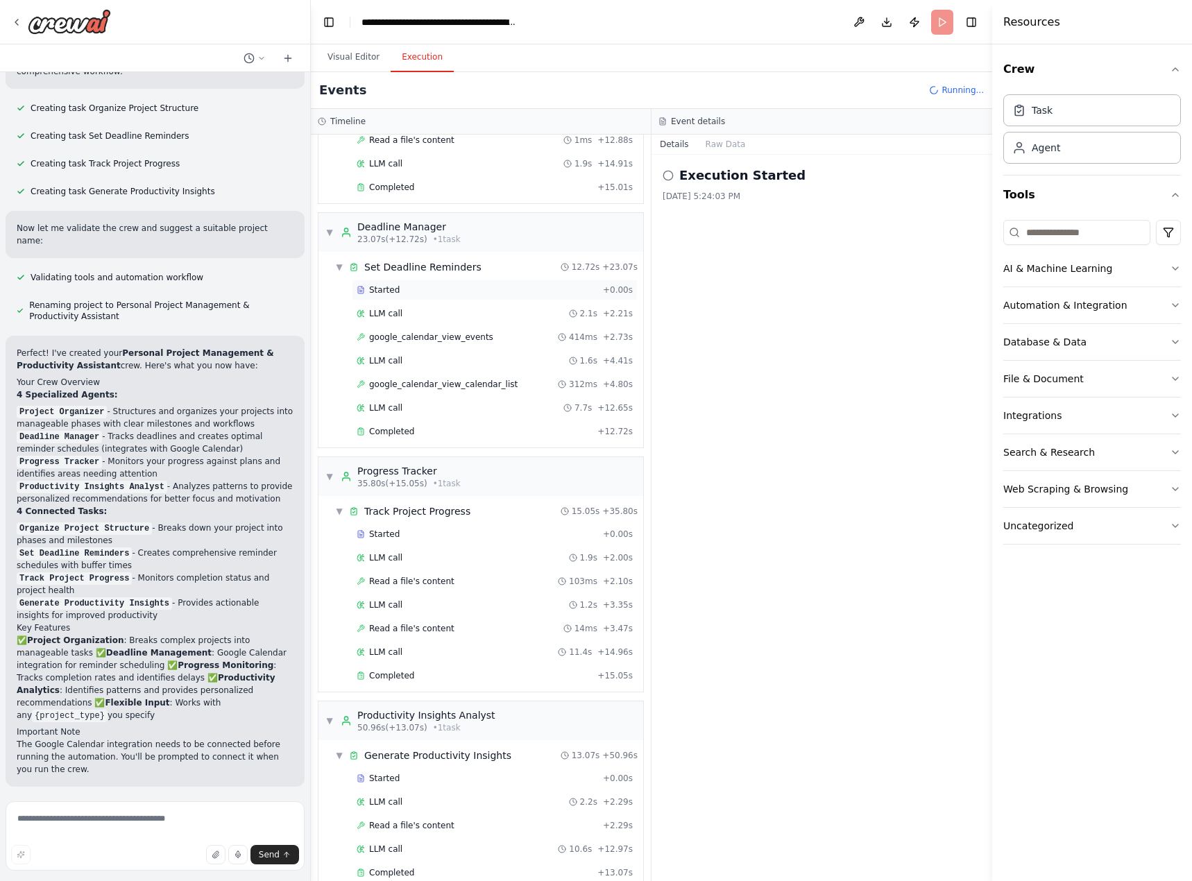
scroll to position [766, 0]
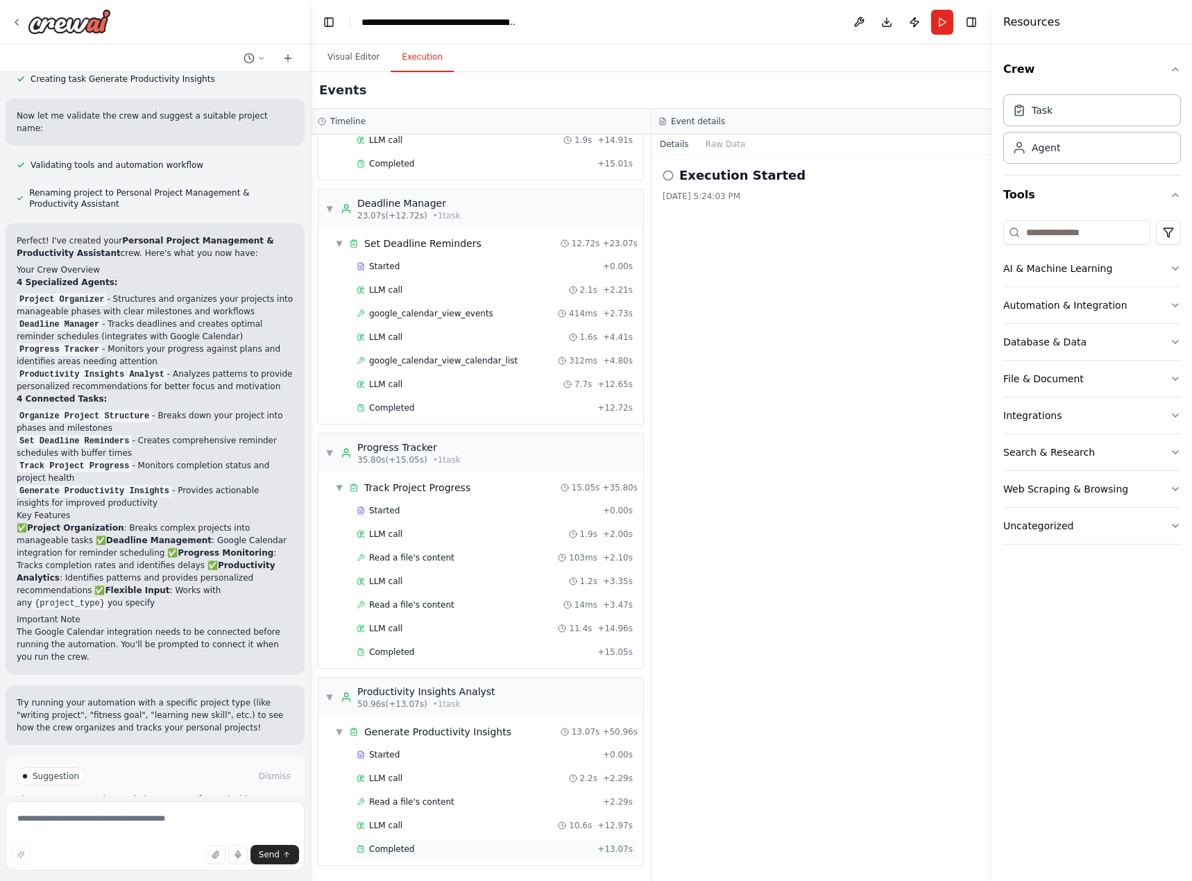
click at [441, 845] on div "Completed" at bounding box center [474, 849] width 235 height 11
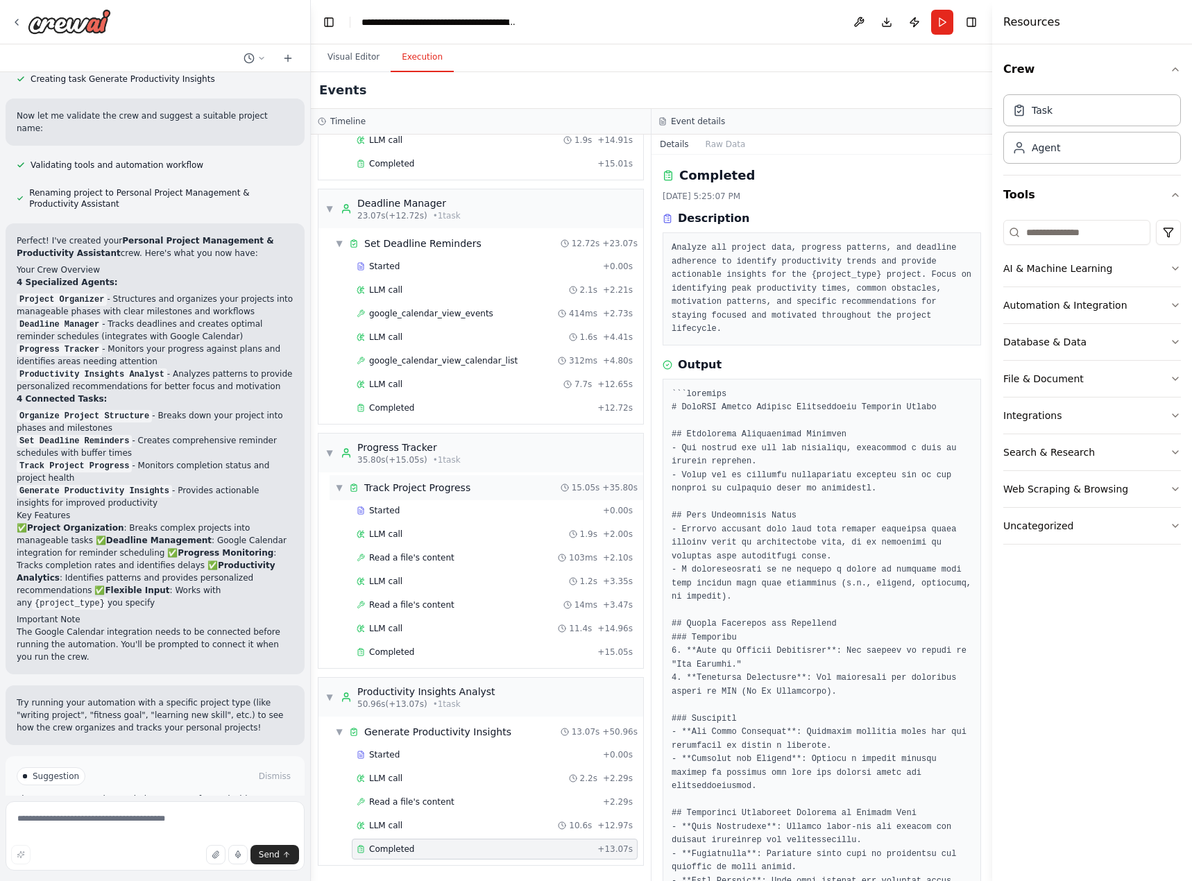
scroll to position [269, 0]
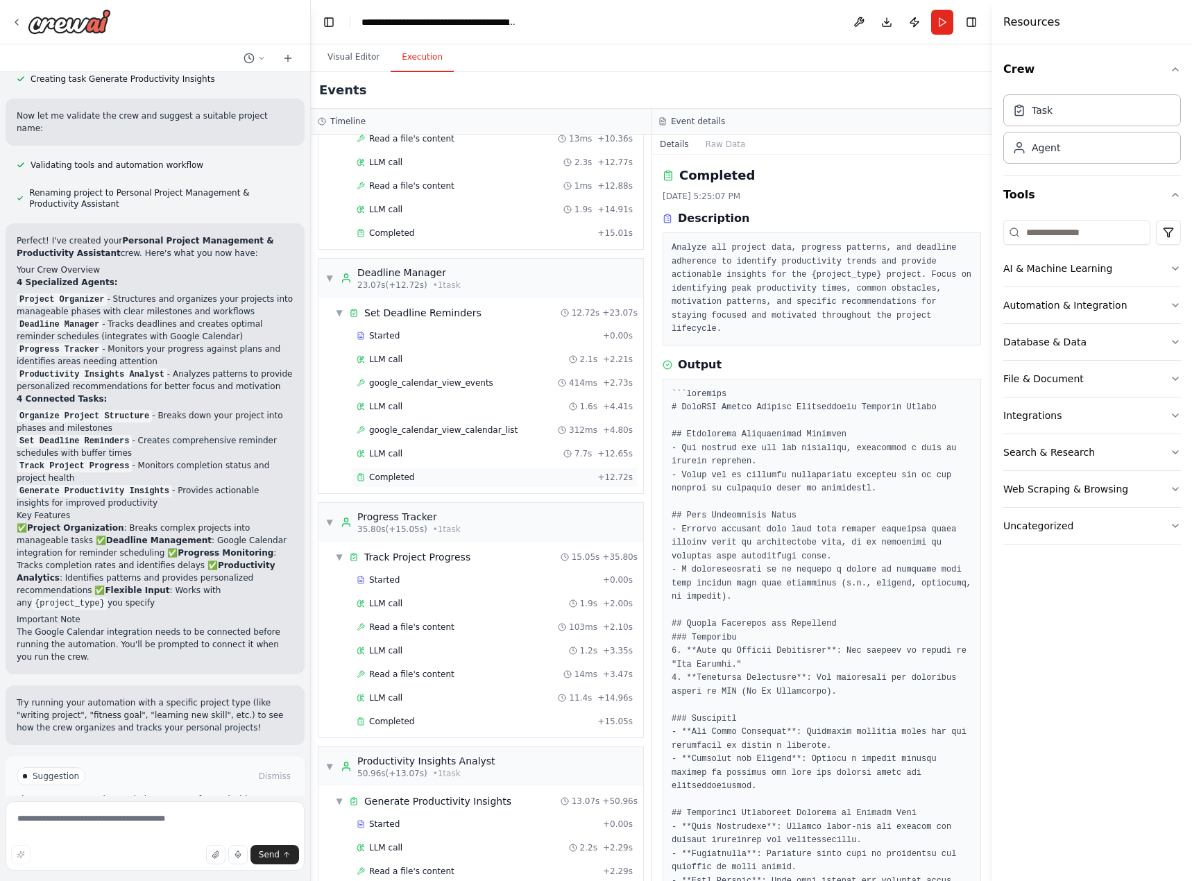
click at [474, 480] on div "Completed" at bounding box center [474, 477] width 235 height 11
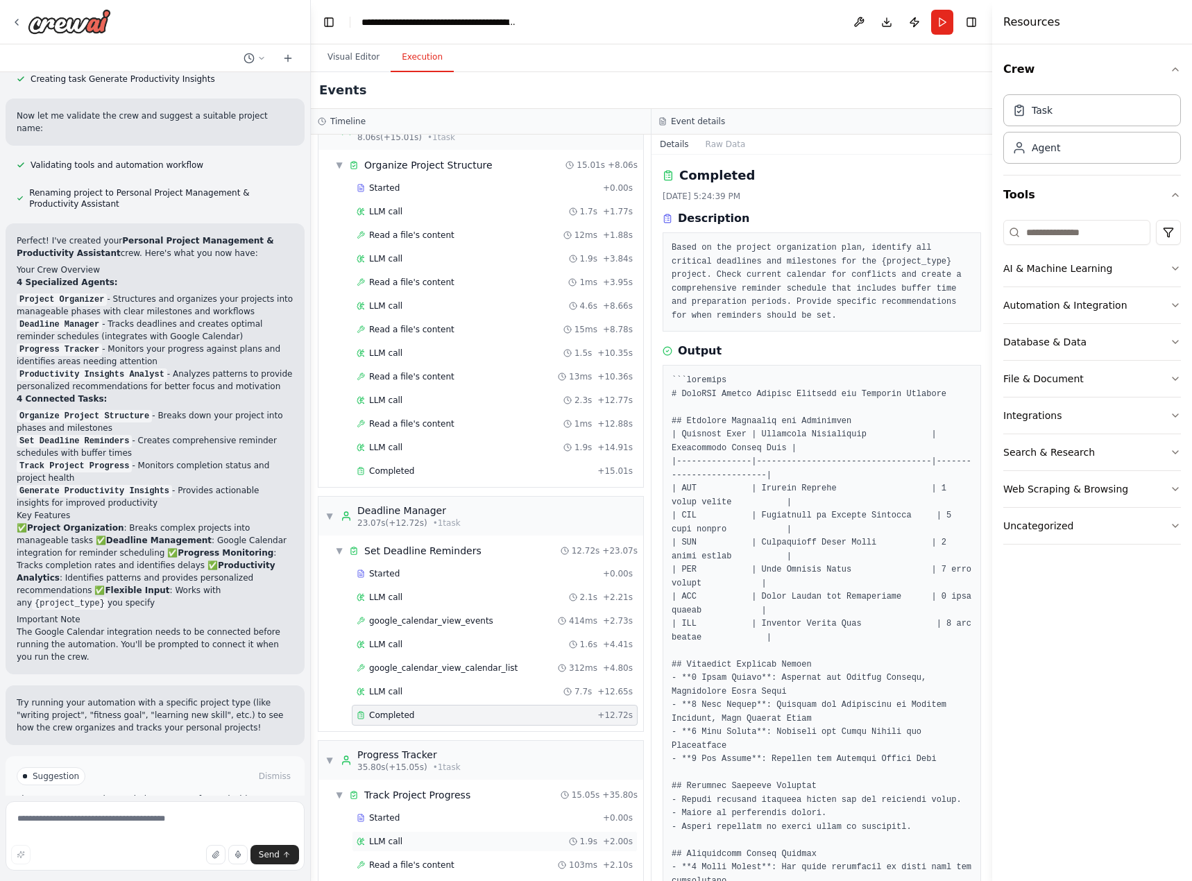
scroll to position [0, 0]
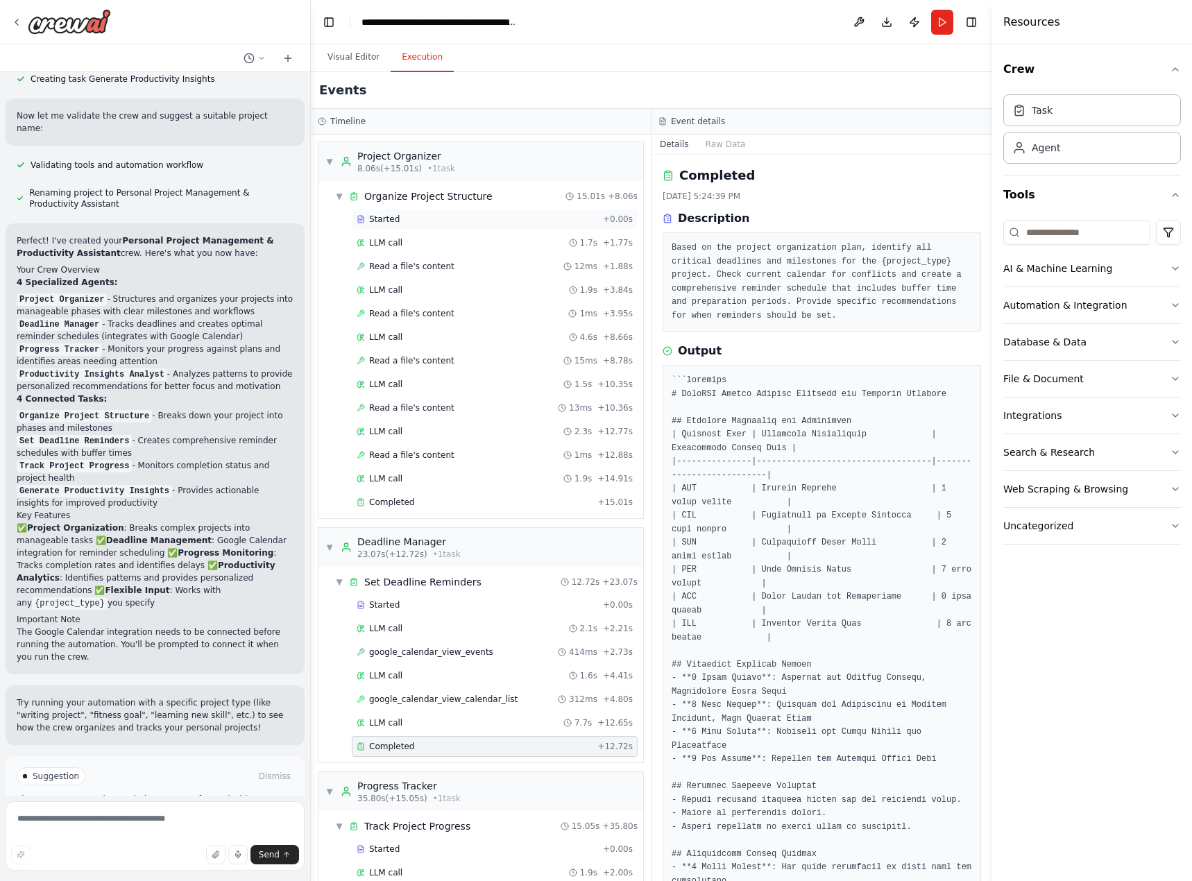
click at [446, 220] on div "Started" at bounding box center [477, 219] width 241 height 11
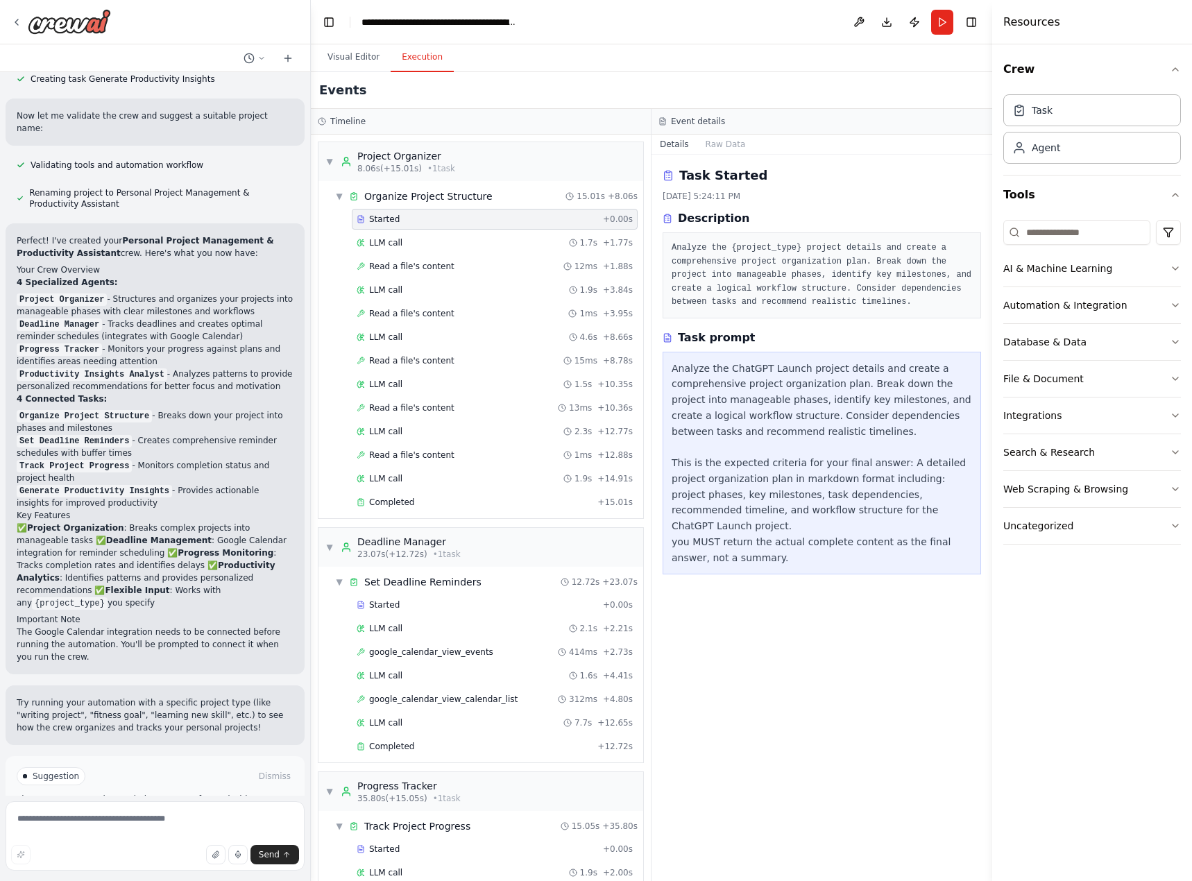
click at [445, 231] on div "Started + 0.00s LLM call 1.7s + 1.77s Read a file's content 12ms + 1.88s LLM ca…" at bounding box center [487, 362] width 314 height 307
click at [444, 241] on div "LLM call 1.7s + 1.77s" at bounding box center [495, 242] width 276 height 11
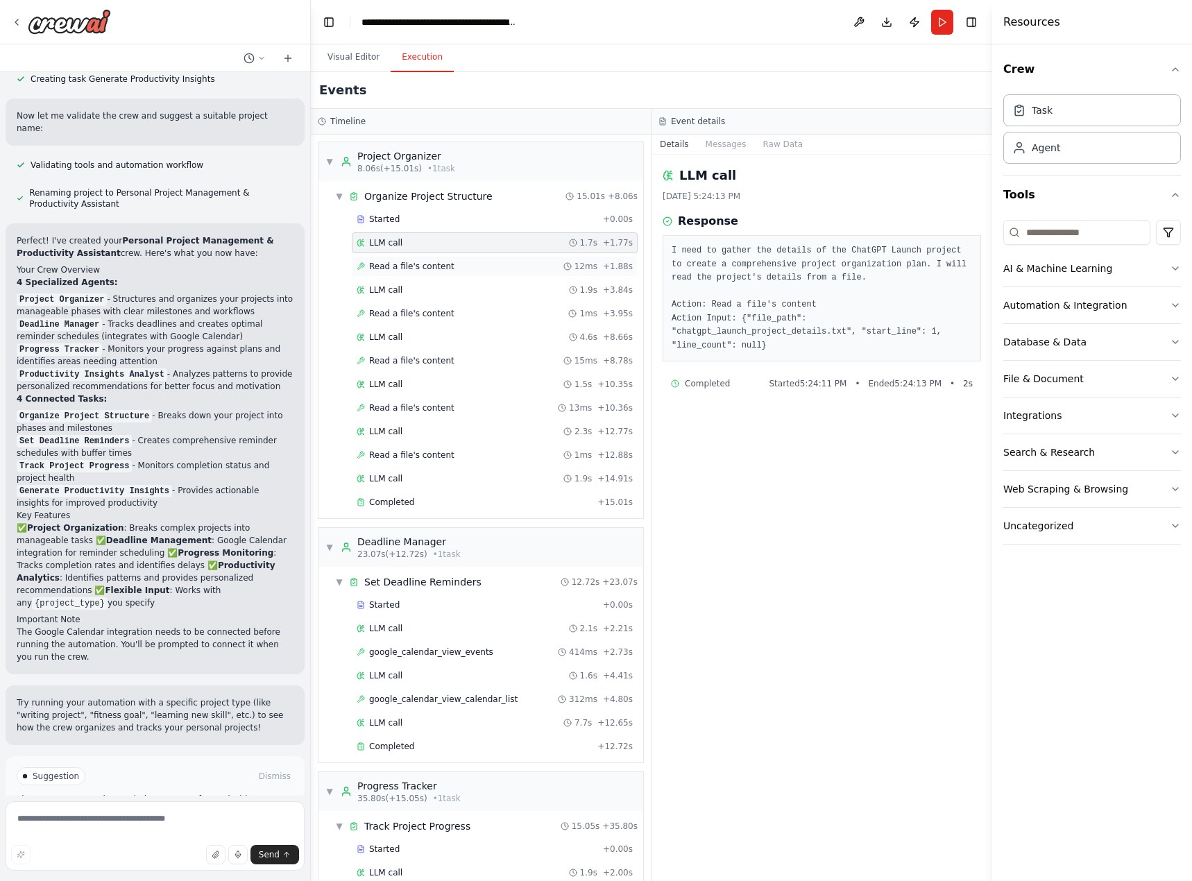
click at [445, 262] on div "Read a file's content 12ms + 1.88s" at bounding box center [495, 266] width 276 height 11
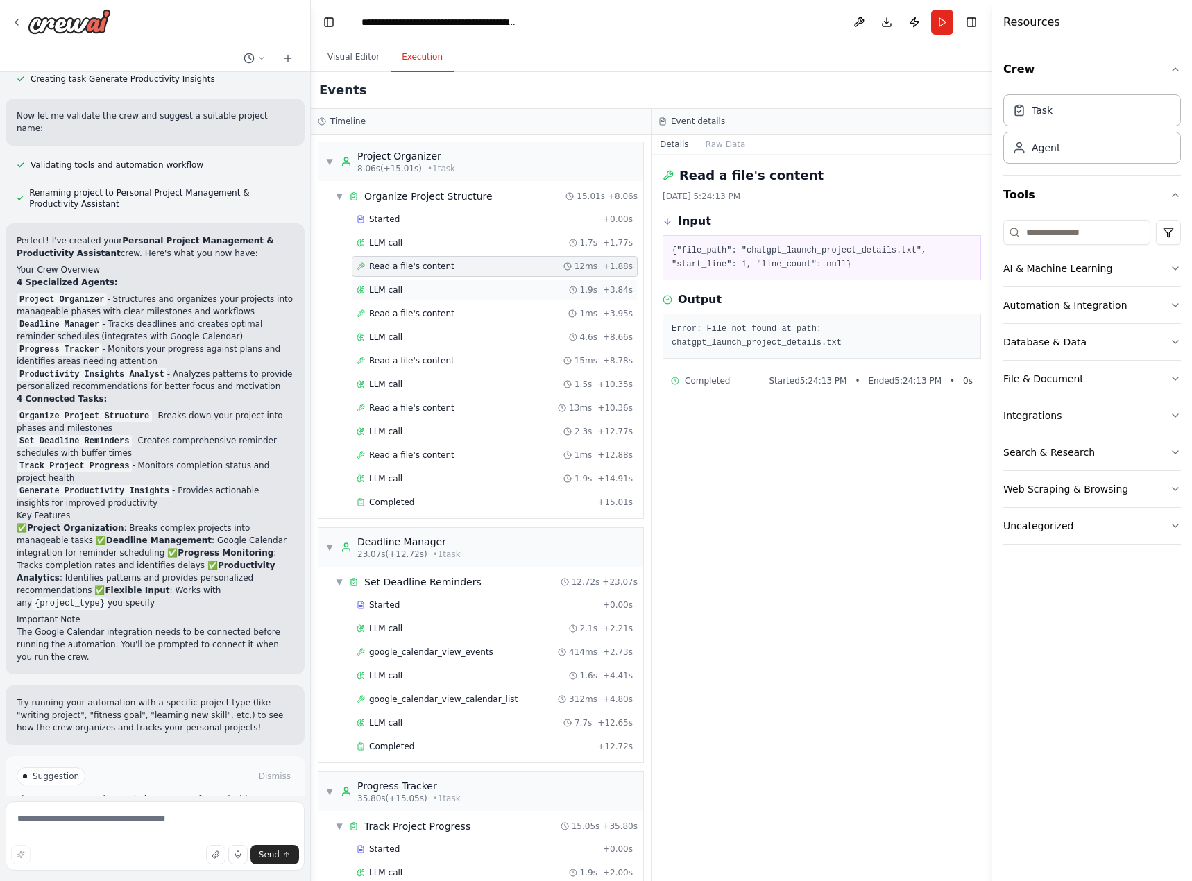
click at [447, 282] on div "LLM call 1.9s + 3.84s" at bounding box center [495, 290] width 286 height 21
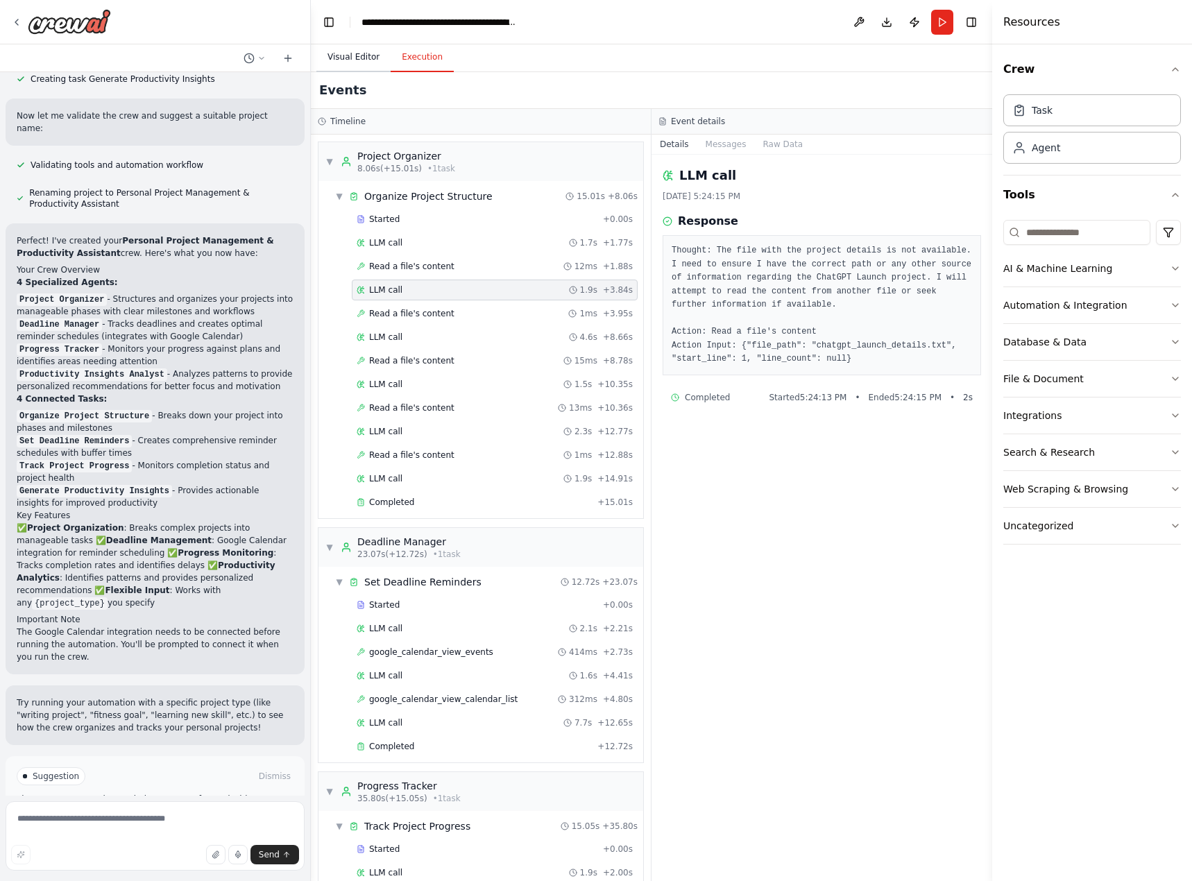
click at [364, 61] on button "Visual Editor" at bounding box center [353, 57] width 74 height 29
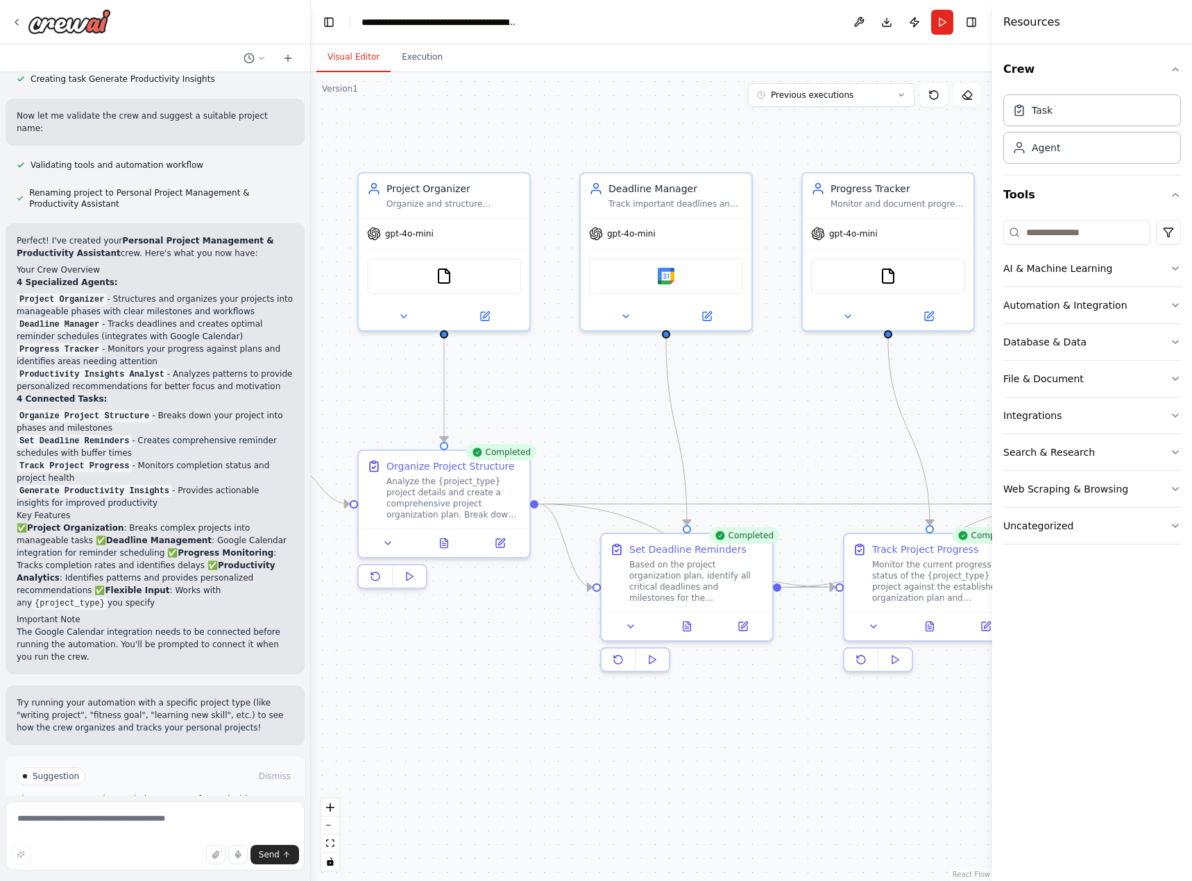
drag, startPoint x: 485, startPoint y: 339, endPoint x: 803, endPoint y: 351, distance: 318.7
click at [803, 351] on div ".deletable-edge-delete-btn { width: 20px; height: 20px; border: 0px solid #ffff…" at bounding box center [651, 476] width 681 height 809
click at [481, 283] on div "FileReadTool" at bounding box center [444, 273] width 154 height 36
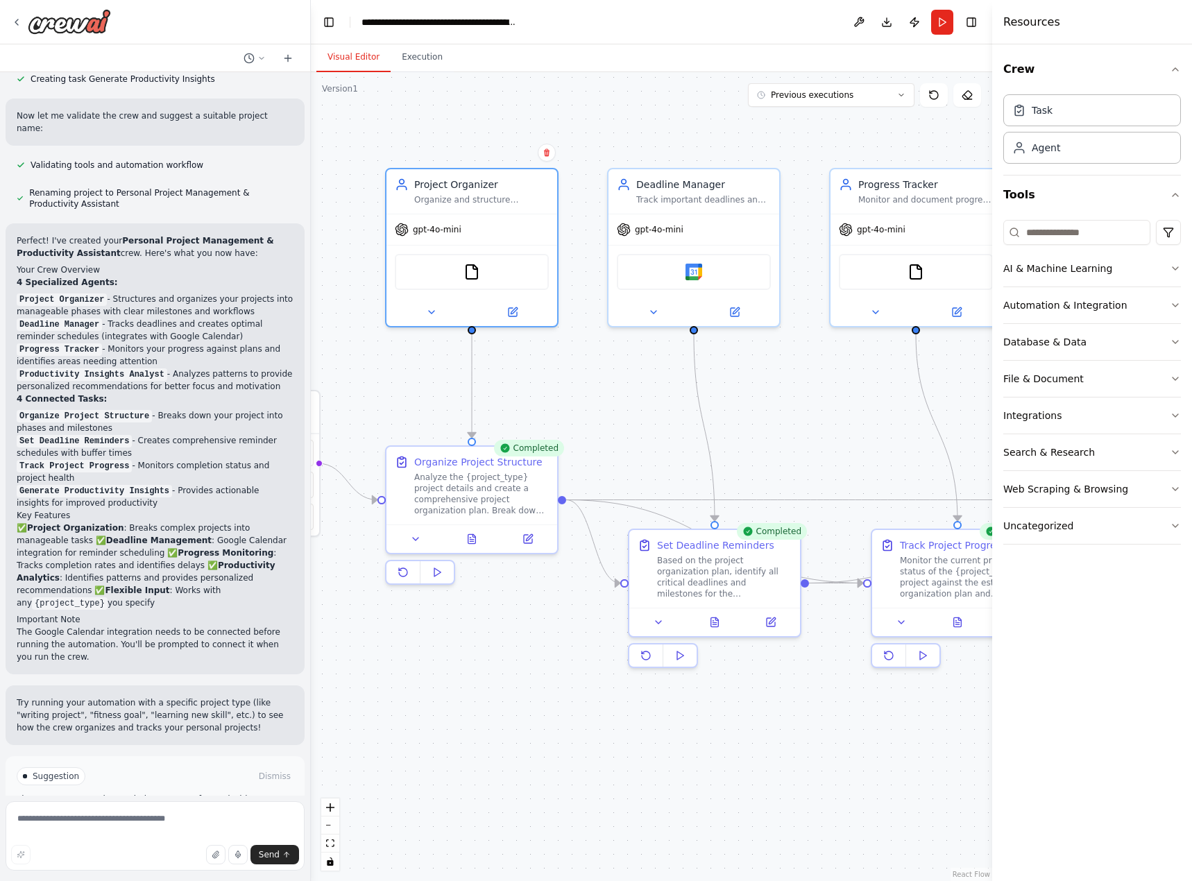
drag, startPoint x: 595, startPoint y: 412, endPoint x: 699, endPoint y: 411, distance: 104.1
click at [699, 411] on div ".deletable-edge-delete-btn { width: 20px; height: 20px; border: 0px solid #ffff…" at bounding box center [651, 476] width 681 height 809
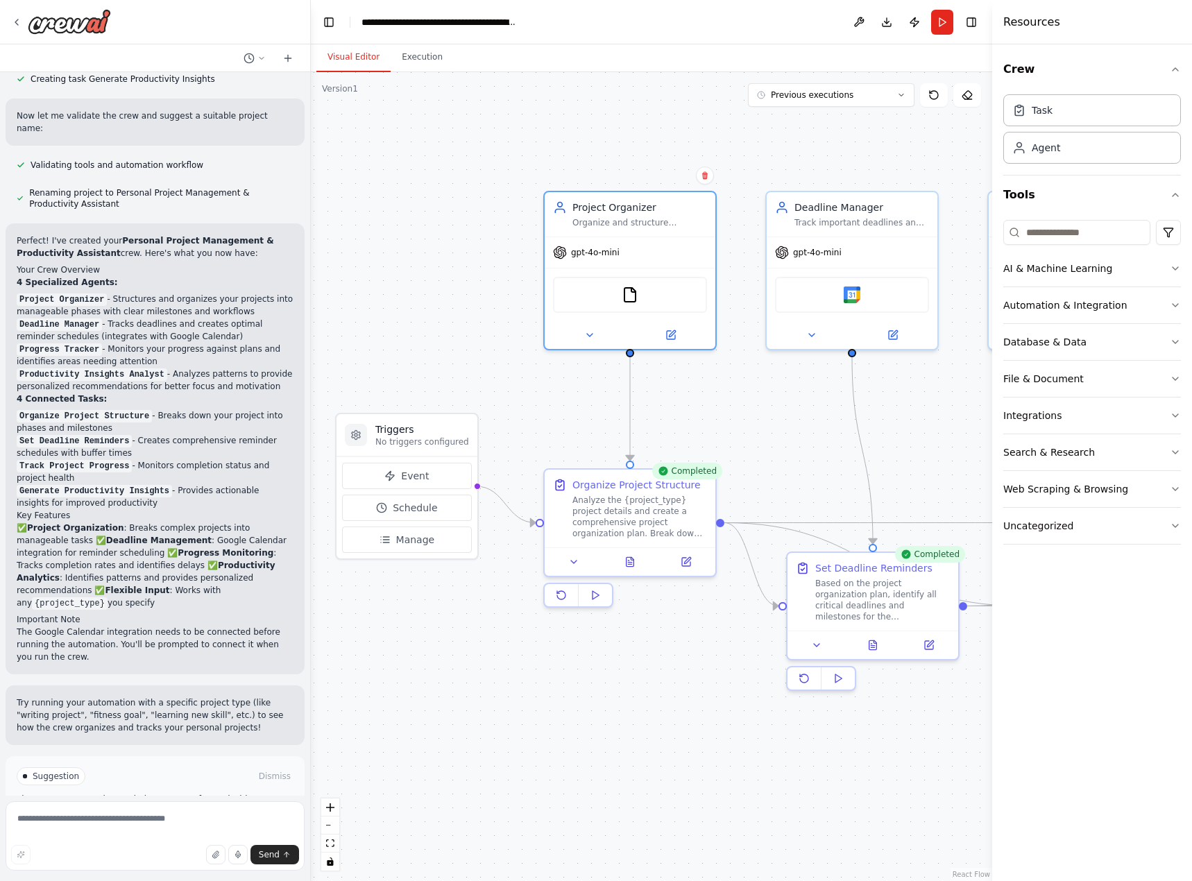
drag, startPoint x: 655, startPoint y: 361, endPoint x: 764, endPoint y: 386, distance: 111.6
click at [764, 386] on div ".deletable-edge-delete-btn { width: 20px; height: 20px; border: 0px solid #ffff…" at bounding box center [651, 476] width 681 height 809
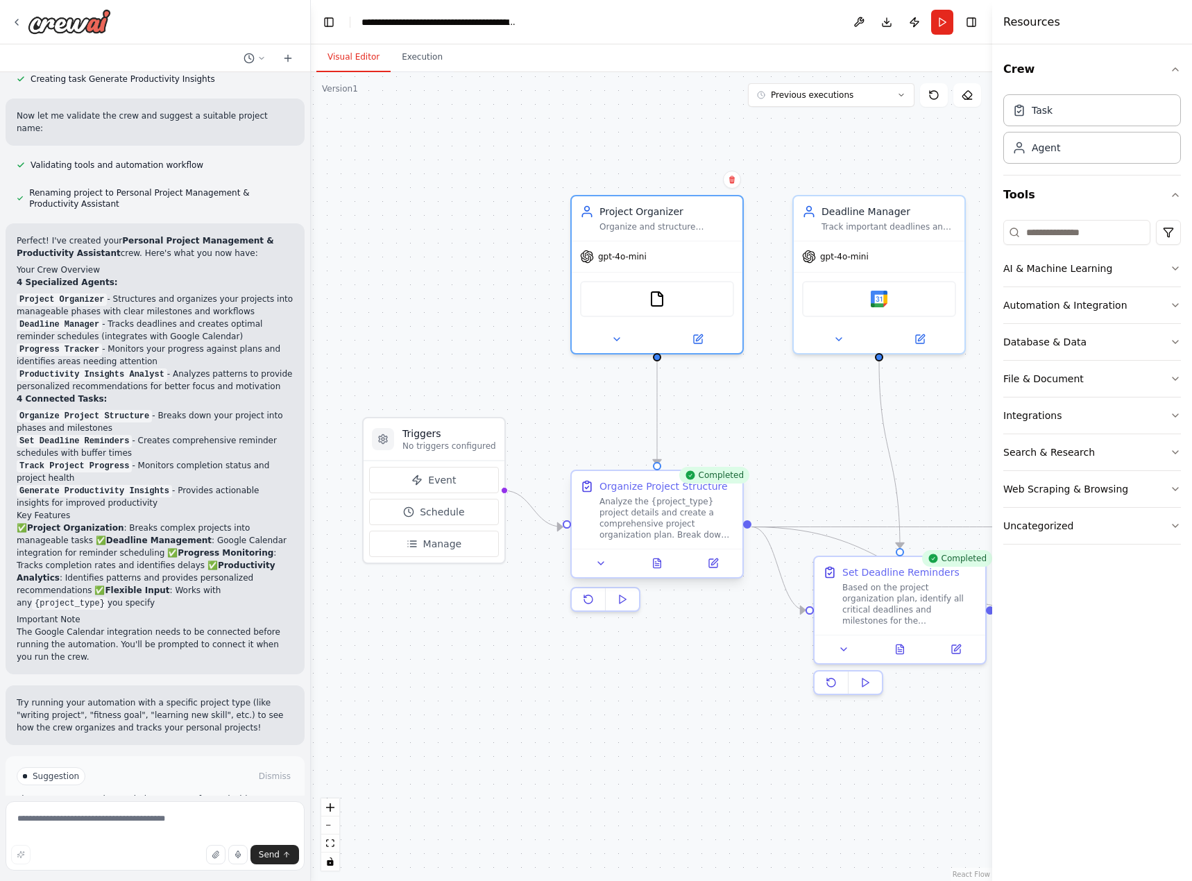
click at [685, 535] on div "Analyze the {project_type} project details and create a comprehensive project o…" at bounding box center [666, 518] width 135 height 44
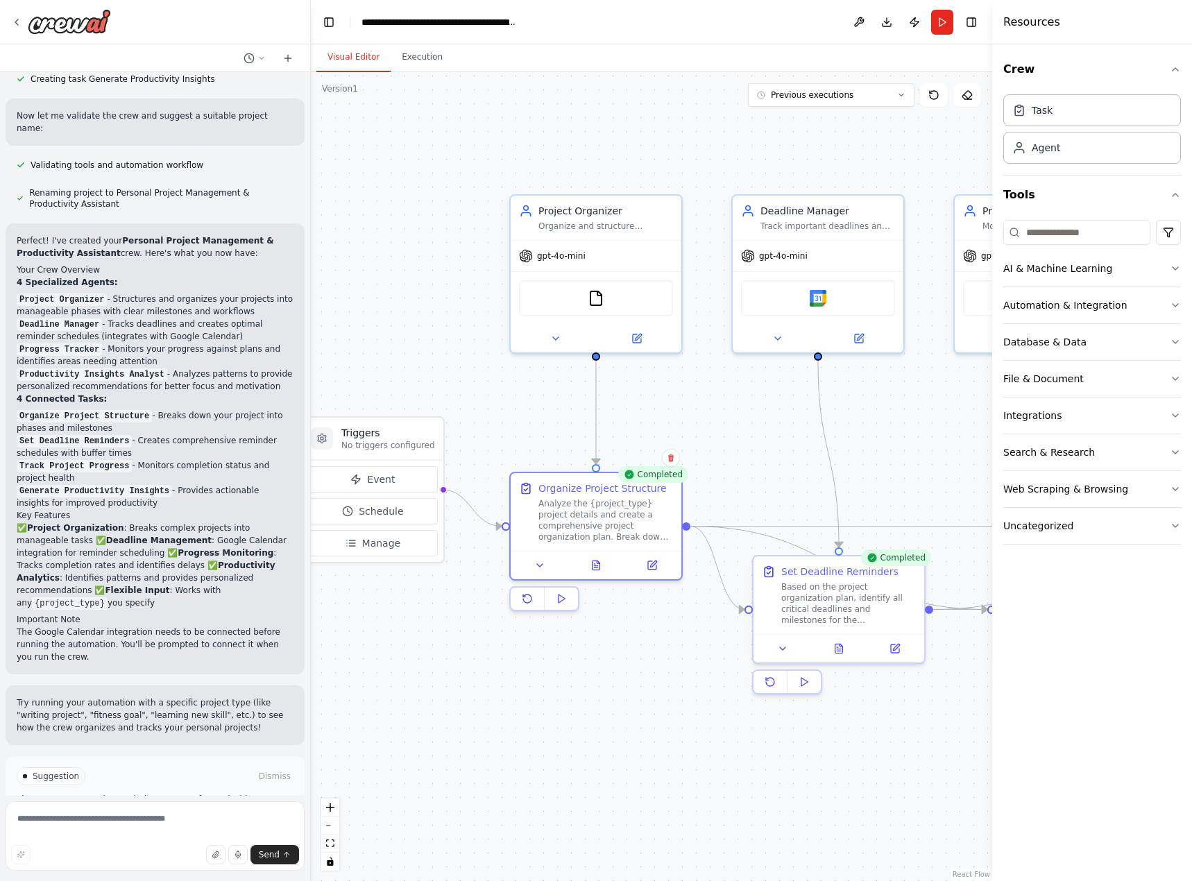
drag, startPoint x: 757, startPoint y: 682, endPoint x: 696, endPoint y: 681, distance: 61.1
click at [696, 681] on div ".deletable-edge-delete-btn { width: 20px; height: 20px; border: 0px solid #ffff…" at bounding box center [651, 476] width 681 height 809
click at [652, 570] on button at bounding box center [652, 562] width 48 height 17
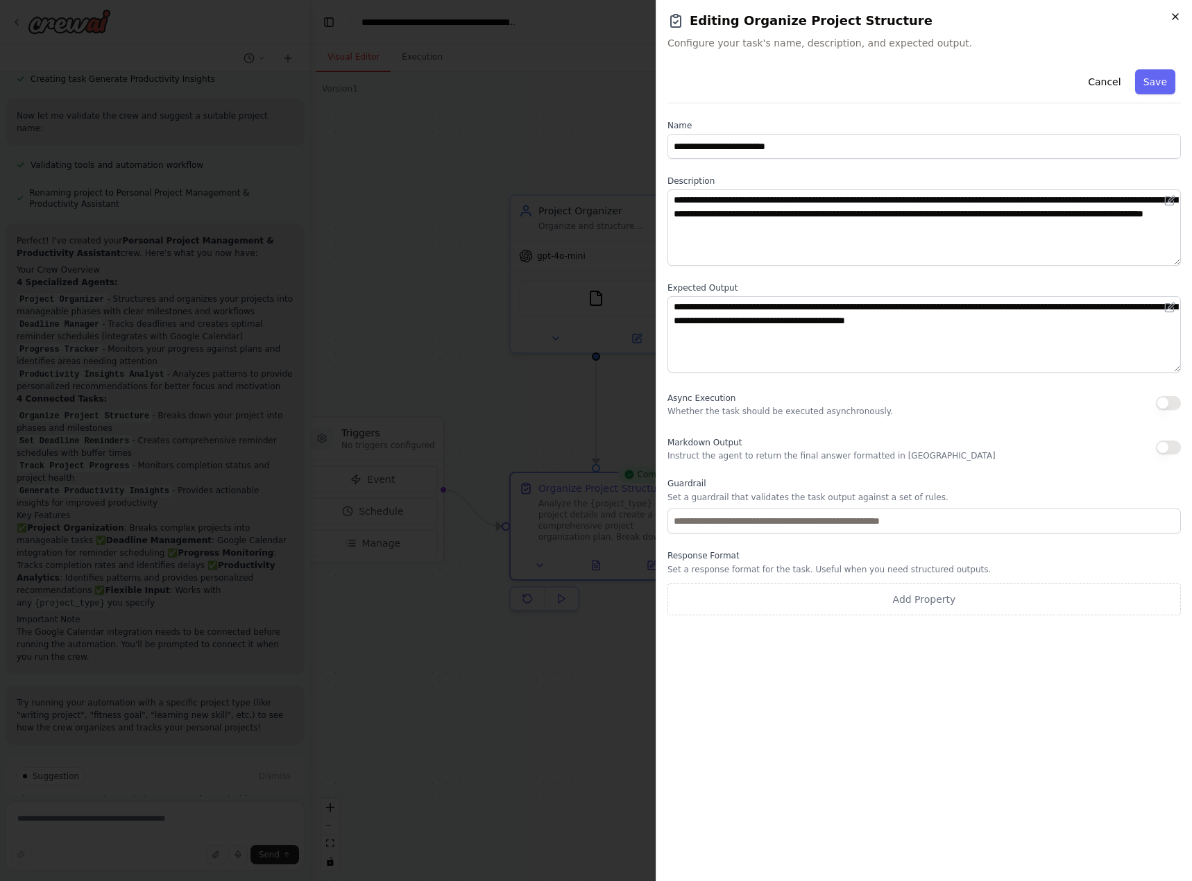
click at [1180, 12] on icon "button" at bounding box center [1175, 16] width 11 height 11
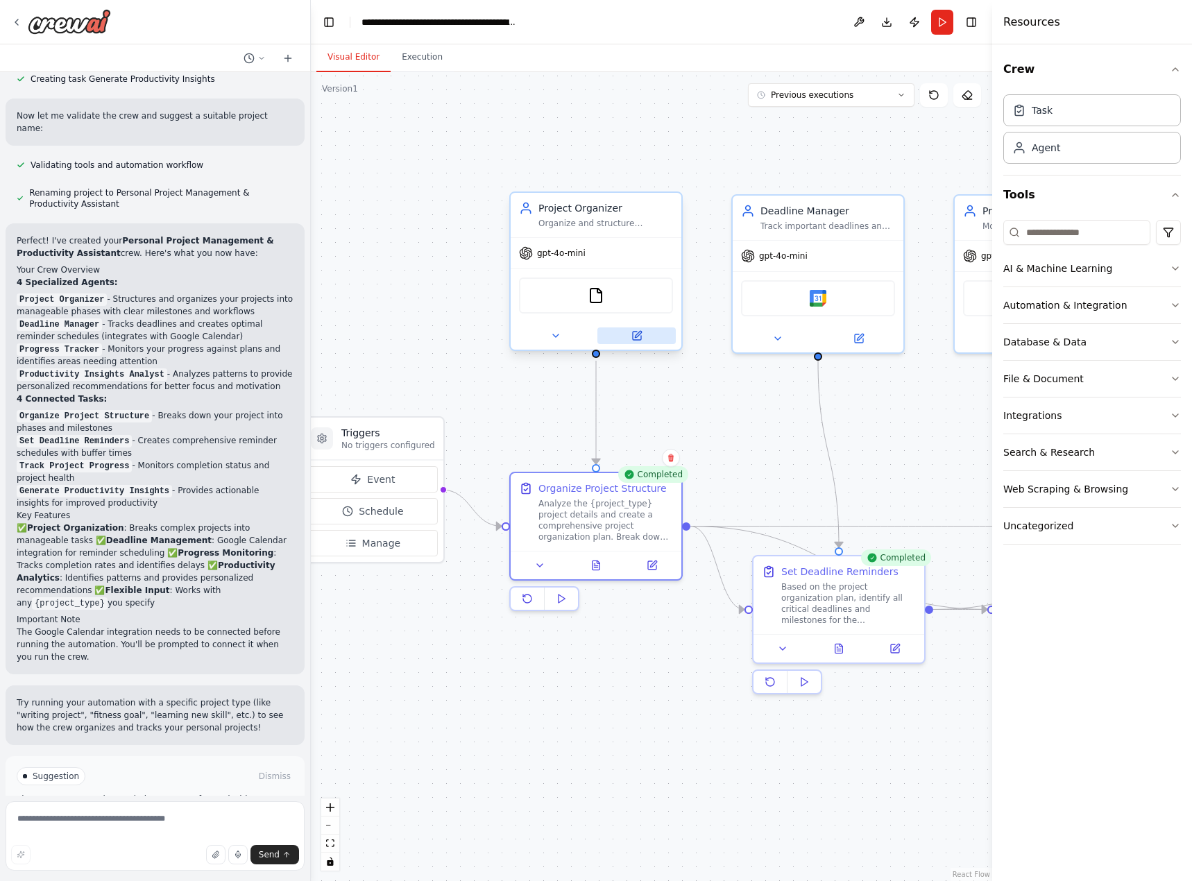
click at [653, 343] on button at bounding box center [636, 335] width 78 height 17
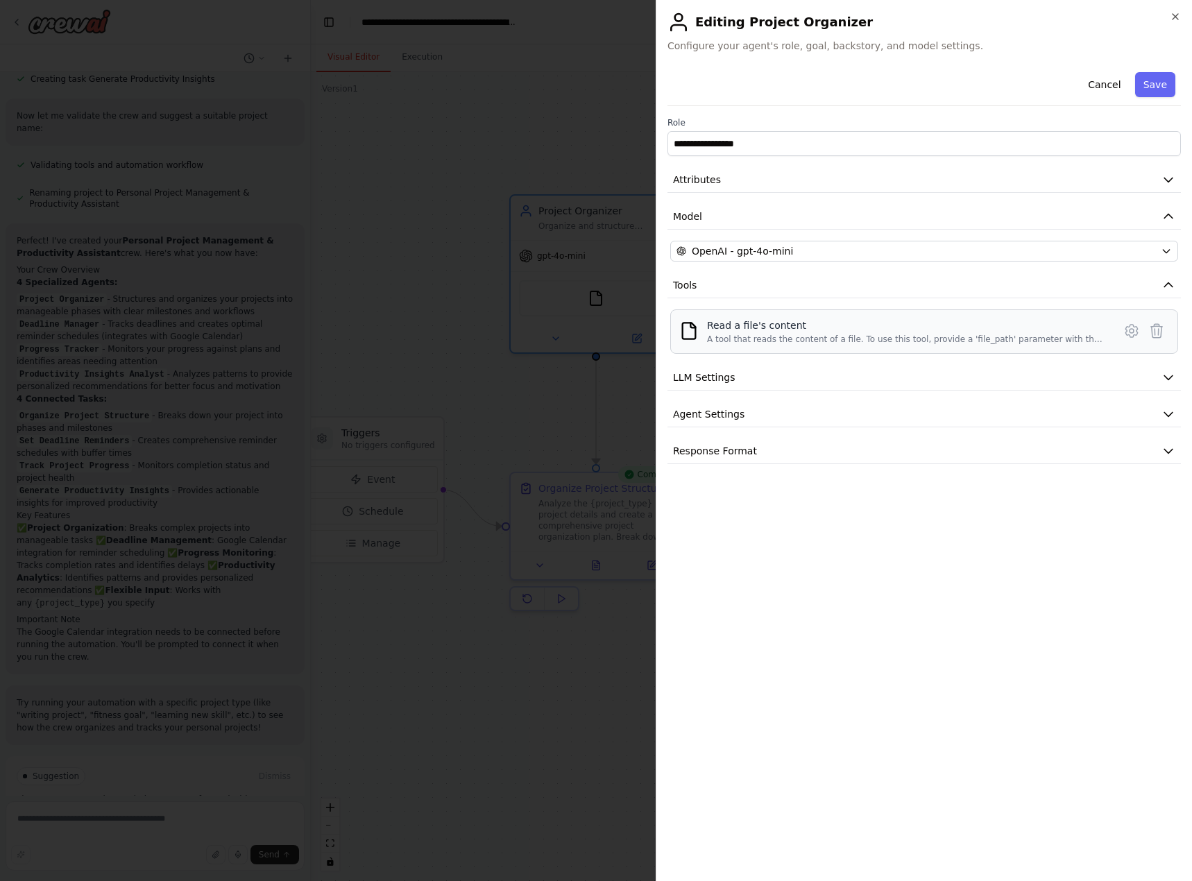
click at [981, 334] on div "A tool that reads the content of a file. To use this tool, provide a 'file_path…" at bounding box center [906, 339] width 398 height 11
click at [1177, 20] on icon "button" at bounding box center [1175, 16] width 11 height 11
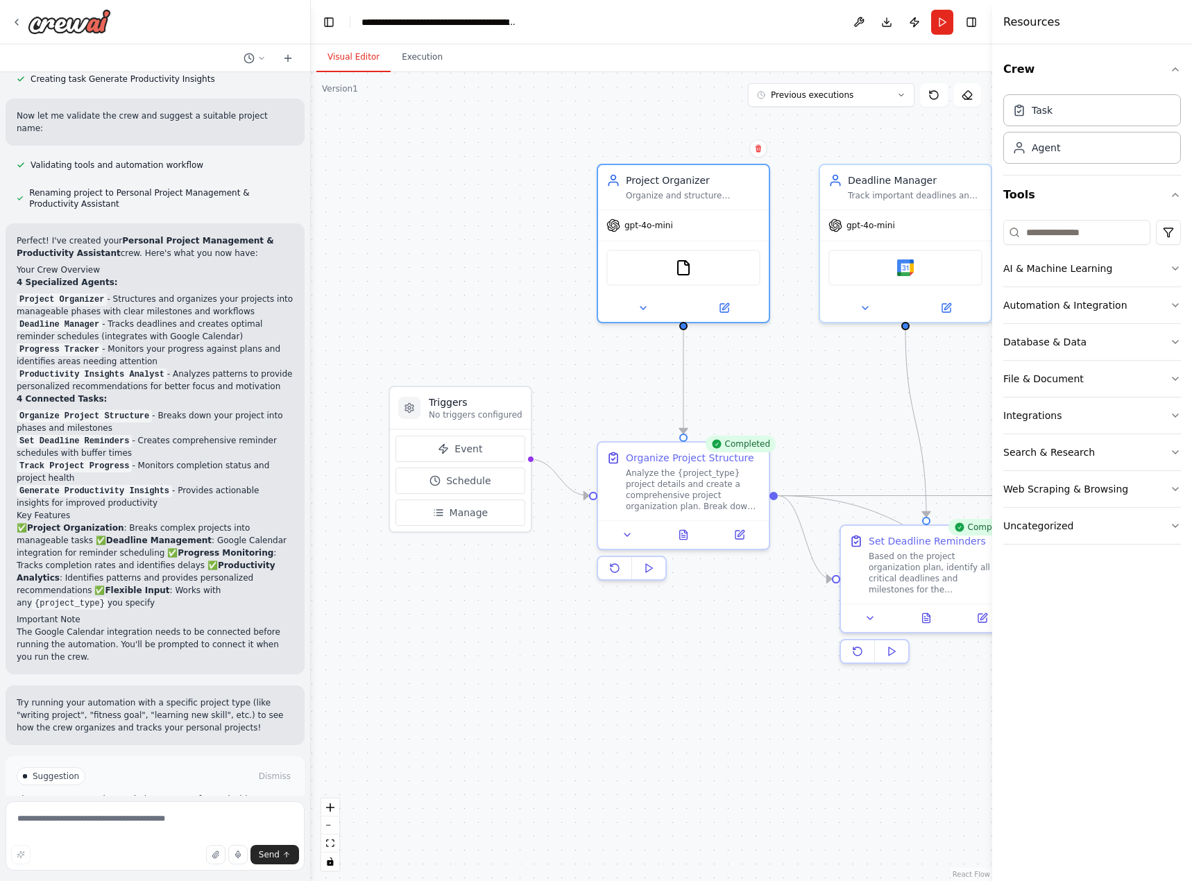
drag, startPoint x: 479, startPoint y: 436, endPoint x: 566, endPoint y: 406, distance: 92.6
click at [566, 406] on div ".deletable-edge-delete-btn { width: 20px; height: 20px; border: 0px solid #ffff…" at bounding box center [651, 476] width 681 height 809
click at [721, 529] on button at bounding box center [739, 532] width 48 height 17
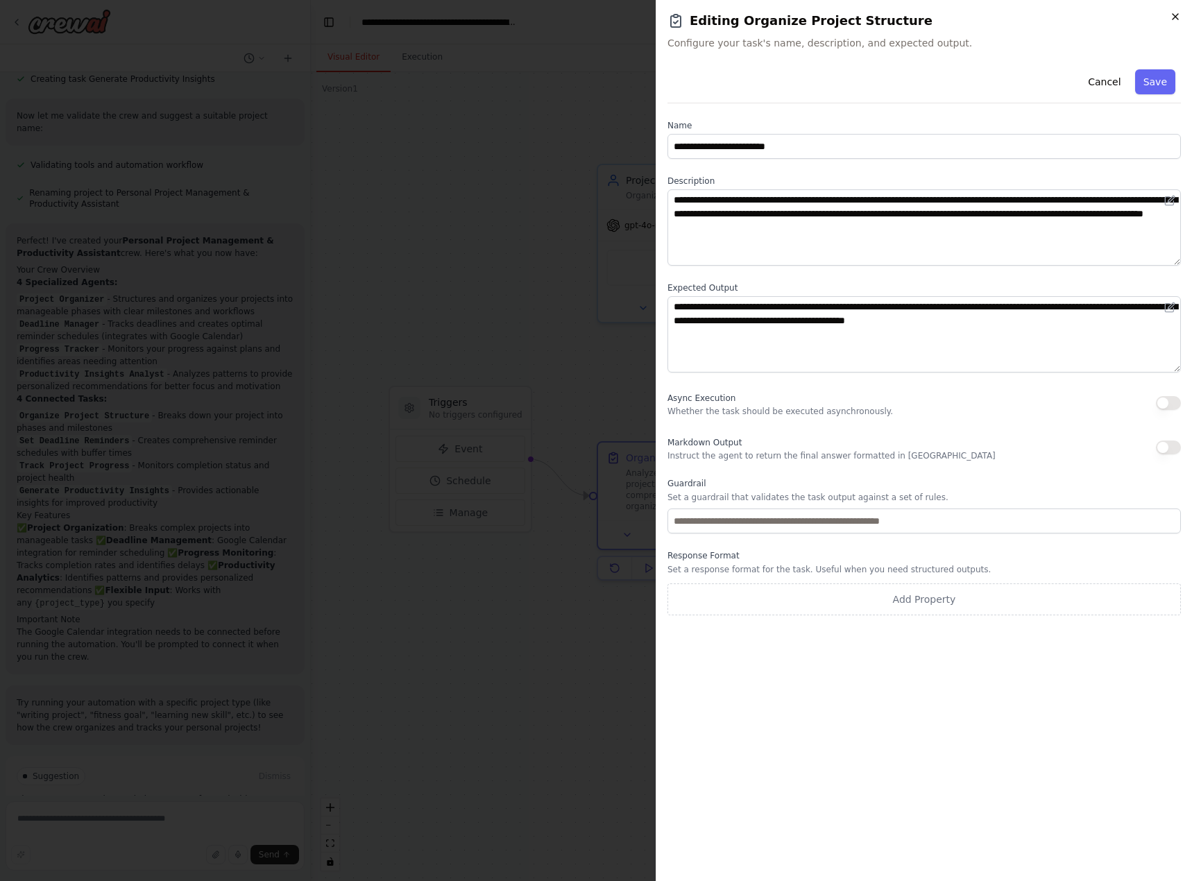
click at [1172, 18] on icon "button" at bounding box center [1175, 16] width 11 height 11
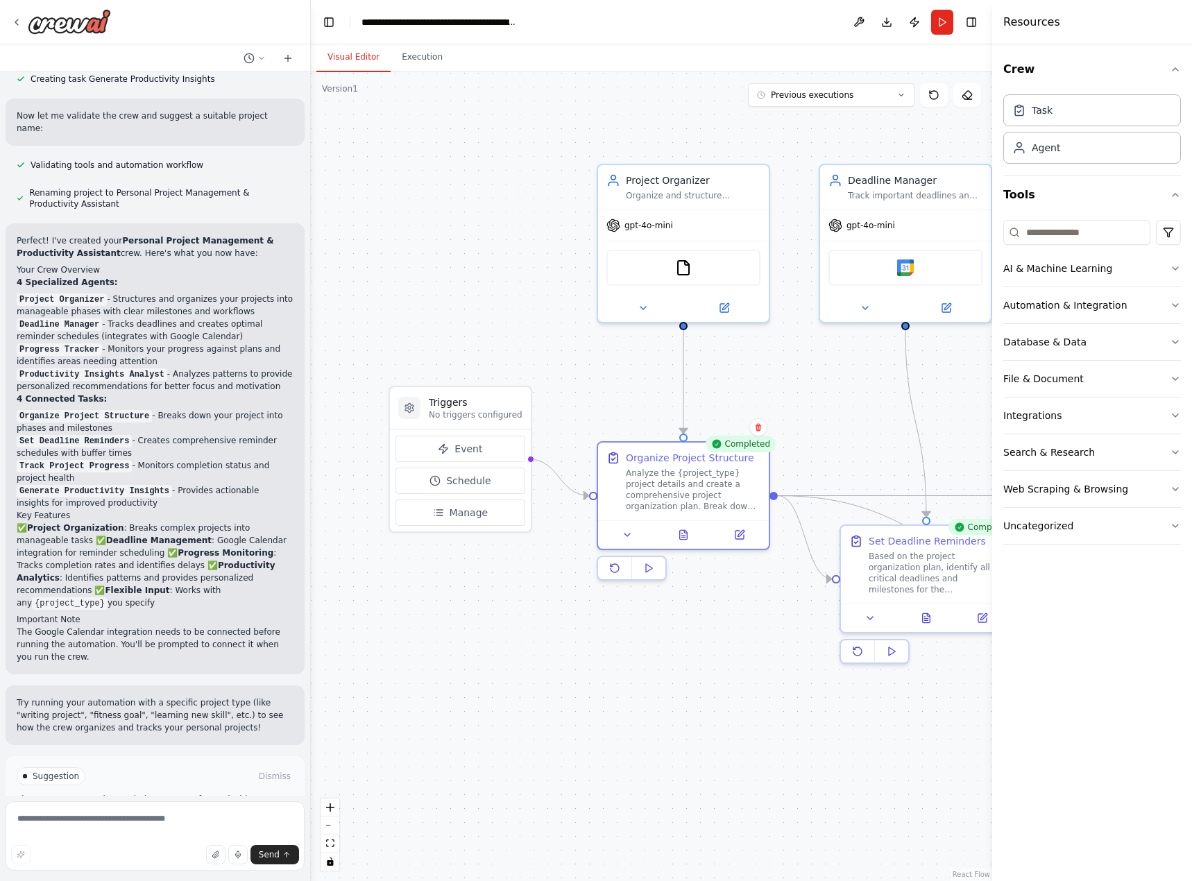
click at [176, 830] on span "Improve automation" at bounding box center [161, 835] width 85 height 11
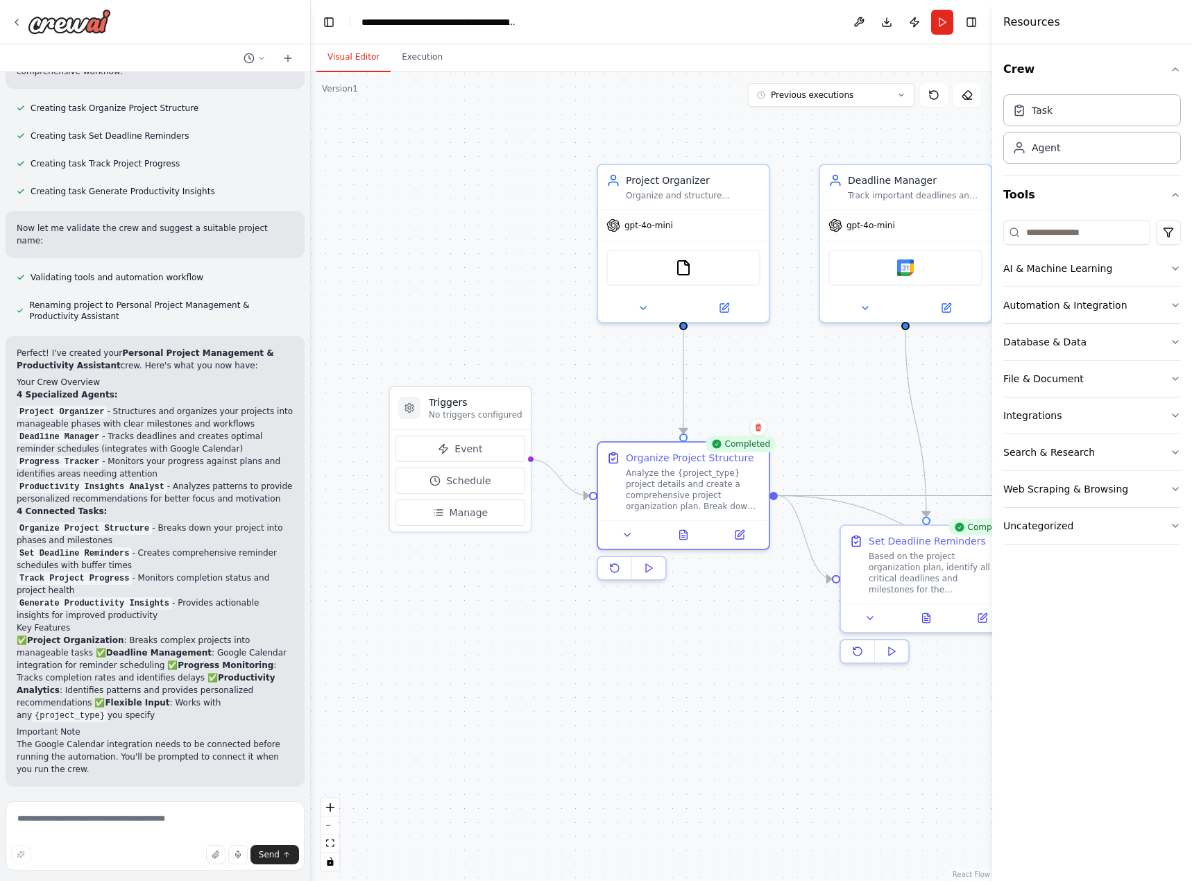
scroll to position [708, 0]
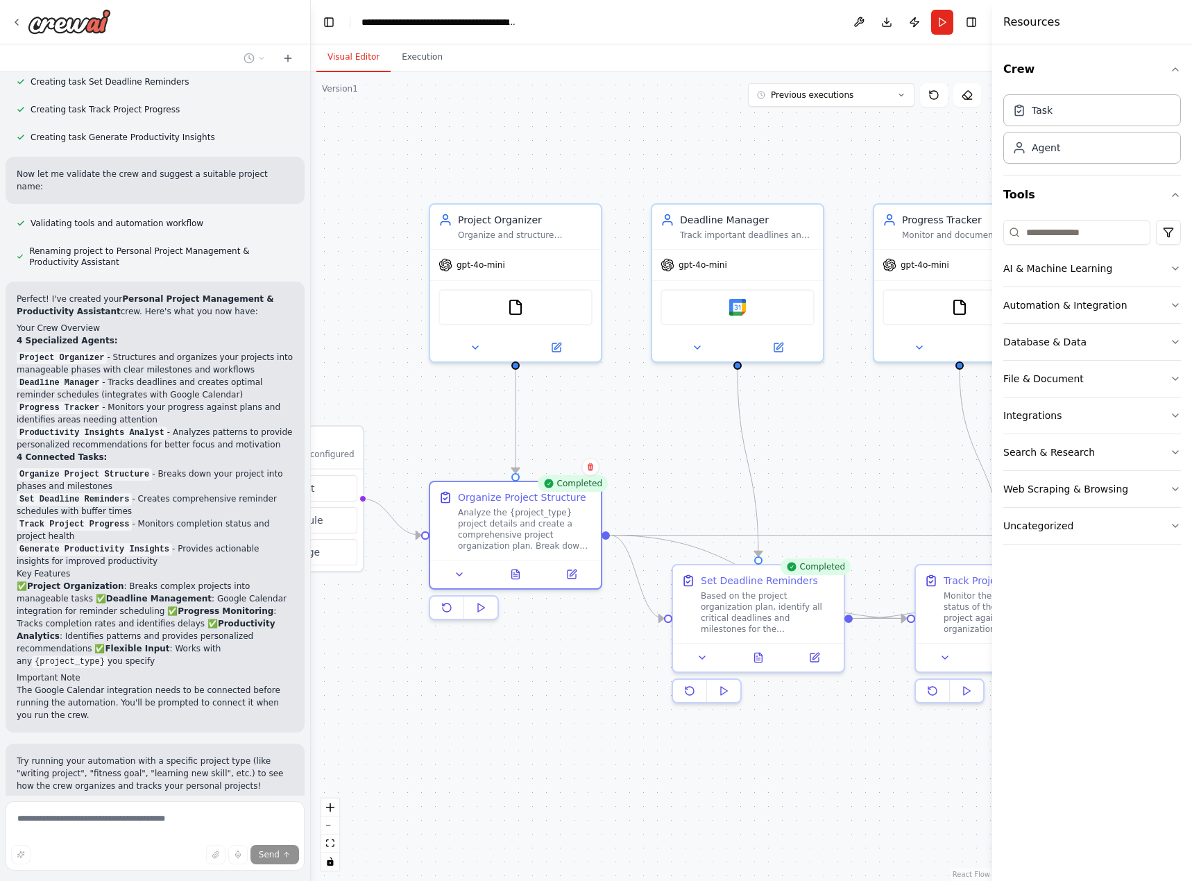
drag, startPoint x: 678, startPoint y: 708, endPoint x: 511, endPoint y: 748, distance: 172.5
click at [511, 748] on div ".deletable-edge-delete-btn { width: 20px; height: 20px; border: 0px solid #ffff…" at bounding box center [651, 476] width 681 height 809
click at [572, 486] on div "Completed" at bounding box center [573, 483] width 70 height 17
click at [574, 484] on div "Completed" at bounding box center [573, 483] width 70 height 17
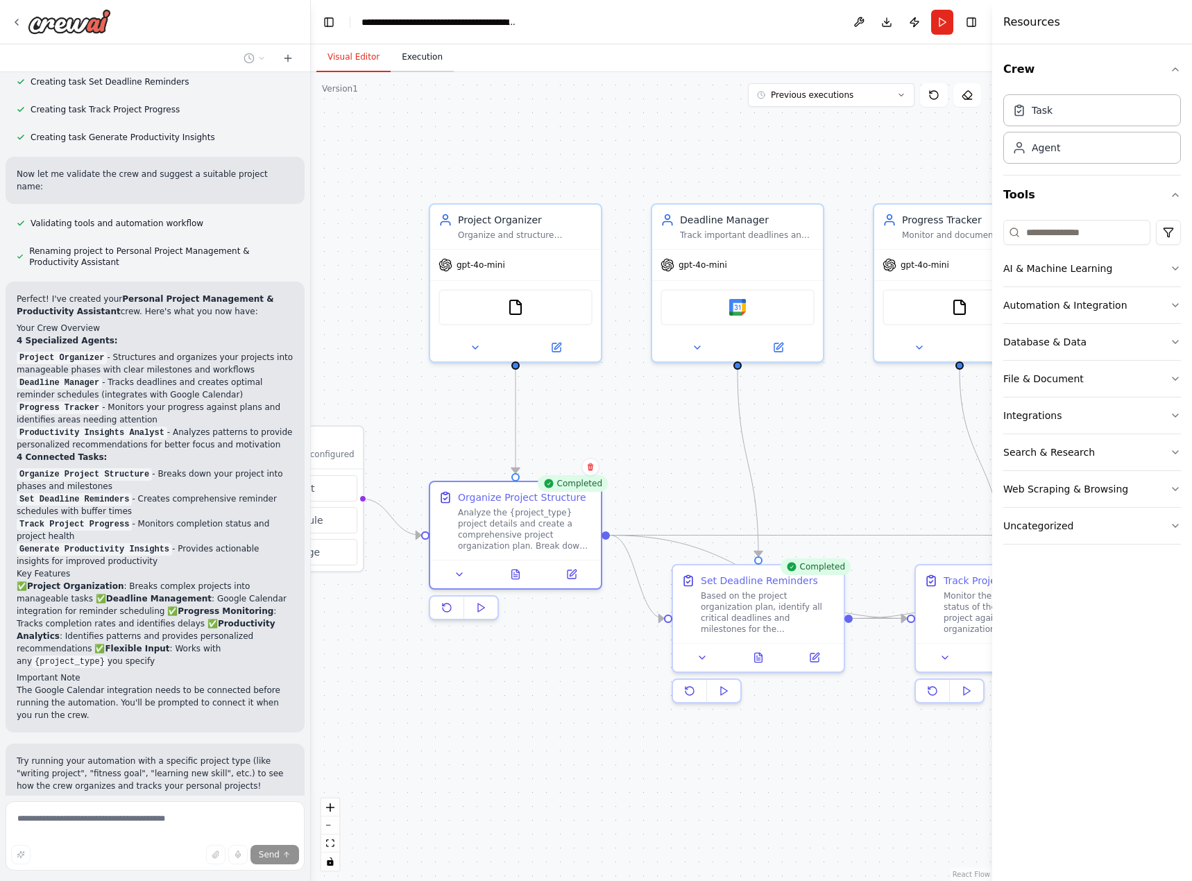
click at [420, 64] on button "Execution" at bounding box center [422, 57] width 63 height 29
click at [349, 59] on button "Visual Editor" at bounding box center [353, 57] width 74 height 29
click at [536, 314] on div "FileReadTool" at bounding box center [515, 305] width 154 height 36
click at [512, 307] on img at bounding box center [515, 304] width 17 height 17
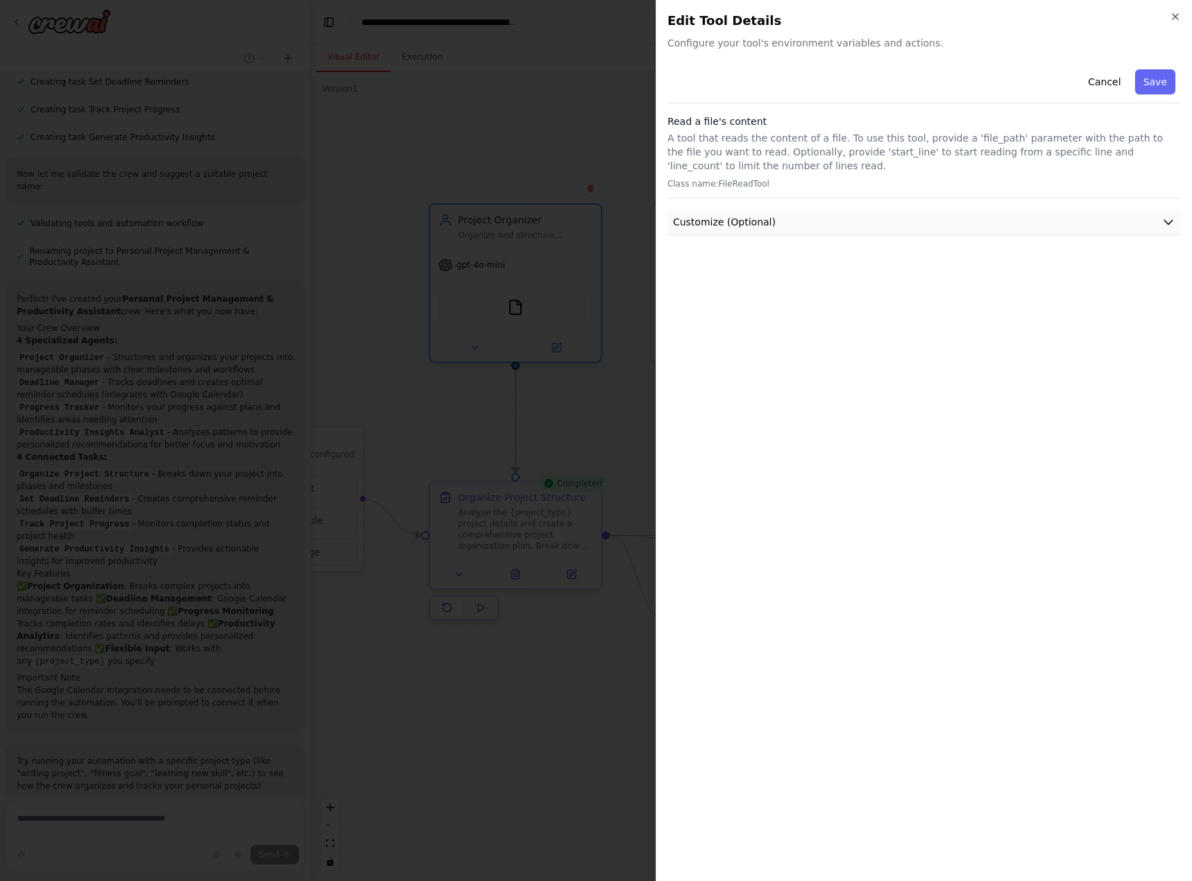
click at [696, 223] on span "Customize (Optional)" at bounding box center [724, 222] width 103 height 14
click at [1108, 88] on button "Cancel" at bounding box center [1103, 81] width 49 height 25
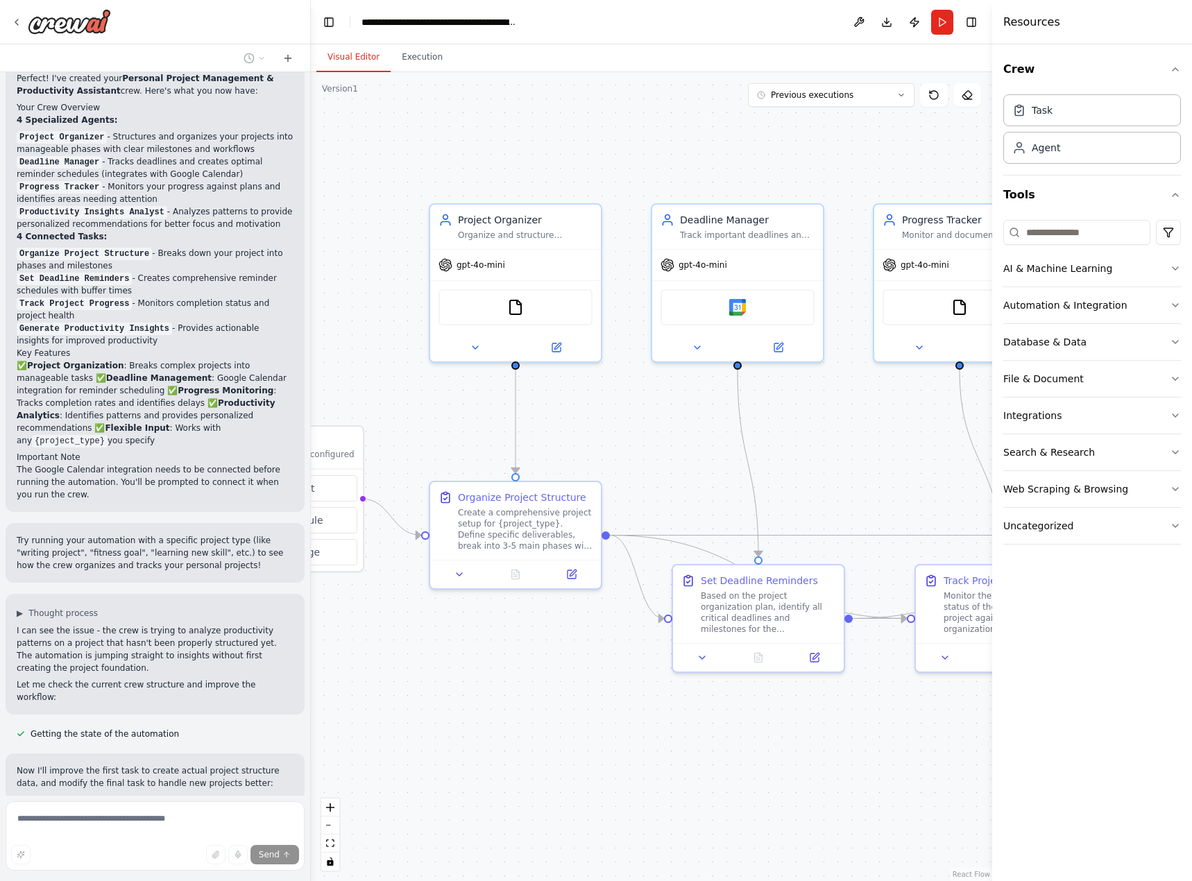
scroll to position [956, 0]
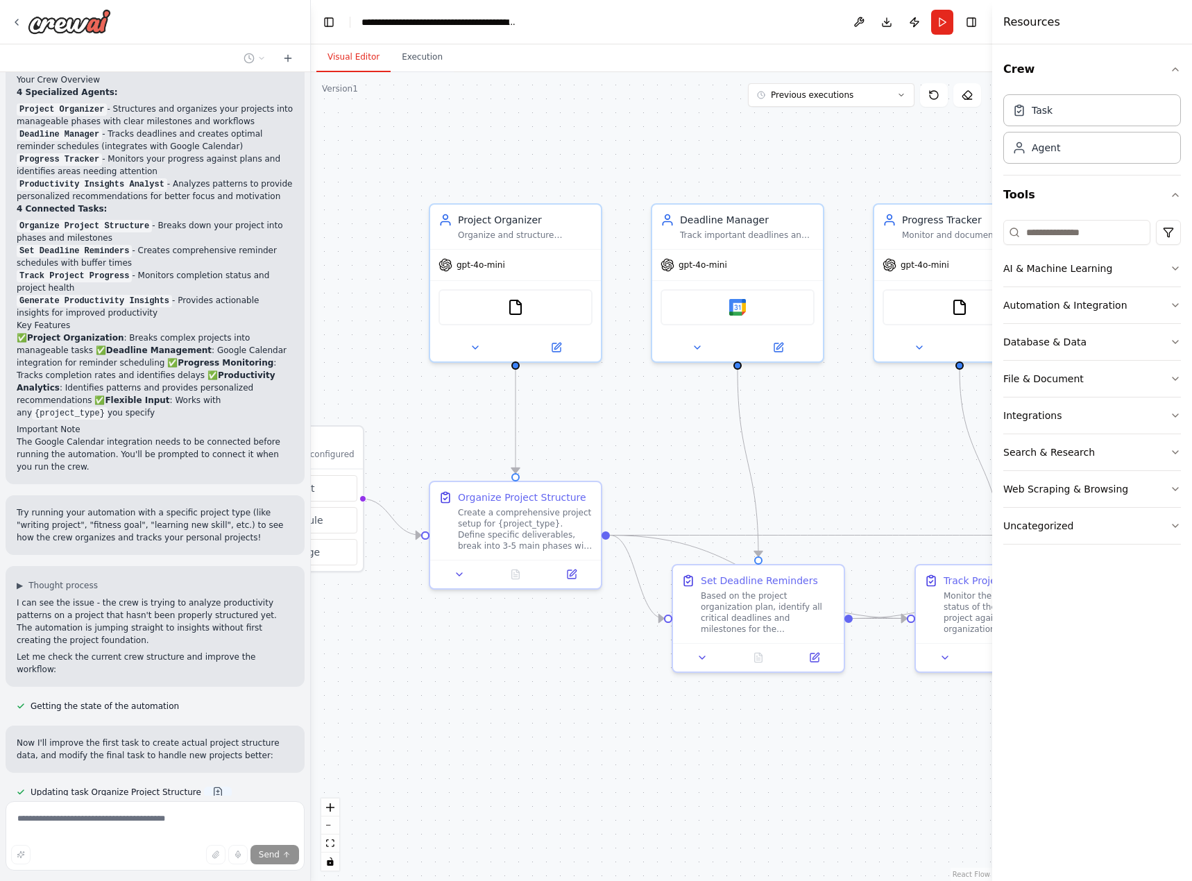
click at [195, 812] on div "Updating task Generate Productivity Insights" at bounding box center [117, 820] width 223 height 17
click at [204, 787] on button at bounding box center [218, 792] width 28 height 11
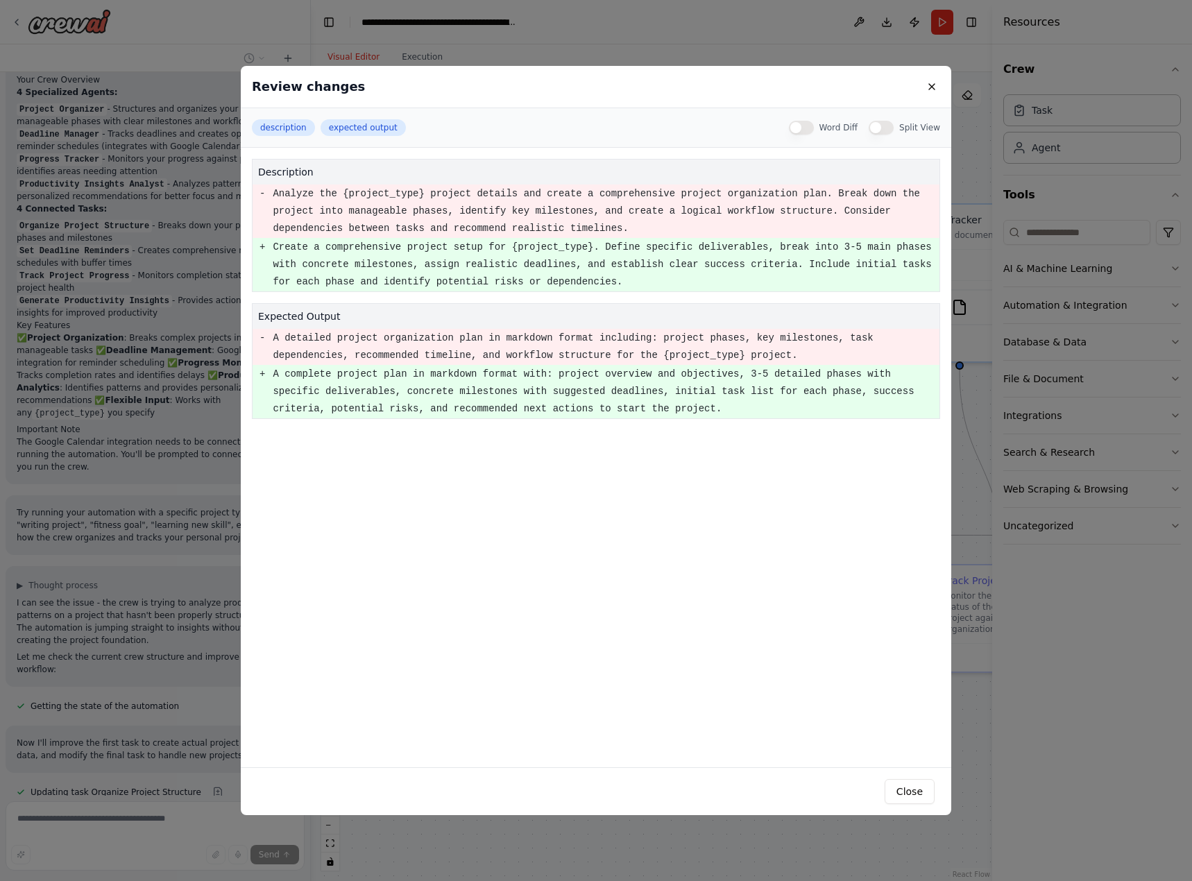
scroll to position [984, 0]
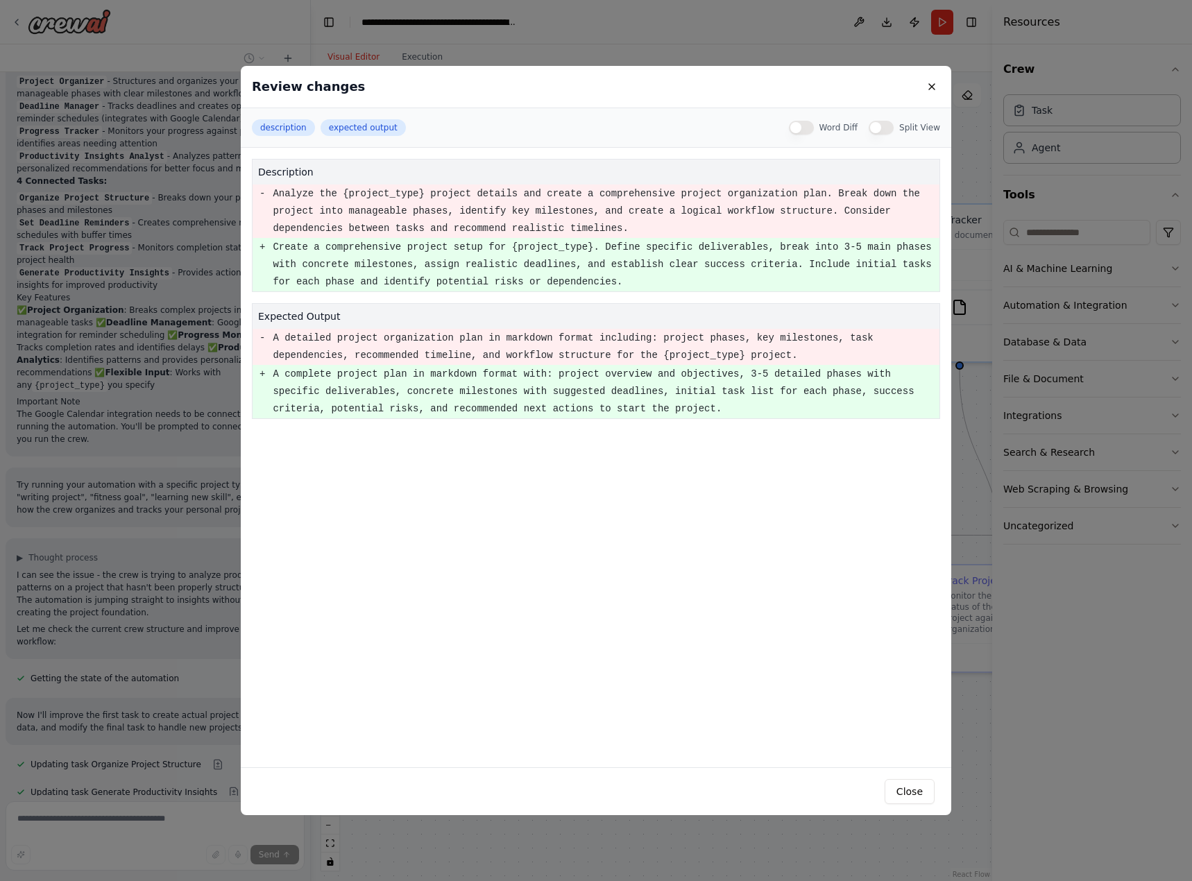
click at [182, 592] on div "Review changes description expected output Word Diff Split View description - A…" at bounding box center [596, 440] width 1192 height 881
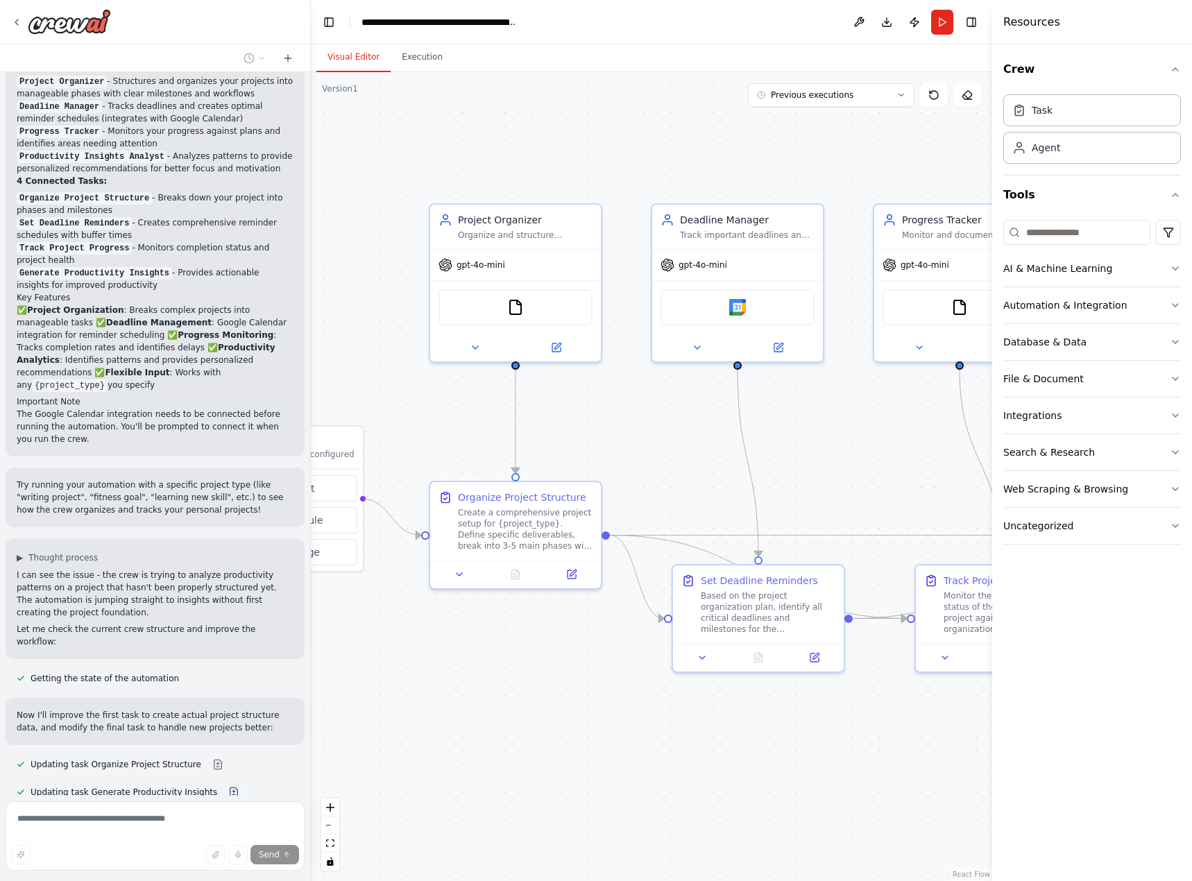
click at [220, 787] on button at bounding box center [234, 792] width 28 height 11
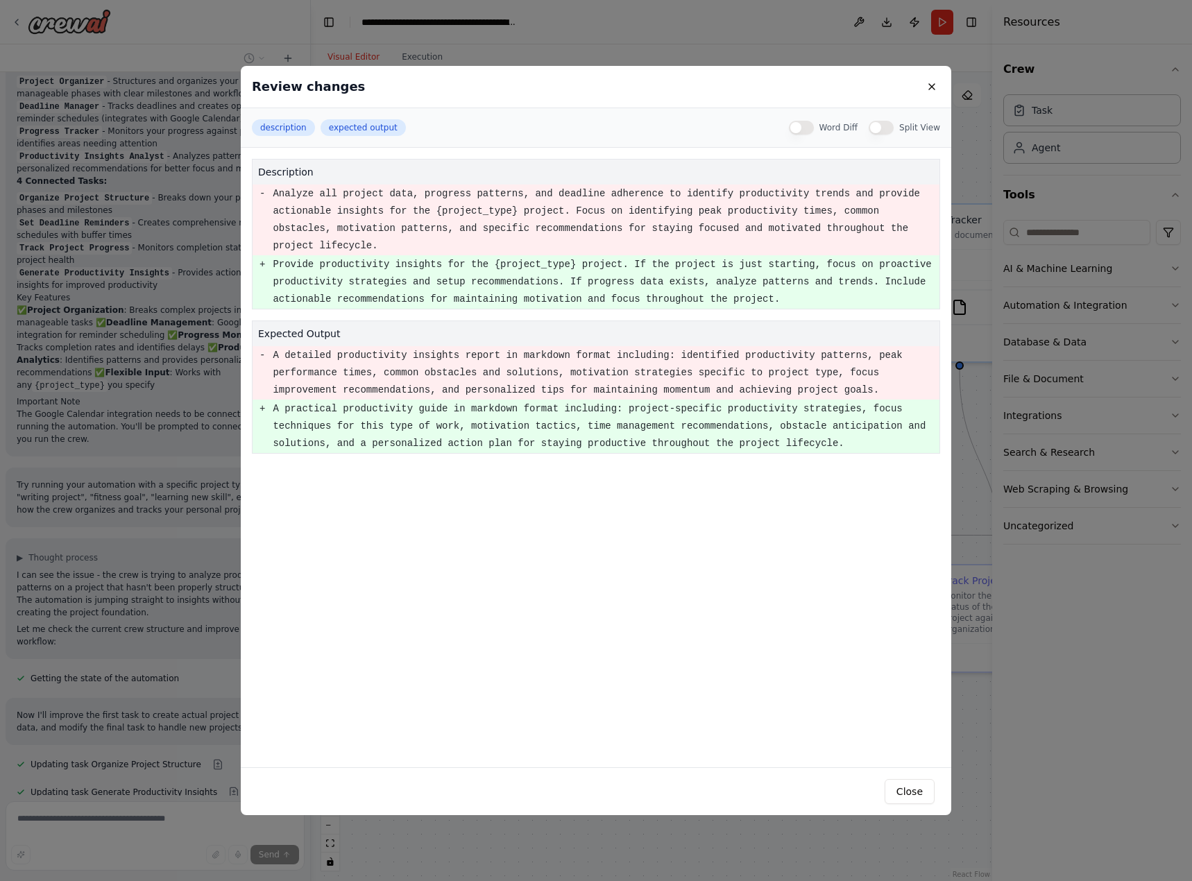
click at [171, 687] on div "Review changes description expected output Word Diff Split View description - A…" at bounding box center [596, 440] width 1192 height 881
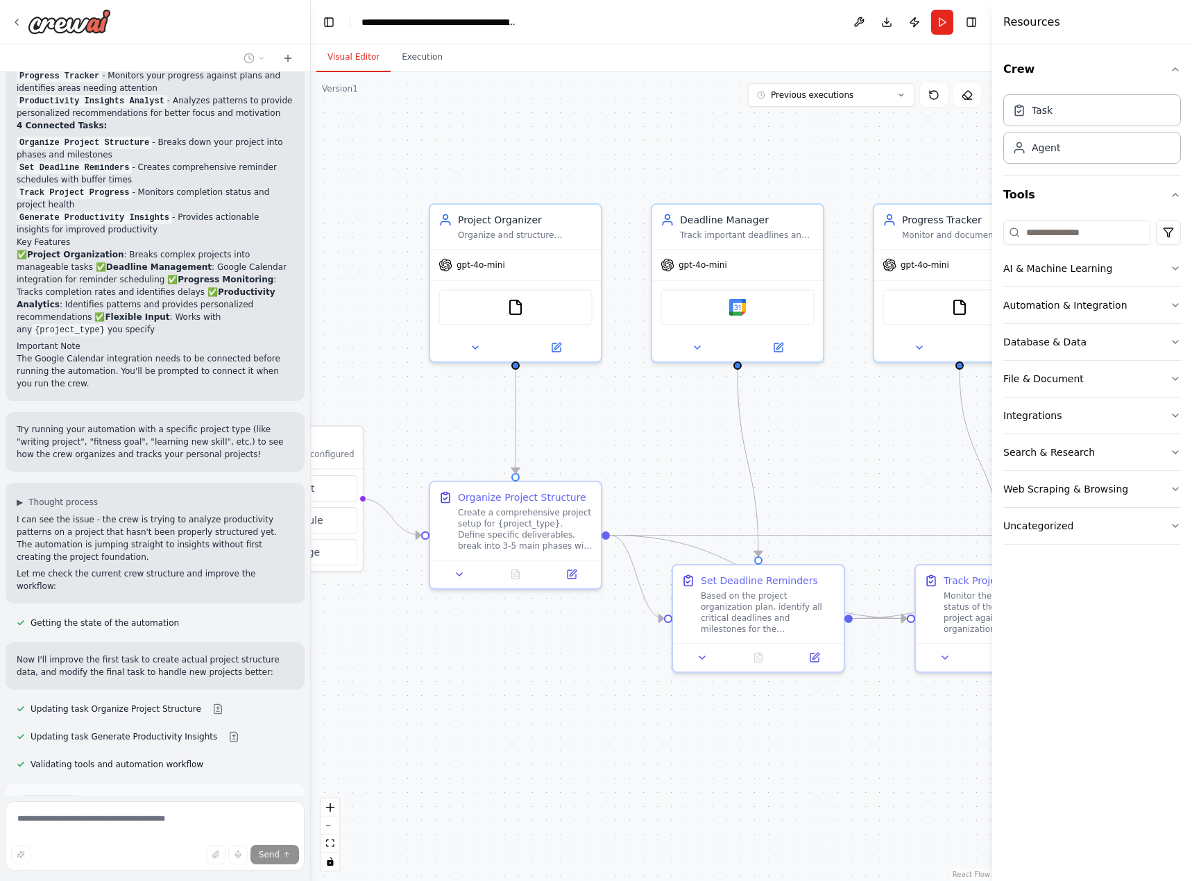
scroll to position [1096, 0]
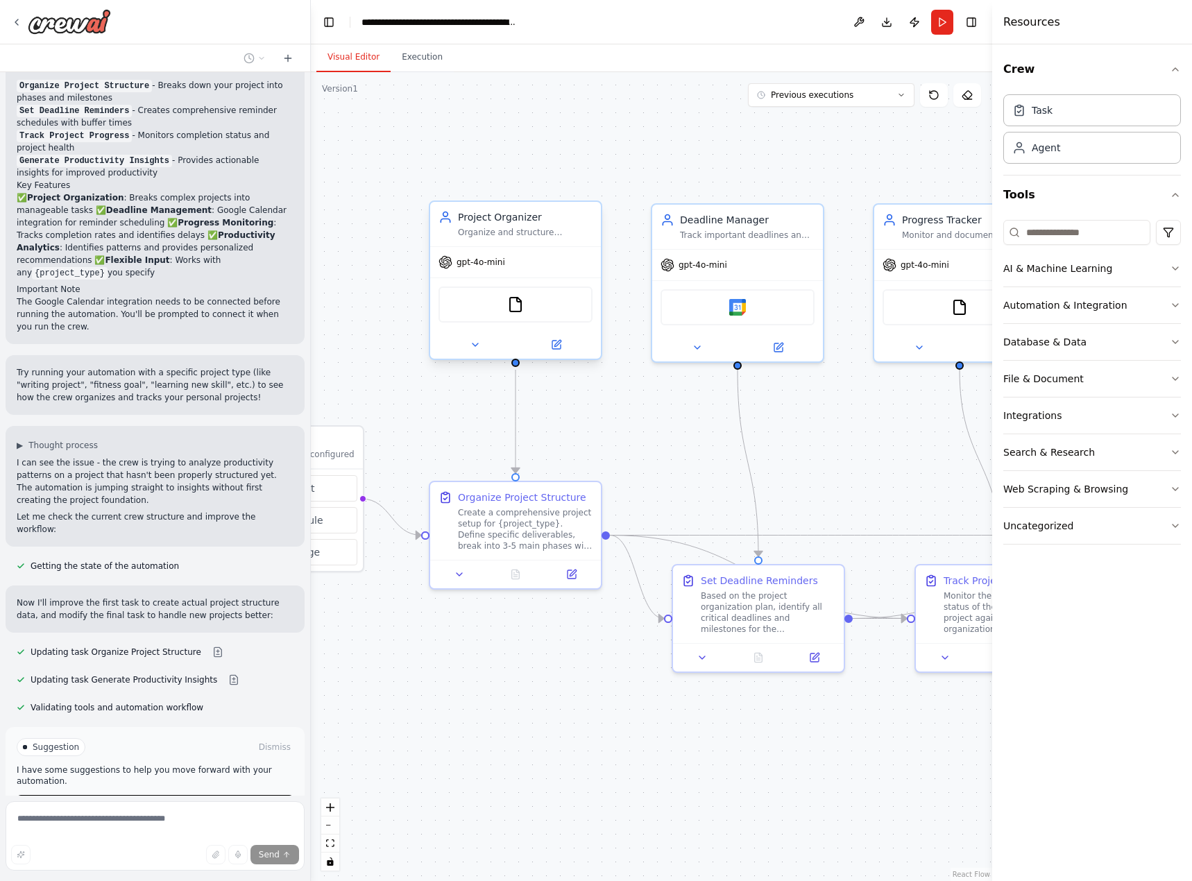
click at [522, 315] on div "FileReadTool" at bounding box center [515, 305] width 154 height 36
click at [558, 342] on icon at bounding box center [557, 343] width 6 height 6
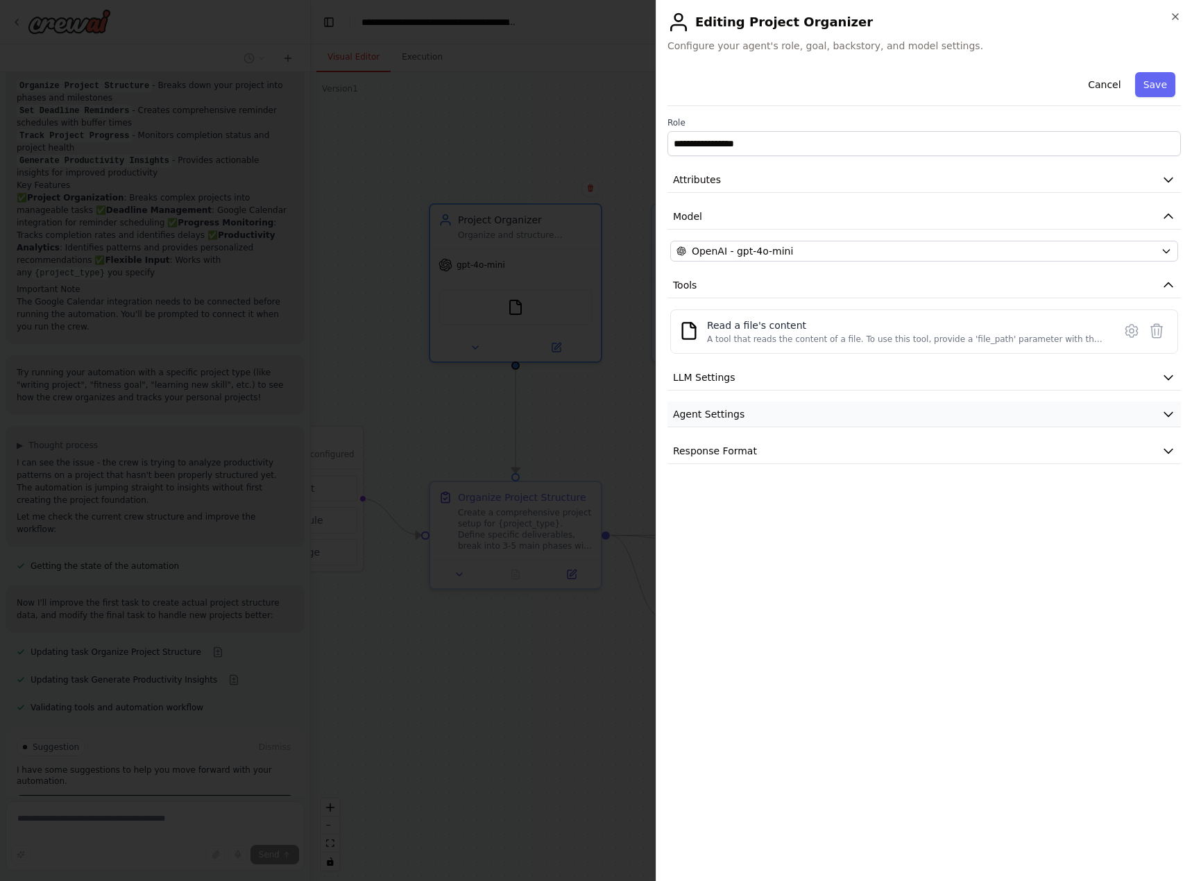
click at [697, 409] on span "Agent Settings" at bounding box center [708, 414] width 71 height 14
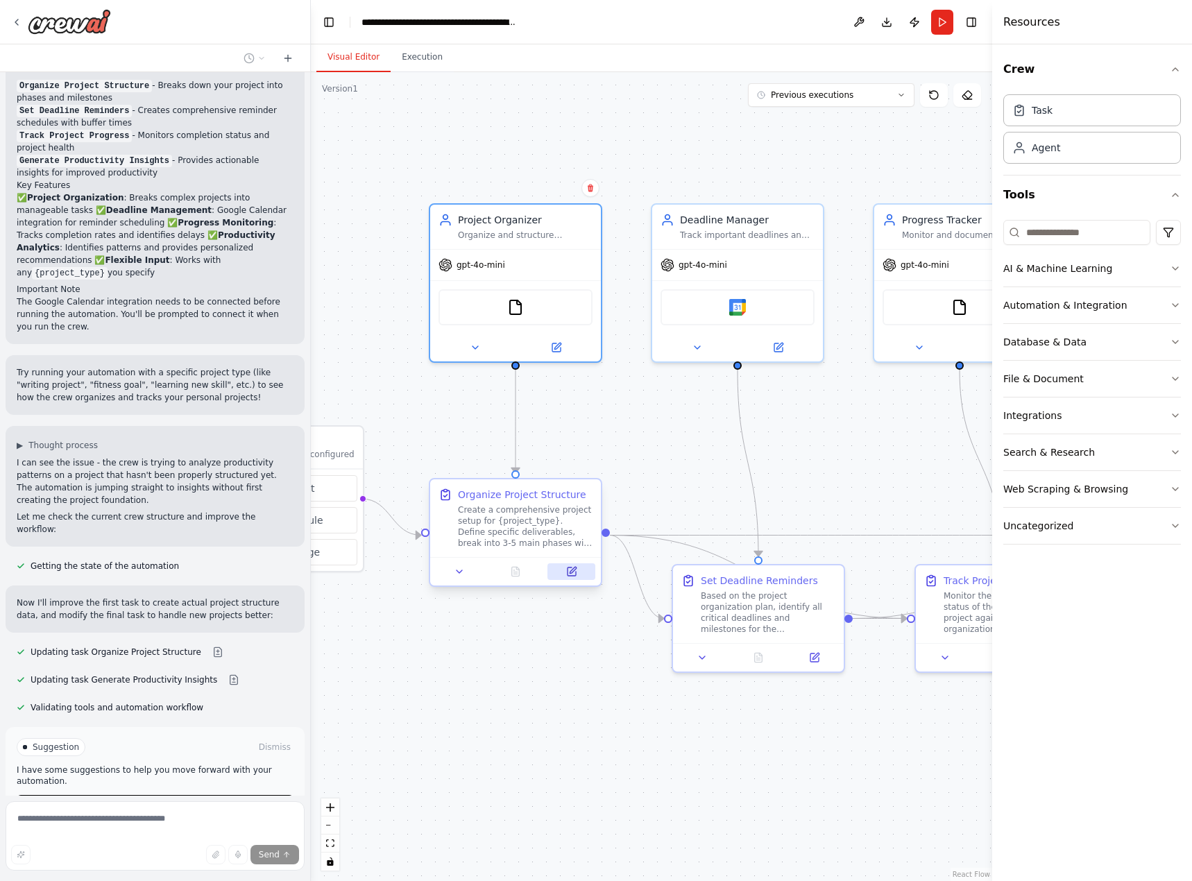
click at [571, 575] on icon at bounding box center [571, 571] width 8 height 8
click at [575, 571] on icon at bounding box center [571, 571] width 11 height 11
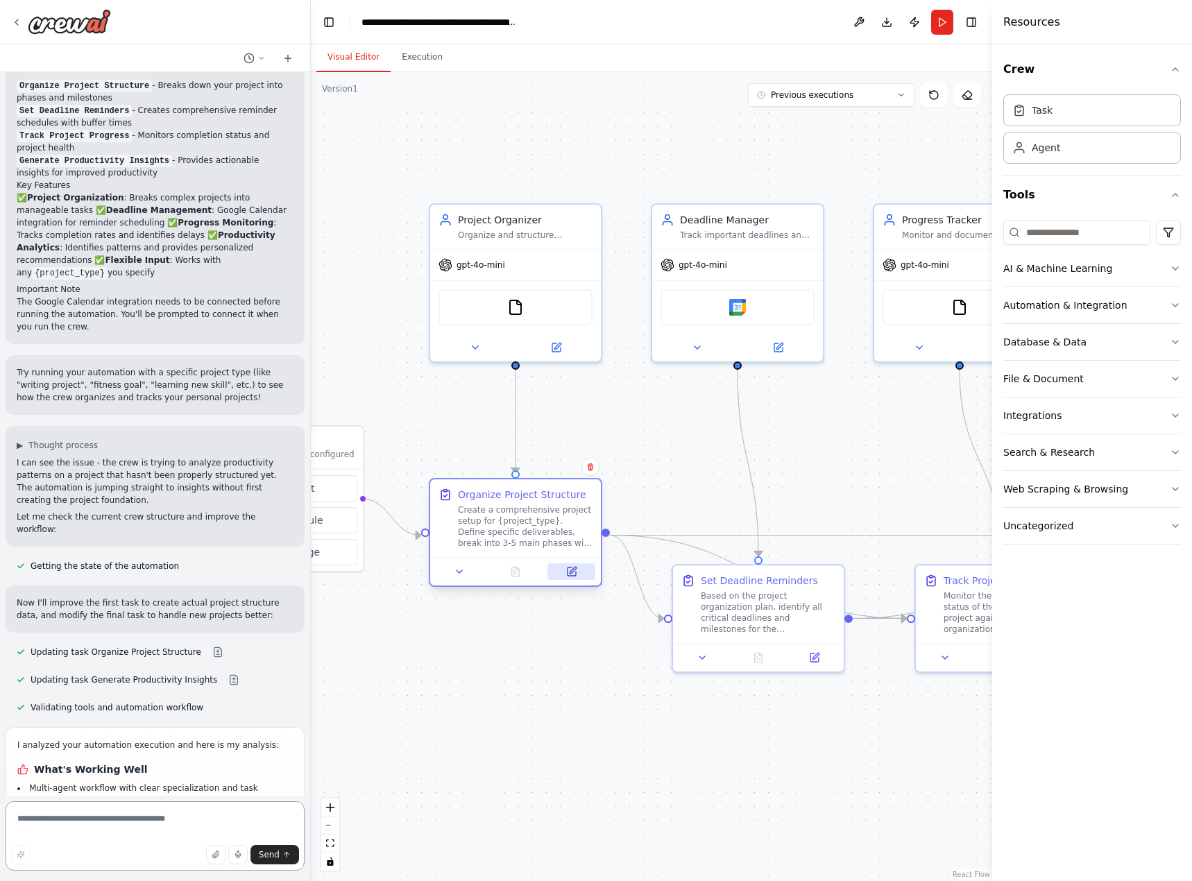
scroll to position [1296, 0]
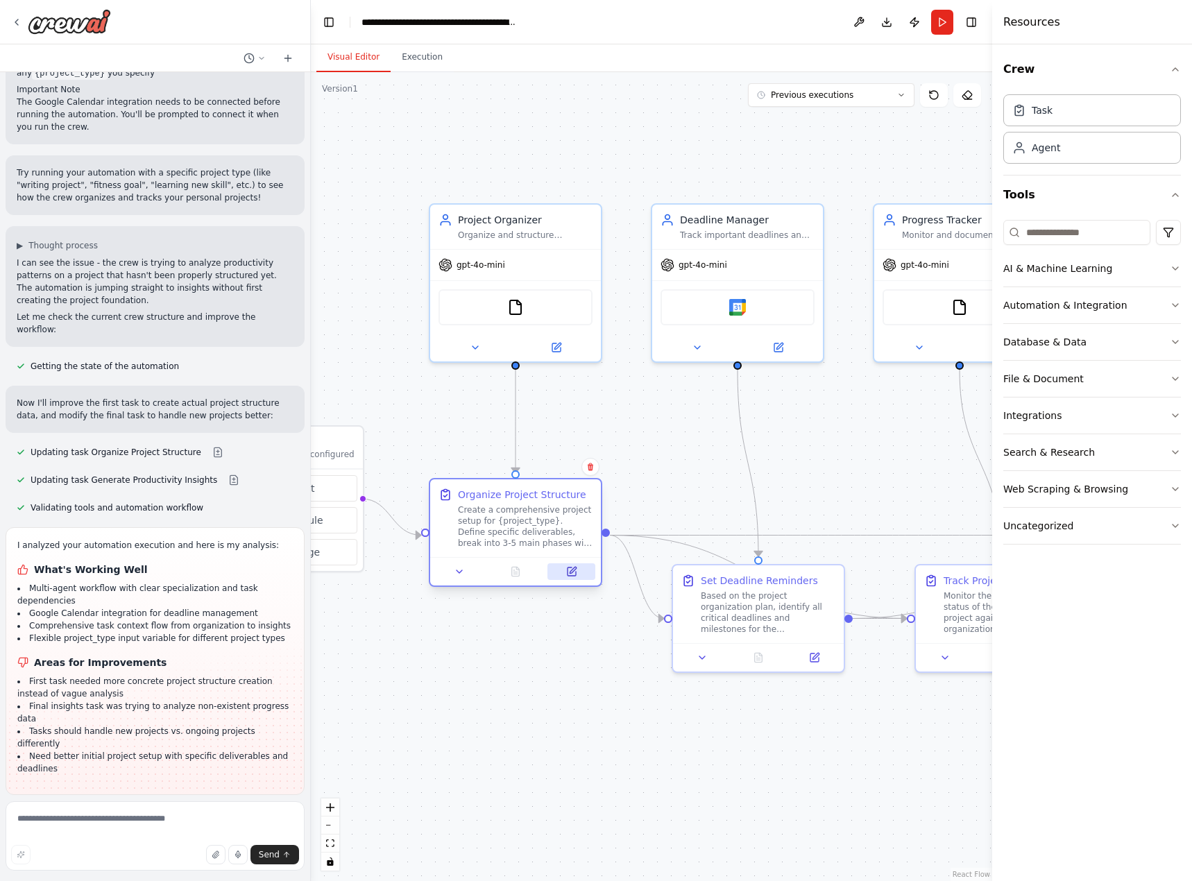
click at [565, 574] on button at bounding box center [571, 571] width 48 height 17
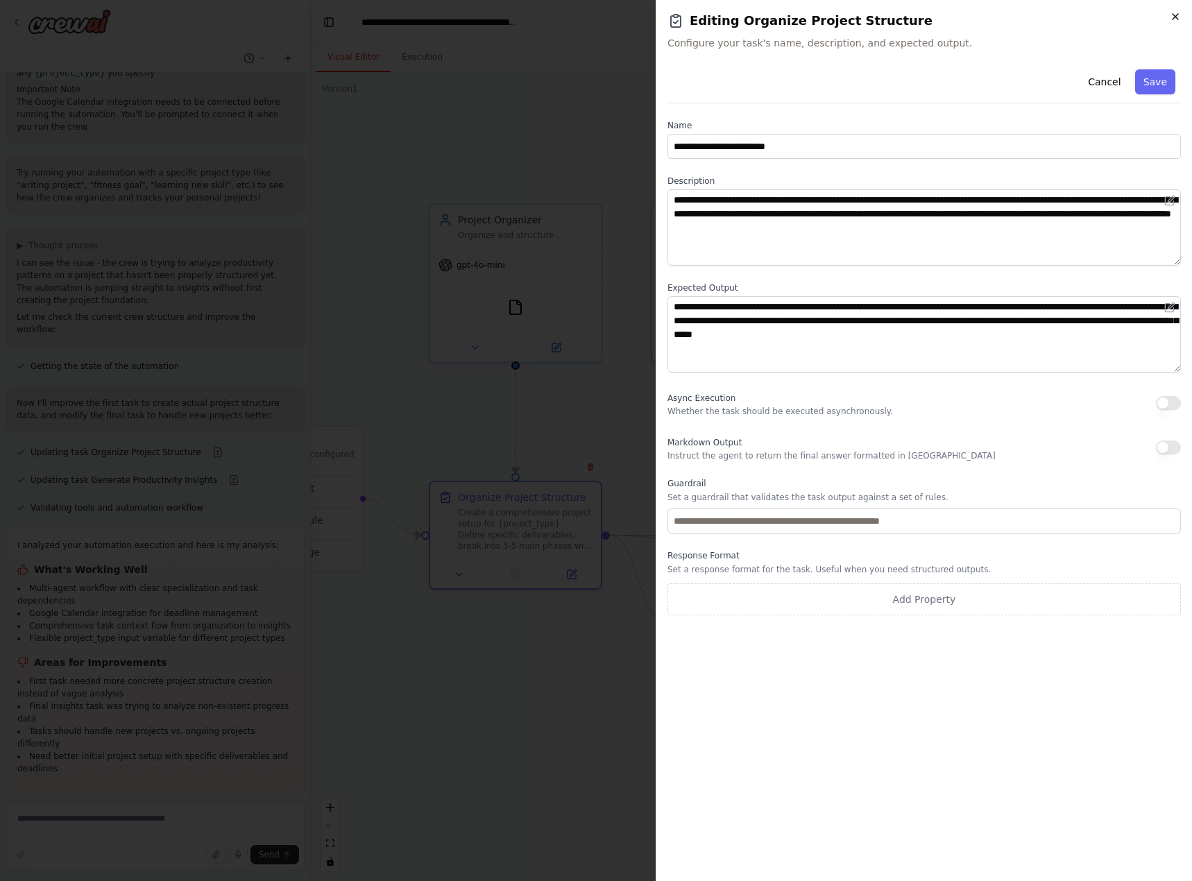
click at [1179, 20] on icon "button" at bounding box center [1175, 16] width 11 height 11
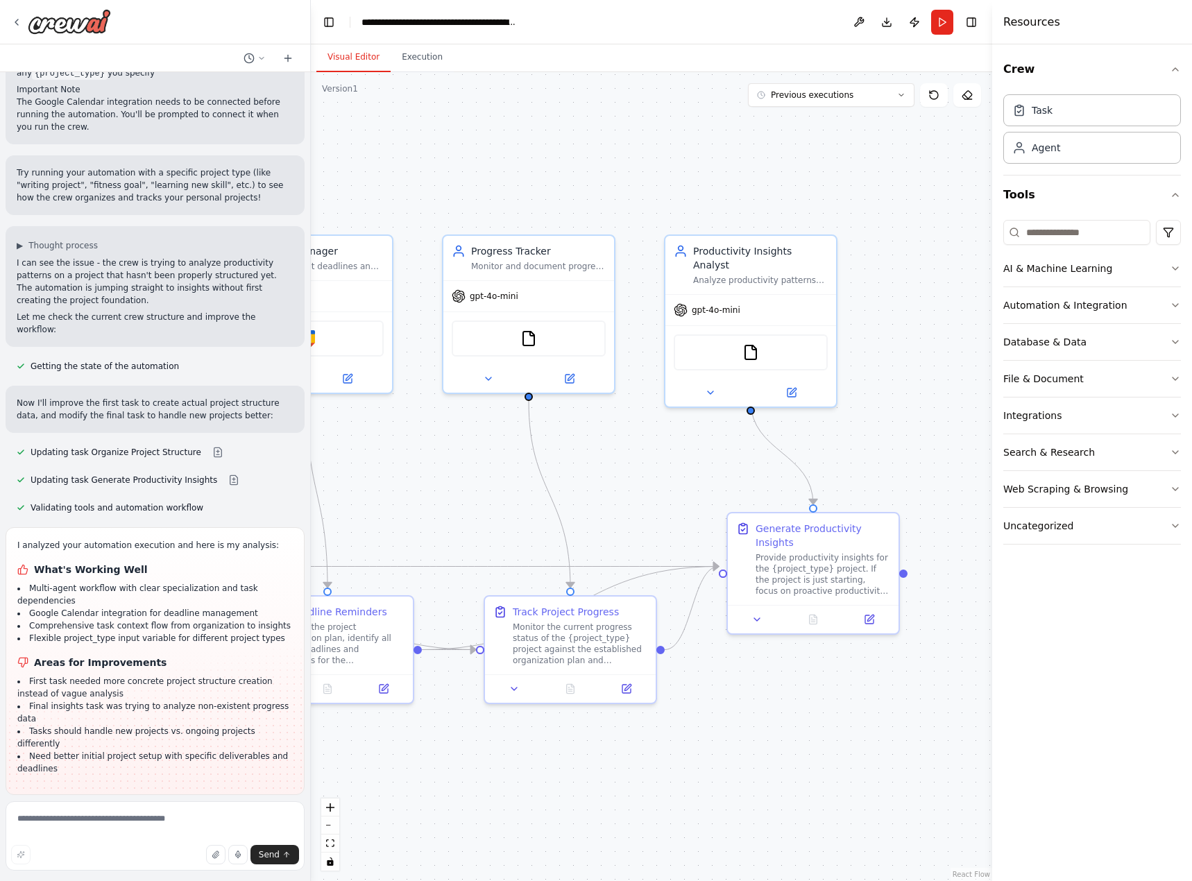
drag, startPoint x: 832, startPoint y: 485, endPoint x: 349, endPoint y: 510, distance: 484.2
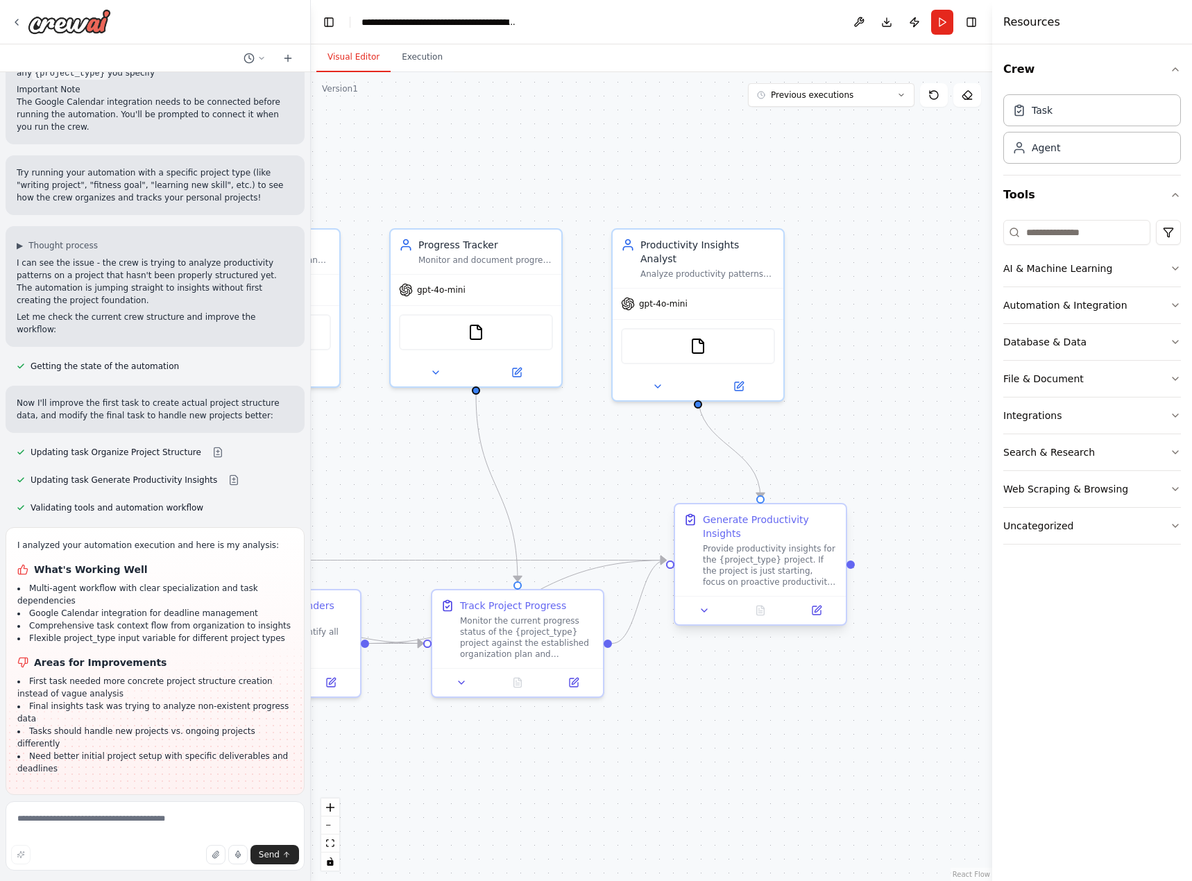
click at [763, 558] on div "Provide productivity insights for the {project_type} project. If the project is…" at bounding box center [770, 565] width 135 height 44
click at [853, 561] on div ".deletable-edge-delete-btn { width: 20px; height: 20px; border: 0px solid #ffff…" at bounding box center [651, 476] width 681 height 809
click at [794, 564] on div "Provide productivity insights for the {project_type} project. If the project is…" at bounding box center [770, 565] width 135 height 44
click at [826, 603] on button at bounding box center [816, 610] width 48 height 17
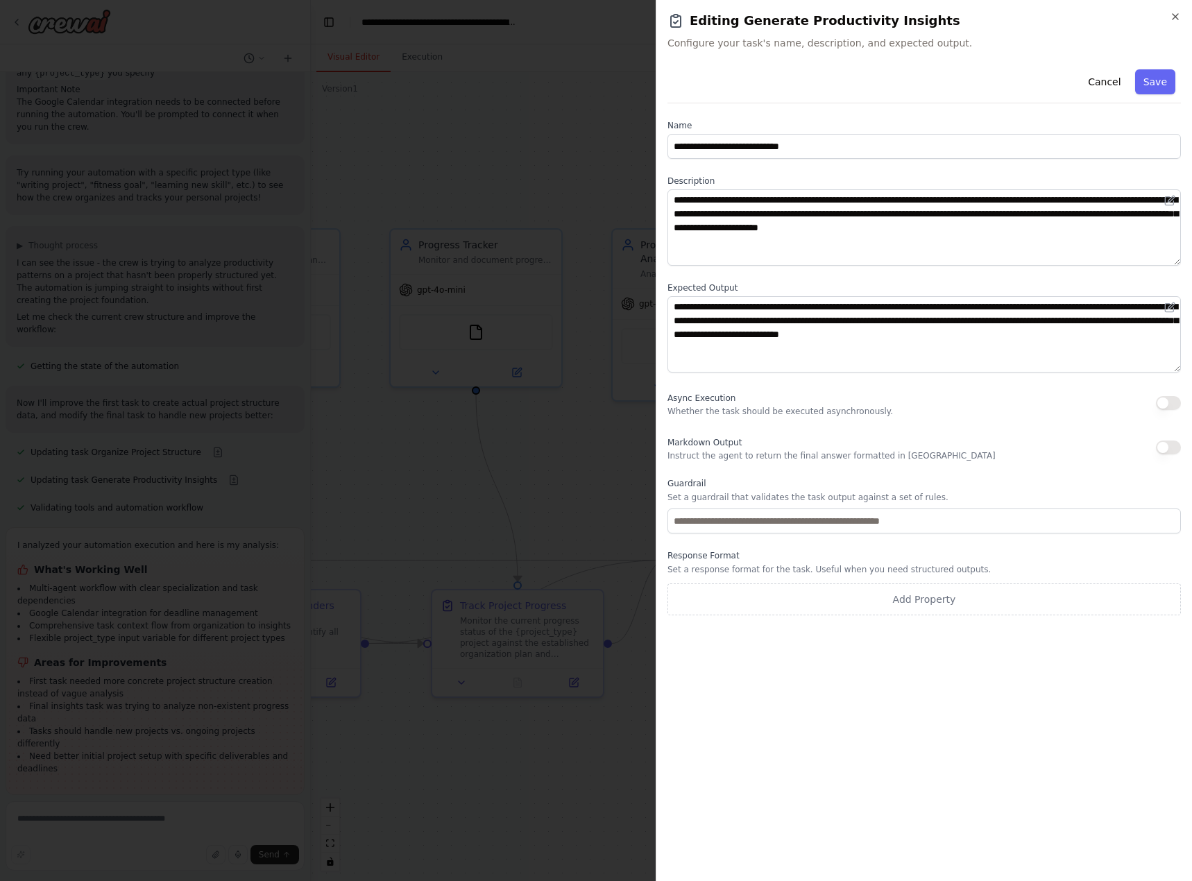
click at [1163, 26] on h2 "Editing Generate Productivity Insights" at bounding box center [923, 20] width 513 height 19
click at [1175, 25] on h2 "Editing Generate Productivity Insights" at bounding box center [923, 20] width 513 height 19
click at [1179, 16] on icon "button" at bounding box center [1175, 16] width 11 height 11
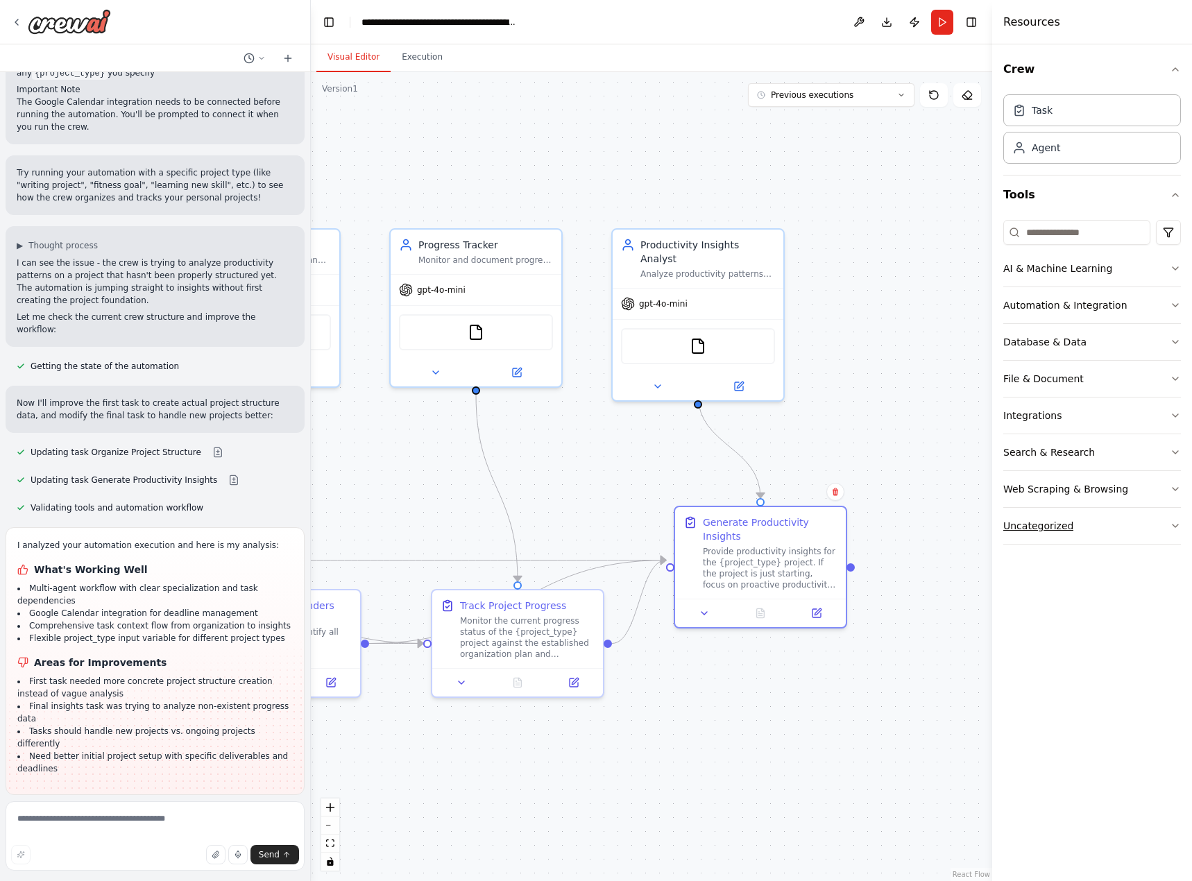
click at [1053, 523] on div "Uncategorized" at bounding box center [1038, 526] width 70 height 14
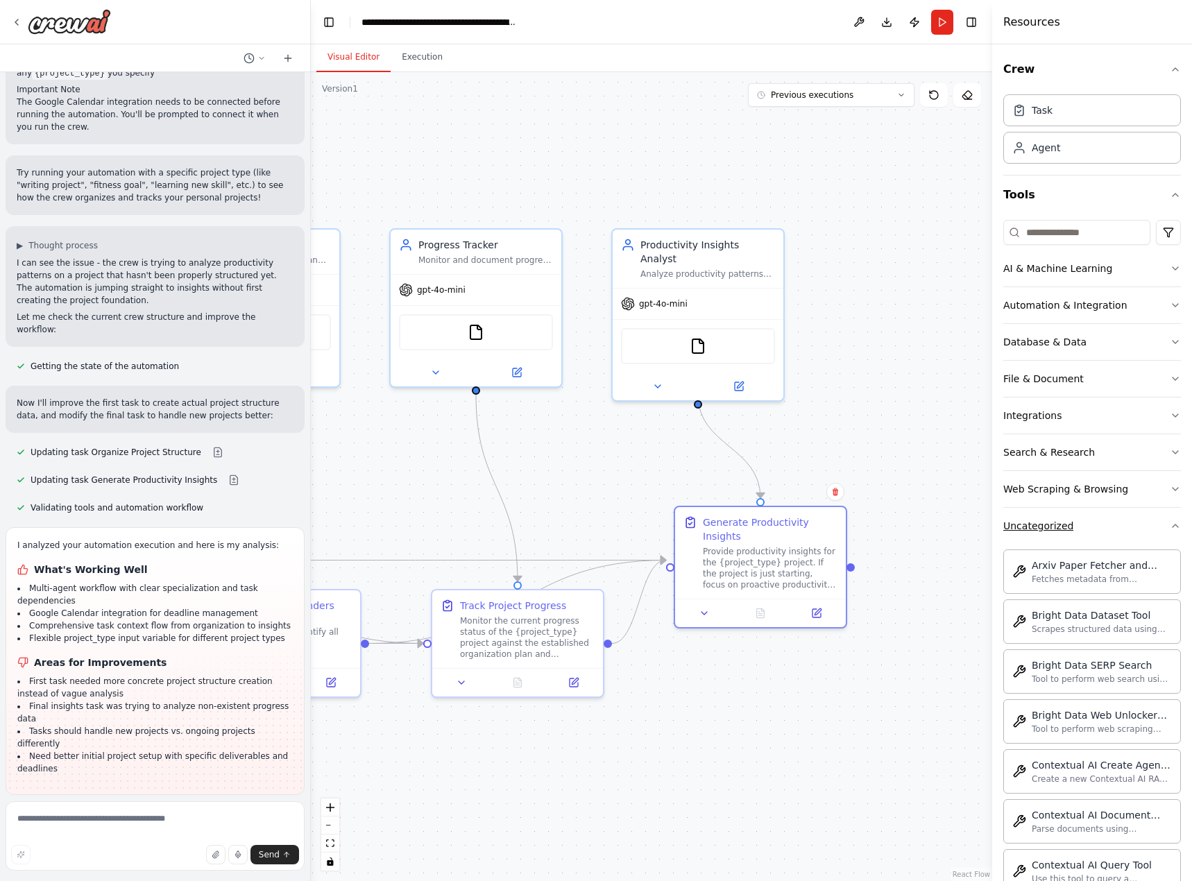
click at [1053, 523] on div "Uncategorized" at bounding box center [1038, 526] width 70 height 14
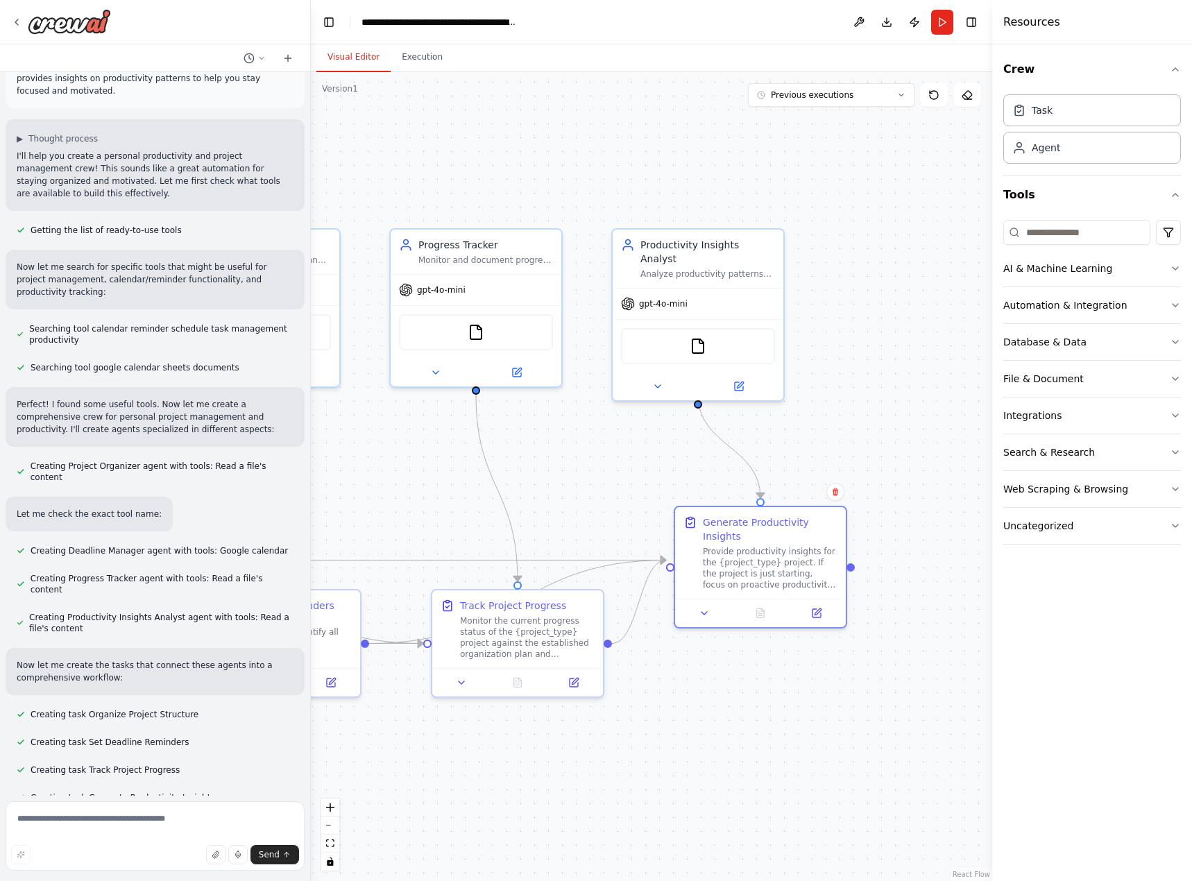
scroll to position [0, 0]
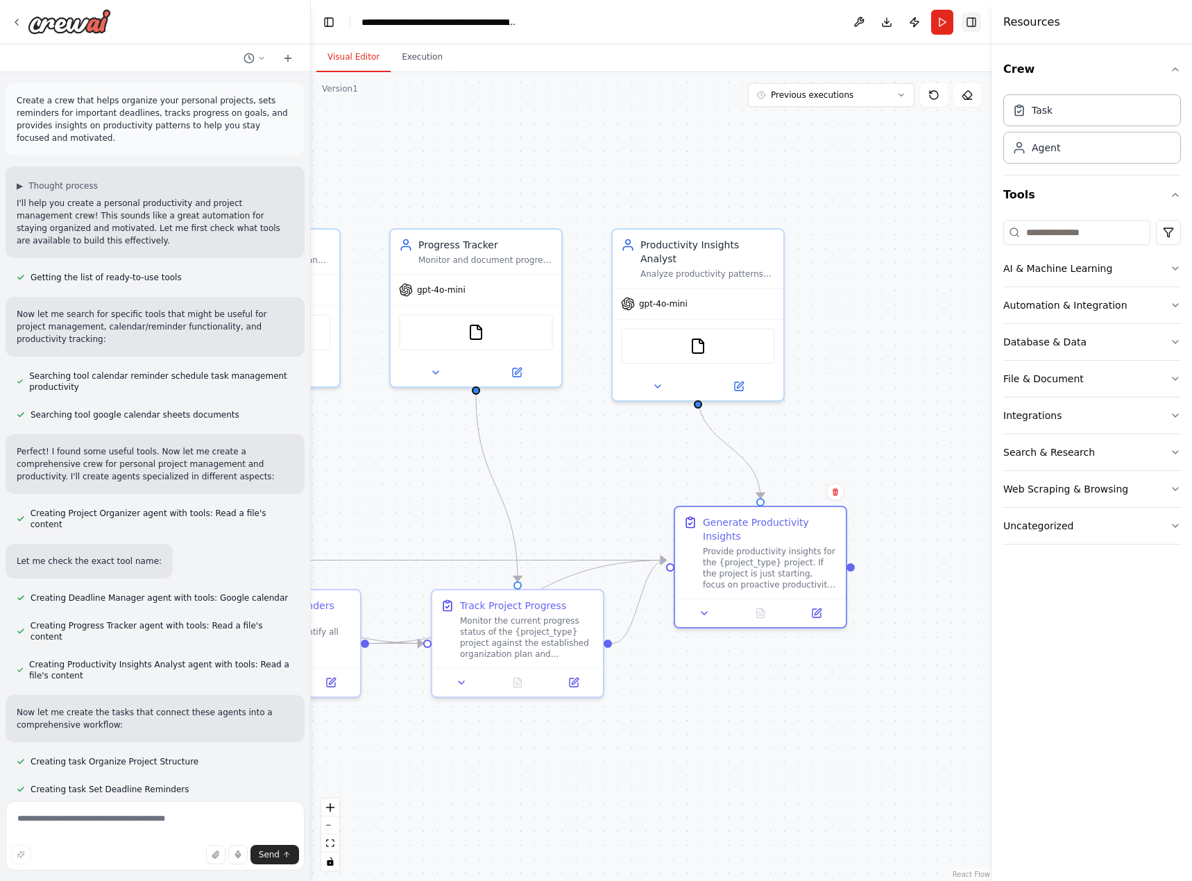
click at [975, 23] on button "Toggle Right Sidebar" at bounding box center [971, 21] width 19 height 19
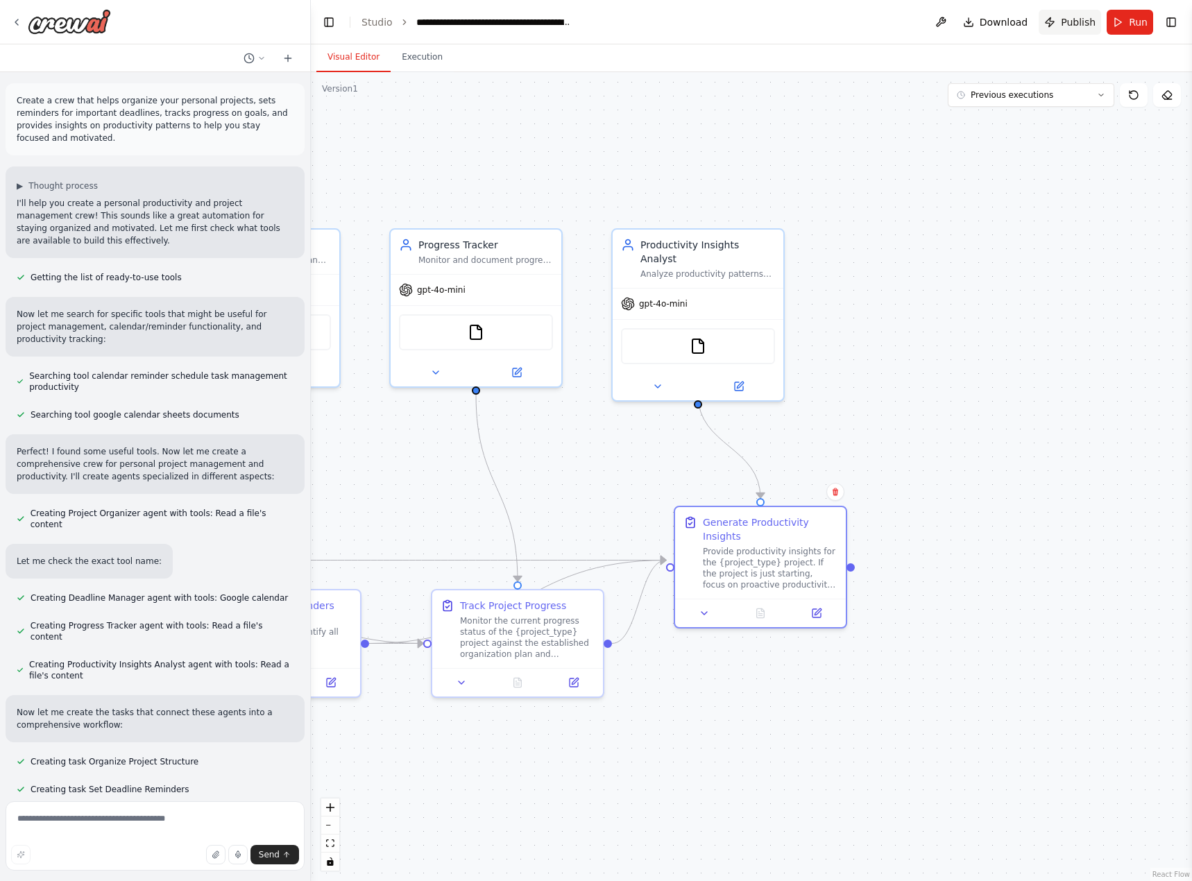
click at [1059, 26] on button "Publish" at bounding box center [1070, 22] width 62 height 25
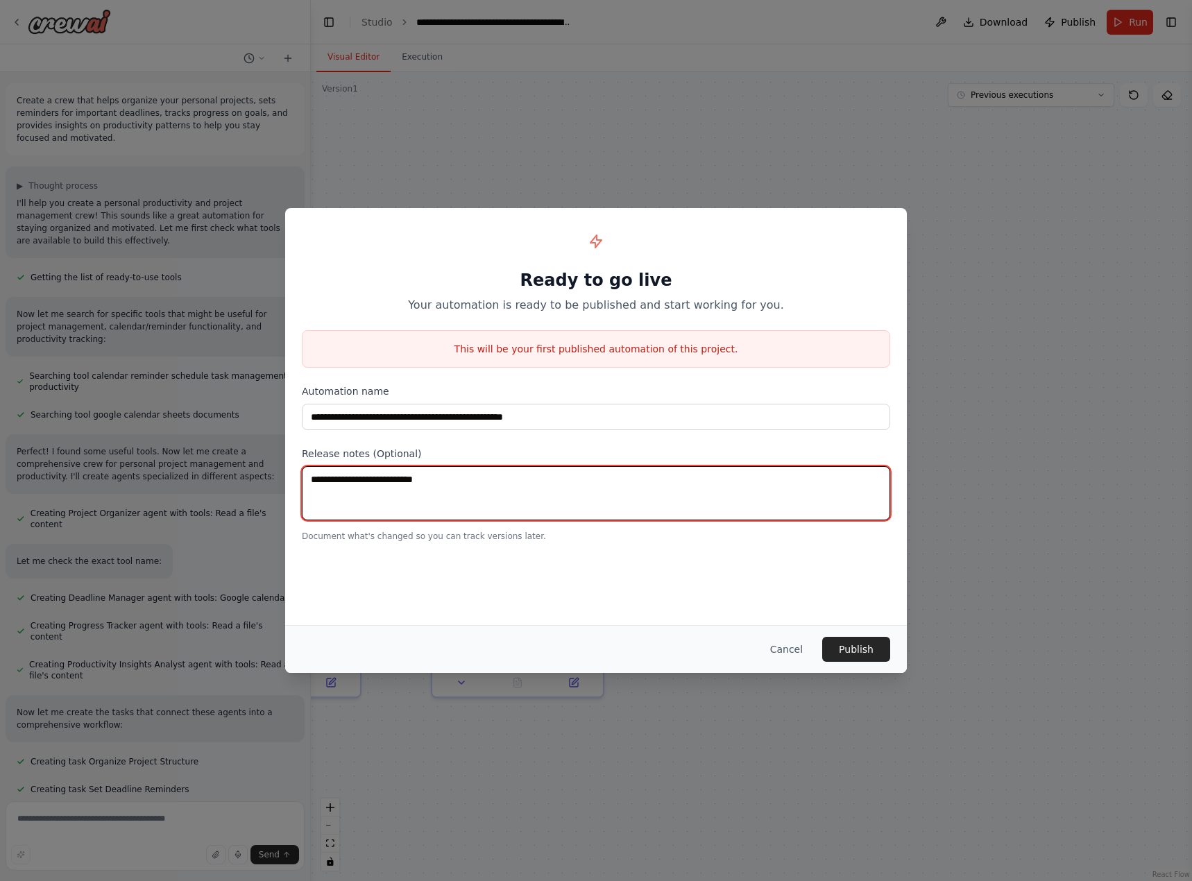
click at [631, 500] on textarea at bounding box center [596, 493] width 588 height 54
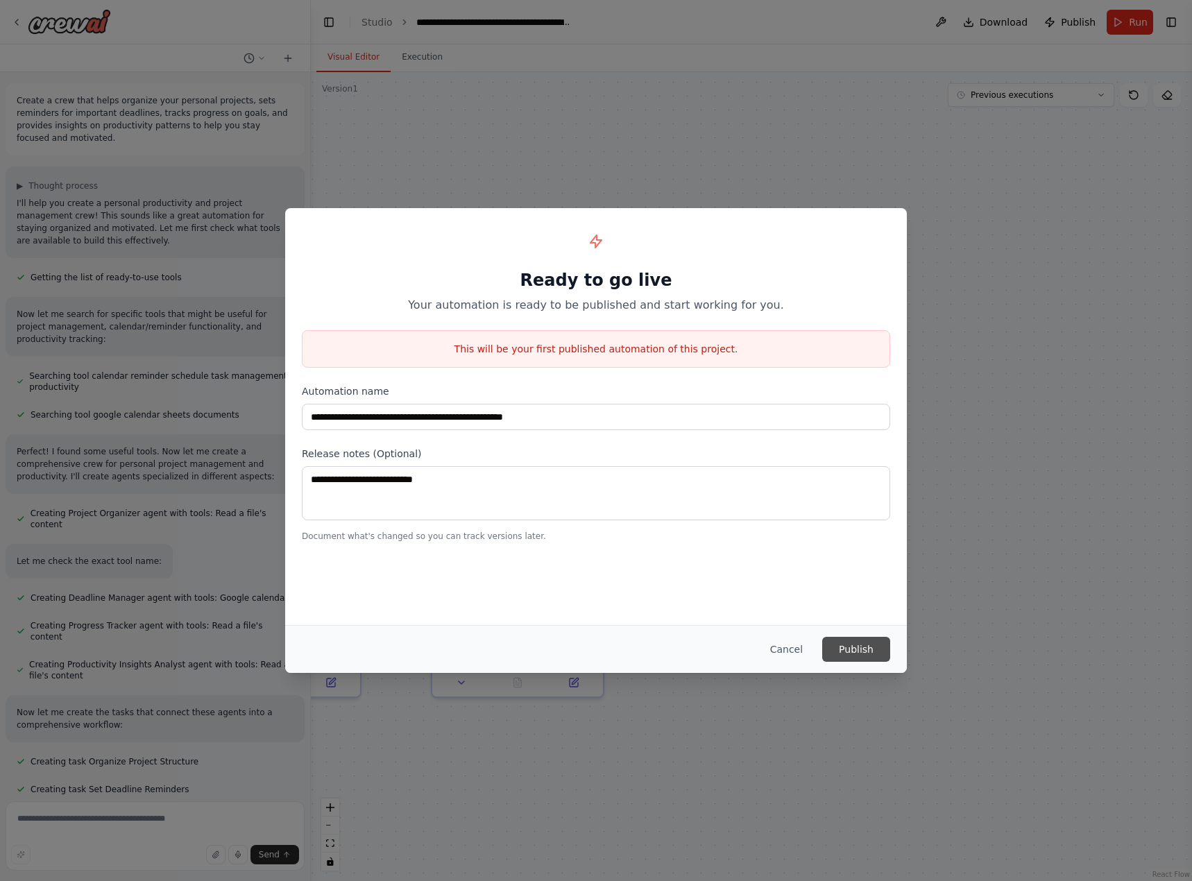
click at [842, 646] on button "Publish" at bounding box center [856, 649] width 68 height 25
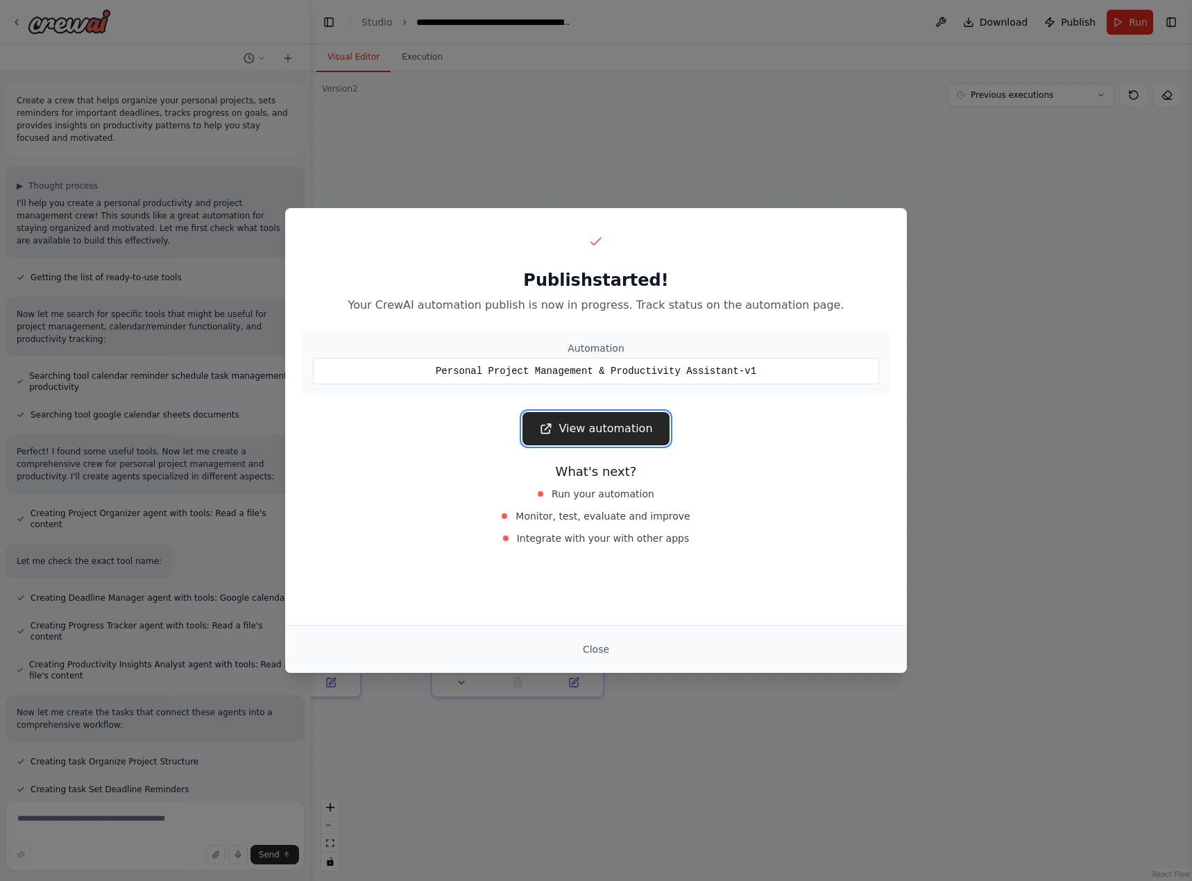
click at [638, 425] on link "View automation" at bounding box center [595, 428] width 146 height 33
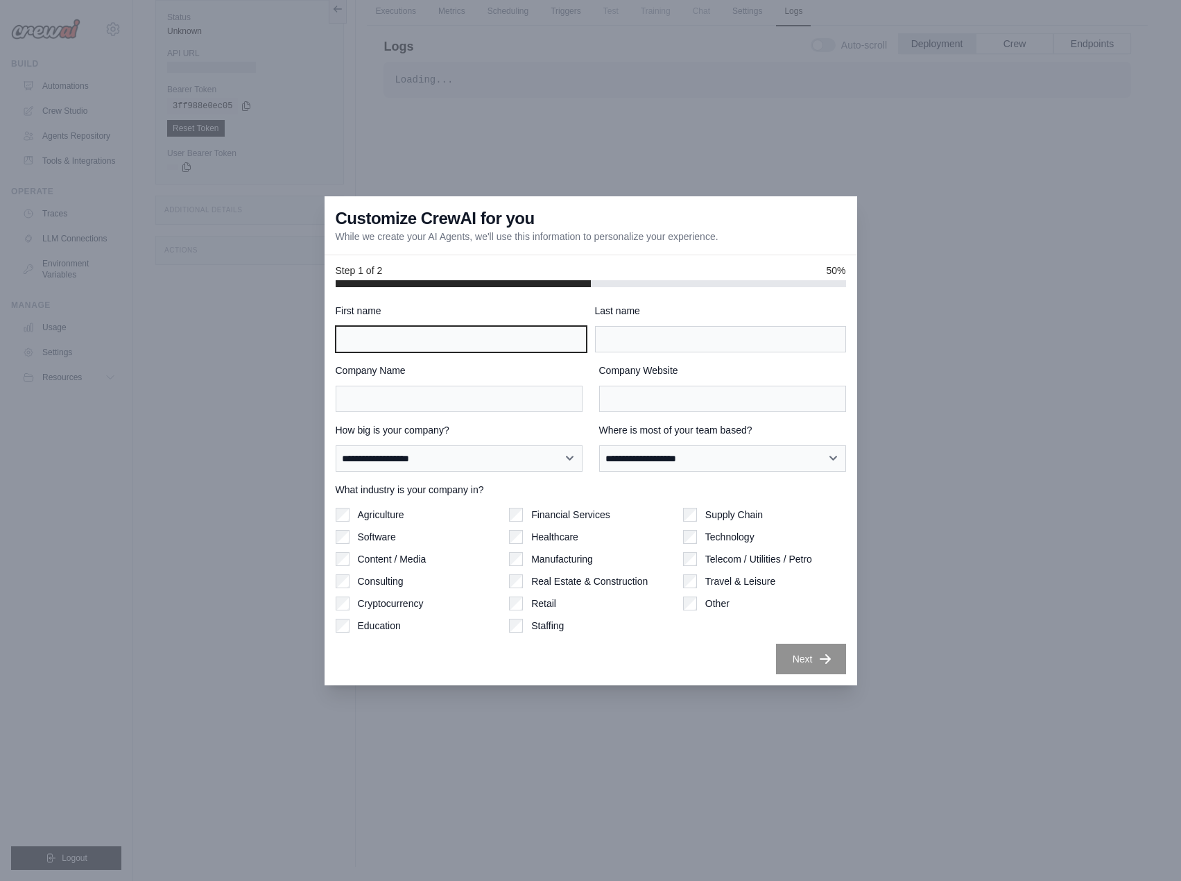
click at [498, 345] on input "First name" at bounding box center [461, 339] width 251 height 26
type input "*****"
type input "*********"
click at [659, 399] on input "Company Website" at bounding box center [722, 399] width 247 height 26
click at [518, 409] on input "Company Name" at bounding box center [459, 399] width 247 height 26
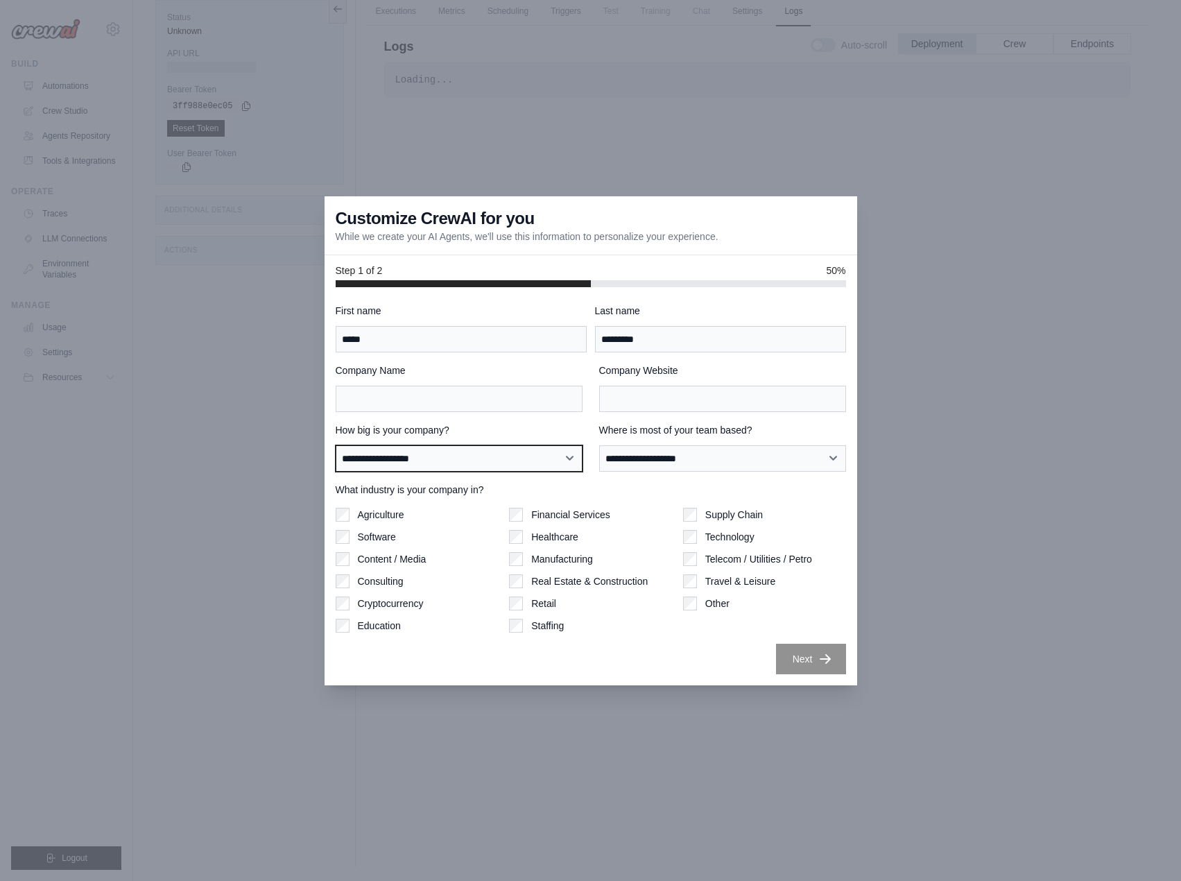
click at [545, 458] on select "**********" at bounding box center [459, 458] width 247 height 26
select select "**********"
click at [336, 445] on select "**********" at bounding box center [459, 458] width 247 height 26
click at [640, 443] on div "**********" at bounding box center [722, 447] width 247 height 49
click at [643, 454] on select "**********" at bounding box center [722, 458] width 247 height 26
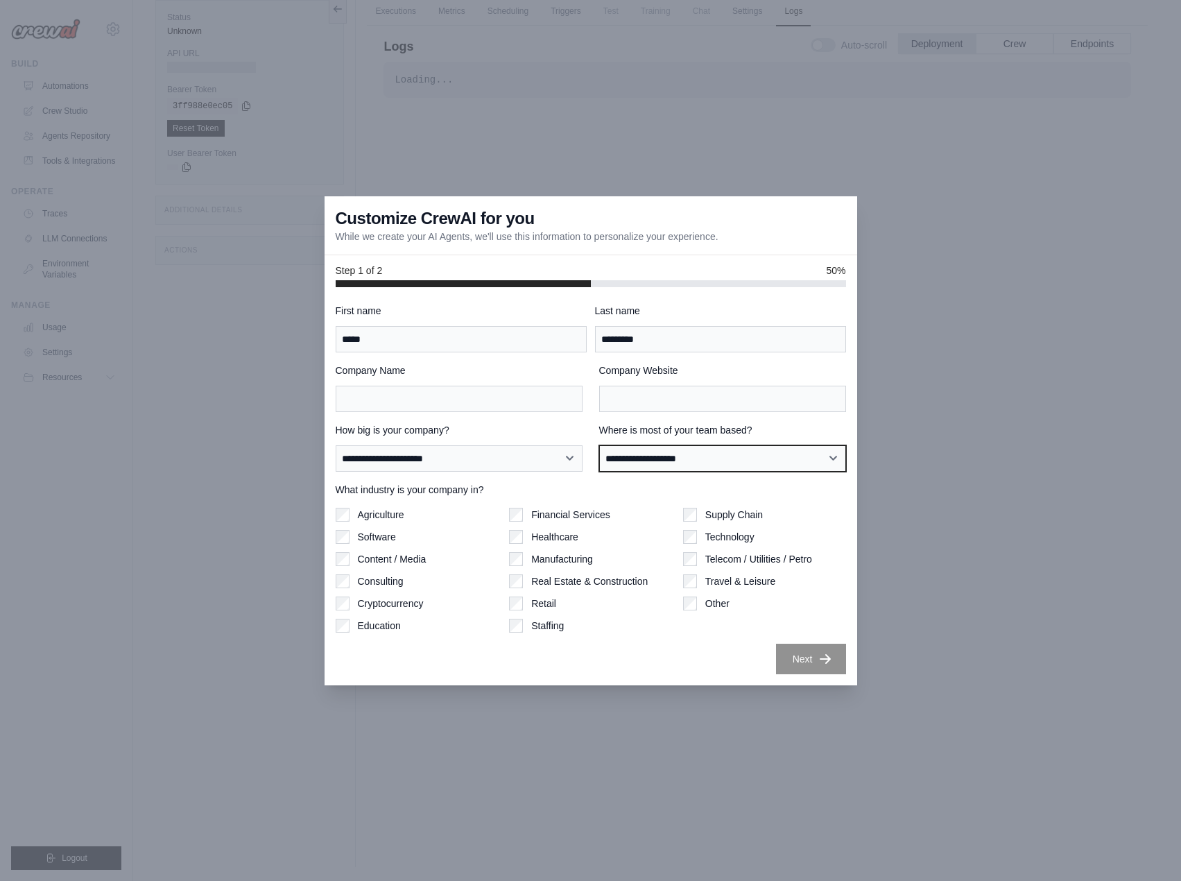
select select "**********"
click at [599, 445] on select "**********" at bounding box center [722, 458] width 247 height 26
click at [734, 535] on label "Technology" at bounding box center [730, 537] width 49 height 14
click at [810, 637] on div "**********" at bounding box center [591, 489] width 511 height 370
click at [533, 407] on input "Company Name" at bounding box center [459, 399] width 247 height 26
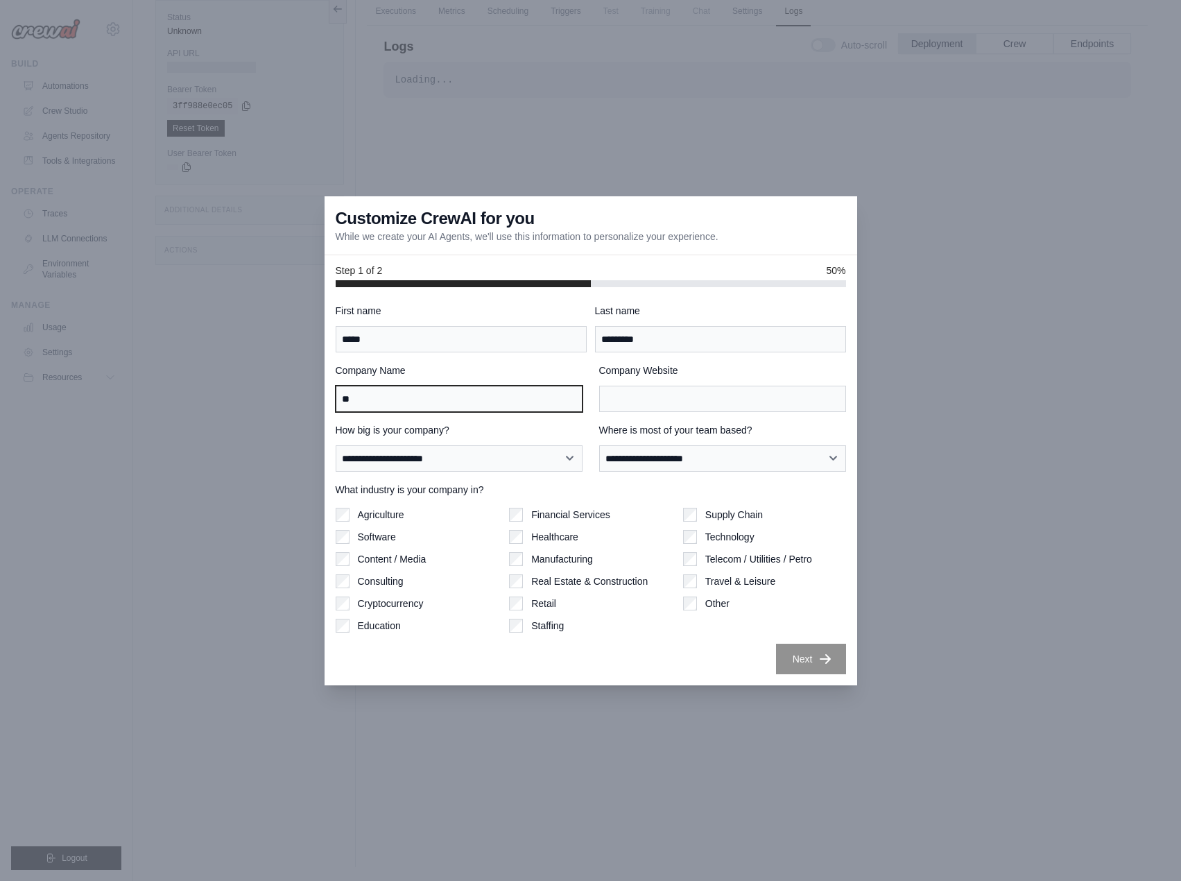
type input "**"
click at [633, 400] on input "Company Website" at bounding box center [722, 399] width 247 height 26
type input "**"
click at [788, 652] on button "Next" at bounding box center [811, 659] width 70 height 31
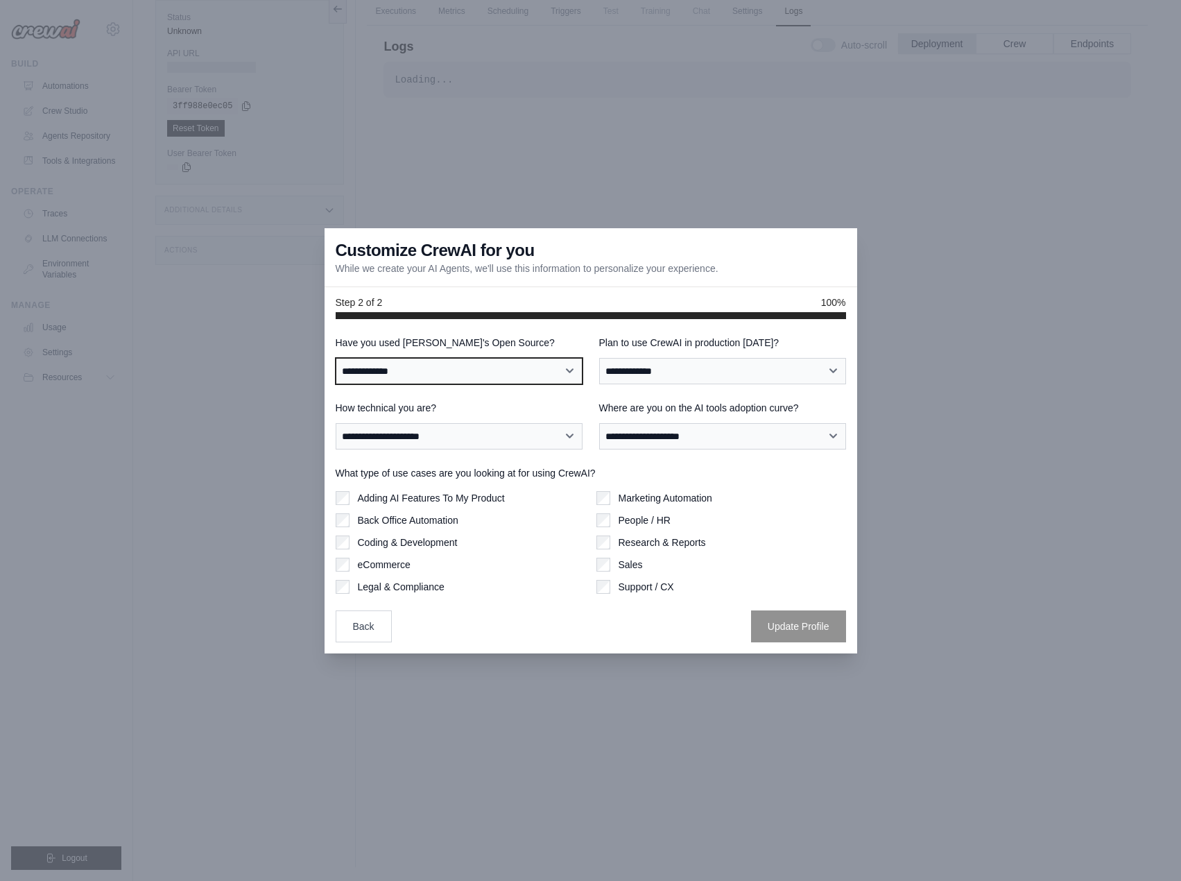
click at [479, 368] on select "**********" at bounding box center [459, 371] width 247 height 26
select select "**********"
click at [336, 358] on select "**********" at bounding box center [459, 371] width 247 height 26
click at [623, 370] on select "**********" at bounding box center [722, 371] width 247 height 26
select select "****"
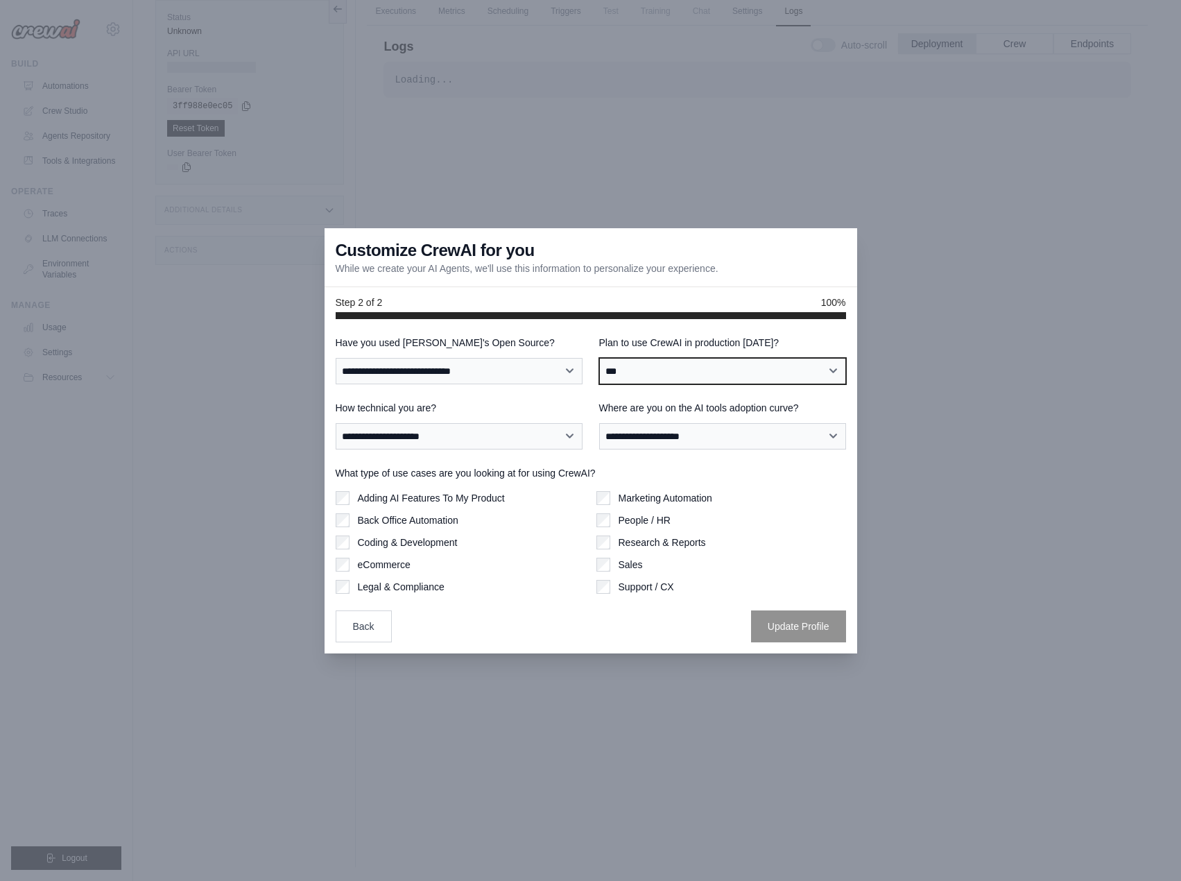
click at [599, 358] on select "**********" at bounding box center [722, 371] width 247 height 26
click at [515, 417] on div "**********" at bounding box center [459, 425] width 247 height 49
click at [519, 449] on select "**********" at bounding box center [459, 436] width 247 height 26
select select "**********"
click at [336, 423] on select "**********" at bounding box center [459, 436] width 247 height 26
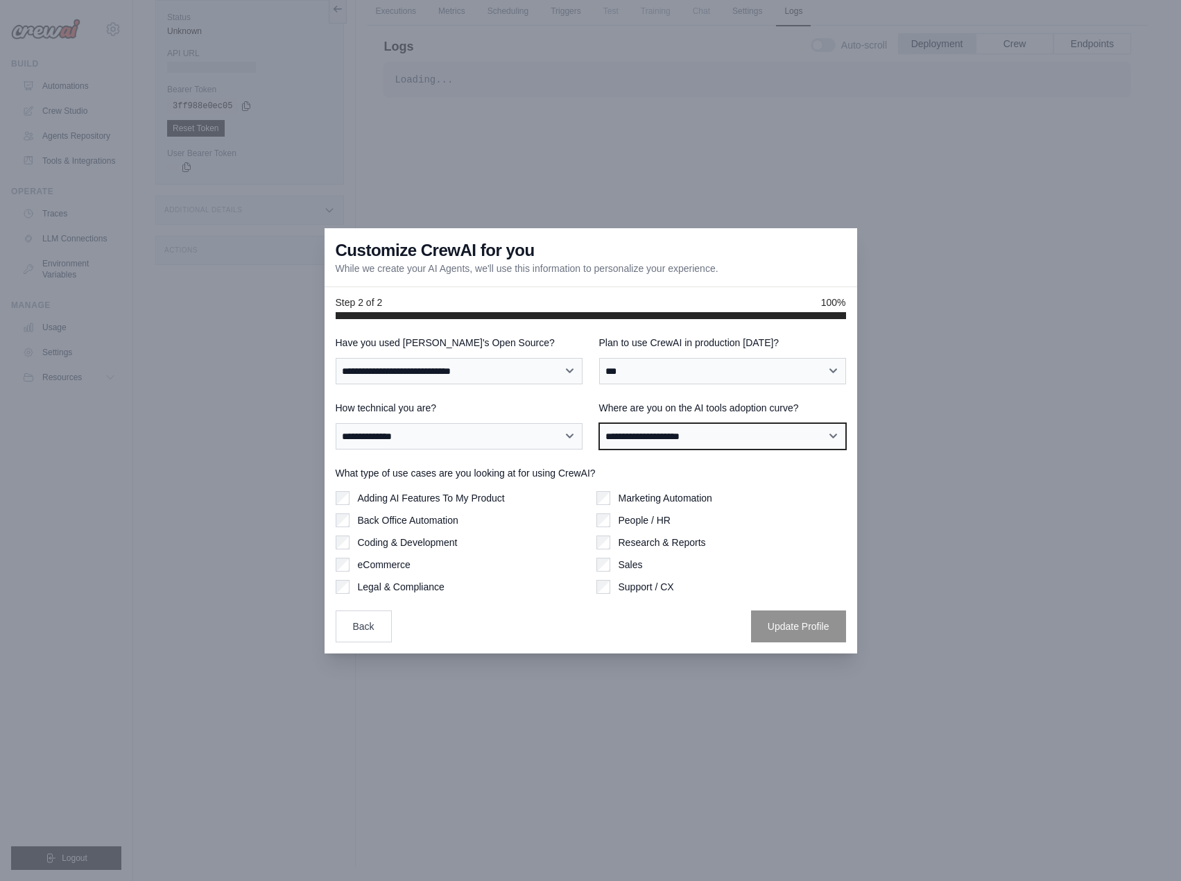
click at [638, 443] on select "**********" at bounding box center [722, 436] width 247 height 26
select select "**********"
click at [599, 423] on select "**********" at bounding box center [722, 436] width 247 height 26
click at [633, 566] on label "Sales" at bounding box center [631, 565] width 24 height 14
click at [763, 606] on div "**********" at bounding box center [591, 489] width 511 height 307
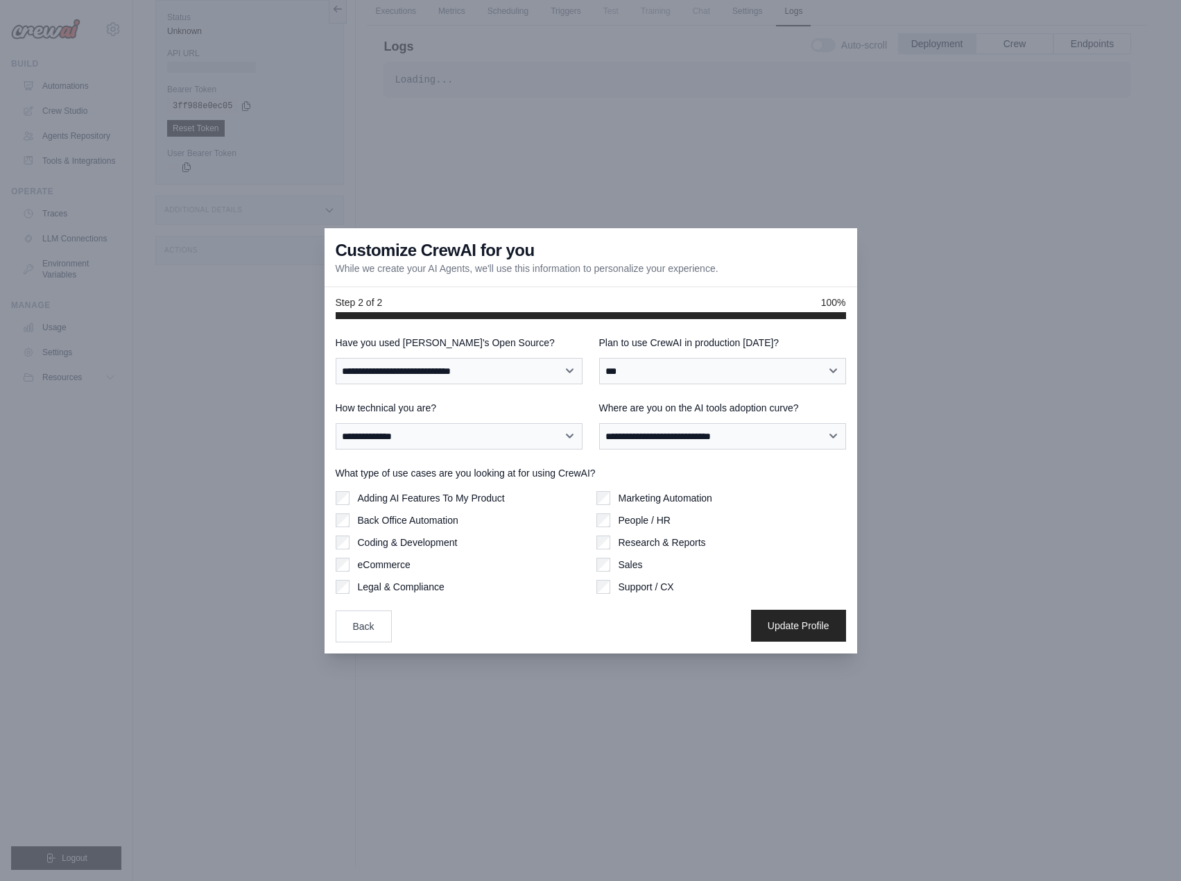
click at [778, 621] on button "Update Profile" at bounding box center [798, 626] width 95 height 32
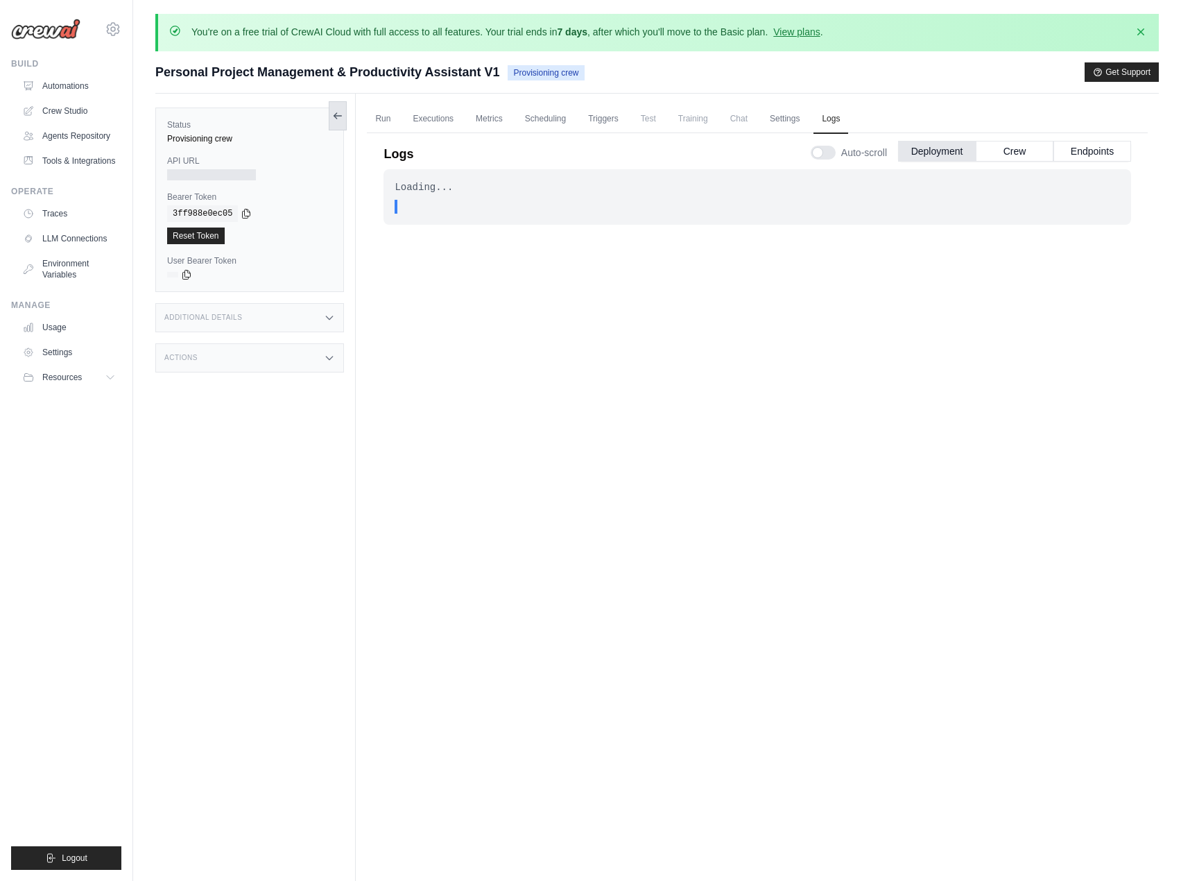
click at [336, 115] on icon at bounding box center [337, 115] width 11 height 11
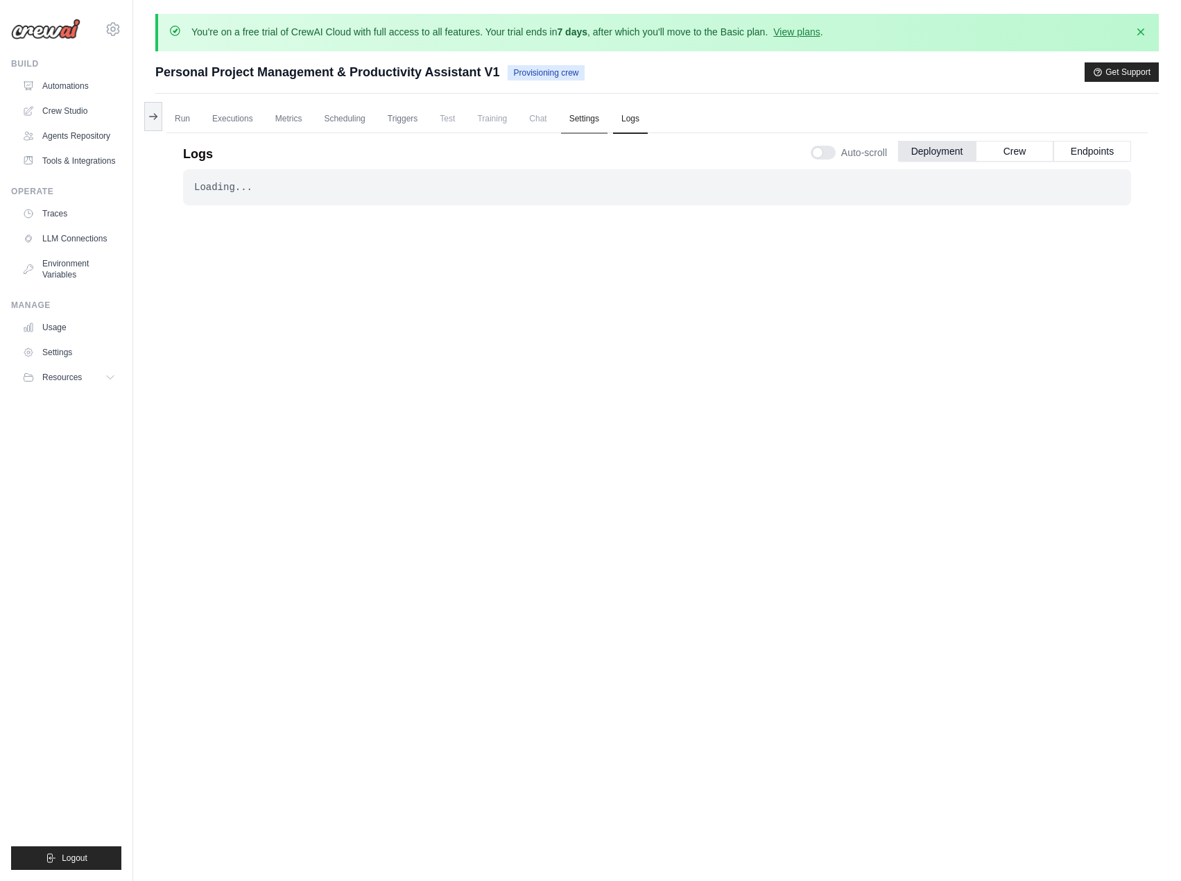
click at [579, 120] on link "Settings" at bounding box center [584, 119] width 46 height 29
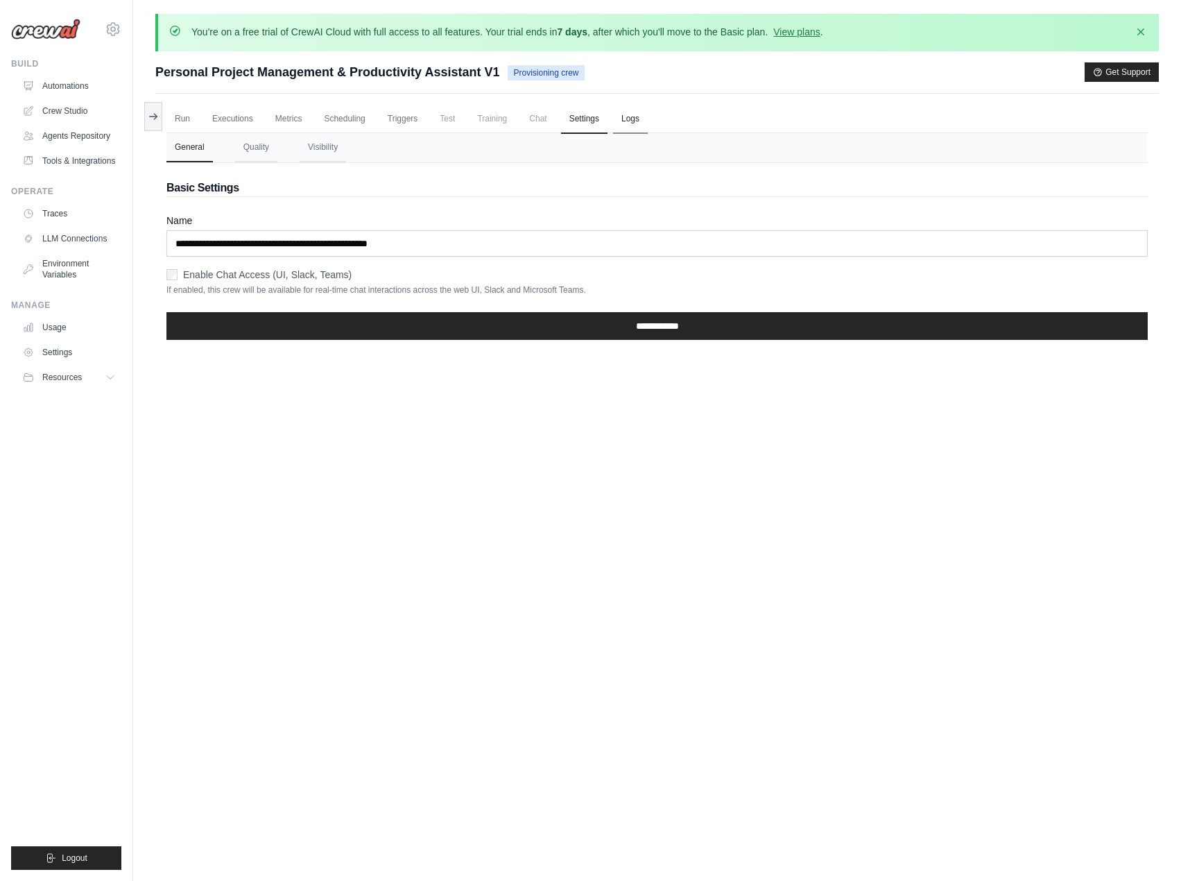
click at [623, 120] on link "Logs" at bounding box center [630, 119] width 35 height 29
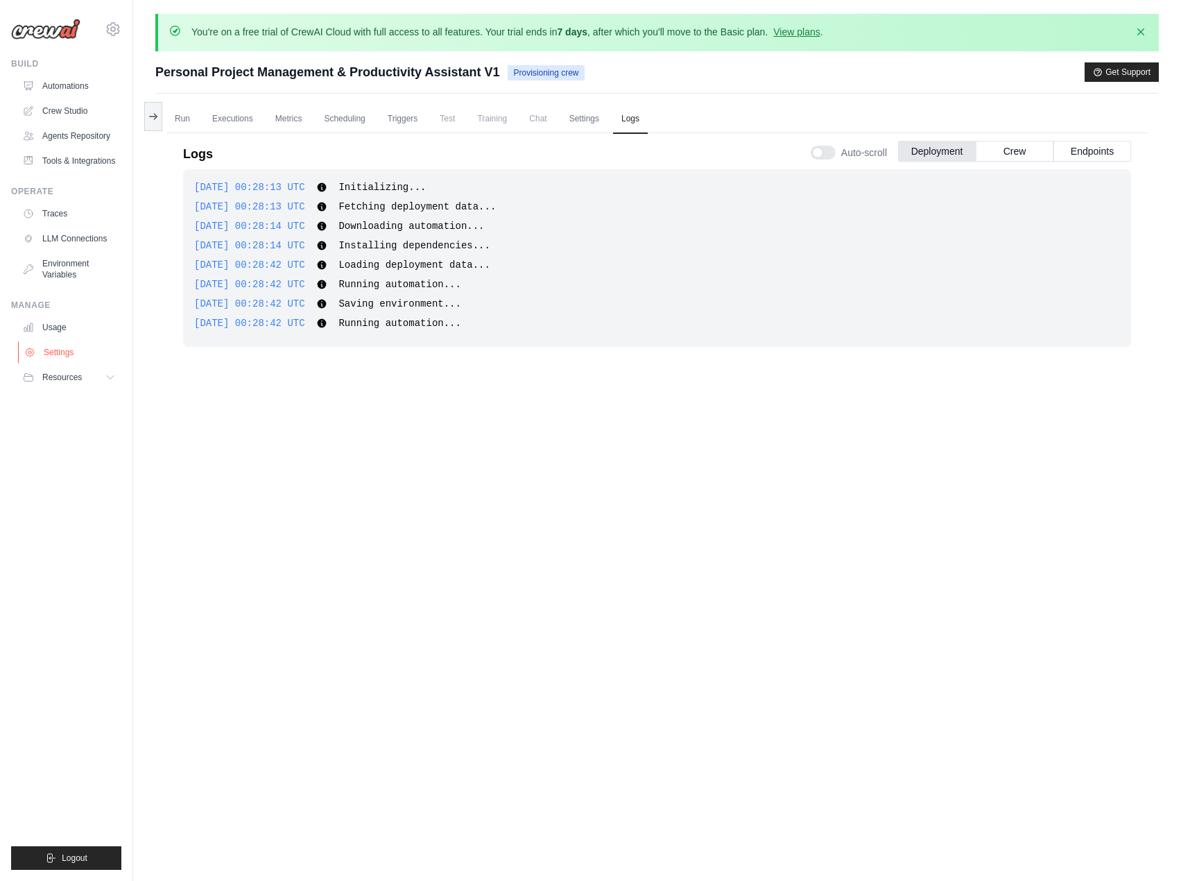
click at [80, 362] on link "Settings" at bounding box center [70, 352] width 105 height 22
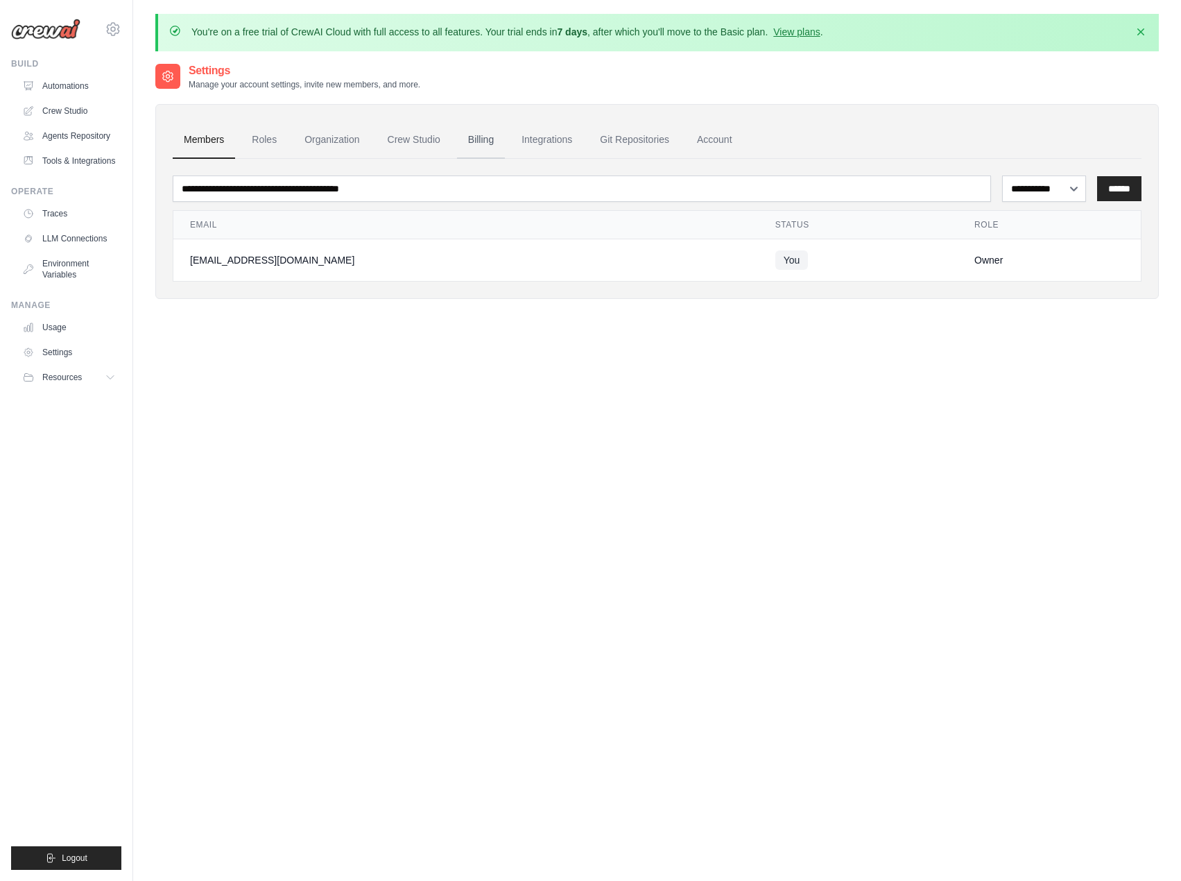
click at [492, 132] on link "Billing" at bounding box center [481, 139] width 48 height 37
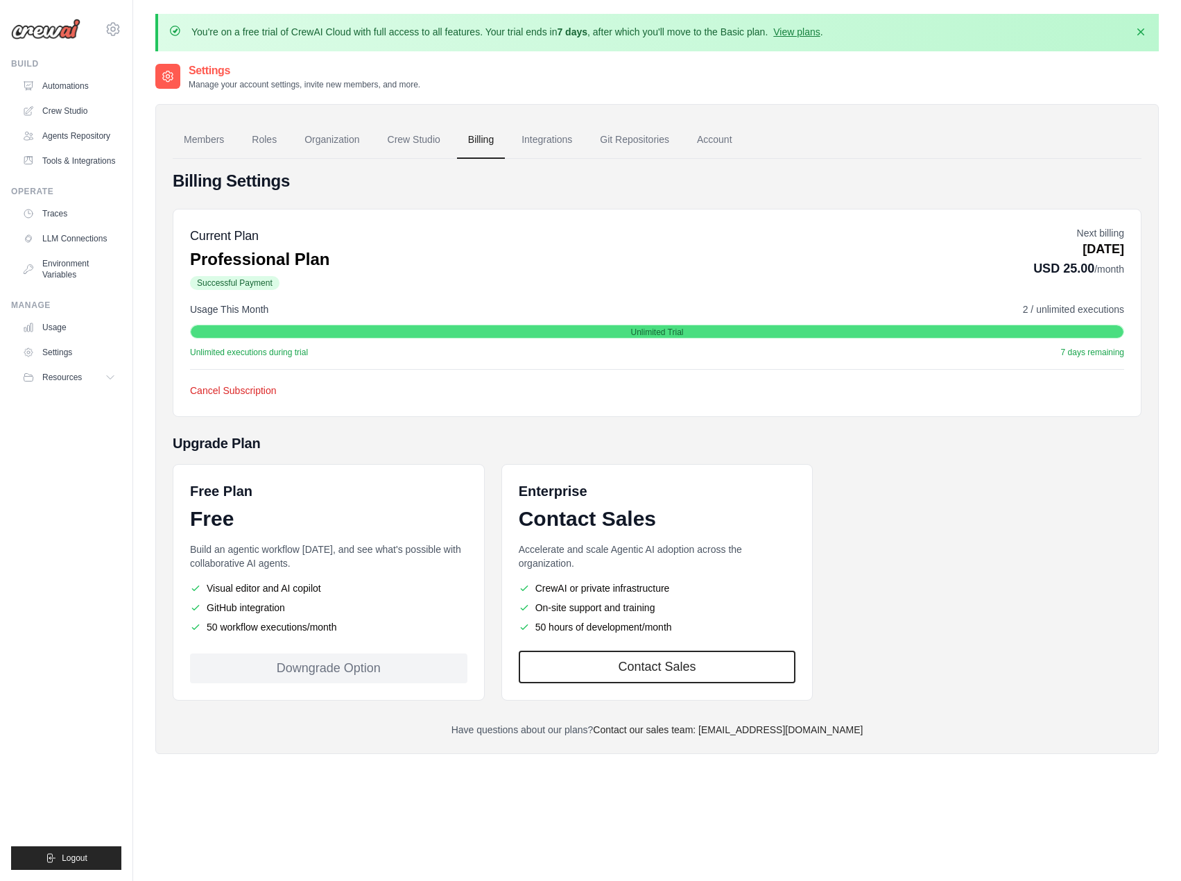
click at [372, 666] on div "Downgrade Option" at bounding box center [328, 668] width 277 height 30
click at [243, 377] on div "Cancel Subscription Cancel Subscription We're sorry to see you go! 😢 Please hel…" at bounding box center [657, 384] width 934 height 31
click at [241, 388] on button "Cancel Subscription" at bounding box center [233, 391] width 87 height 14
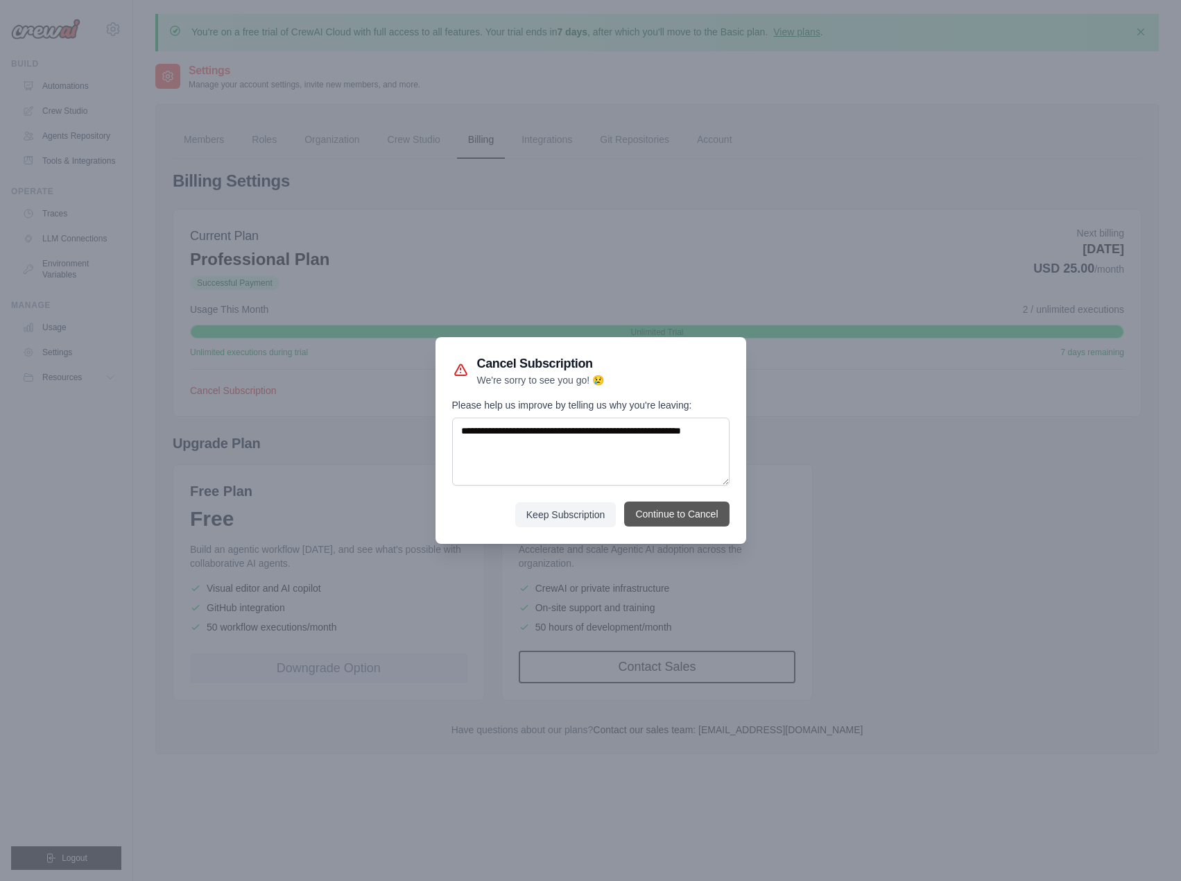
click at [648, 513] on button "Continue to Cancel" at bounding box center [676, 514] width 105 height 25
click at [585, 466] on textarea "Please help us improve by telling us why you're leaving:" at bounding box center [590, 452] width 277 height 68
type textarea "**********"
click at [686, 514] on button "Continue to Cancel" at bounding box center [676, 514] width 105 height 25
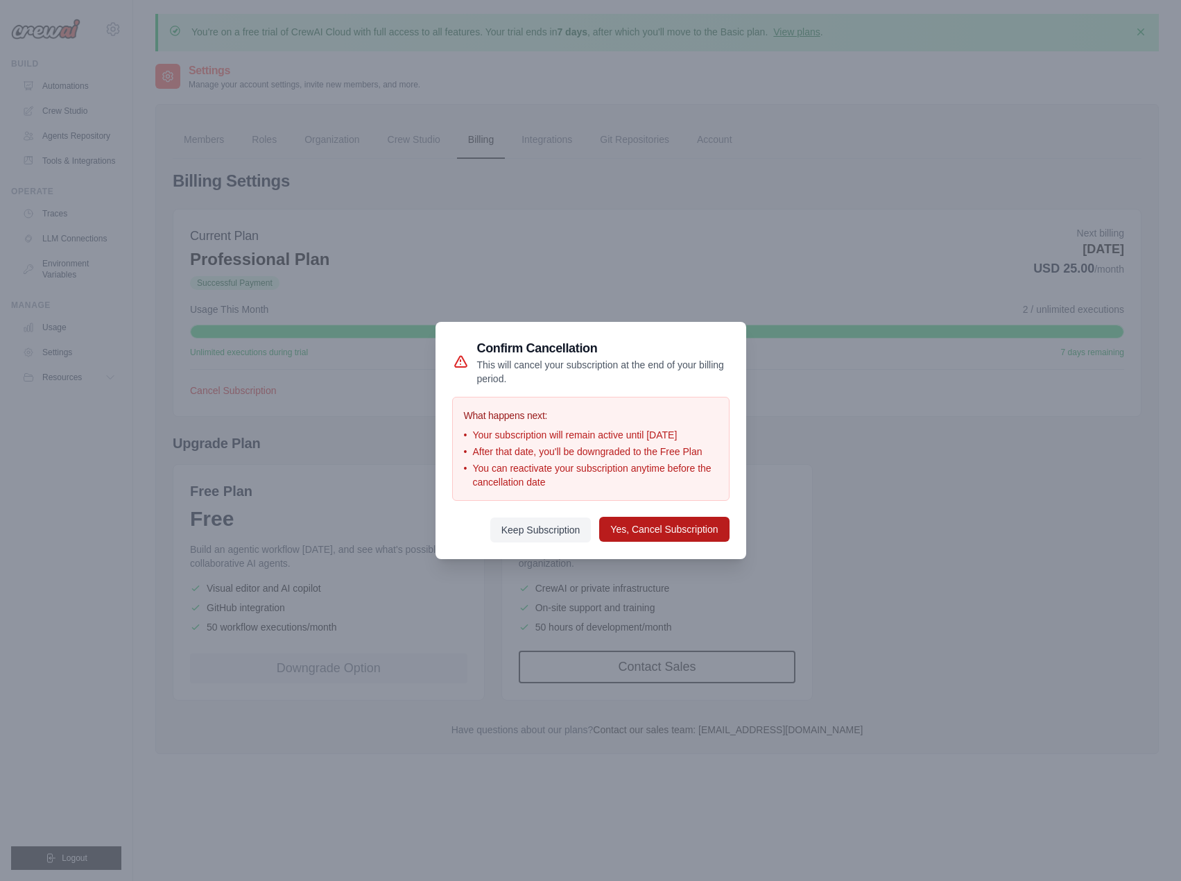
click at [633, 533] on button "Yes, Cancel Subscription" at bounding box center [664, 529] width 130 height 25
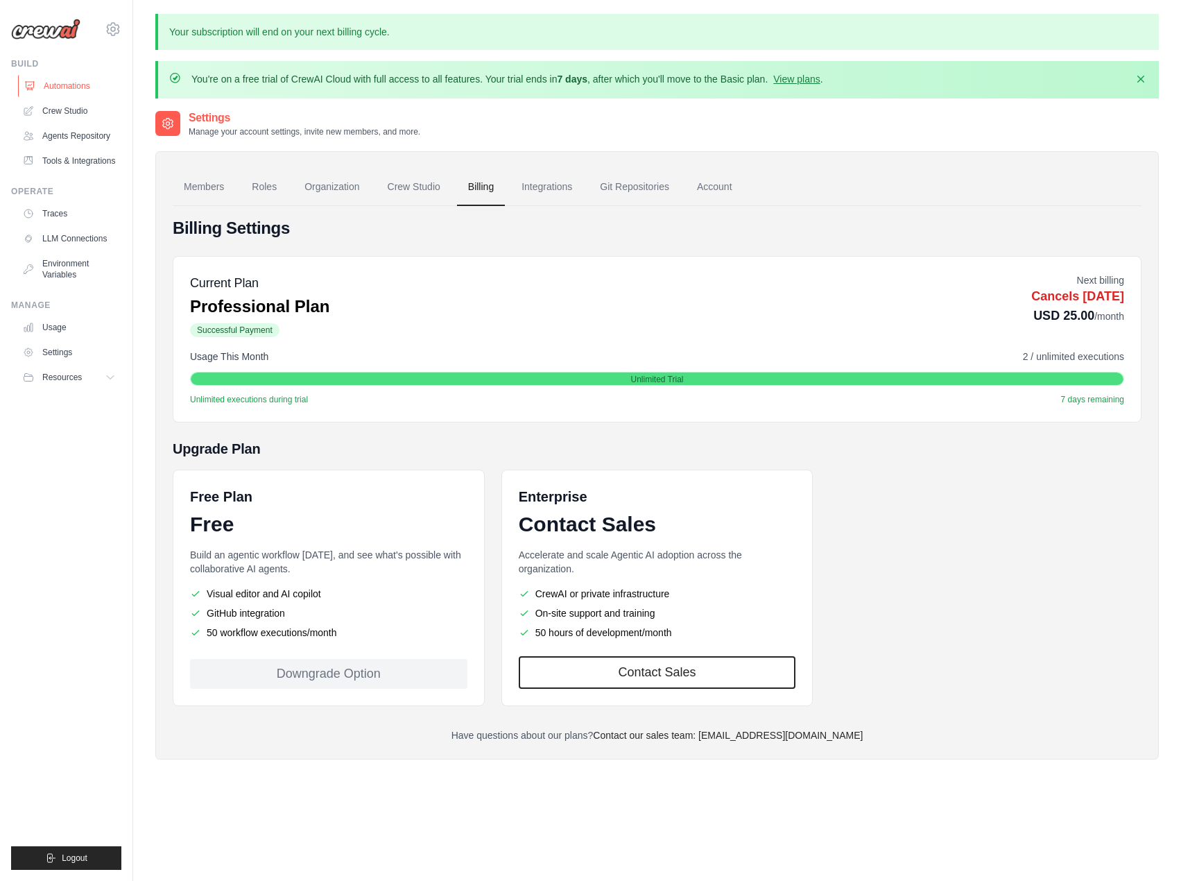
click at [77, 87] on link "Automations" at bounding box center [70, 86] width 105 height 22
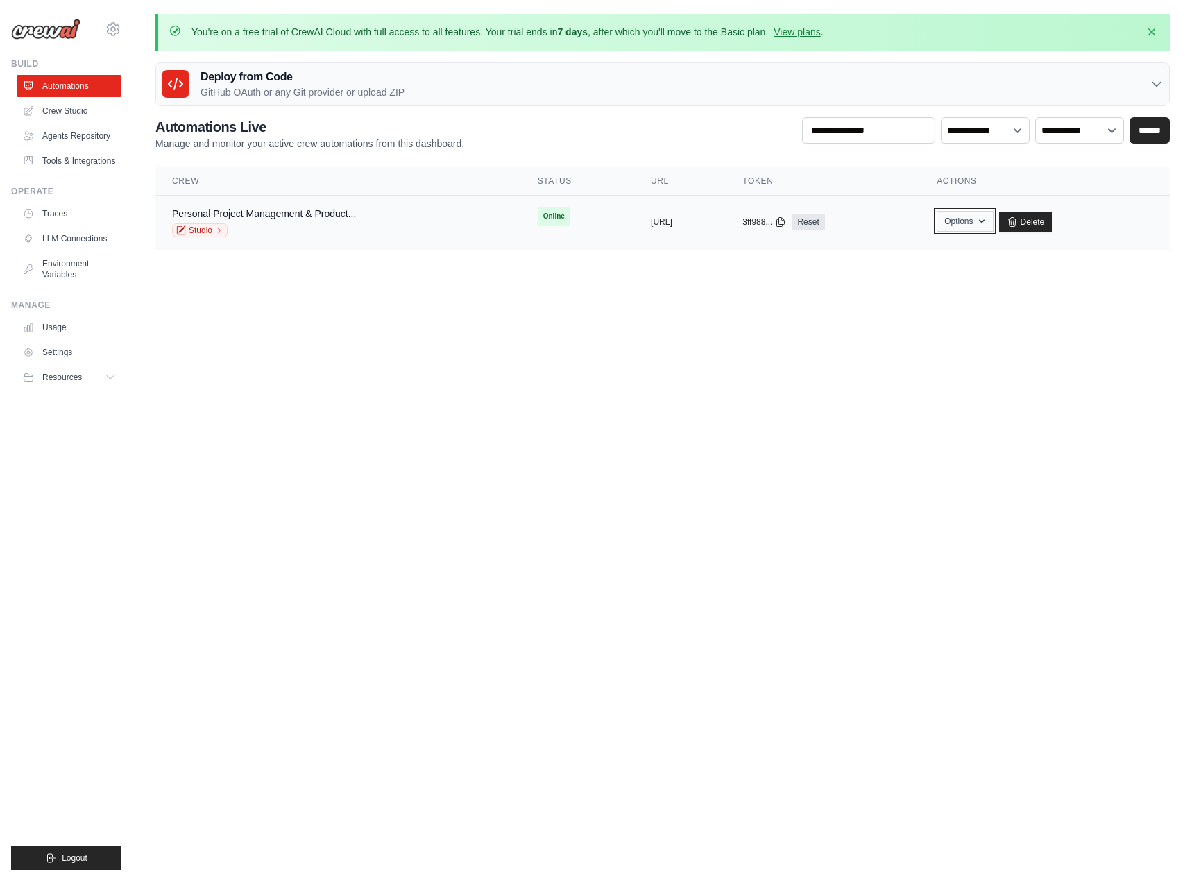
click at [993, 224] on button "Options" at bounding box center [965, 221] width 56 height 21
click at [993, 255] on link "Chat with this Crew" at bounding box center [915, 253] width 155 height 25
click at [275, 211] on div "Personal Project Management & Product..." at bounding box center [264, 214] width 184 height 14
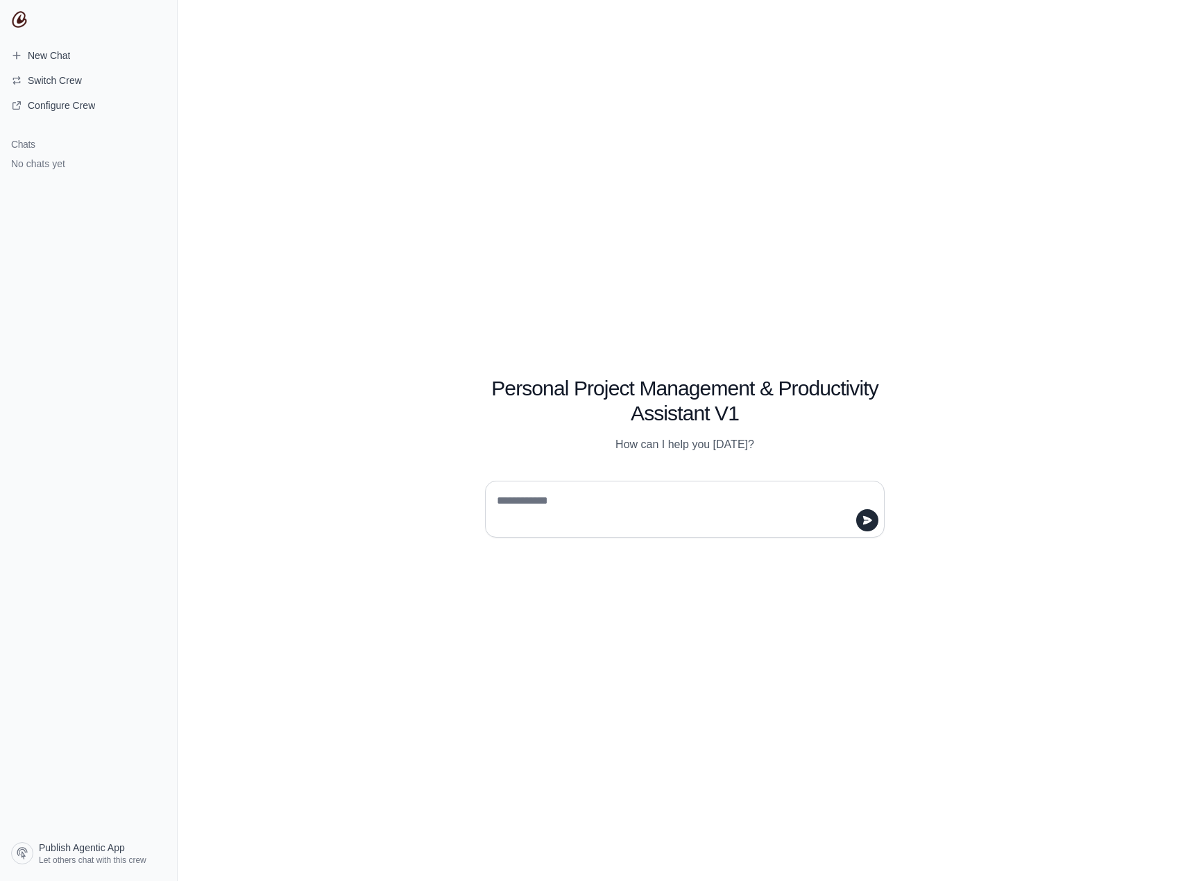
click at [695, 495] on textarea at bounding box center [680, 509] width 373 height 39
type textarea "*****"
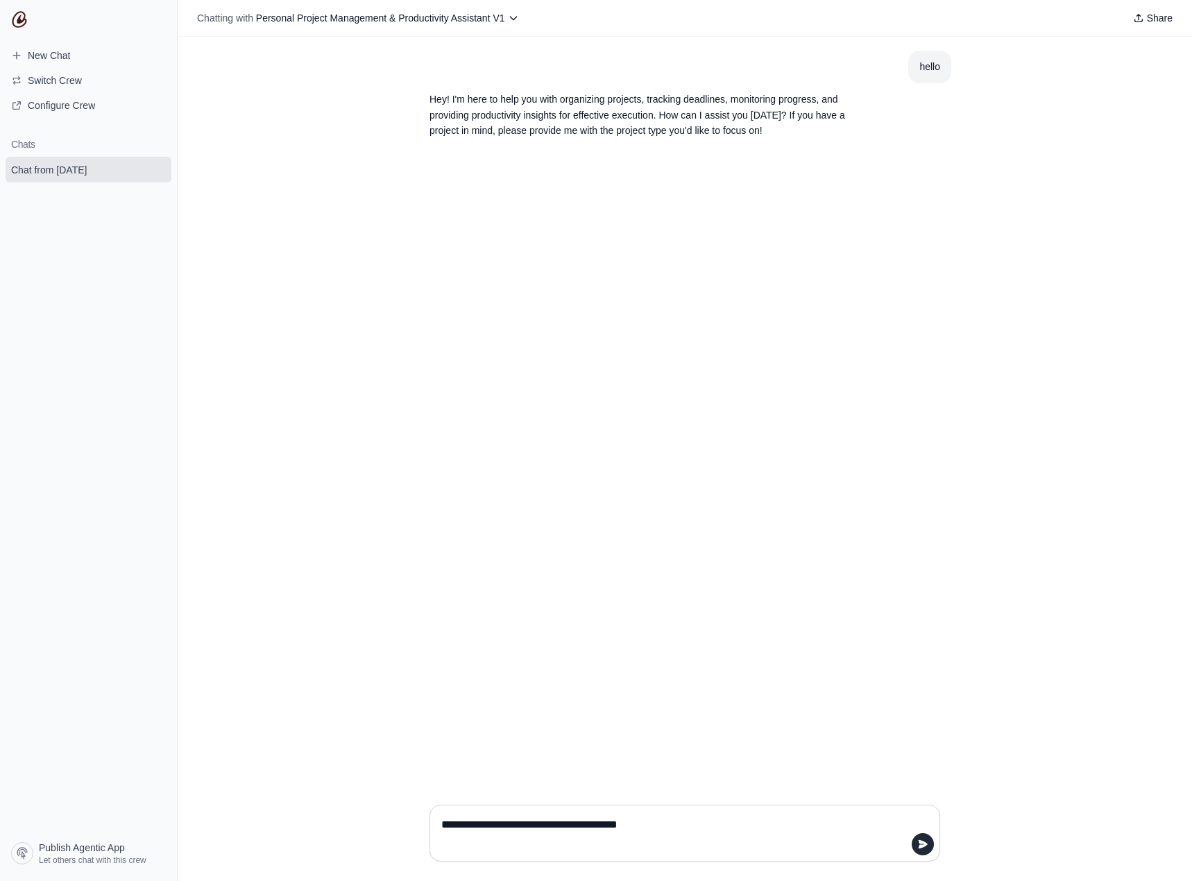
type textarea "**********"
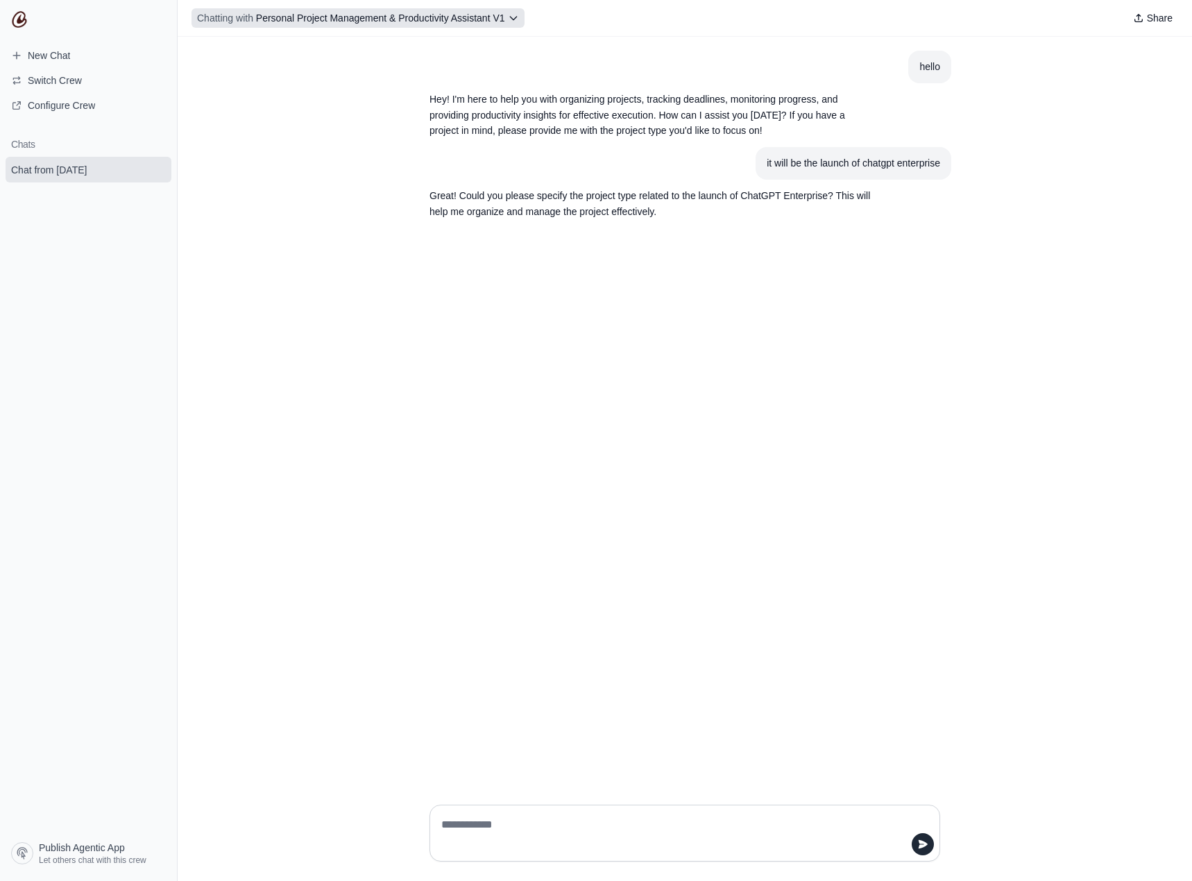
click at [504, 11] on span "Chatting with Personal Project Management & Productivity Assistant V1" at bounding box center [351, 18] width 308 height 14
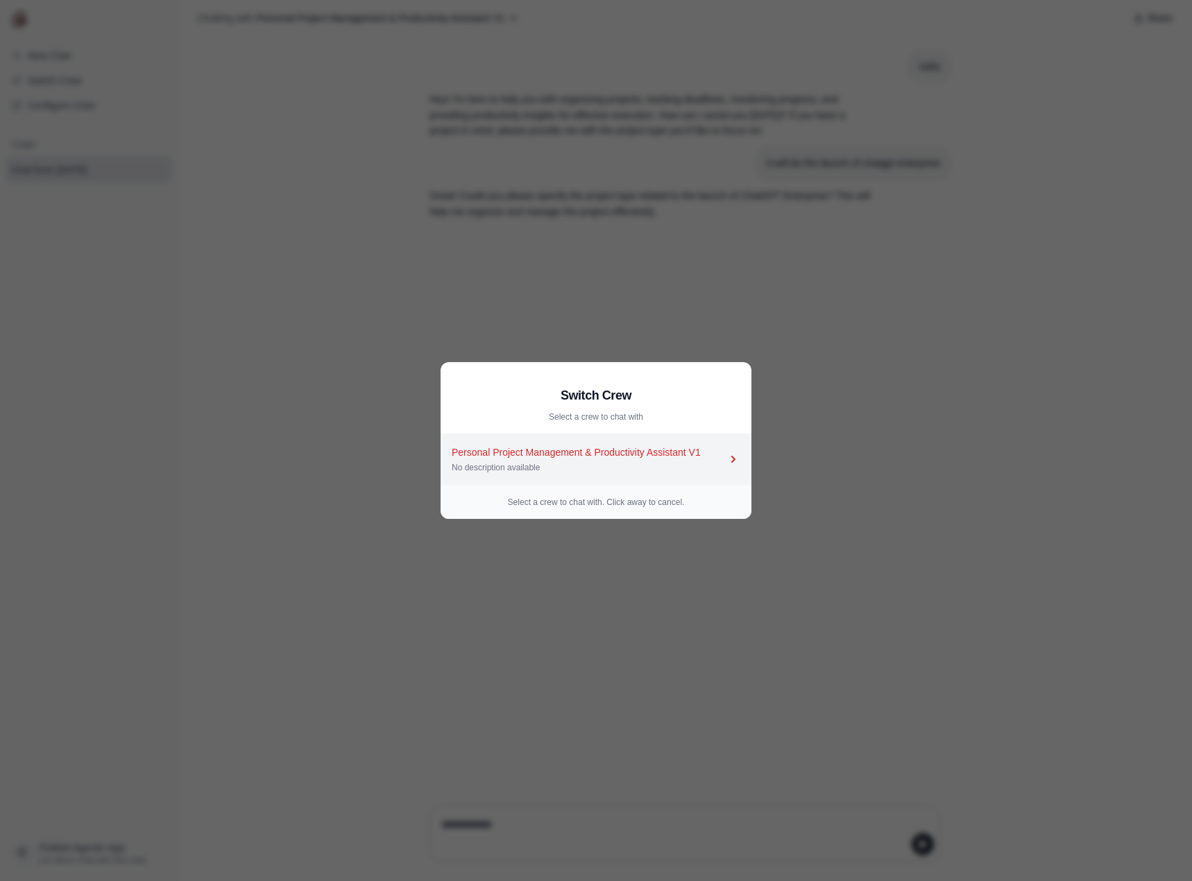
drag, startPoint x: 604, startPoint y: 434, endPoint x: 609, endPoint y: 450, distance: 16.0
click at [604, 436] on link "Personal Project Management & Productivity Assistant V1 No description available" at bounding box center [596, 459] width 311 height 51
click at [609, 454] on div "Personal Project Management & Productivity Assistant V1" at bounding box center [589, 452] width 275 height 14
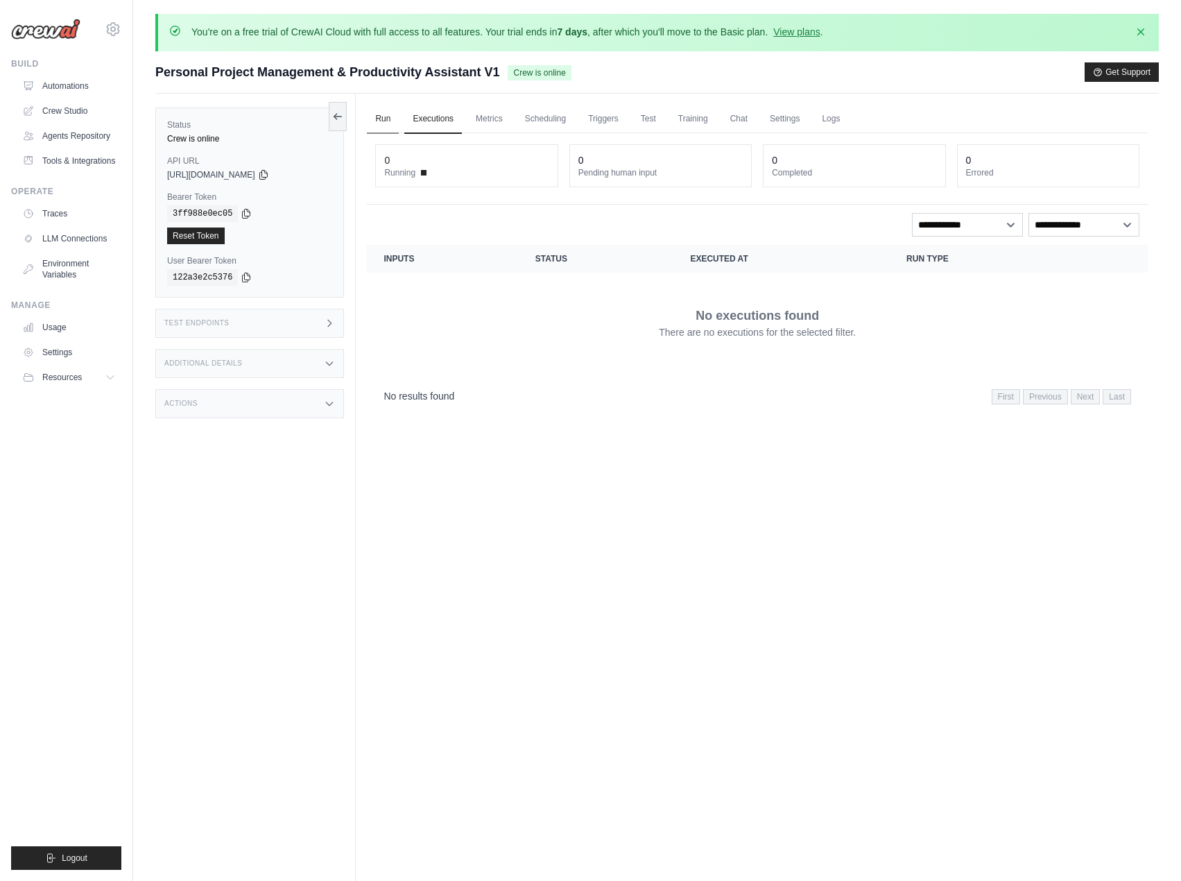
click at [393, 114] on link "Run" at bounding box center [383, 119] width 32 height 29
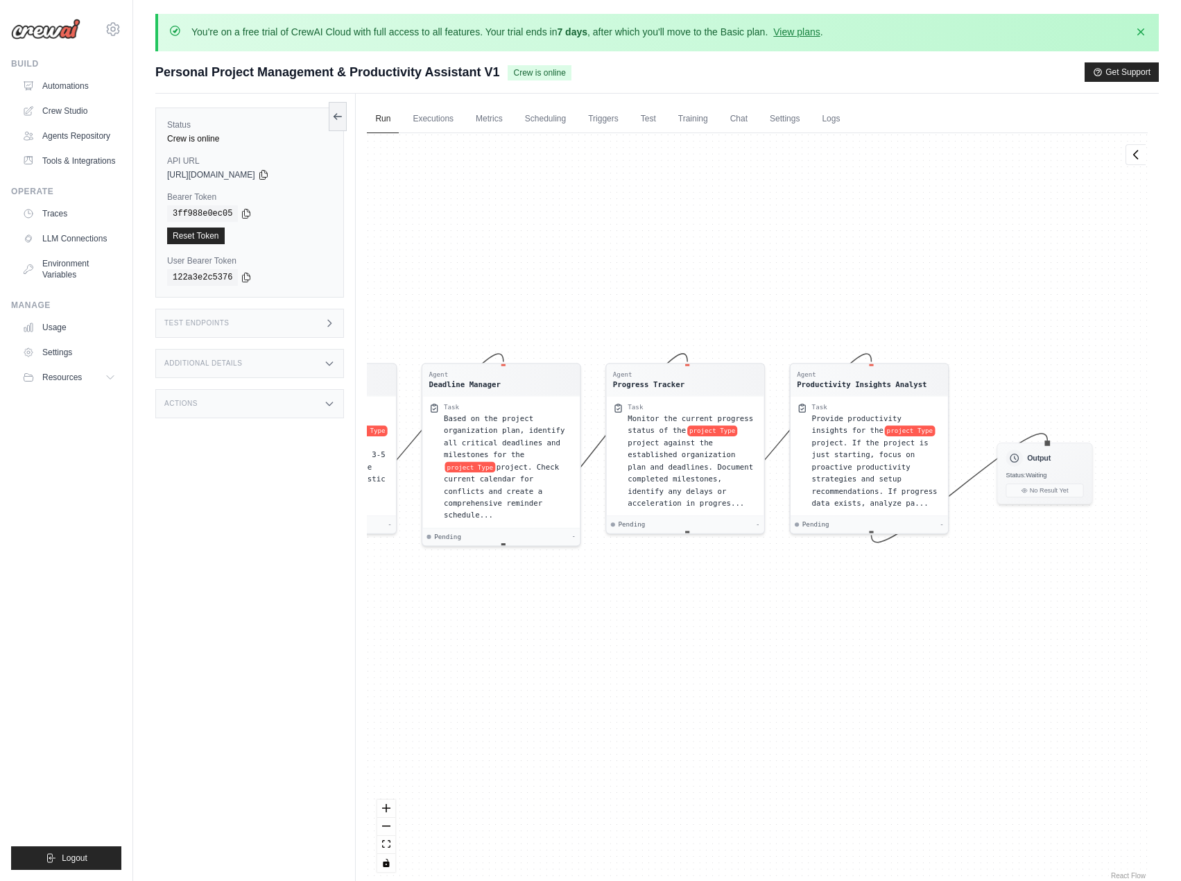
drag, startPoint x: 612, startPoint y: 626, endPoint x: 420, endPoint y: 610, distance: 192.1
